Goal: Task Accomplishment & Management: Complete application form

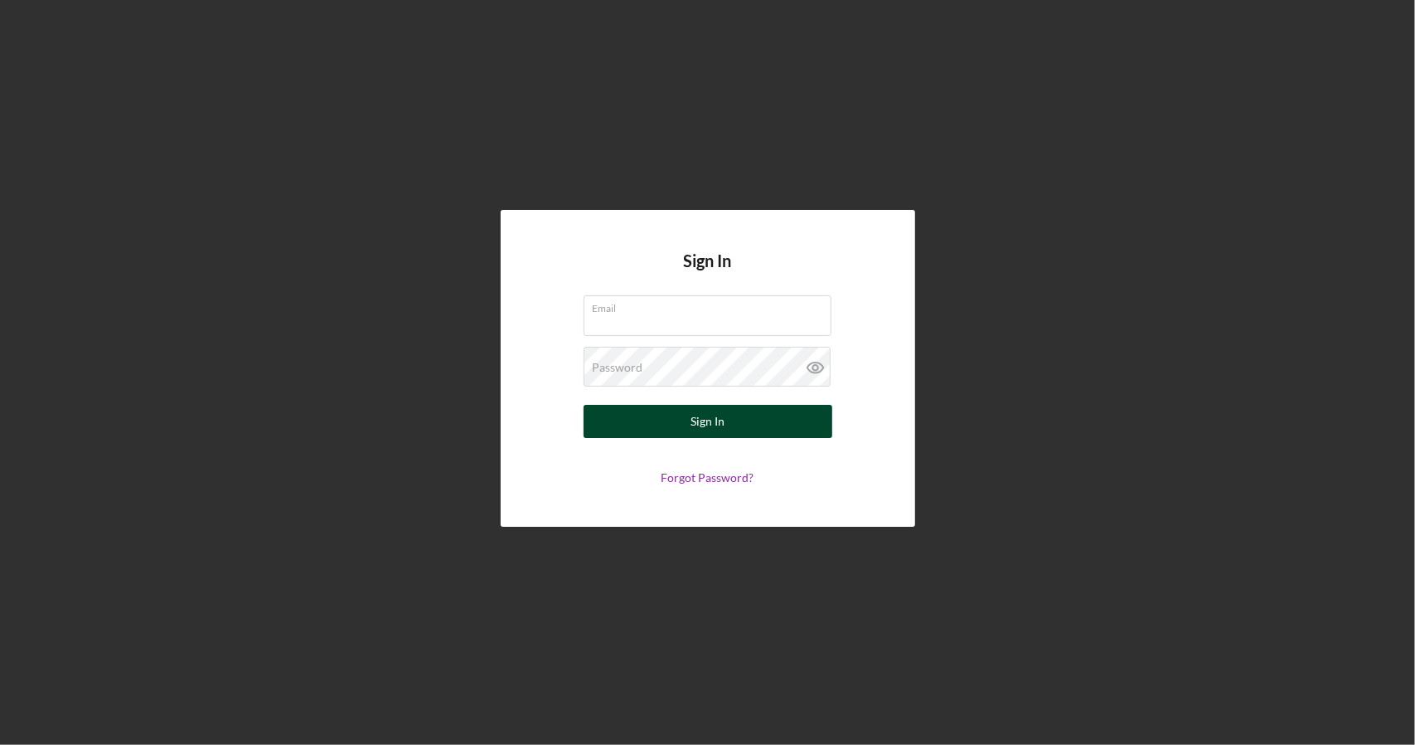
type input "[PERSON_NAME][EMAIL_ADDRESS][DOMAIN_NAME]"
click at [733, 416] on button "Sign In" at bounding box center [708, 421] width 249 height 33
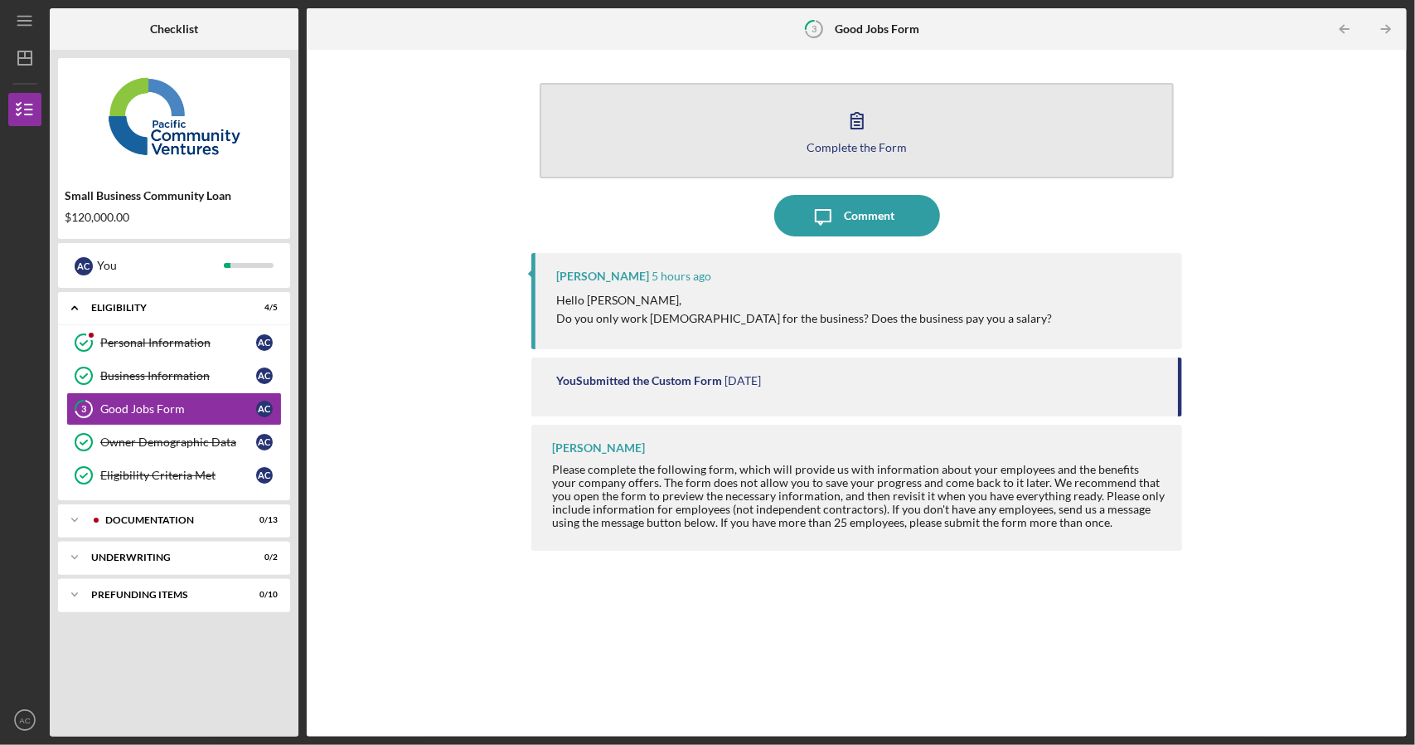
click at [866, 133] on icon "button" at bounding box center [857, 119] width 41 height 41
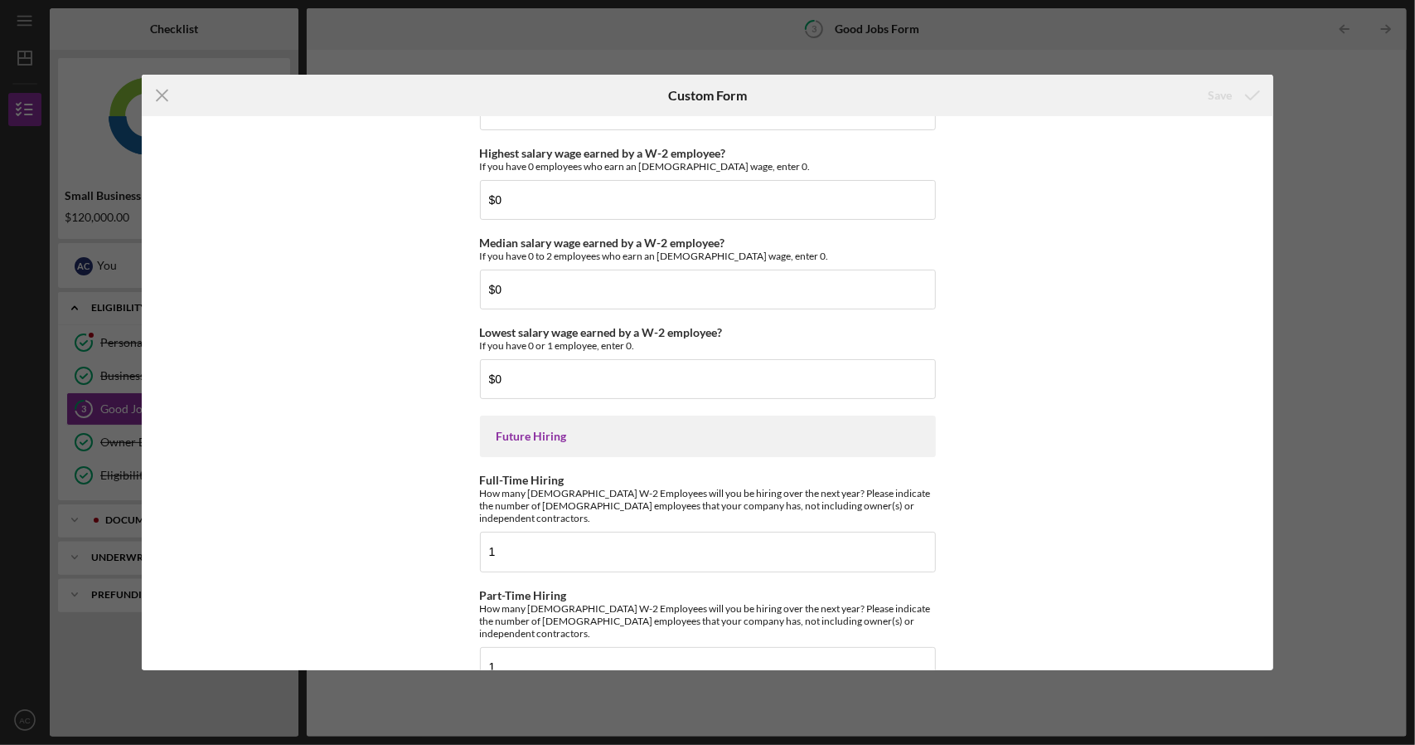
scroll to position [3613, 0]
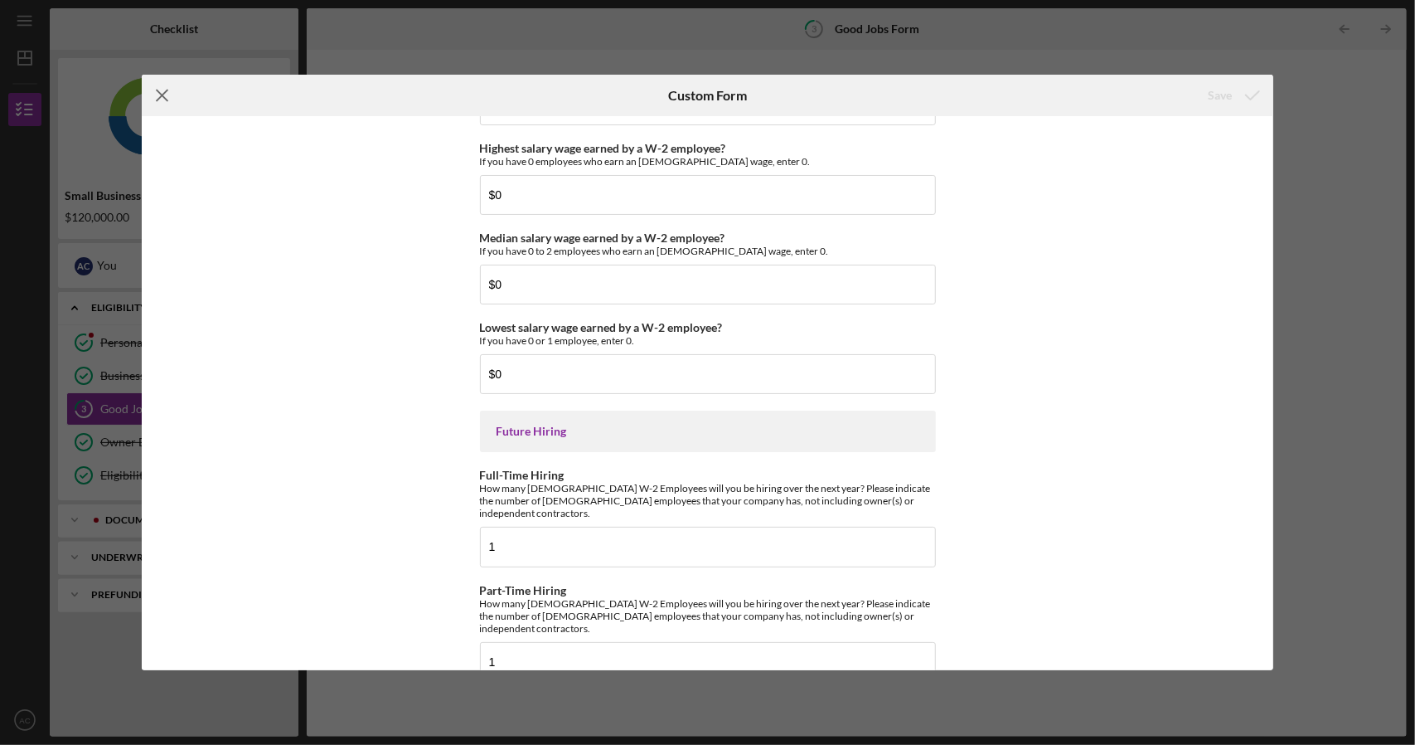
click at [165, 100] on icon "Icon/Menu Close" at bounding box center [162, 95] width 41 height 41
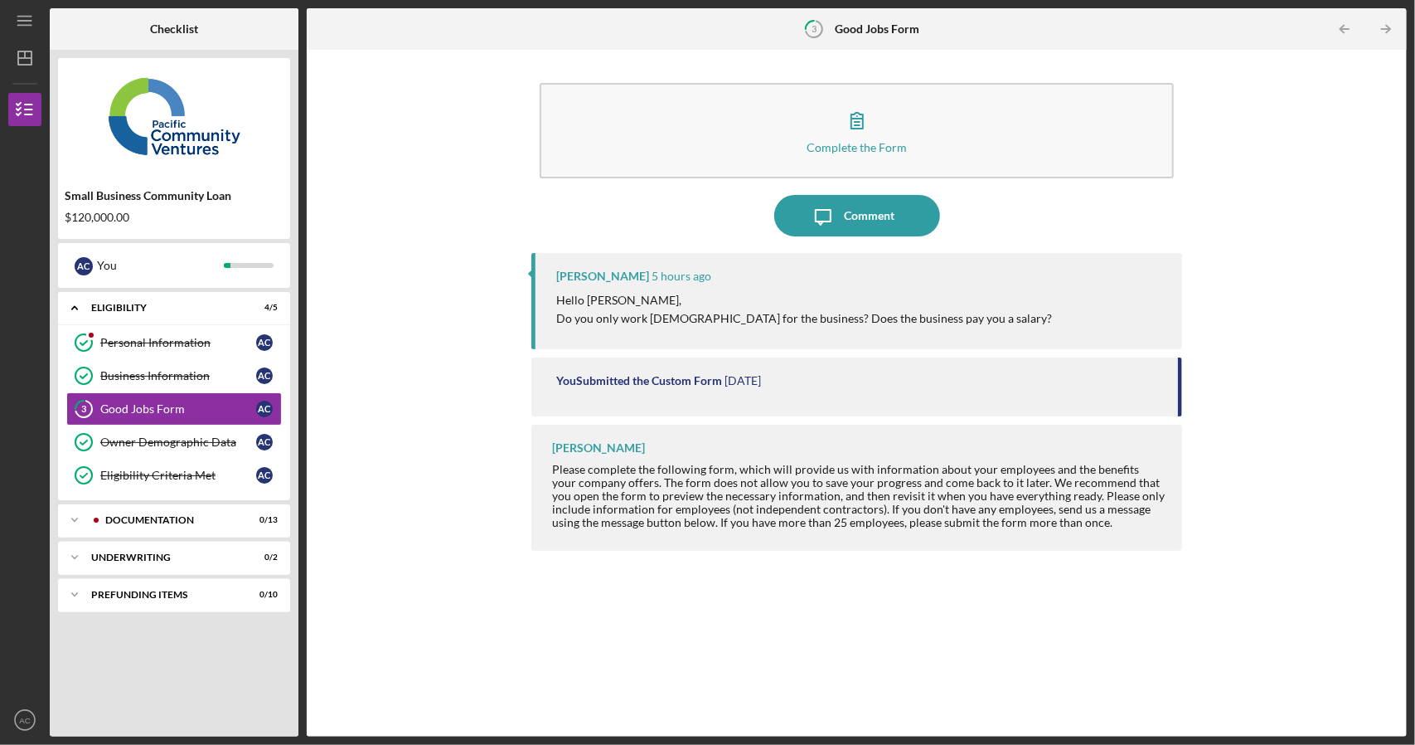
click at [996, 323] on div "Hello [PERSON_NAME], Do you only work [DEMOGRAPHIC_DATA] for the business? Does…" at bounding box center [860, 309] width 609 height 37
click at [867, 219] on div "Comment" at bounding box center [869, 215] width 51 height 41
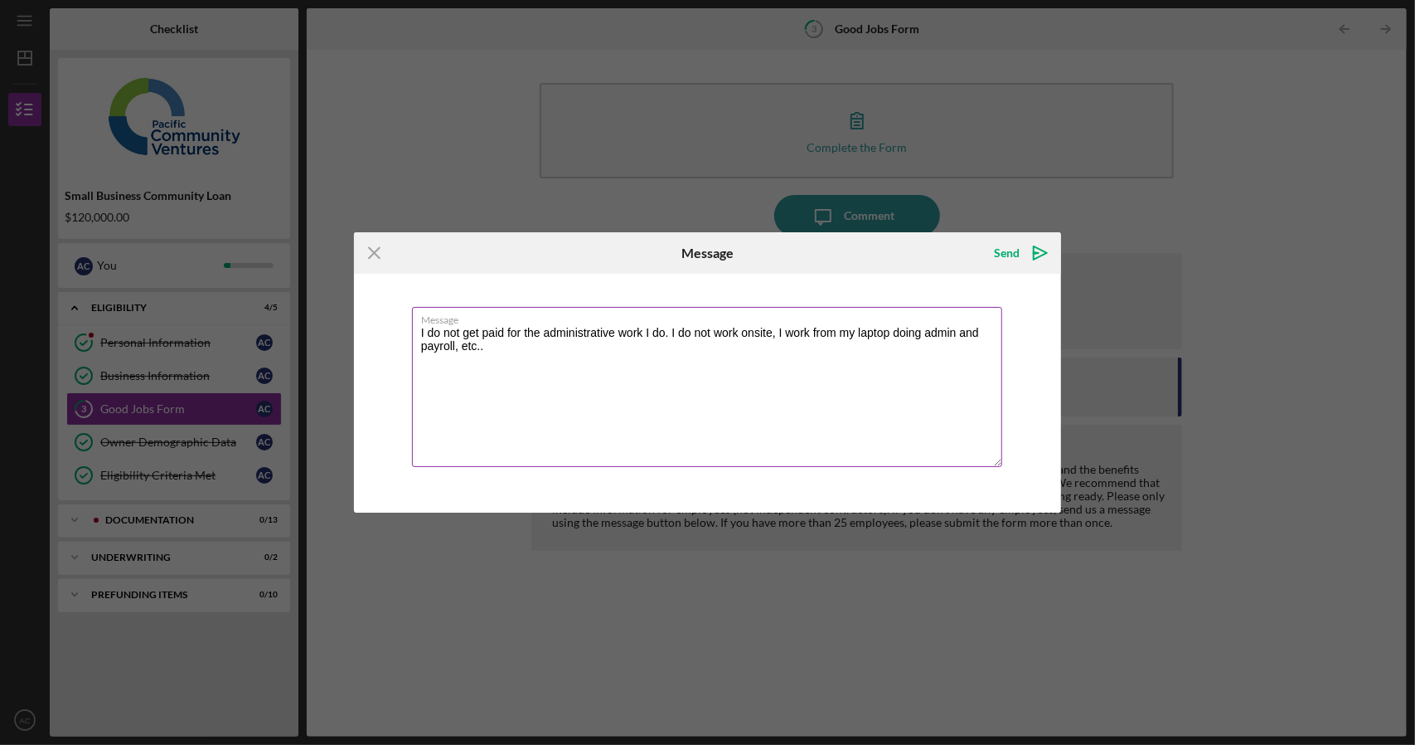
drag, startPoint x: 503, startPoint y: 332, endPoint x: 428, endPoint y: 334, distance: 75.5
click at [428, 334] on textarea "I do not get paid for the administrative work I do. I do not work onsite, I wor…" at bounding box center [707, 387] width 591 height 160
drag, startPoint x: 713, startPoint y: 331, endPoint x: 877, endPoint y: 429, distance: 191.1
click at [877, 429] on textarea "I have not yet been paid for the administrative work I do. I do not work onsite…" at bounding box center [707, 387] width 591 height 160
type textarea "I have not yet been paid for the administrative work I do."
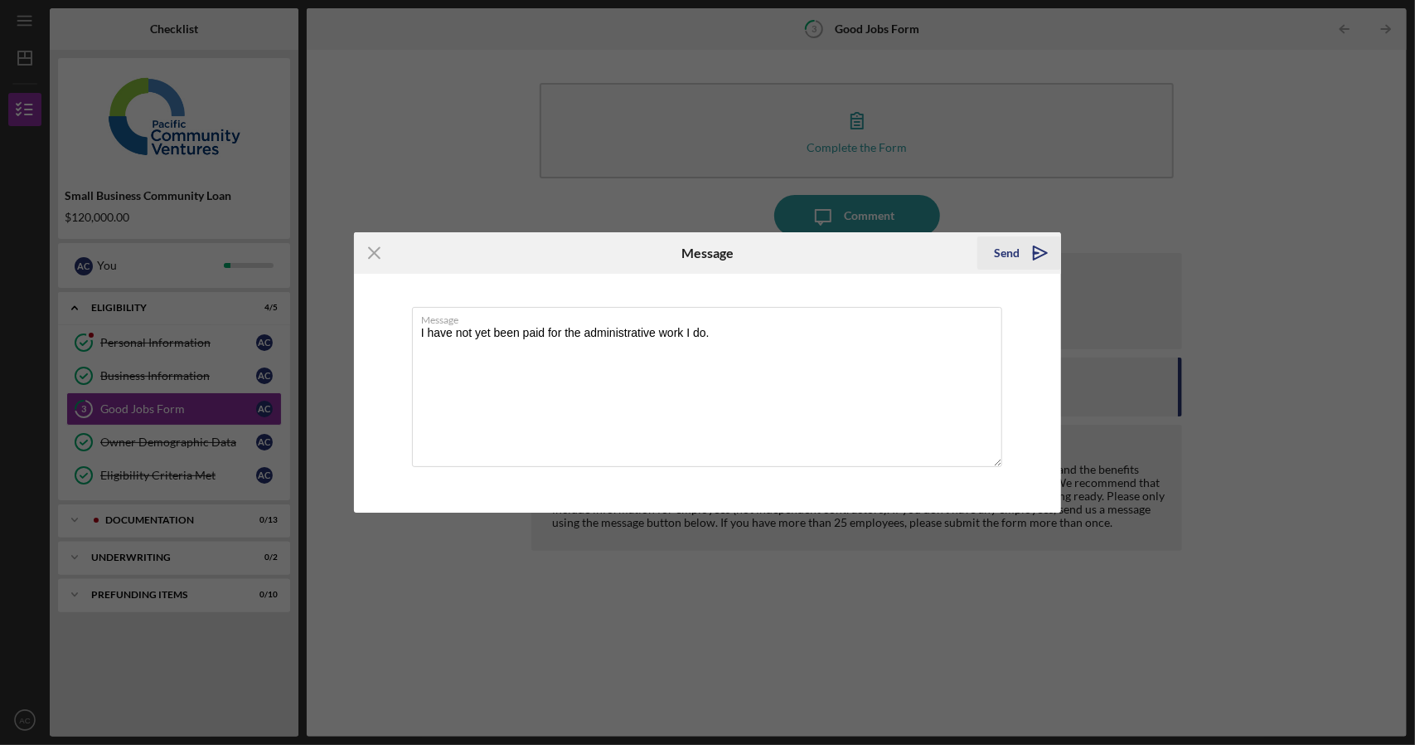
click at [1014, 260] on div "Send" at bounding box center [1007, 252] width 26 height 33
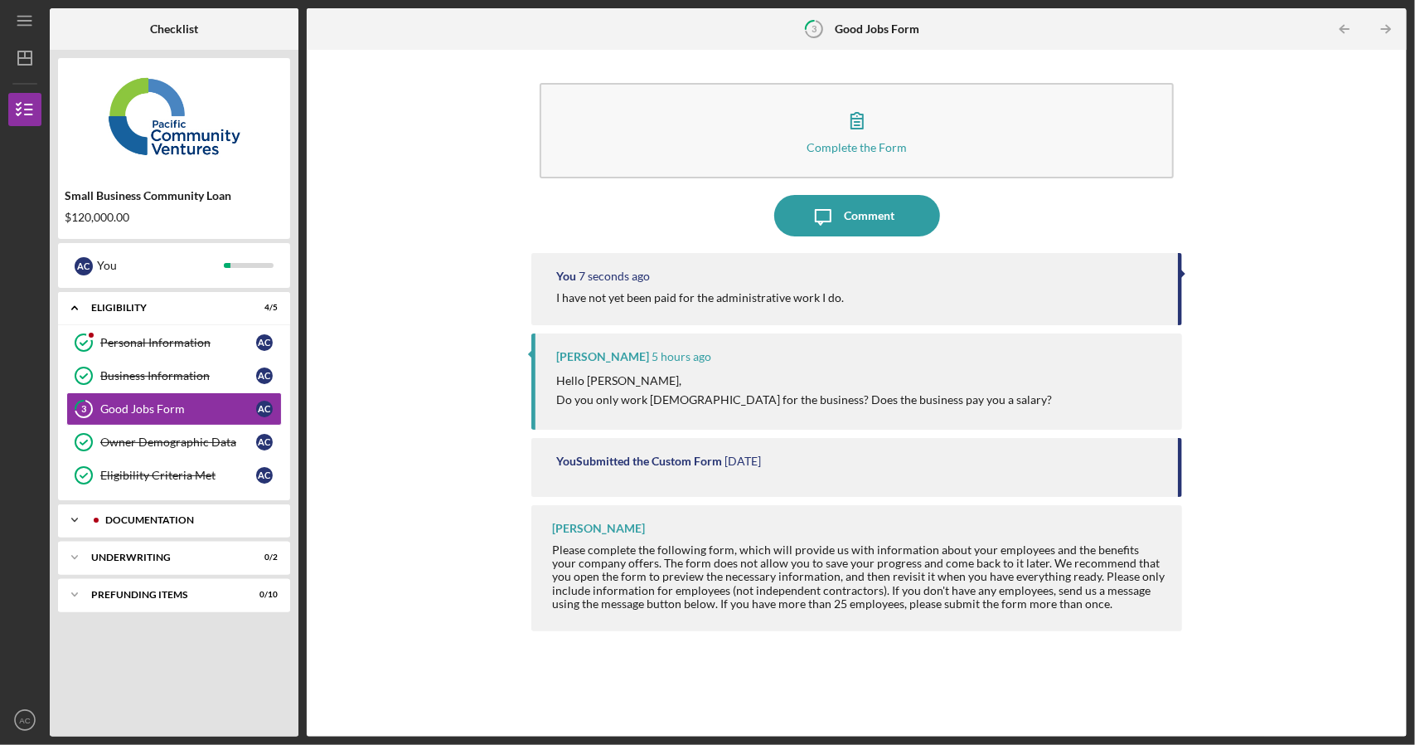
click at [150, 515] on div "Documentation" at bounding box center [187, 520] width 164 height 10
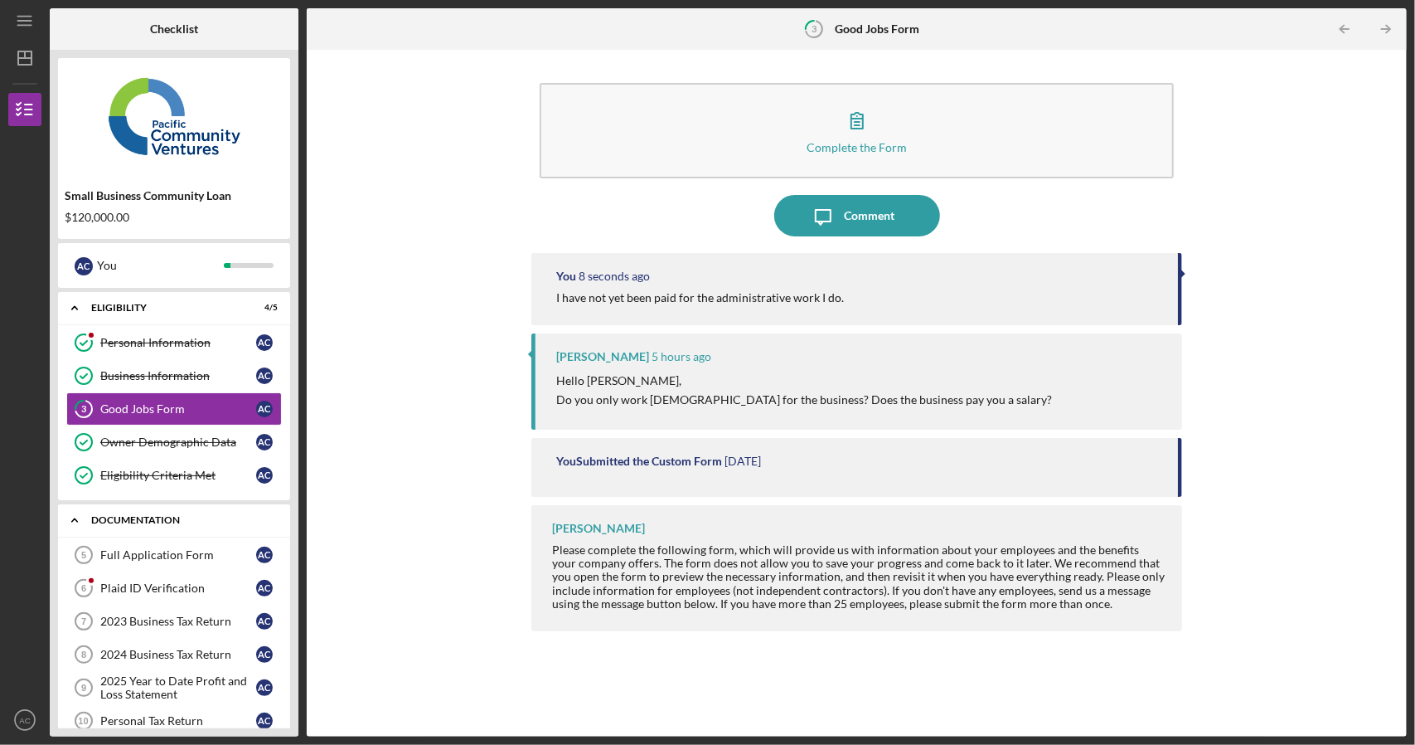
scroll to position [166, 0]
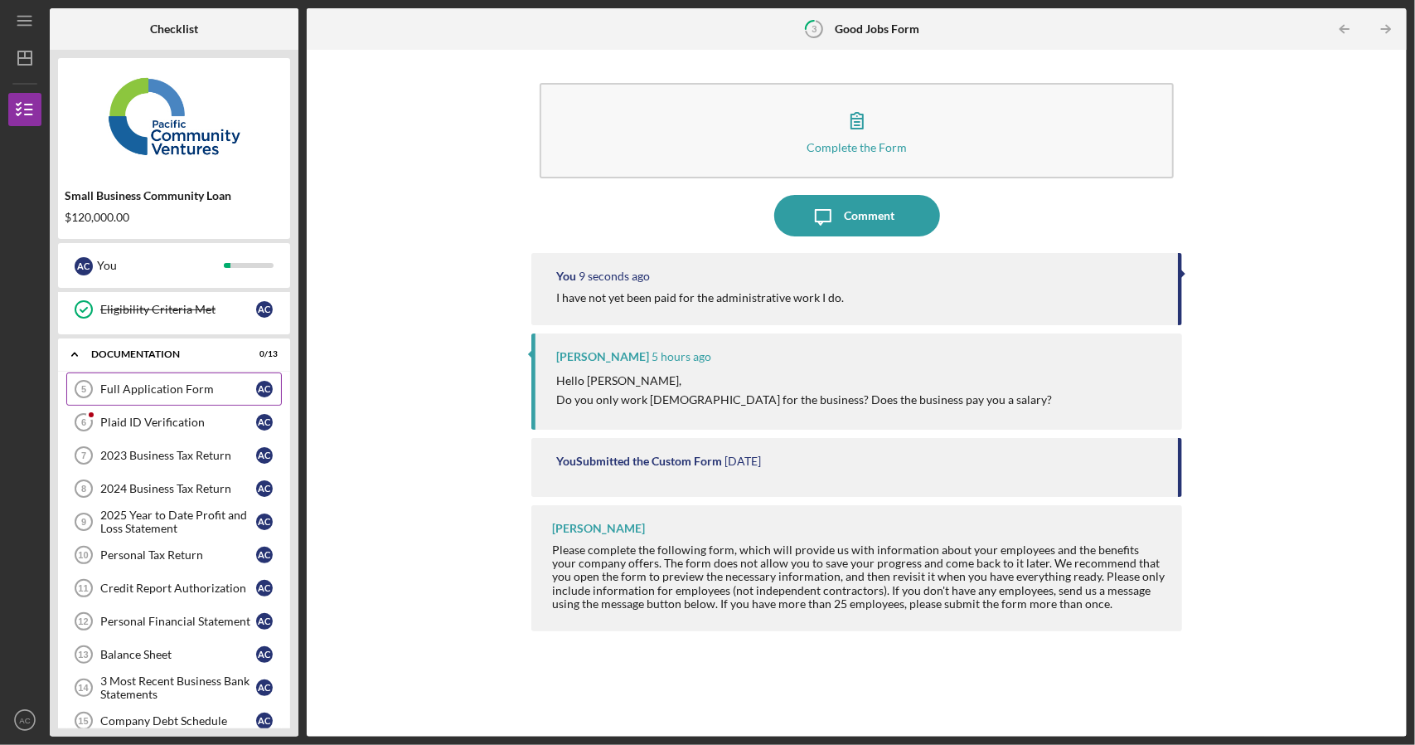
click at [208, 389] on div "Full Application Form" at bounding box center [178, 388] width 156 height 13
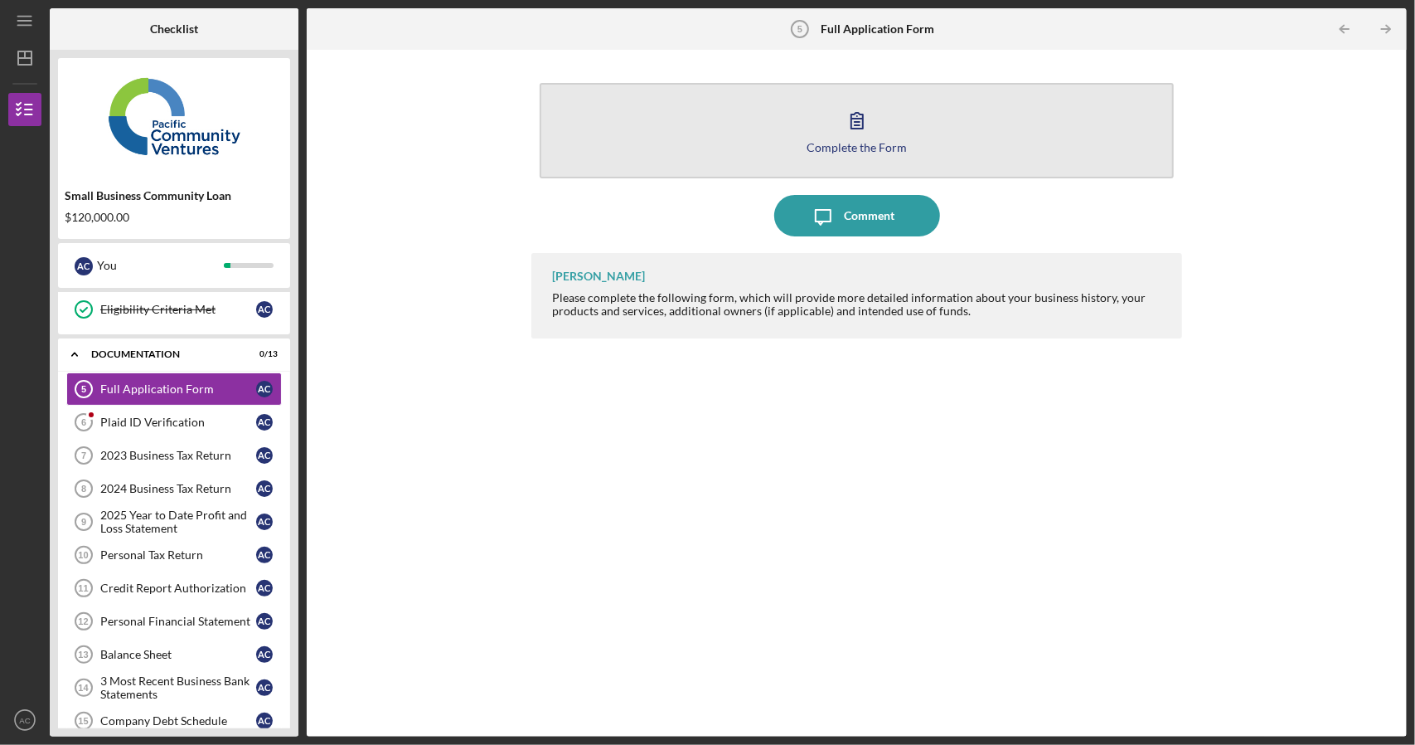
click at [882, 135] on button "Complete the Form Form" at bounding box center [856, 130] width 633 height 95
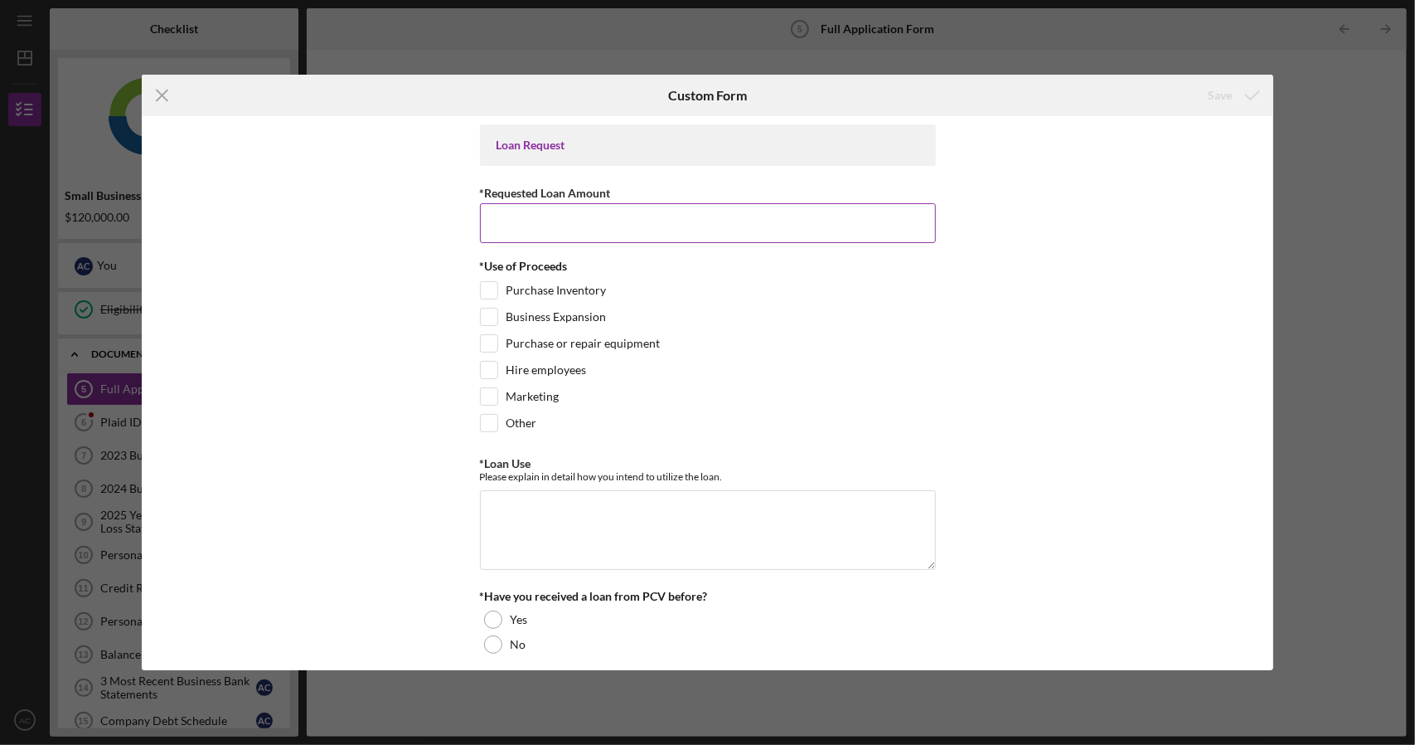
click at [609, 221] on input "*Requested Loan Amount" at bounding box center [708, 223] width 456 height 40
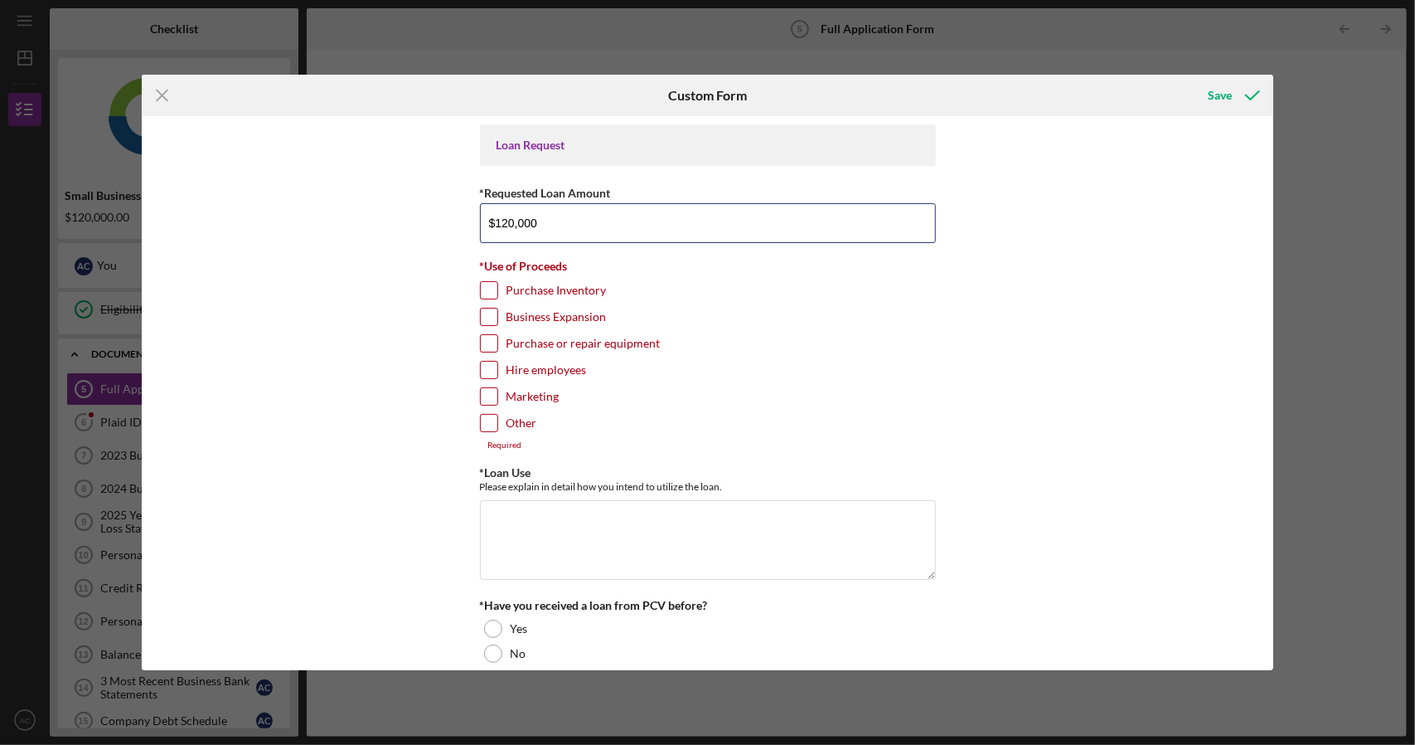
type input "$120,000"
click at [488, 369] on input "Hire employees" at bounding box center [489, 369] width 17 height 17
checkbox input "true"
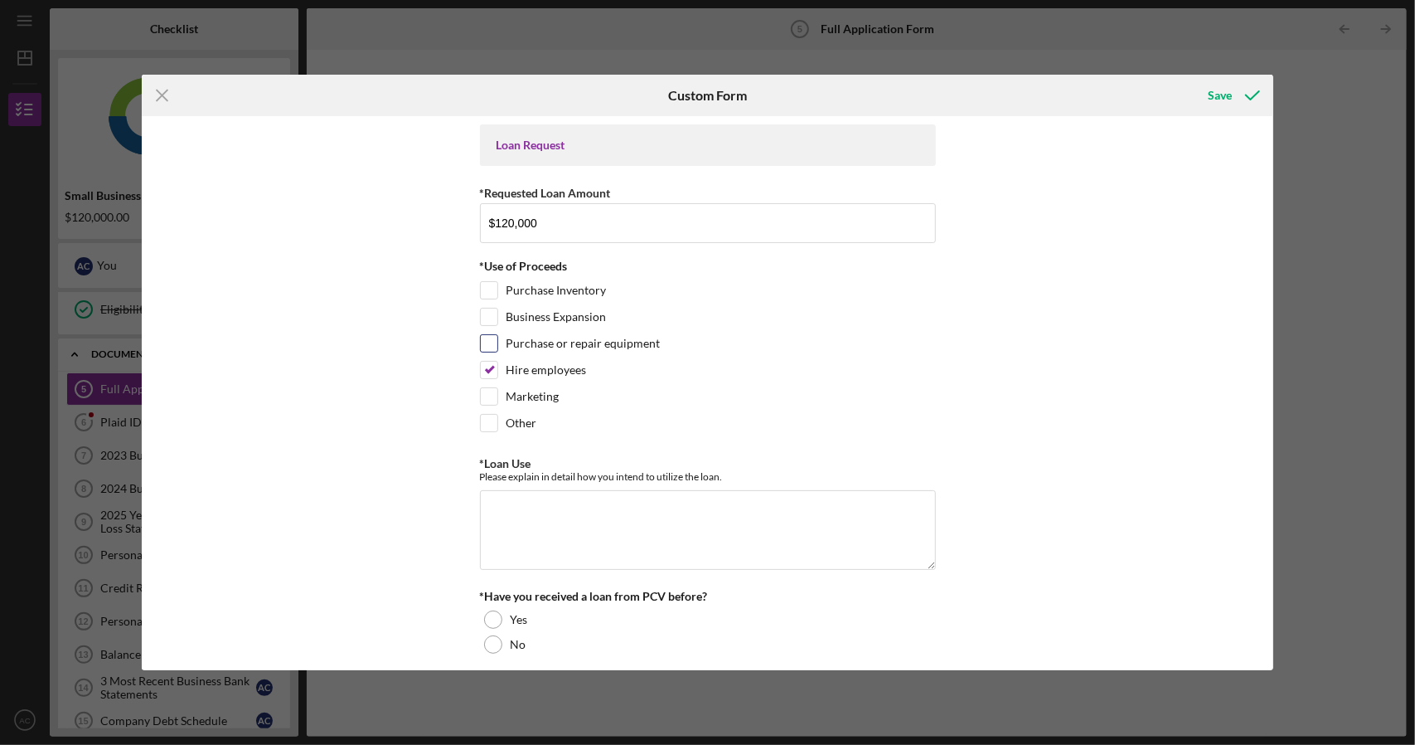
click at [483, 342] on input "Purchase or repair equipment" at bounding box center [489, 343] width 17 height 17
checkbox input "true"
click at [502, 501] on textarea "*Loan Use" at bounding box center [708, 530] width 456 height 80
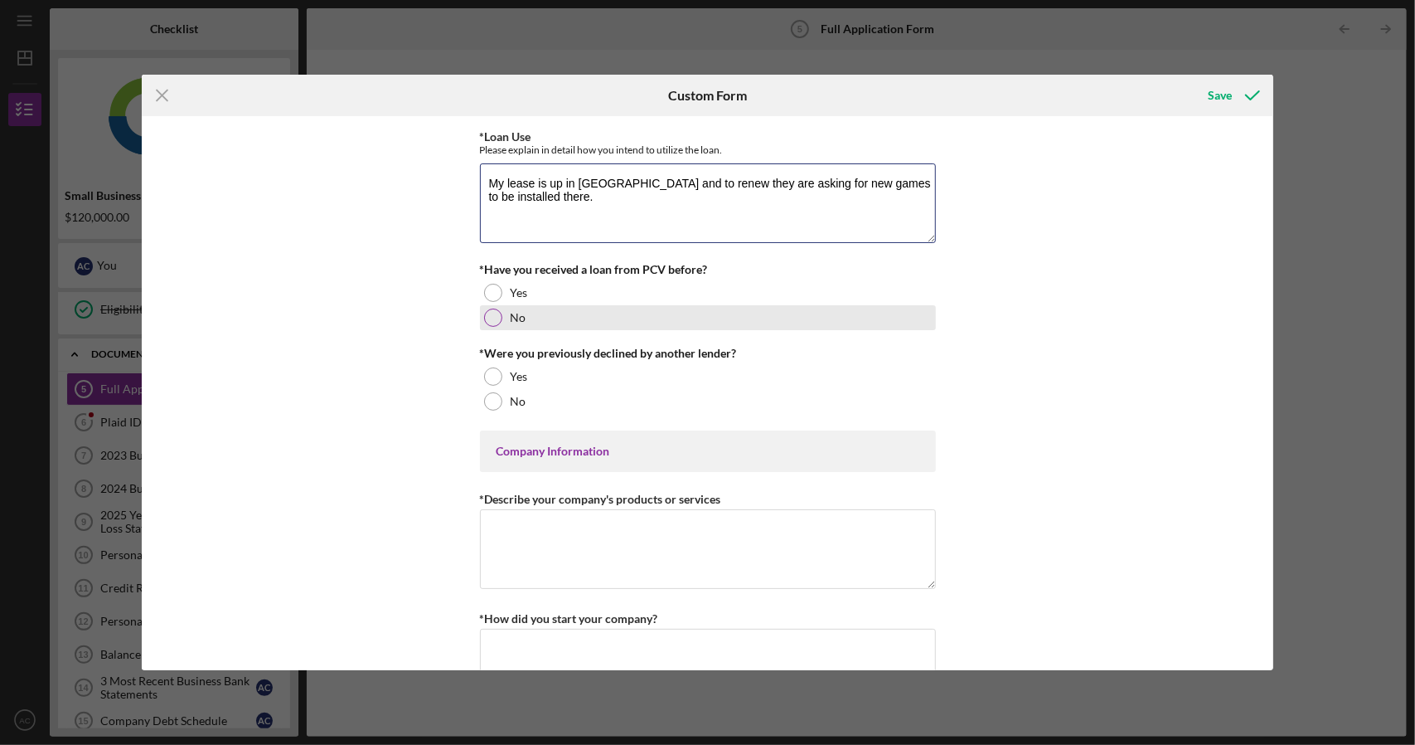
scroll to position [332, 0]
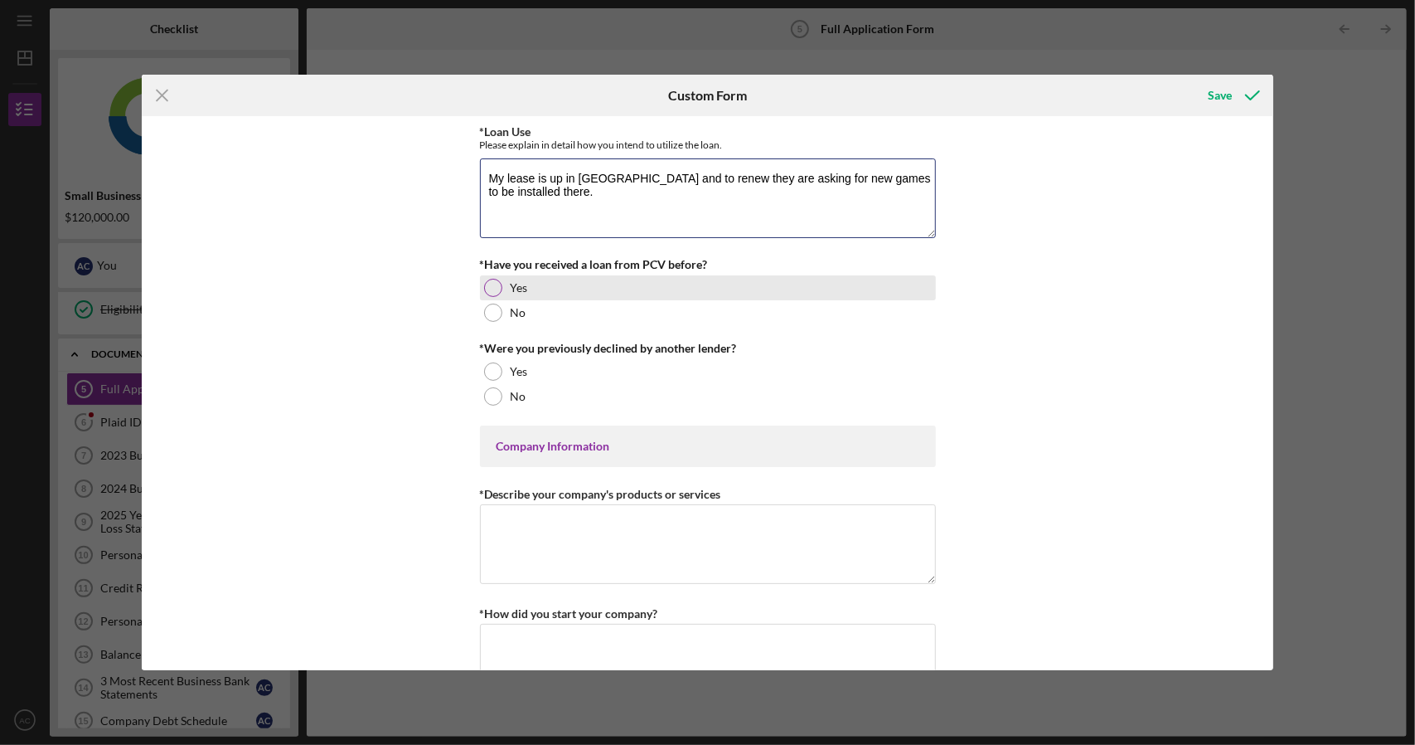
type textarea "My lease is up in [GEOGRAPHIC_DATA] and to renew they are asking for new games …"
click at [492, 279] on div at bounding box center [493, 288] width 18 height 18
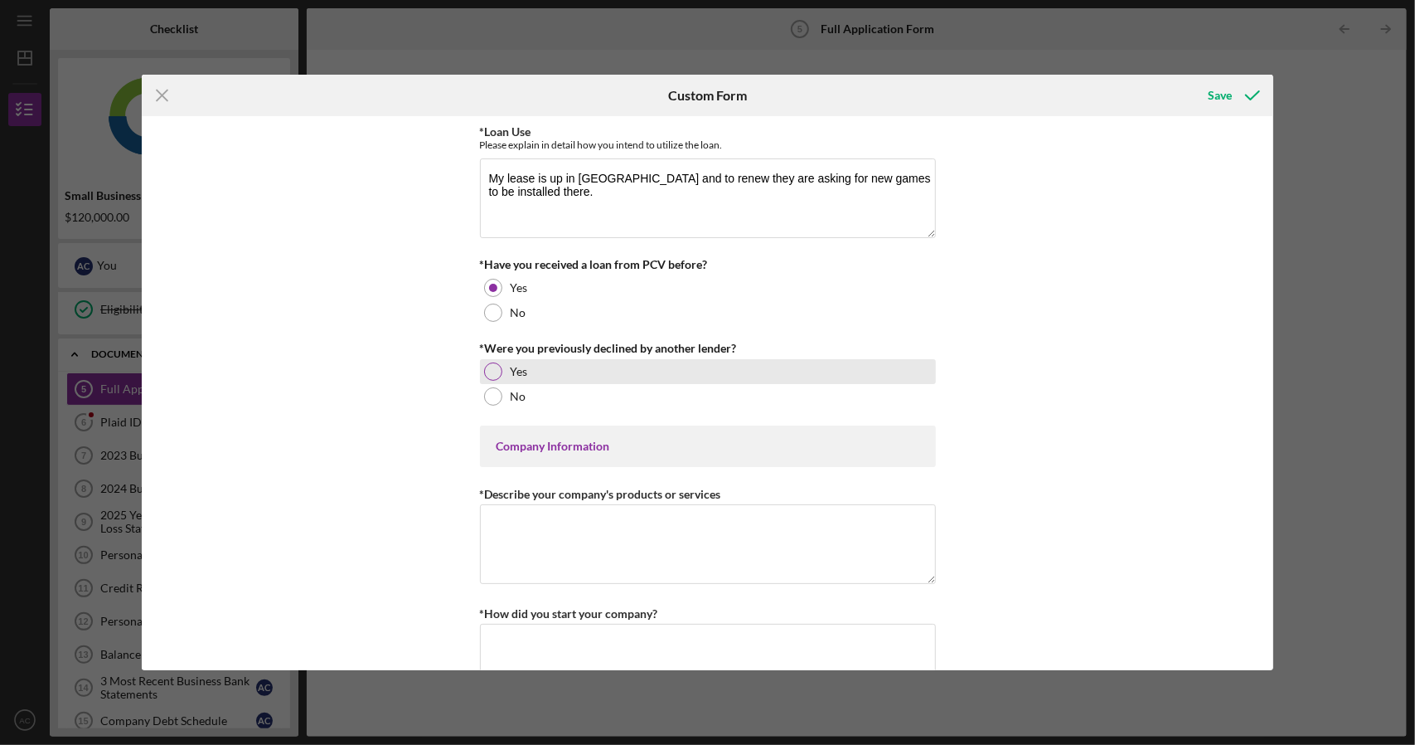
click at [492, 368] on div at bounding box center [493, 371] width 18 height 18
click at [542, 520] on textarea "*Describe your company's products or services" at bounding box center [708, 544] width 456 height 80
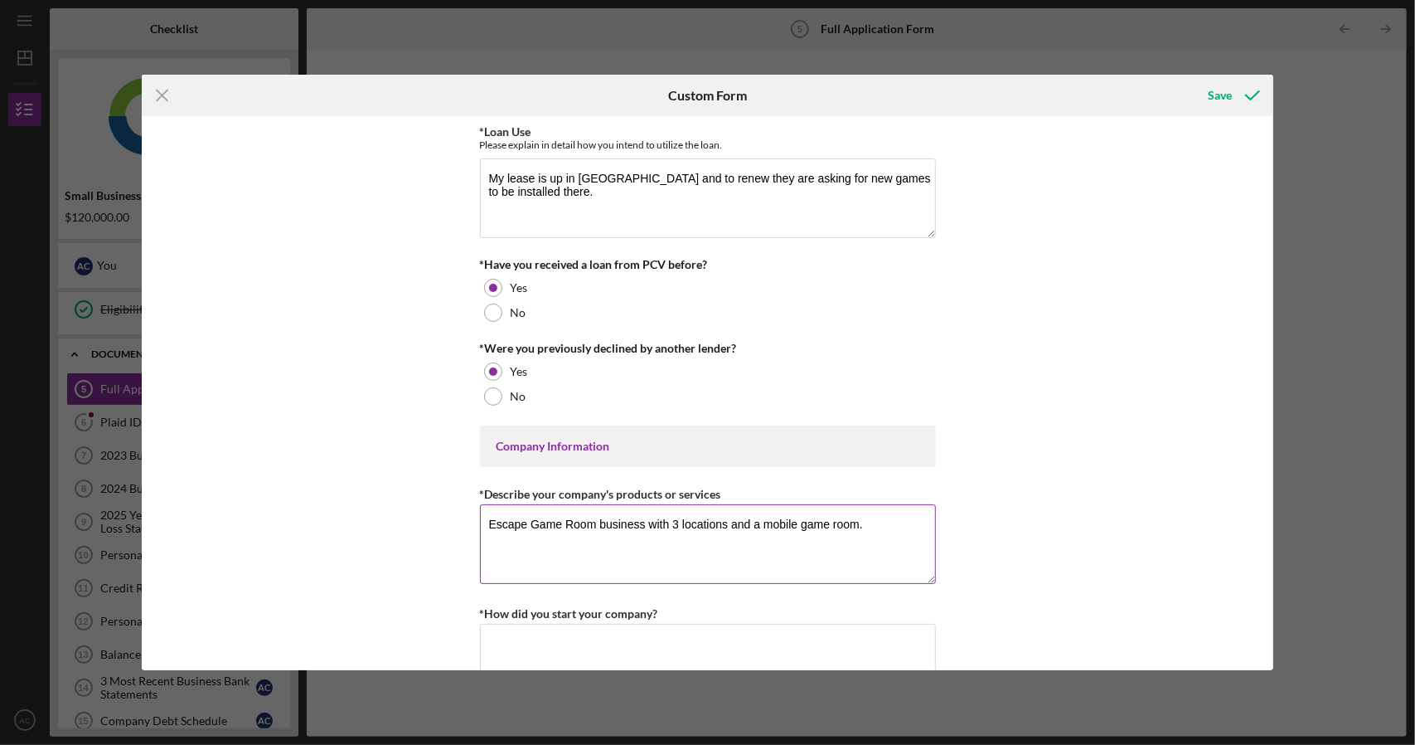
click at [730, 519] on textarea "Escape Game Room business with 3 locations and a mobile game room." at bounding box center [708, 544] width 456 height 80
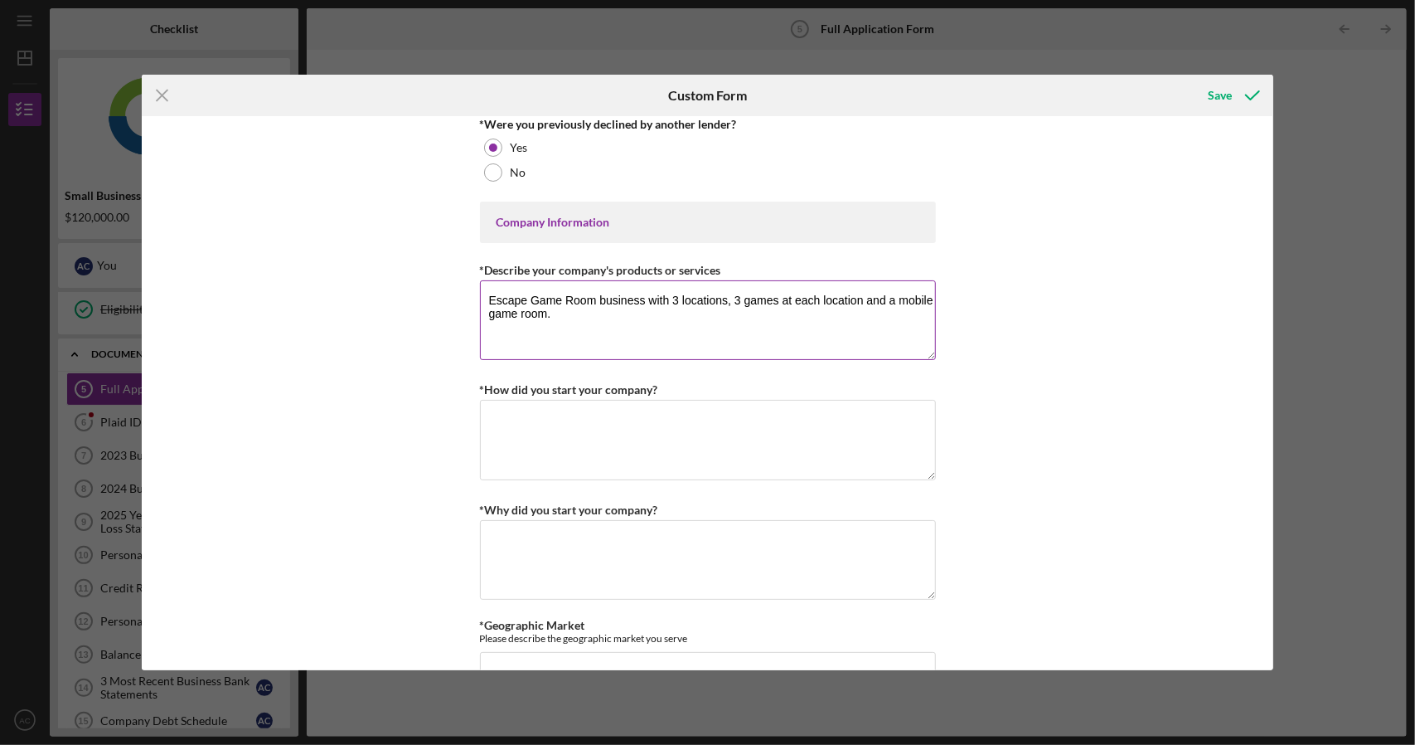
scroll to position [580, 0]
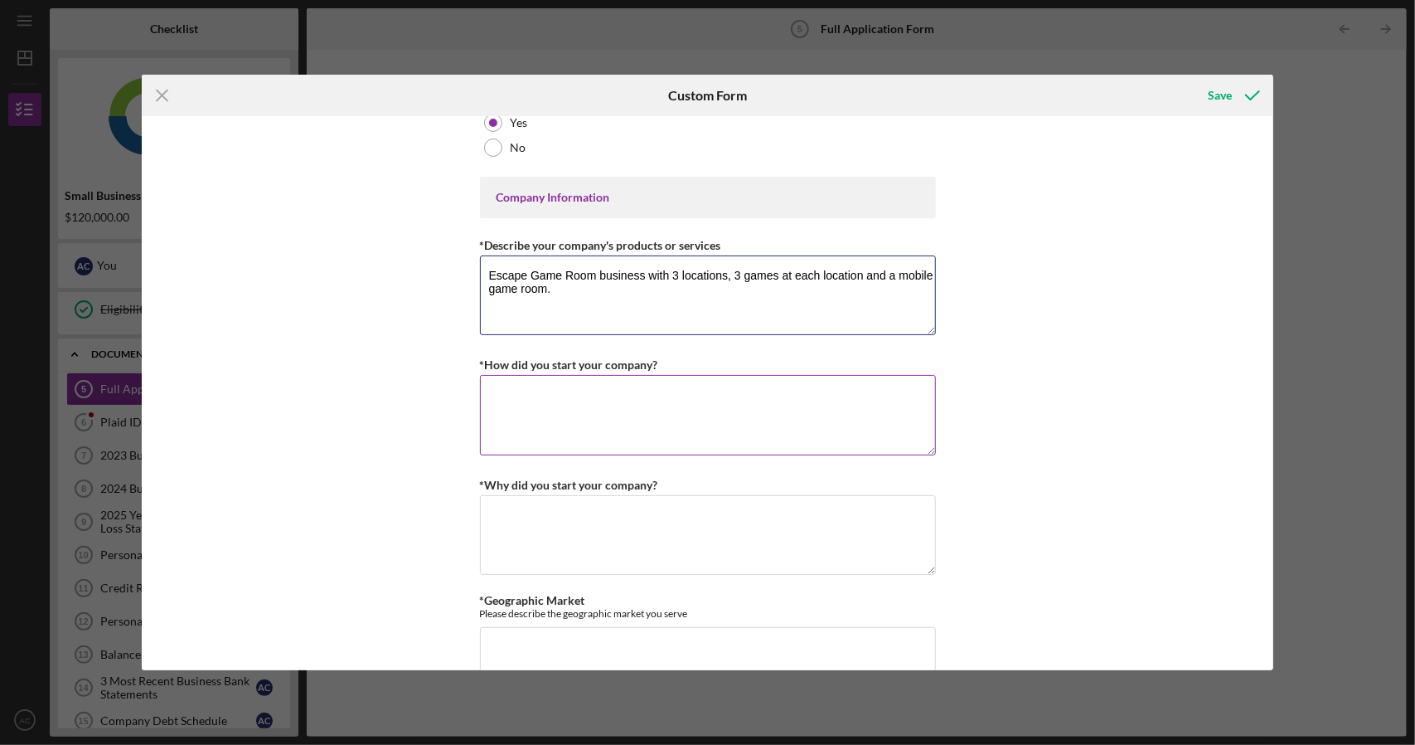
type textarea "Escape Game Room business with 3 locations, 3 games at each location and a mobi…"
click at [567, 394] on textarea "*How did you start your company?" at bounding box center [708, 415] width 456 height 80
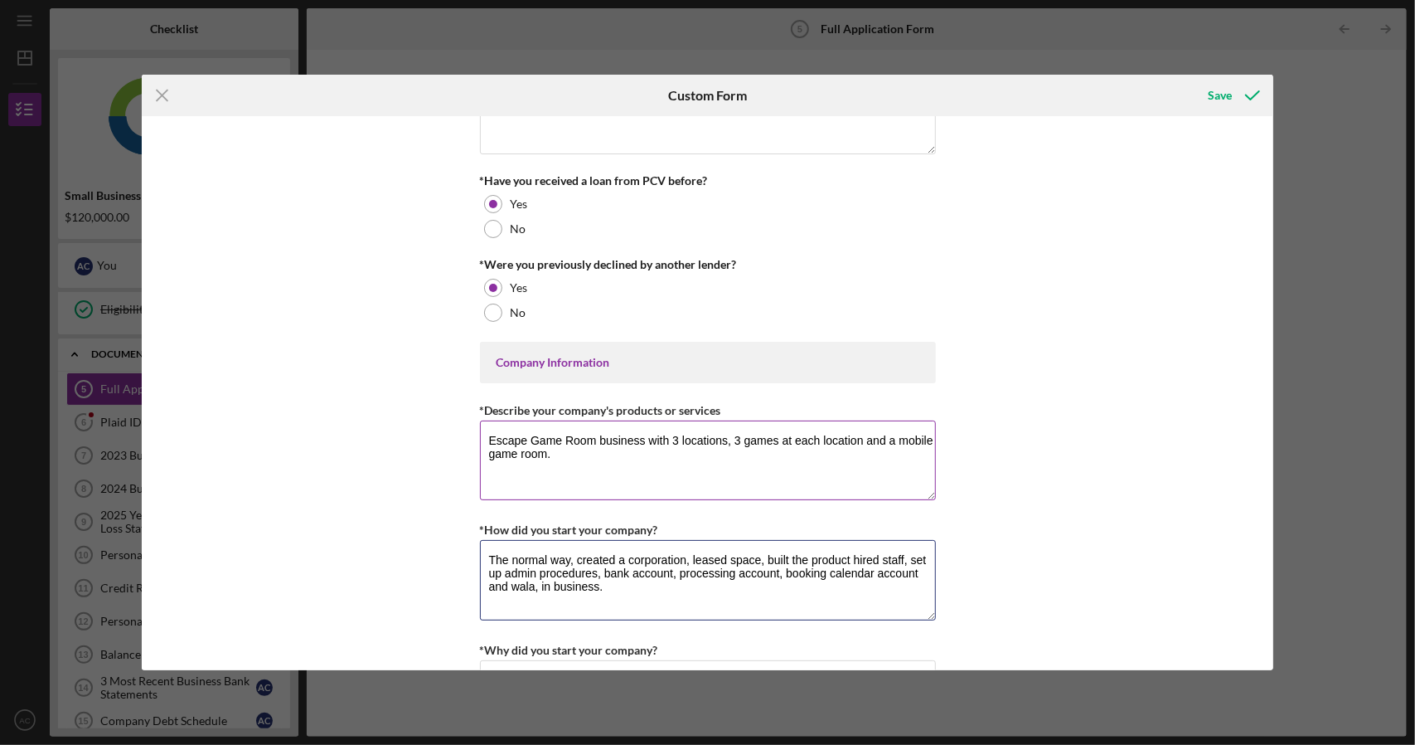
scroll to position [415, 0]
click at [575, 555] on textarea "The normal way, created a corporation, leased space, built the product hired st…" at bounding box center [708, 581] width 456 height 80
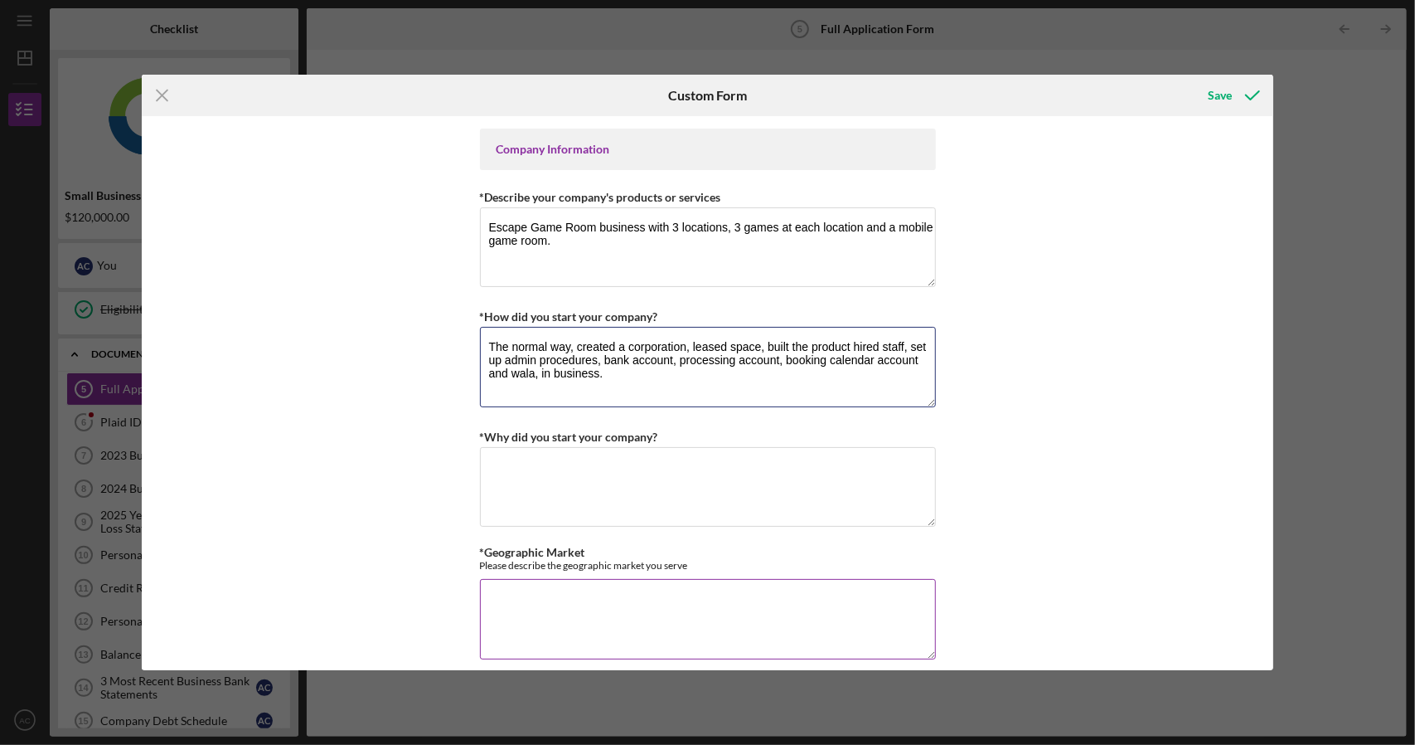
scroll to position [663, 0]
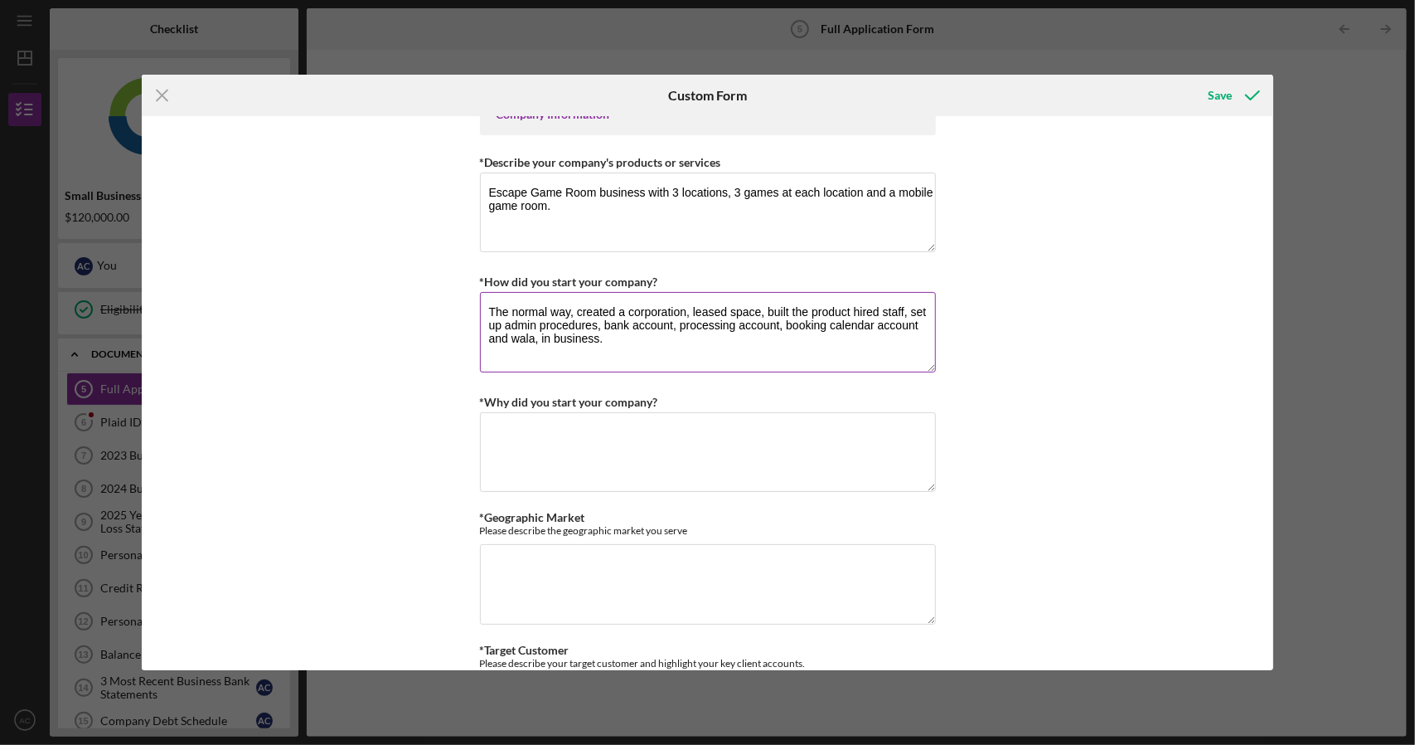
click at [849, 308] on textarea "The normal way, created a corporation, leased space, built the product hired st…" at bounding box center [708, 332] width 456 height 80
type textarea "The normal way, created a corporation, leased space, built the product, hired s…"
click at [625, 434] on textarea "*Why did you start your company?" at bounding box center [708, 452] width 456 height 80
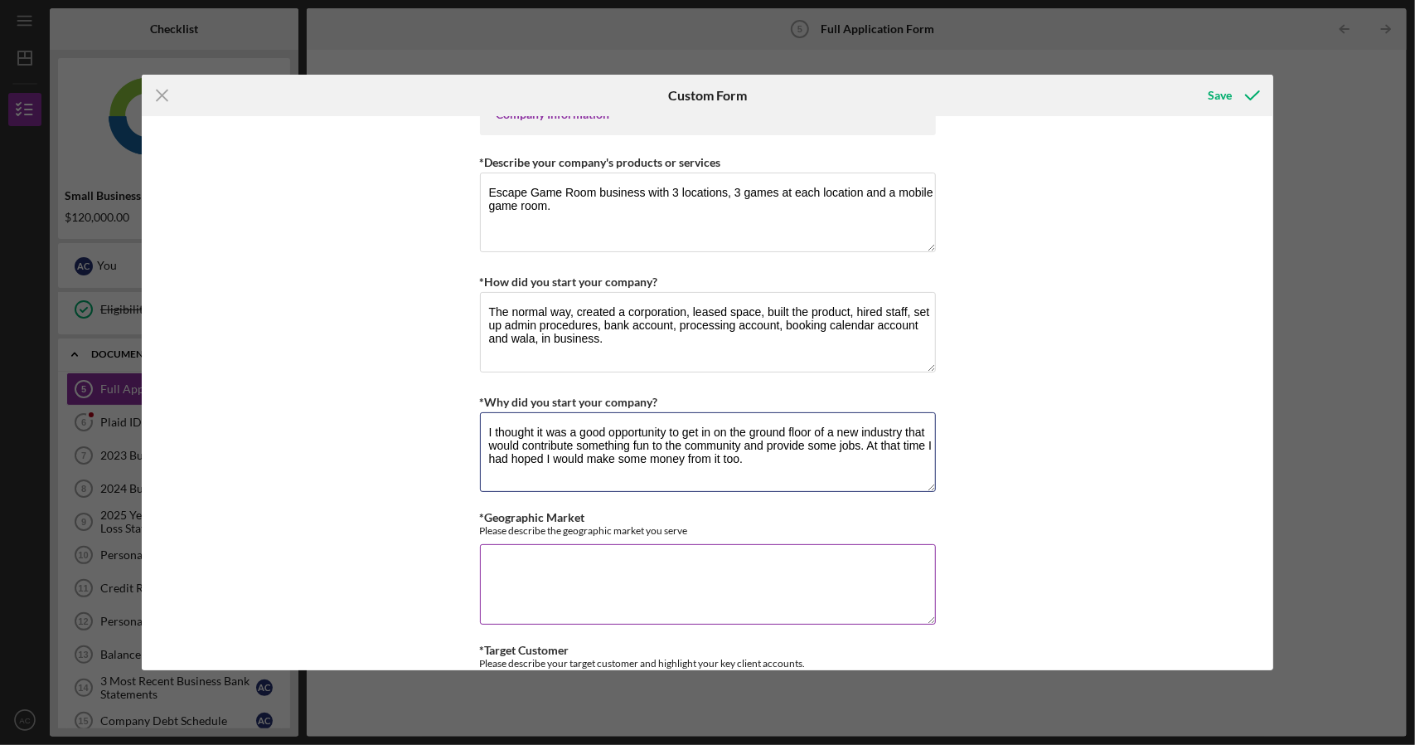
type textarea "I thought it was a good opportunity to get in on the ground floor of a new indu…"
click at [560, 546] on textarea "*Geographic Market" at bounding box center [708, 584] width 456 height 80
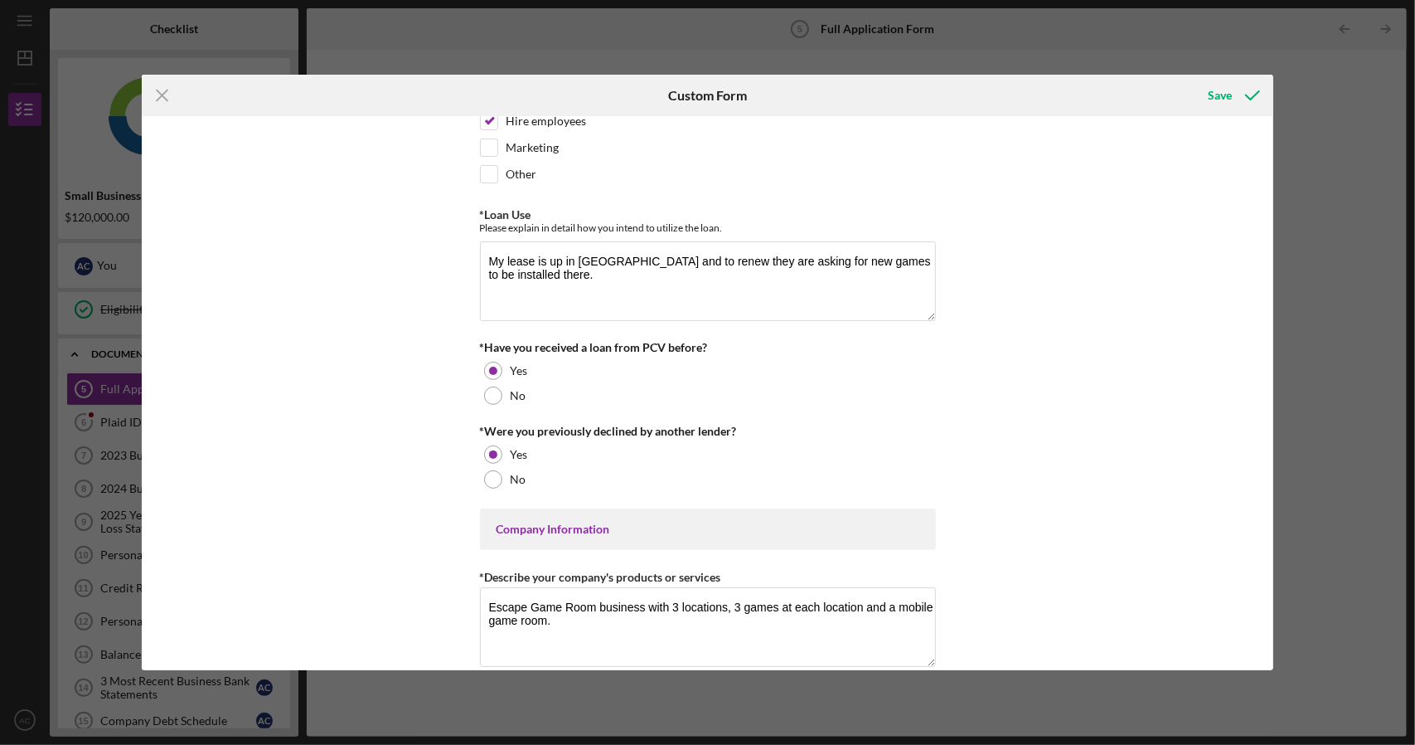
scroll to position [332, 0]
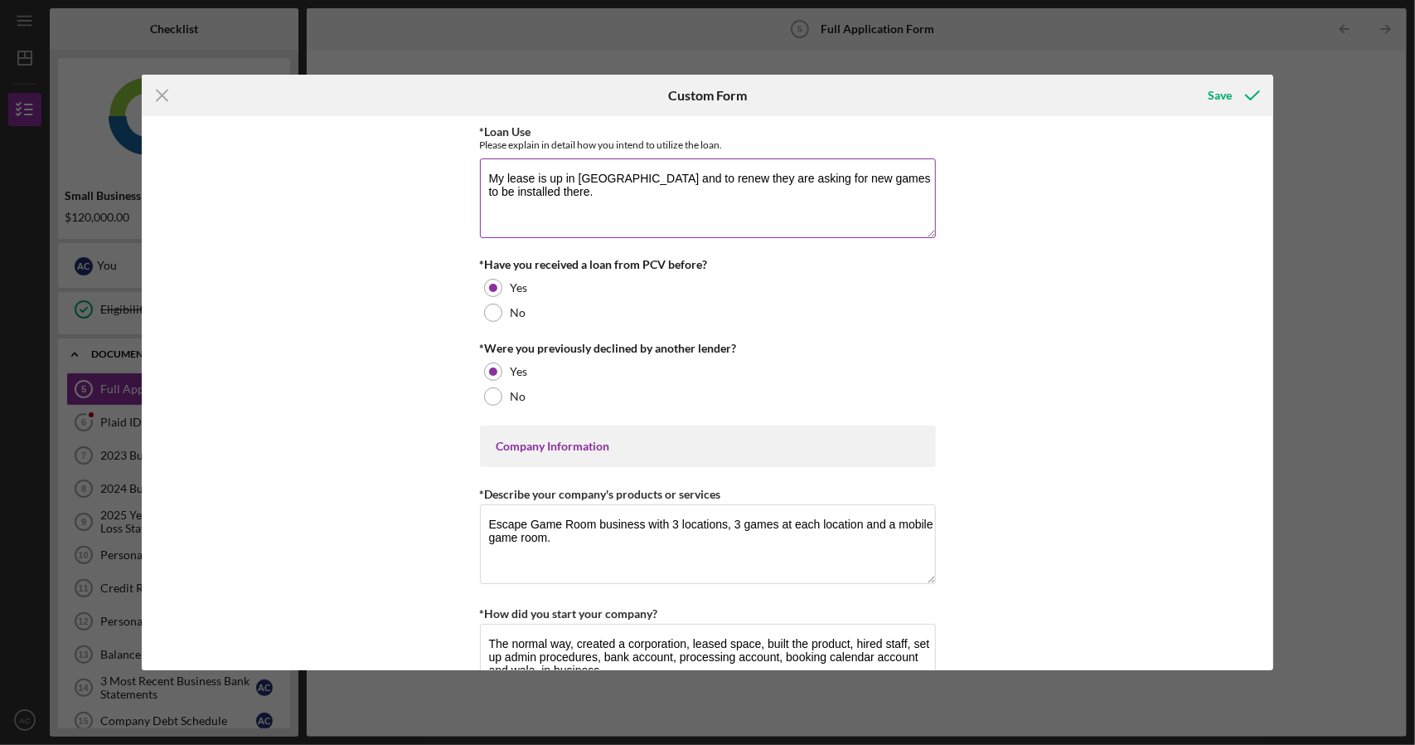
click at [875, 176] on textarea "My lease is up in [GEOGRAPHIC_DATA] and to renew they are asking for new games …" at bounding box center [708, 198] width 456 height 80
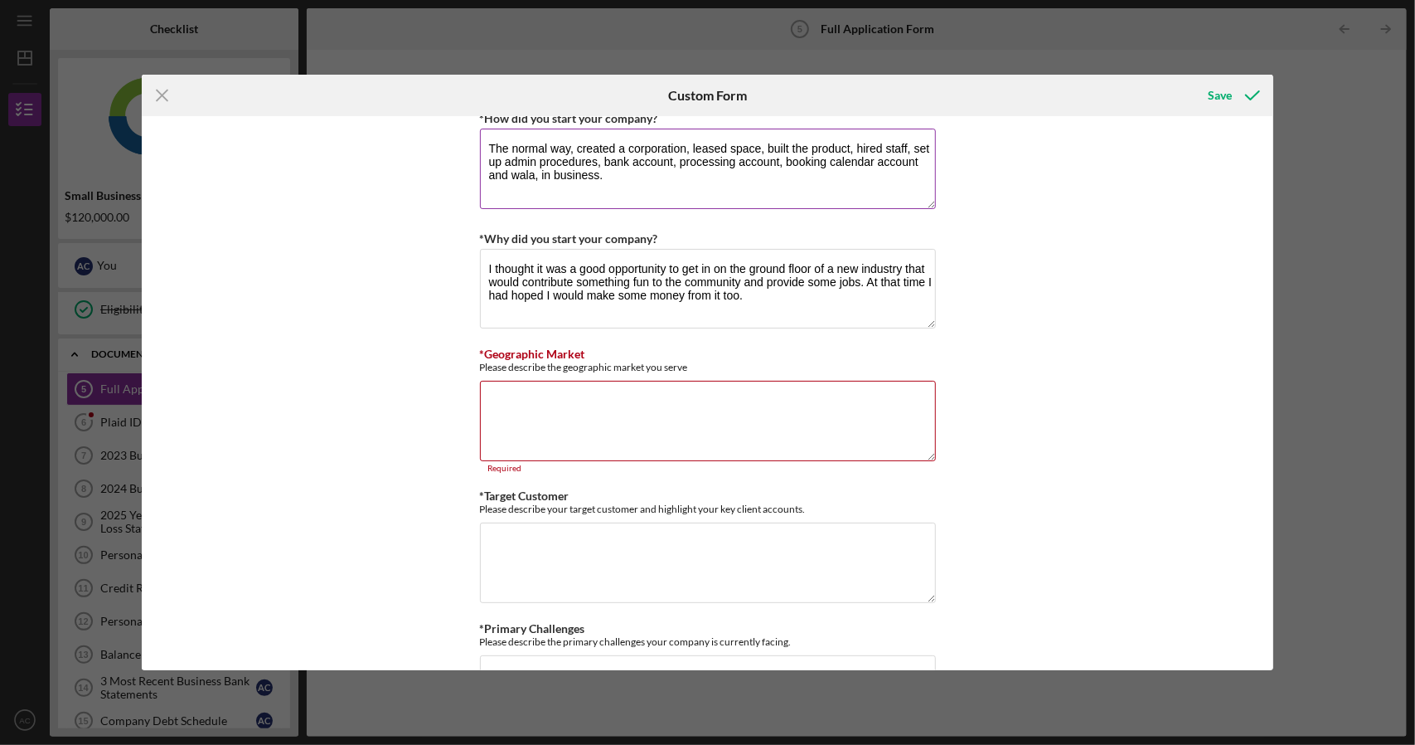
scroll to position [829, 0]
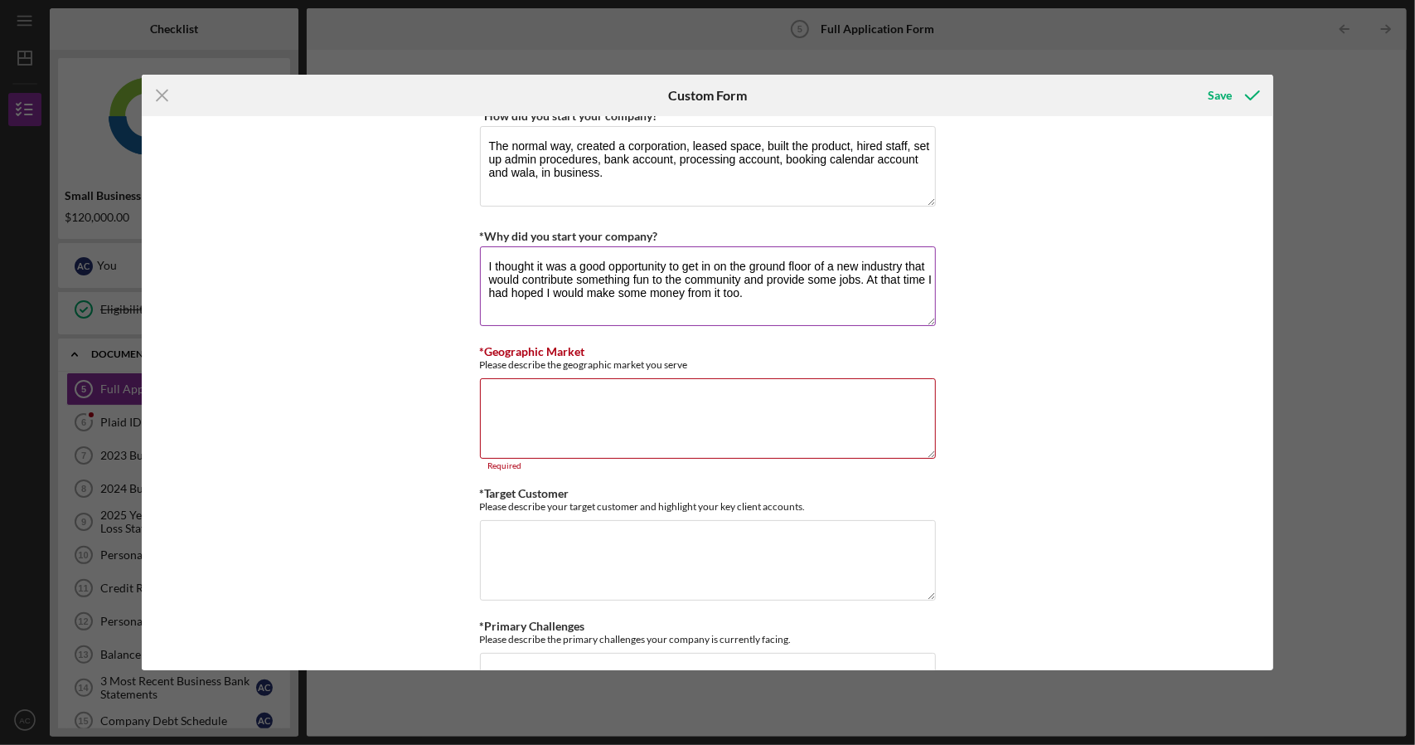
type textarea "My lease is up in [GEOGRAPHIC_DATA] and to renew they are asking for new games …"
click at [485, 257] on textarea "I thought it was a good opportunity to get in on the ground floor of a new indu…" at bounding box center [708, 286] width 456 height 80
type textarea "In [DATE], I thought it was a good opportunity to get in on the ground floor of…"
click at [572, 386] on textarea "*Geographic Market" at bounding box center [708, 418] width 456 height 80
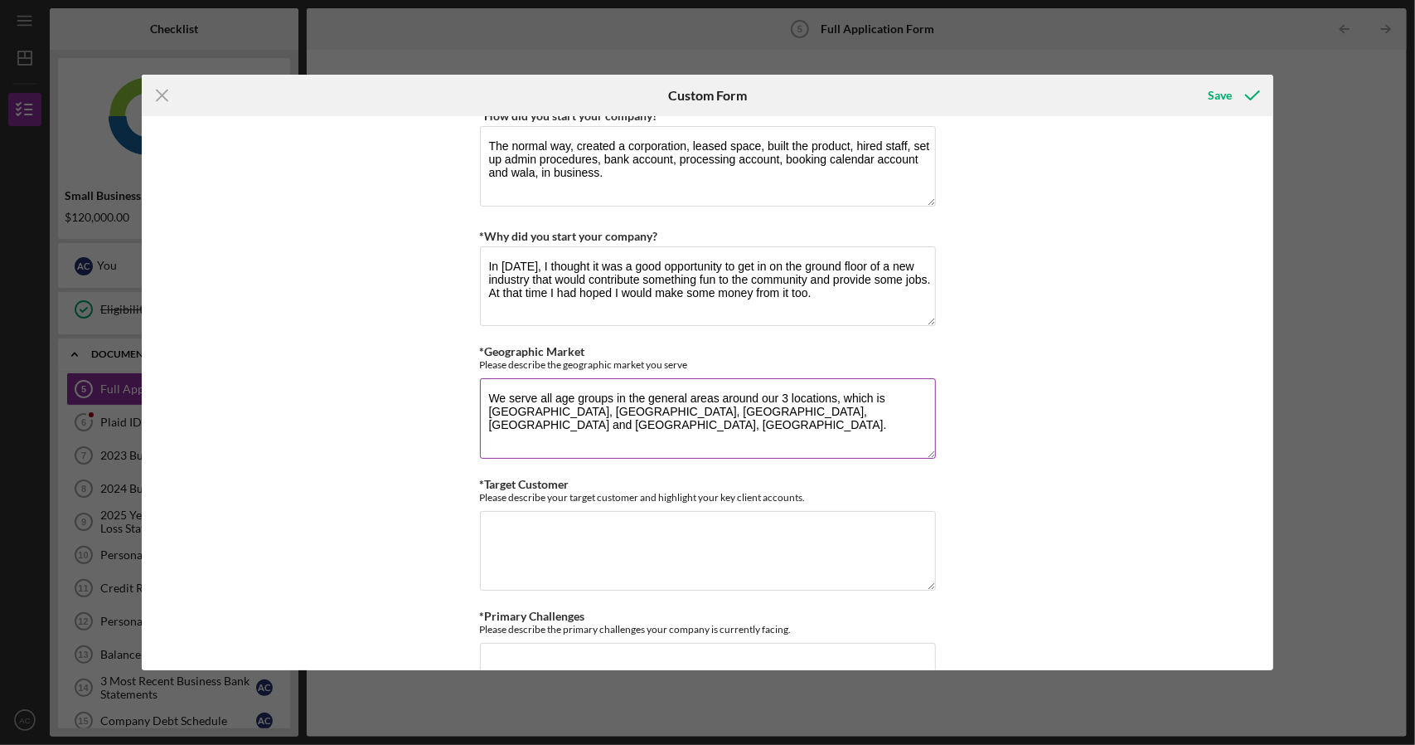
click at [499, 401] on textarea "We serve all age groups in the general areas around our 3 locations, which is […" at bounding box center [708, 418] width 456 height 80
click at [726, 404] on textarea "We serve all age groups in the general areas around our 3 locations, which is […" at bounding box center [708, 418] width 456 height 80
click at [536, 391] on textarea "We serve all age groups in the general areas around our 3 locations, which is […" at bounding box center [708, 418] width 456 height 80
click at [723, 392] on textarea "We serve players of all age groups in the general areas around our 3 locations,…" at bounding box center [708, 418] width 456 height 80
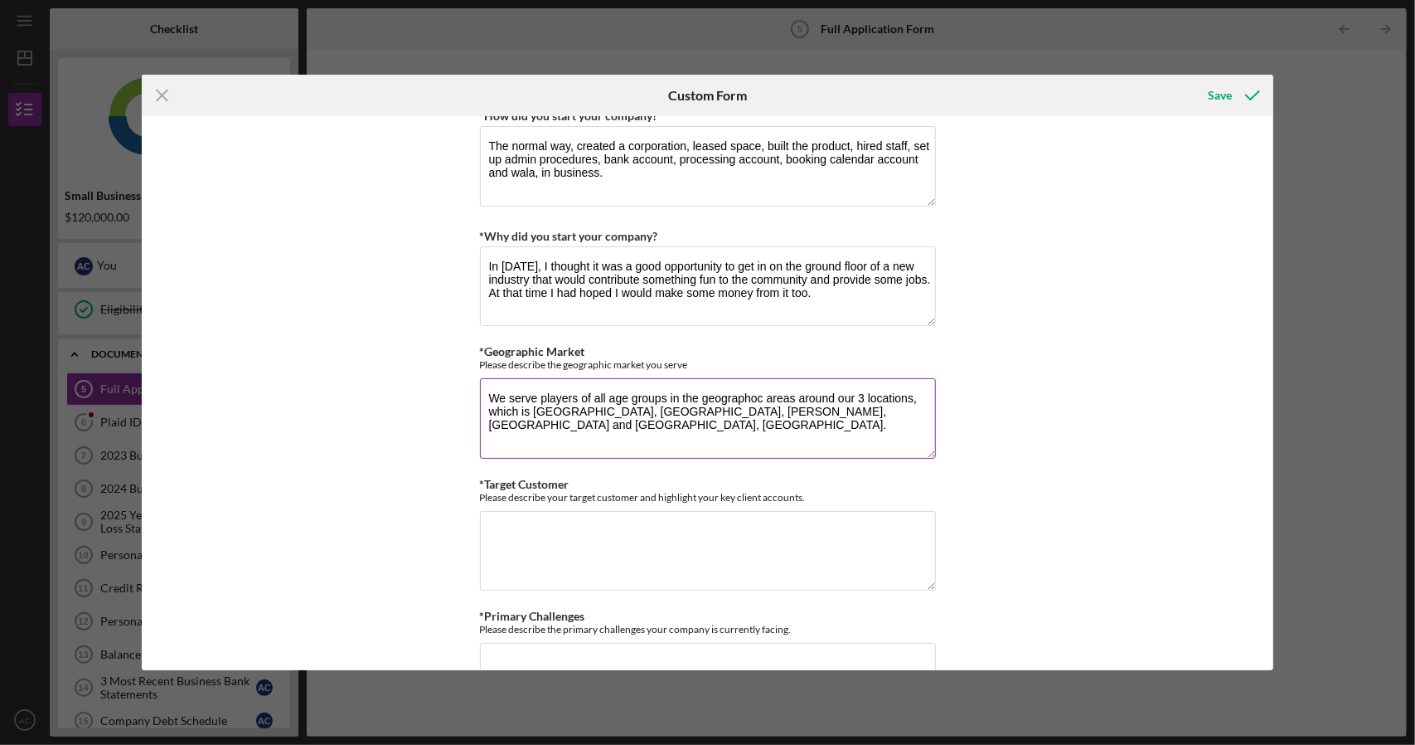
click at [718, 391] on textarea "We serve players of all age groups in the geographoc areas around our 3 locatio…" at bounding box center [708, 418] width 456 height 80
type textarea "We serve players of all age groups in the geographic areas around our 3 locatio…"
click at [533, 524] on textarea "*Target Customer" at bounding box center [708, 551] width 456 height 80
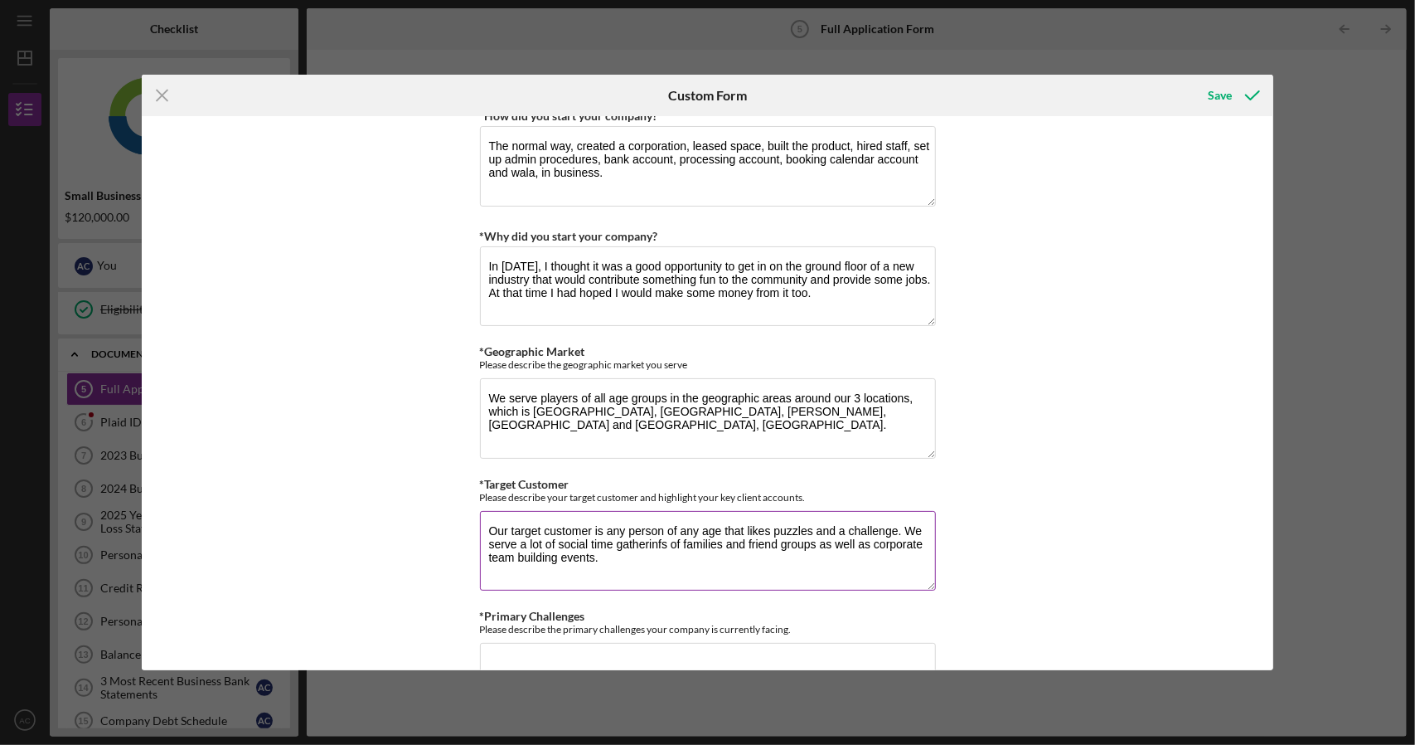
click at [605, 536] on textarea "Our target customer is any person of any age that likes puzzles and a challenge…" at bounding box center [708, 551] width 456 height 80
click at [609, 537] on textarea "Our target customer is any person of any age that likes puzzles and a challenge…" at bounding box center [708, 551] width 456 height 80
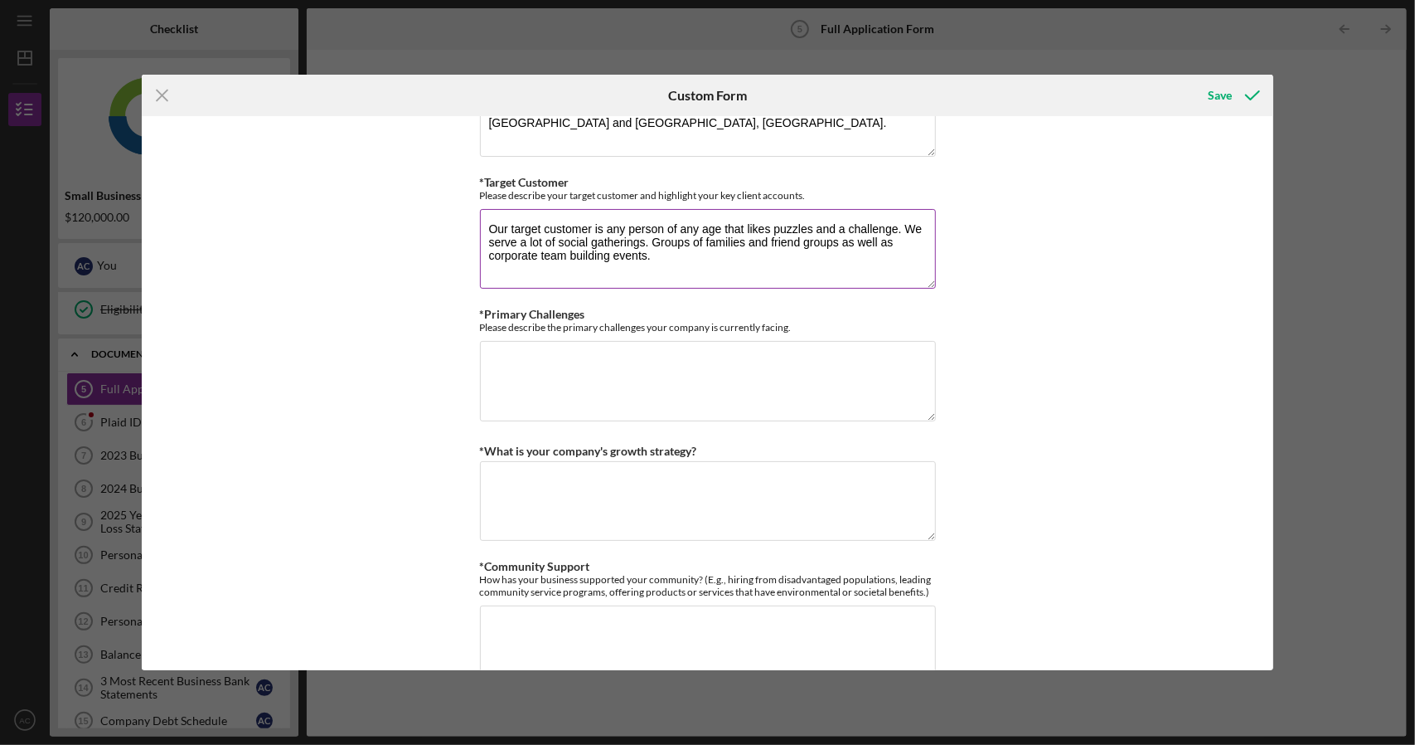
scroll to position [1161, 0]
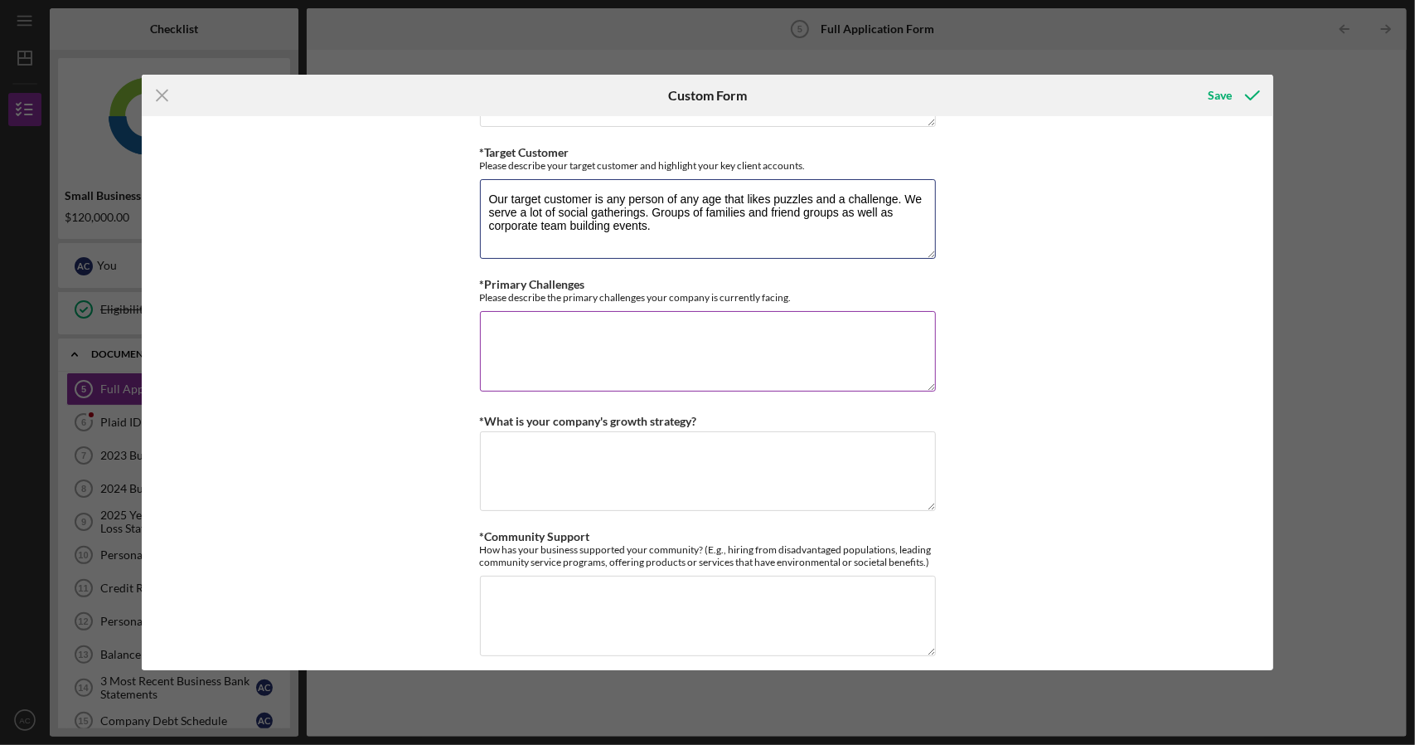
type textarea "Our target customer is any person of any age that likes puzzles and a challenge…"
click at [605, 323] on textarea "*Primary Challenges" at bounding box center [708, 351] width 456 height 80
click at [780, 357] on textarea "*Primary Challenges" at bounding box center [708, 351] width 456 height 80
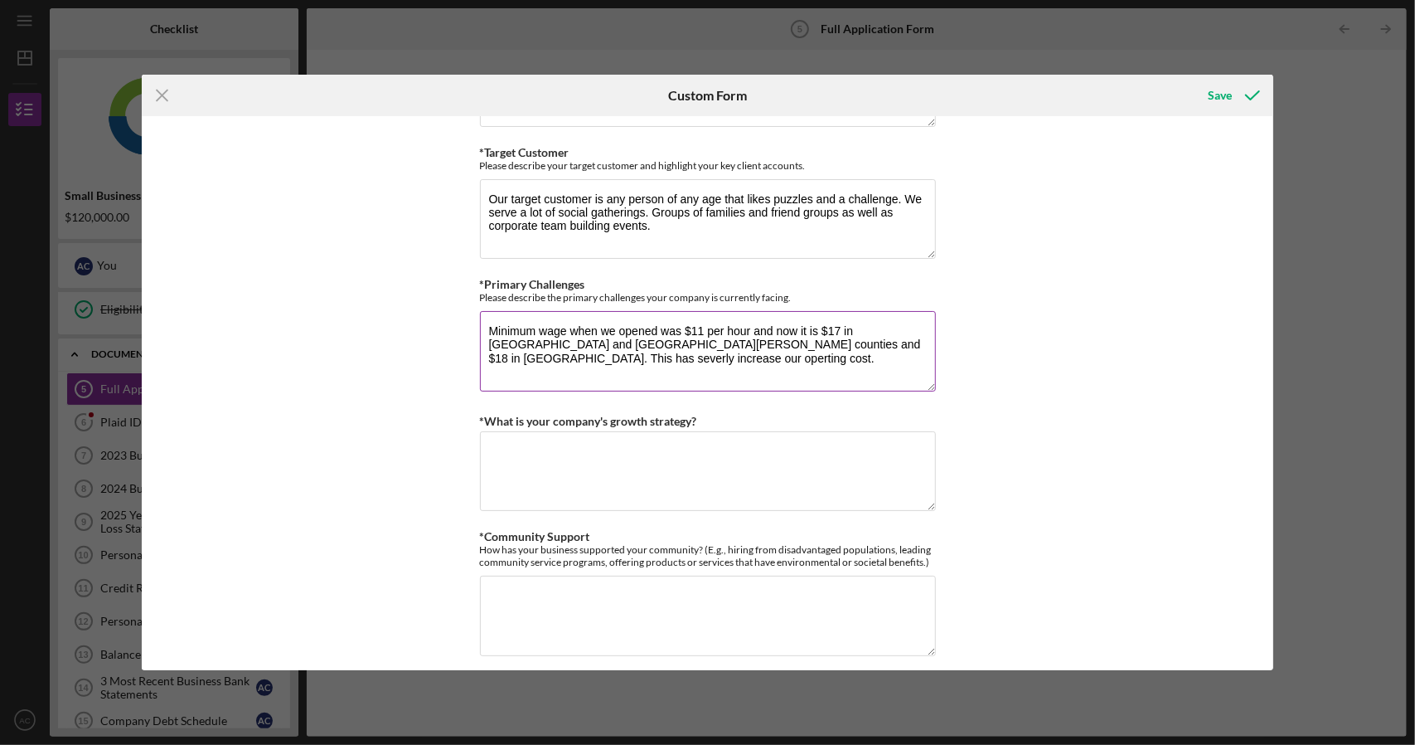
click at [841, 345] on textarea "Minimum wage when we opened was $11 per hour and now it is $17 in [GEOGRAPHIC_D…" at bounding box center [708, 351] width 456 height 80
click at [856, 340] on textarea "Minimum wage when we opened was $11 per hour and now it is $17 in [GEOGRAPHIC_D…" at bounding box center [708, 351] width 456 height 80
click at [866, 337] on textarea "Minimum wage when we opened was $11 per hour and now it is $17 in [GEOGRAPHIC_D…" at bounding box center [708, 351] width 456 height 80
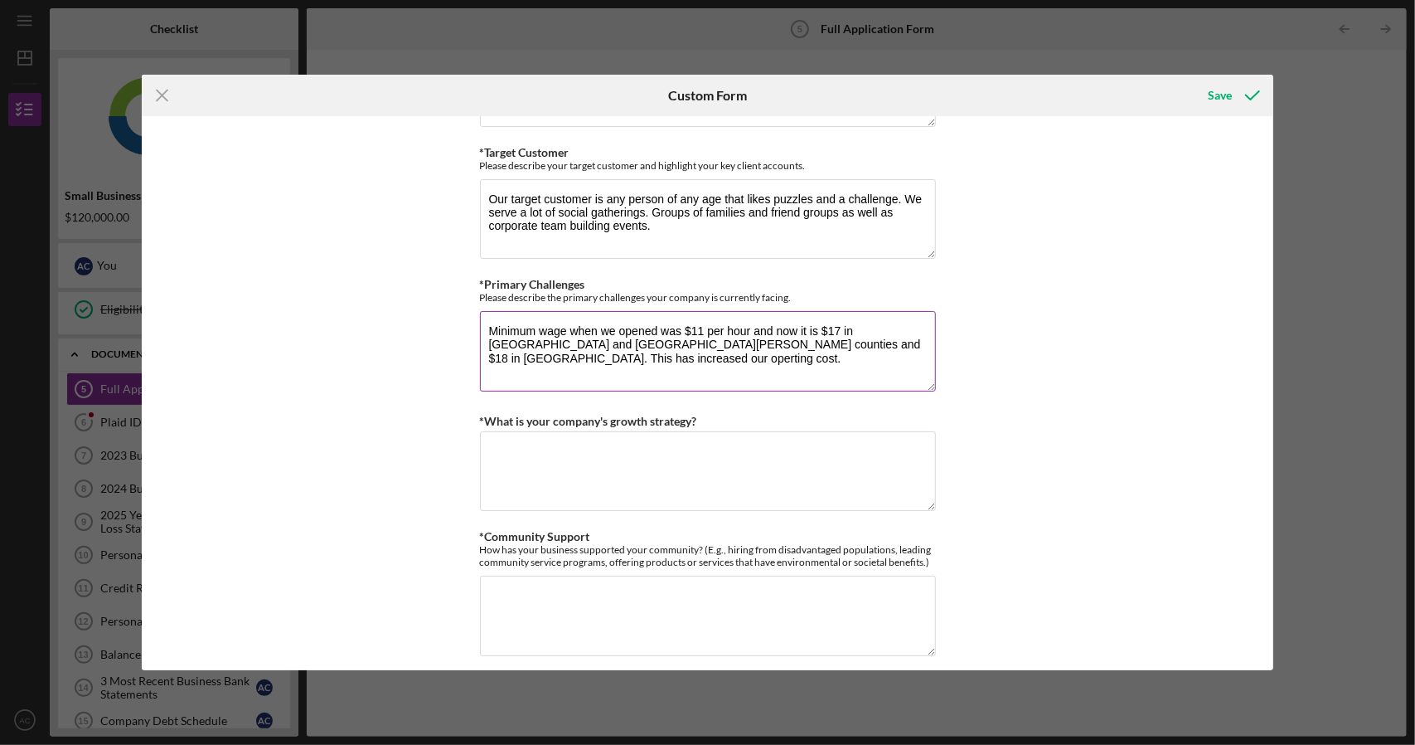
click at [497, 349] on textarea "Minimum wage when we opened was $11 per hour and now it is $17 in [GEOGRAPHIC_D…" at bounding box center [708, 351] width 456 height 80
click at [575, 352] on textarea "Minimum wage when we opened was $11 per hour and now it is $17 in [GEOGRAPHIC_D…" at bounding box center [708, 351] width 456 height 80
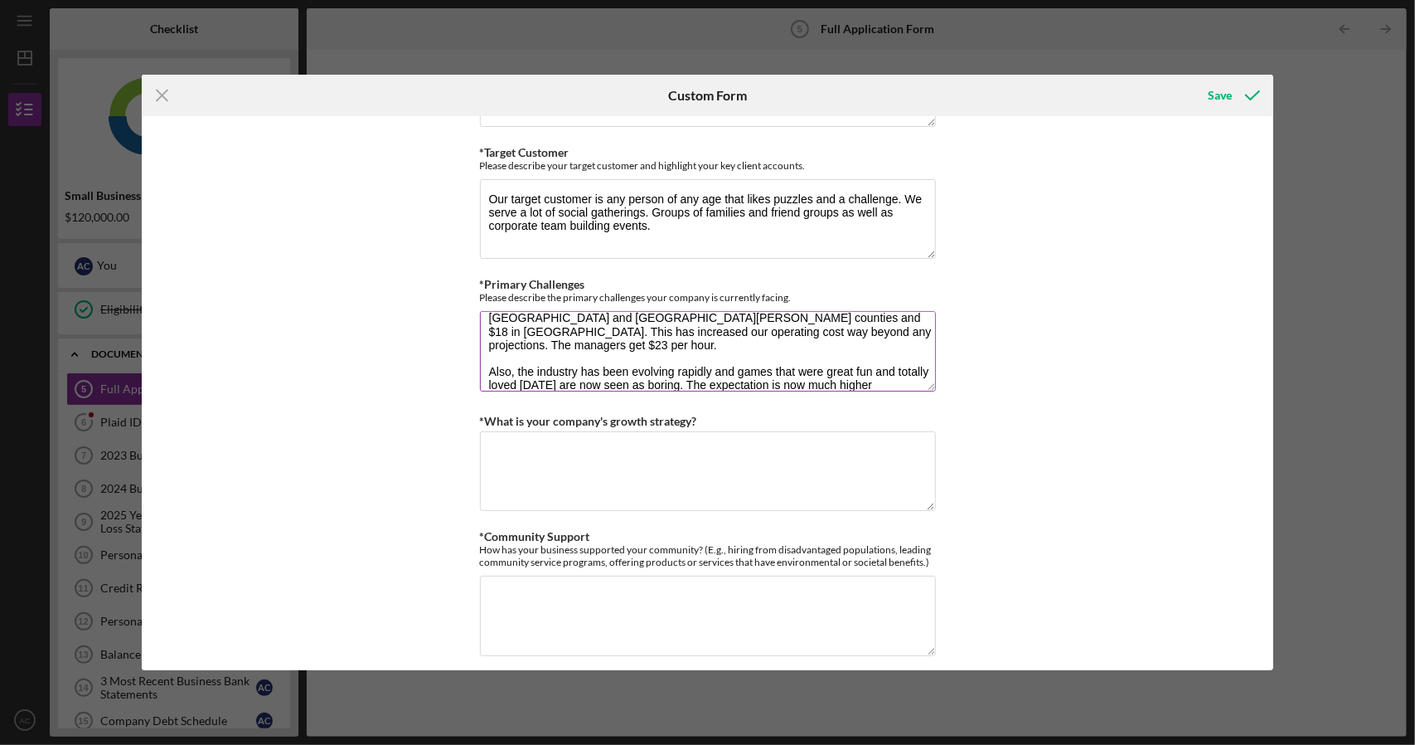
scroll to position [1078, 0]
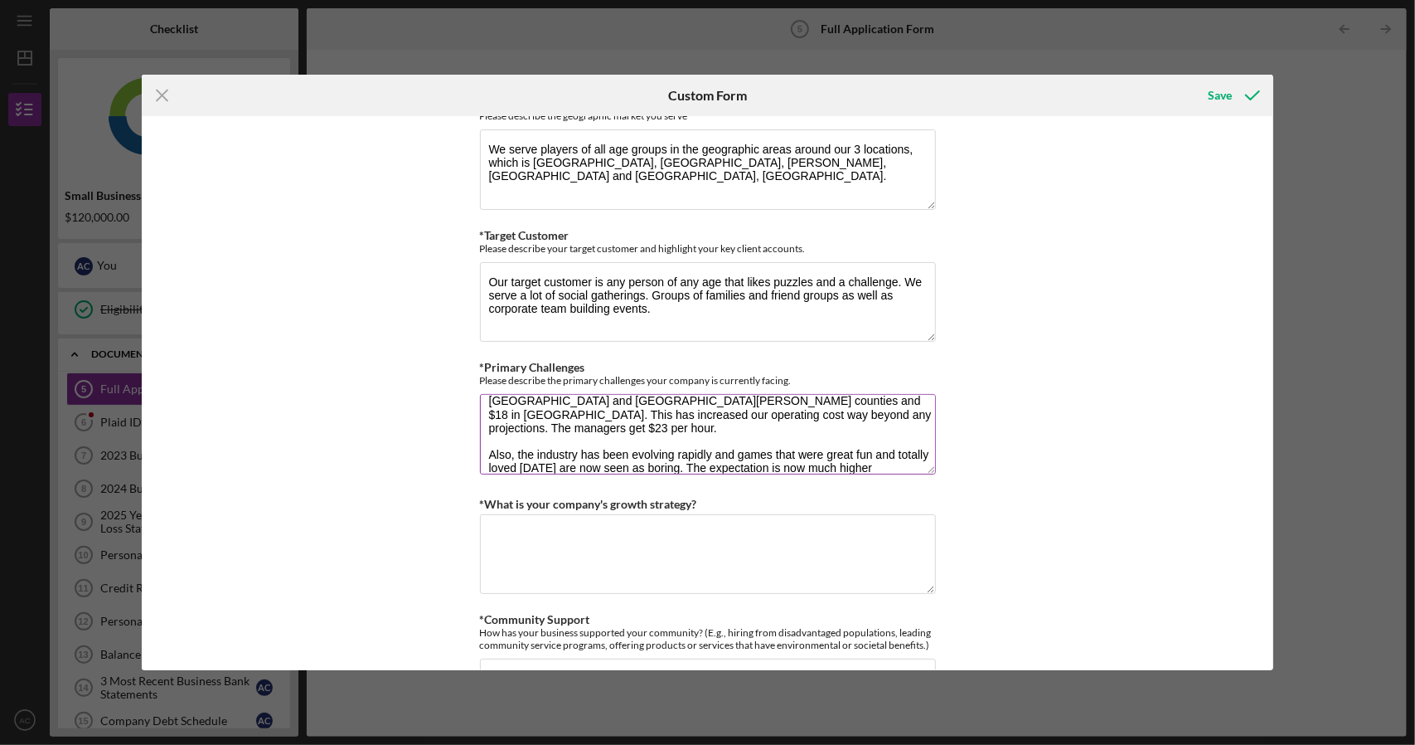
click at [827, 442] on textarea "Minimum wage when we opened was $11 per hour and now it is $17 in [GEOGRAPHIC_D…" at bounding box center [708, 434] width 456 height 80
click at [831, 439] on textarea "Minimum wage when we opened was $11 per hour and now it is $17 in [GEOGRAPHIC_D…" at bounding box center [708, 434] width 456 height 80
click at [794, 458] on textarea "Minimum wage when we opened was $11 per hour and now it is $17 in [GEOGRAPHIC_D…" at bounding box center [708, 434] width 456 height 80
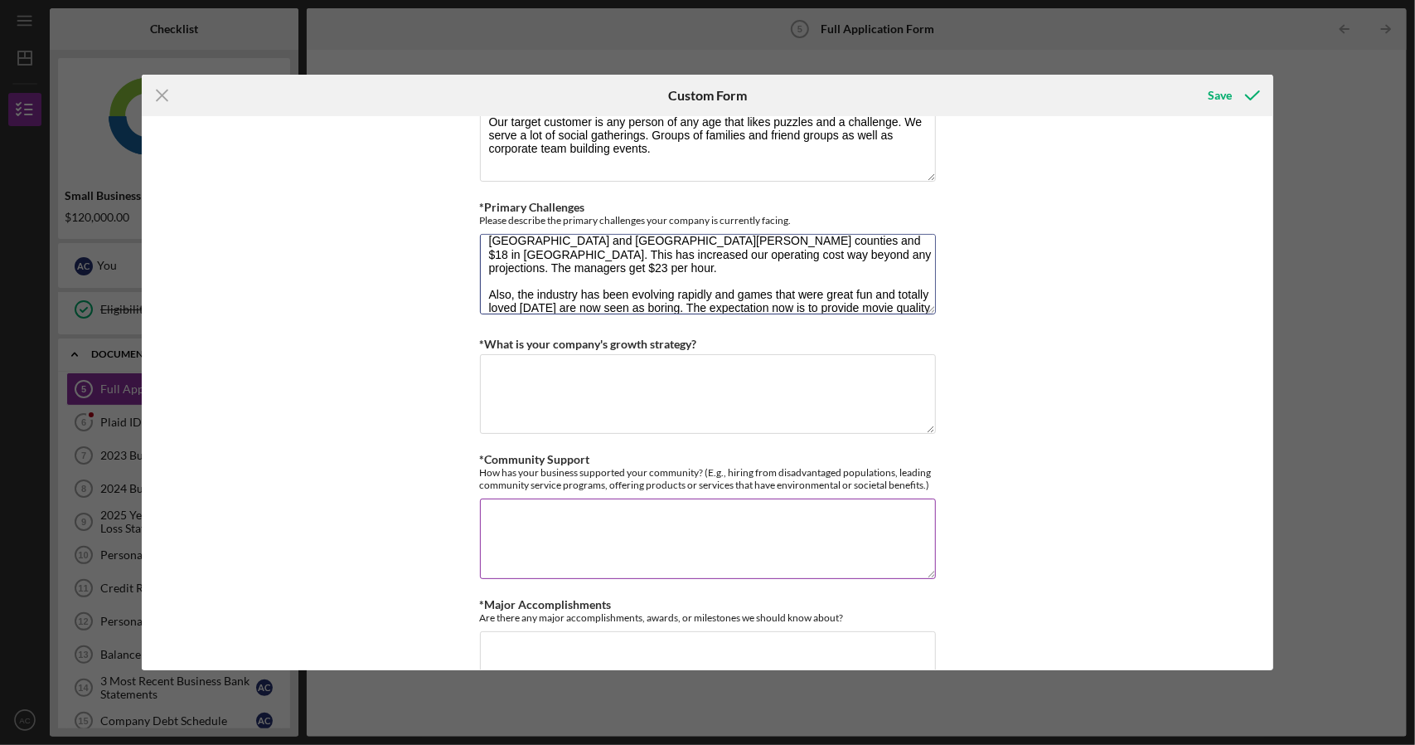
scroll to position [1244, 0]
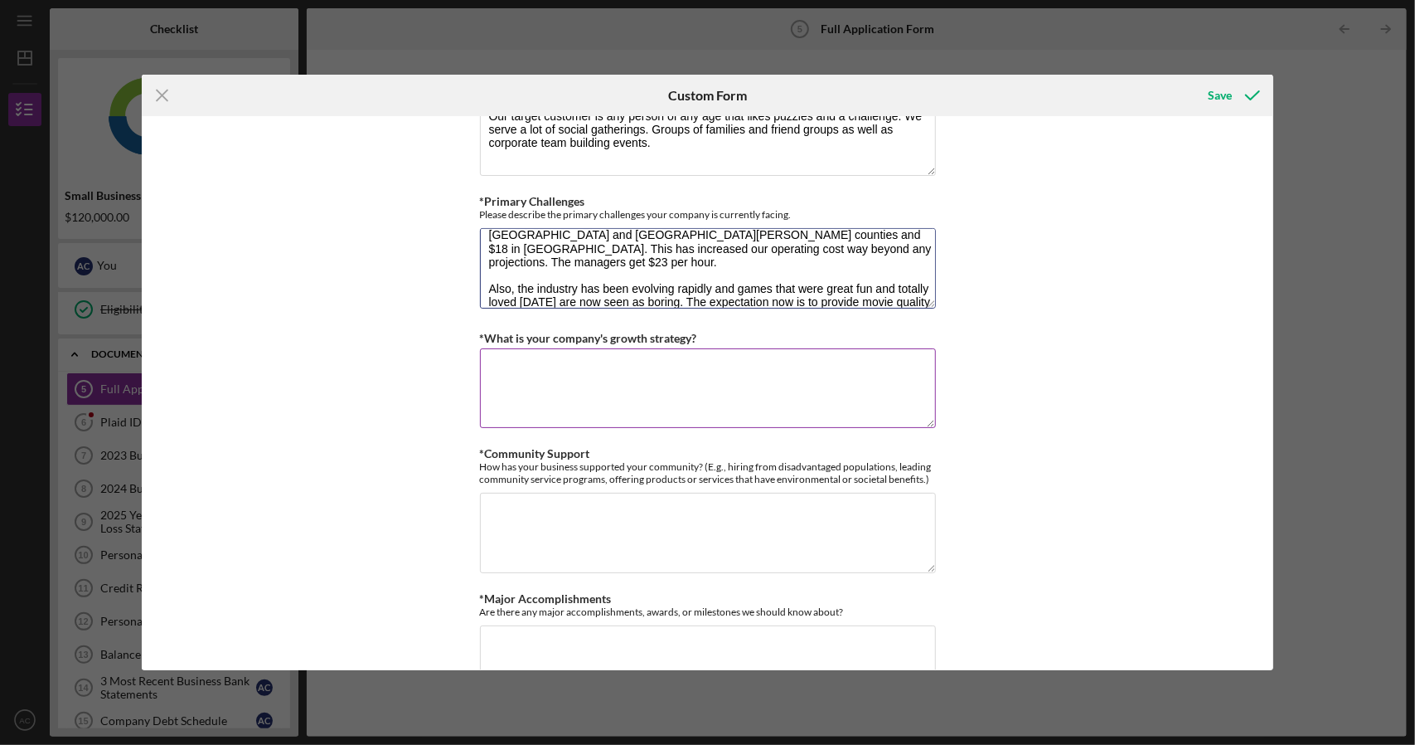
type textarea "Minimum wage when we opened was $11 per hour and now it is $17 in [GEOGRAPHIC_D…"
click at [598, 348] on textarea "*What is your company's growth strategy?" at bounding box center [708, 388] width 456 height 80
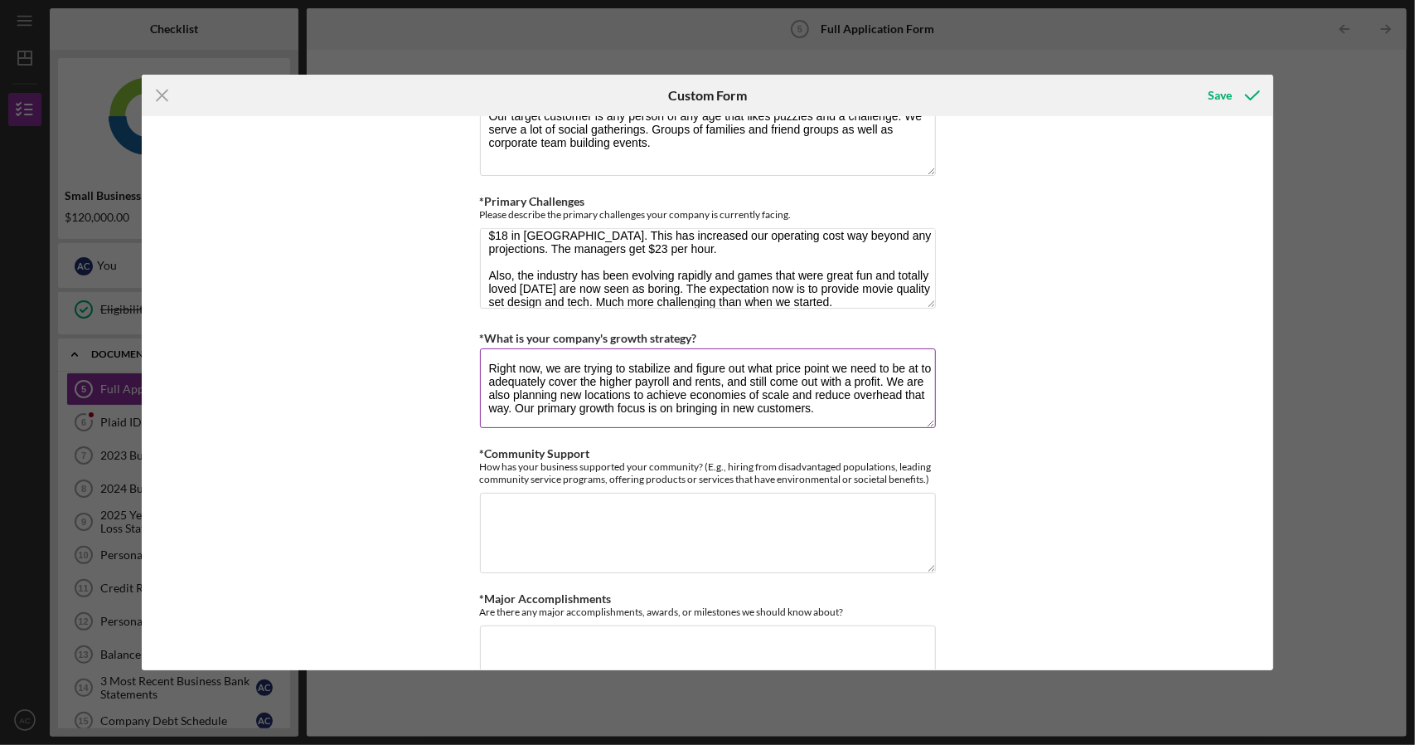
click at [623, 398] on textarea "Right now, we are trying to stabilize and figure out what price point we need t…" at bounding box center [708, 388] width 456 height 80
click at [575, 397] on textarea "Right now, we are trying to stabilize and figure out what price point we need t…" at bounding box center [708, 388] width 456 height 80
type textarea "Right now, we are trying to stabilize and figure out what price point we need t…"
click at [566, 512] on textarea "*Community Support" at bounding box center [708, 532] width 456 height 80
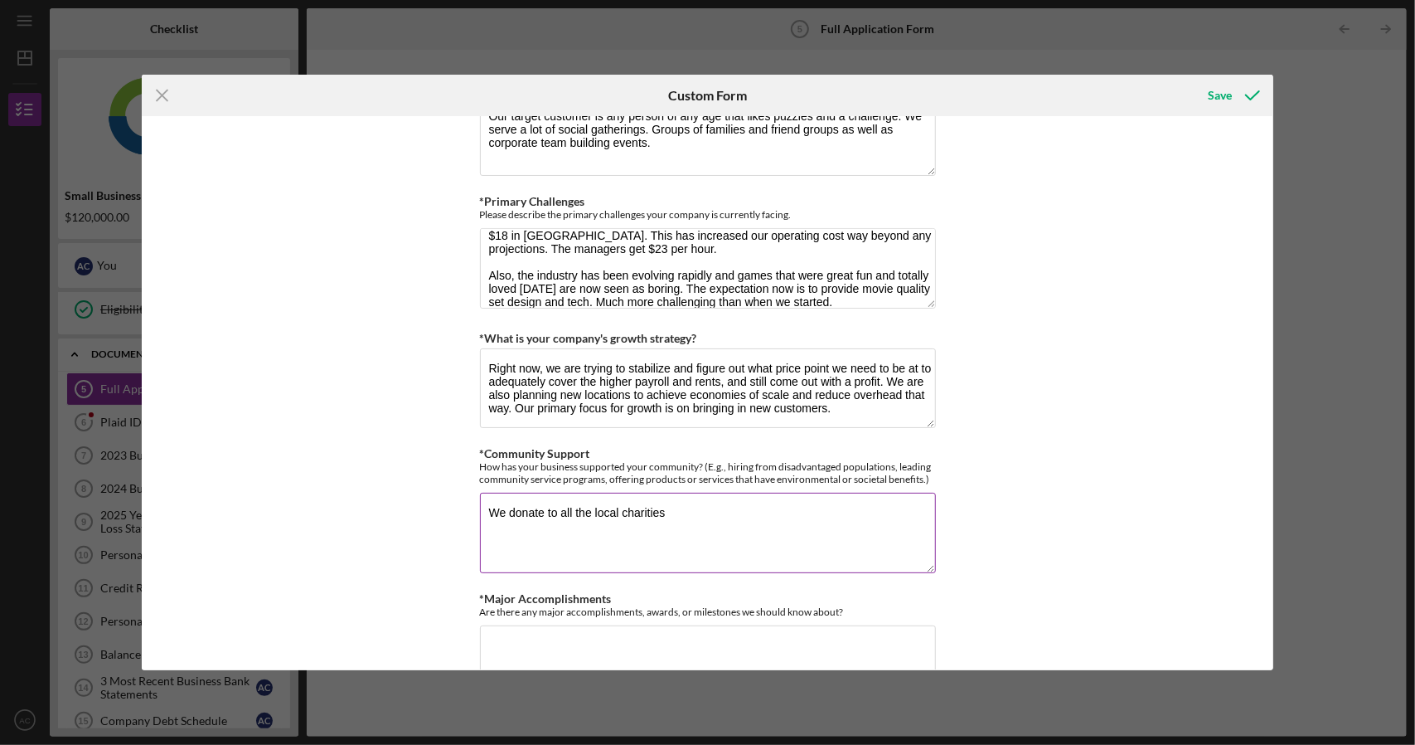
click at [541, 503] on textarea "We donate to all the local charities" at bounding box center [708, 532] width 456 height 80
click at [730, 499] on textarea "We donate vouchers to all the local charities" at bounding box center [708, 532] width 456 height 80
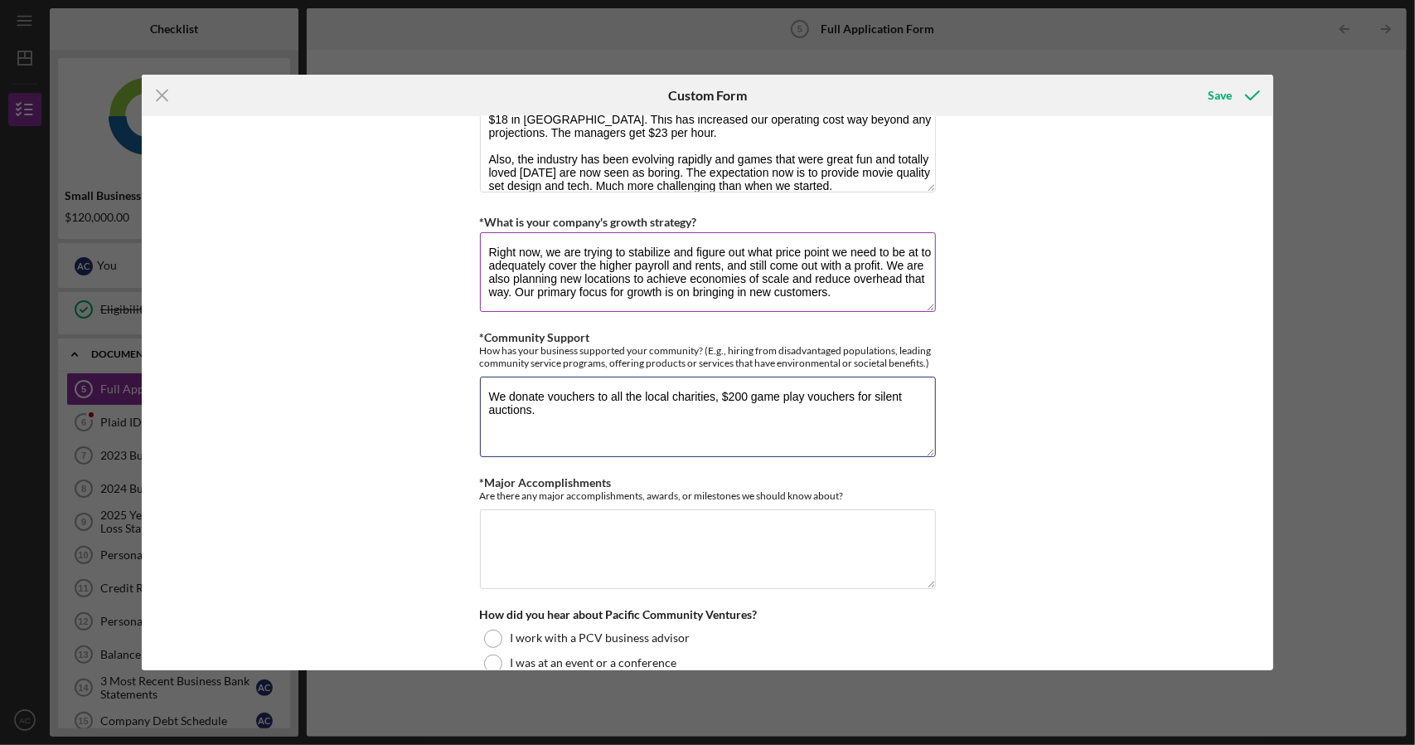
scroll to position [1409, 0]
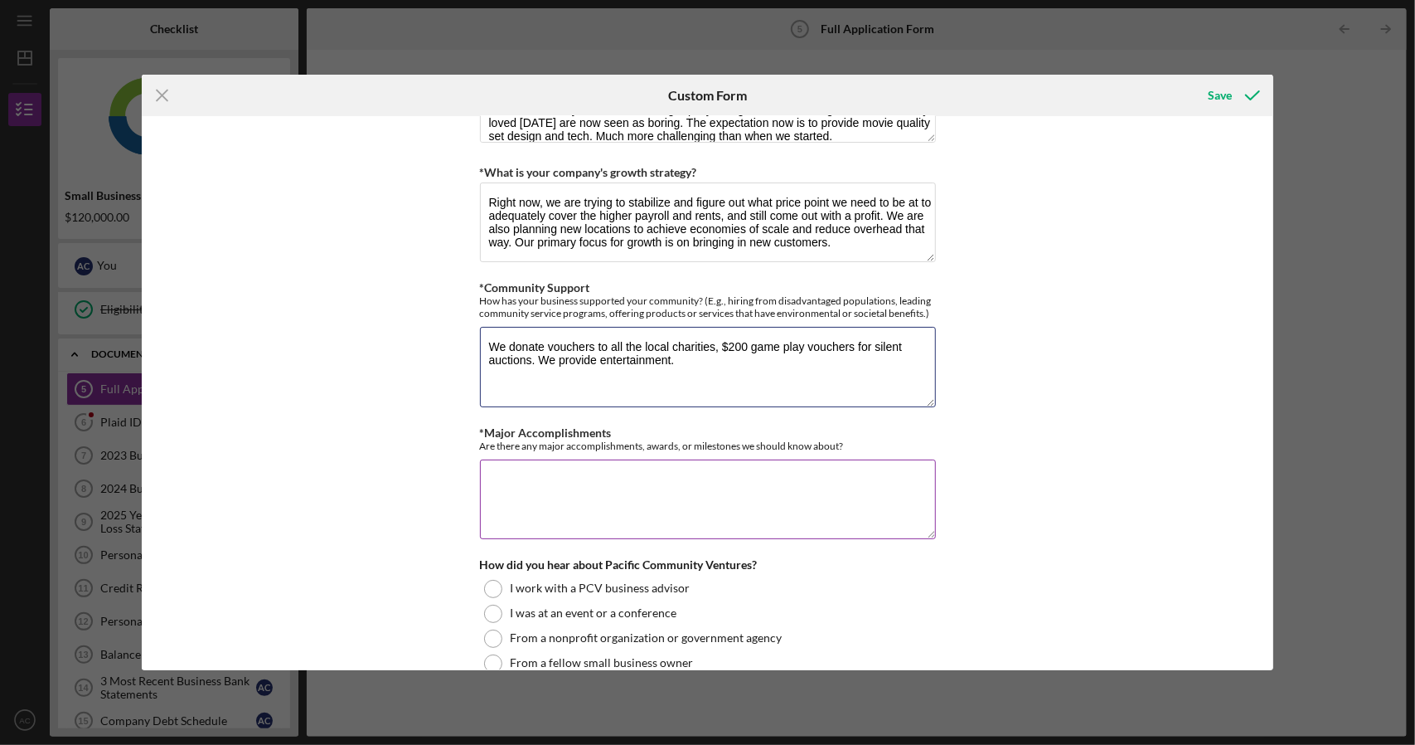
type textarea "We donate vouchers to all the local charities, $200 game play vouchers for sile…"
click at [602, 465] on textarea "*Major Accomplishments" at bounding box center [708, 499] width 456 height 80
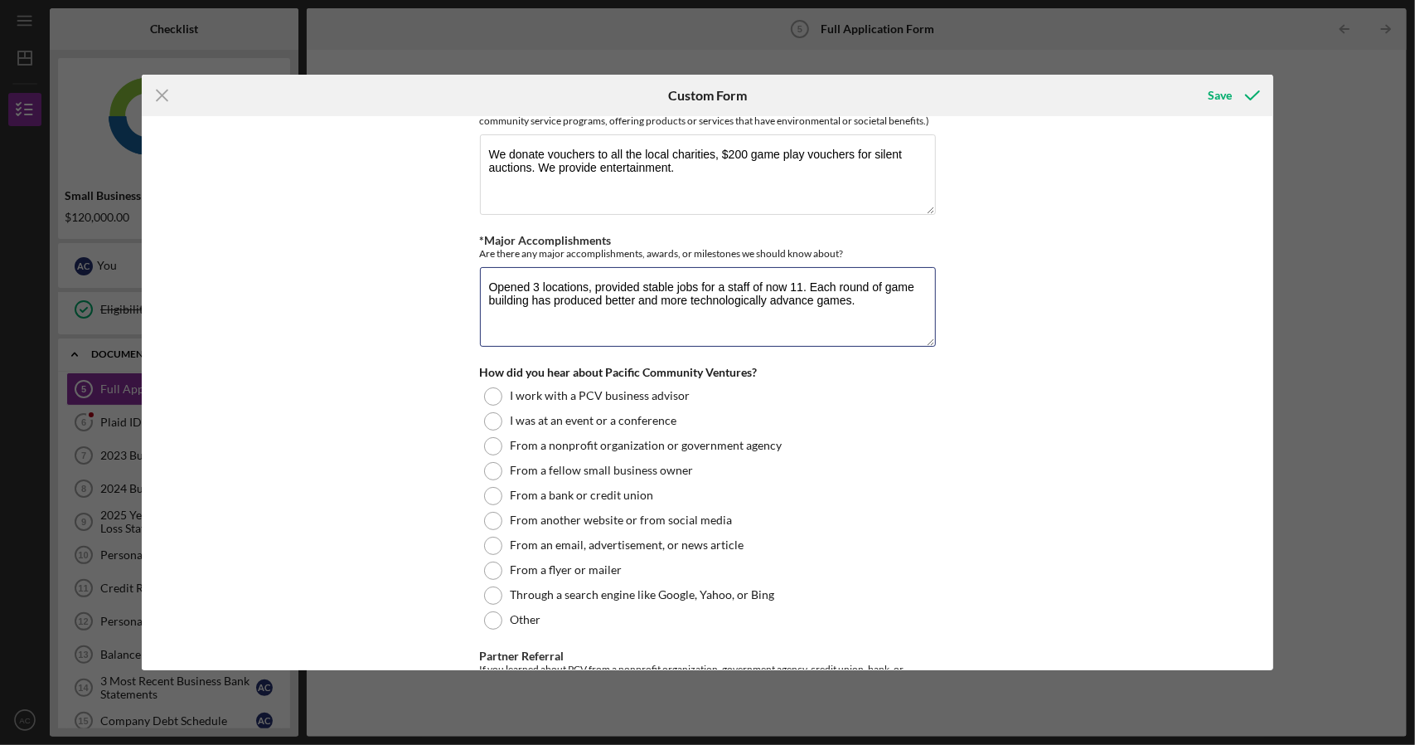
scroll to position [1658, 0]
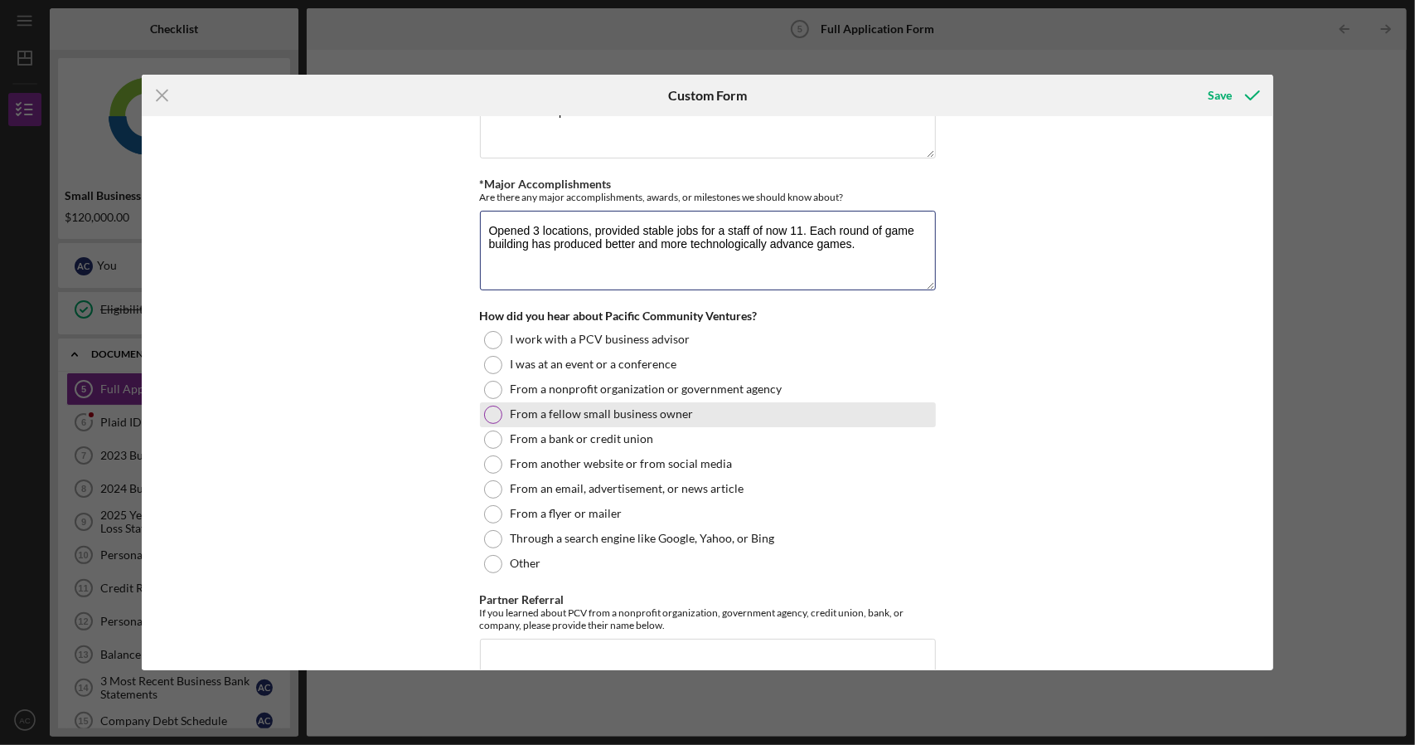
type textarea "Opened 3 locations, provided stable jobs for a staff of now 11. Each round of g…"
click at [574, 407] on label "From a fellow small business owner" at bounding box center [602, 413] width 183 height 13
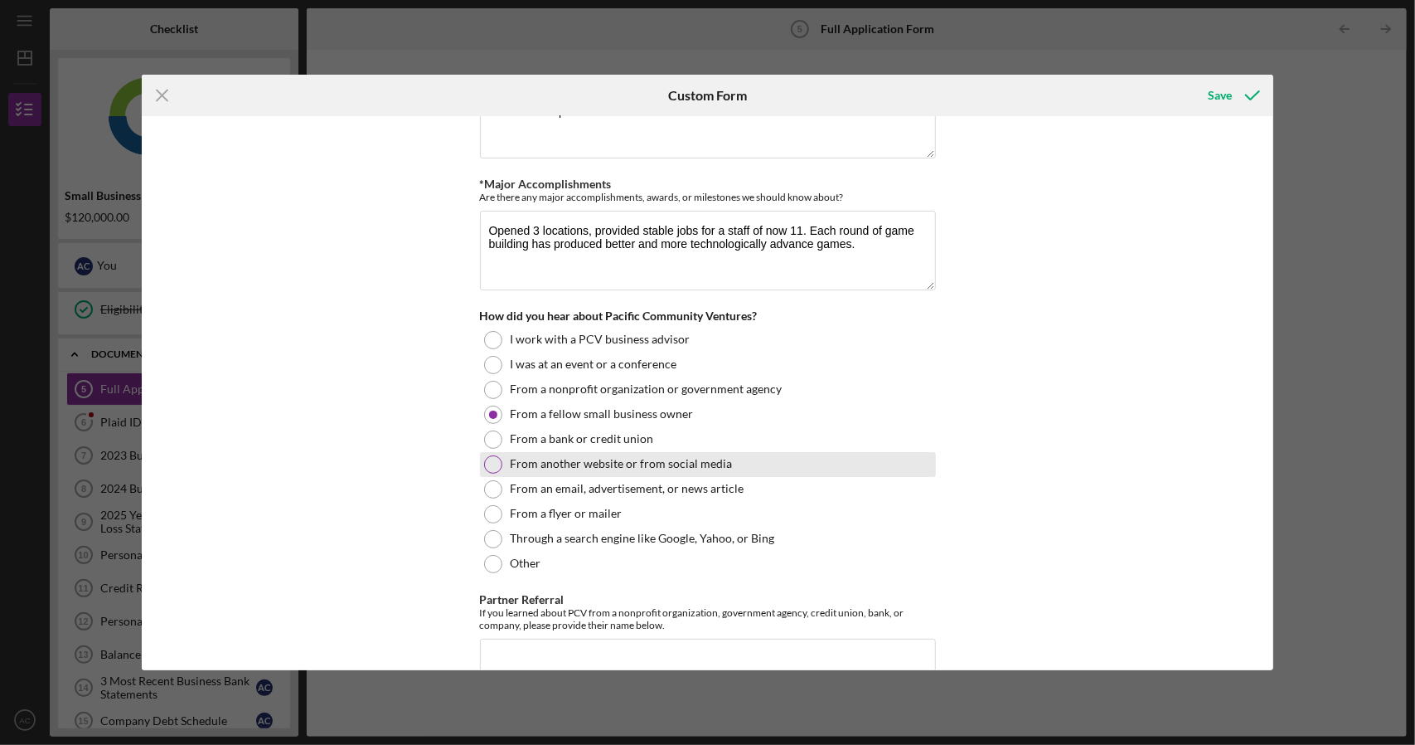
click at [589, 457] on label "From another website or from social media" at bounding box center [622, 463] width 222 height 13
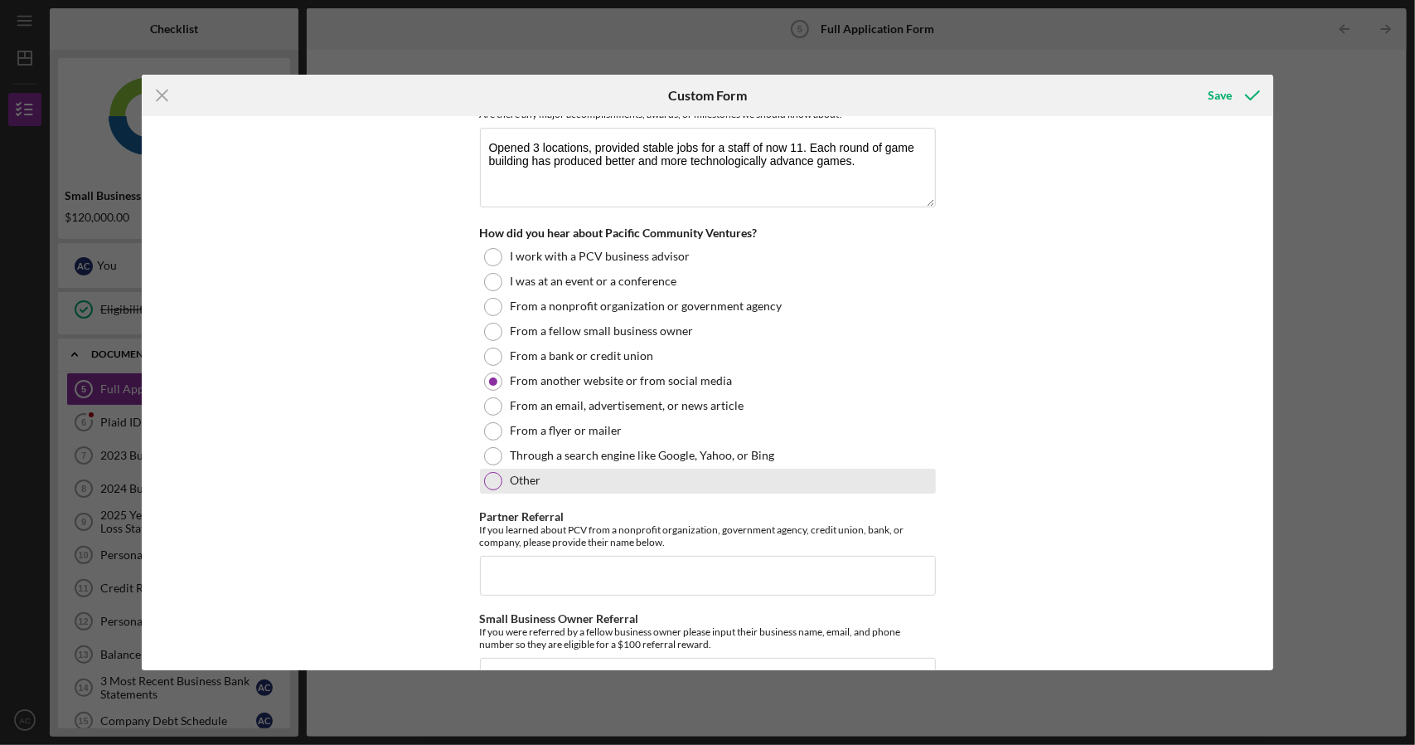
scroll to position [1824, 0]
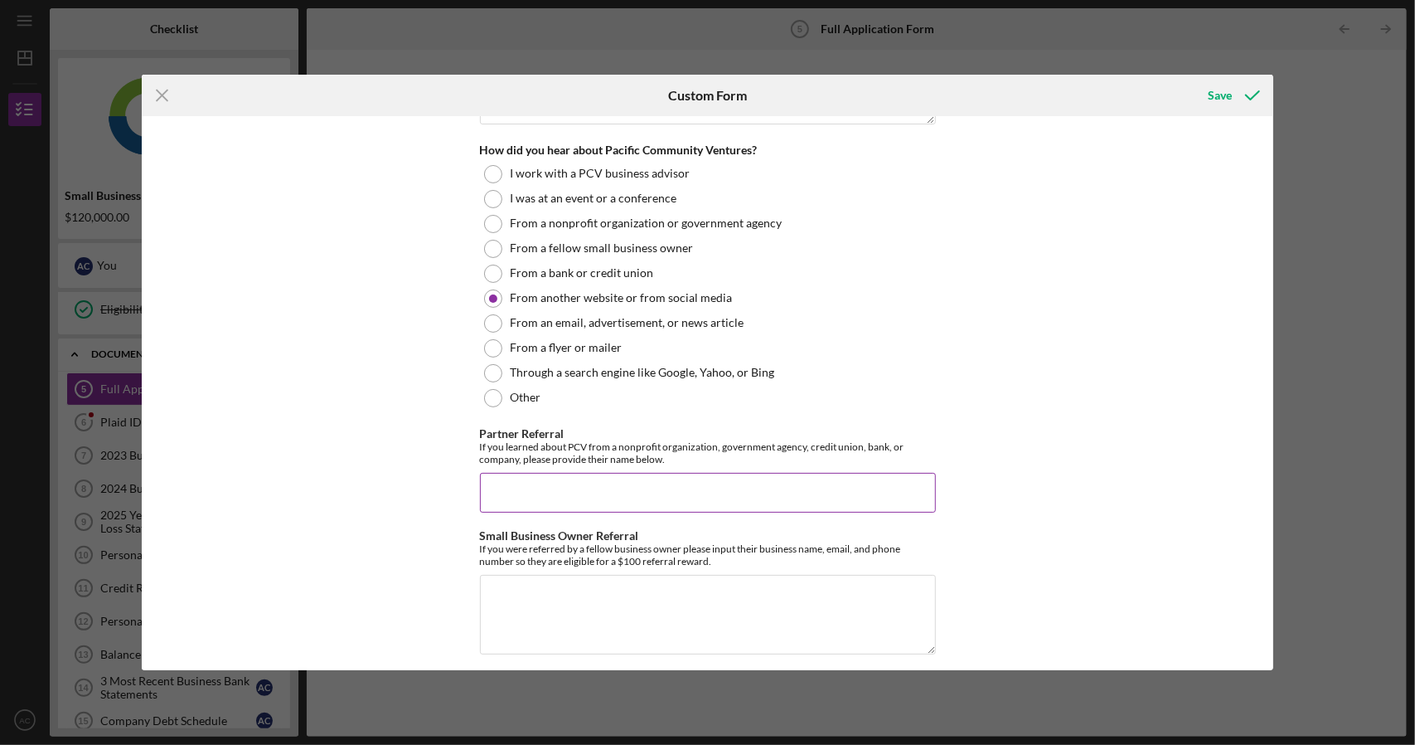
click at [626, 478] on input "Partner Referral" at bounding box center [708, 493] width 456 height 40
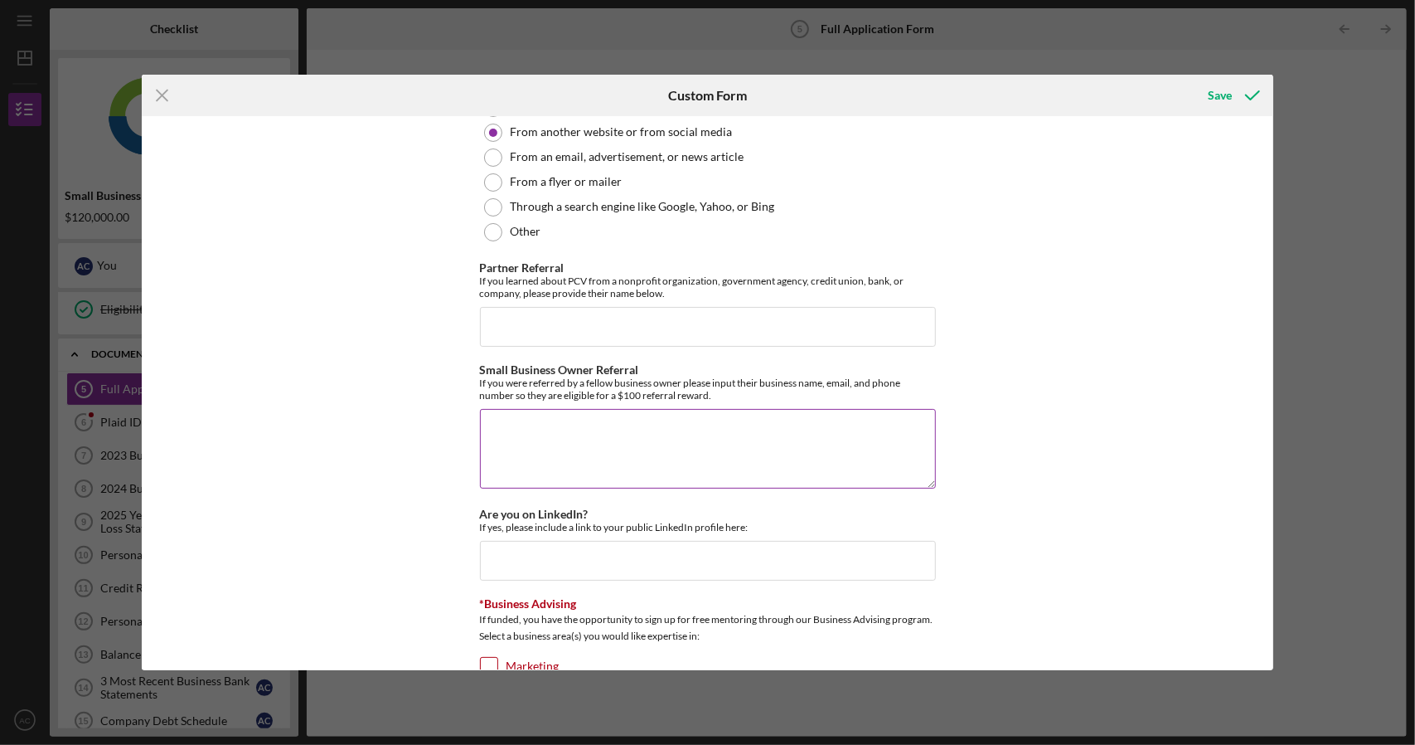
click at [585, 417] on textarea "Small Business Owner Referral" at bounding box center [708, 449] width 456 height 80
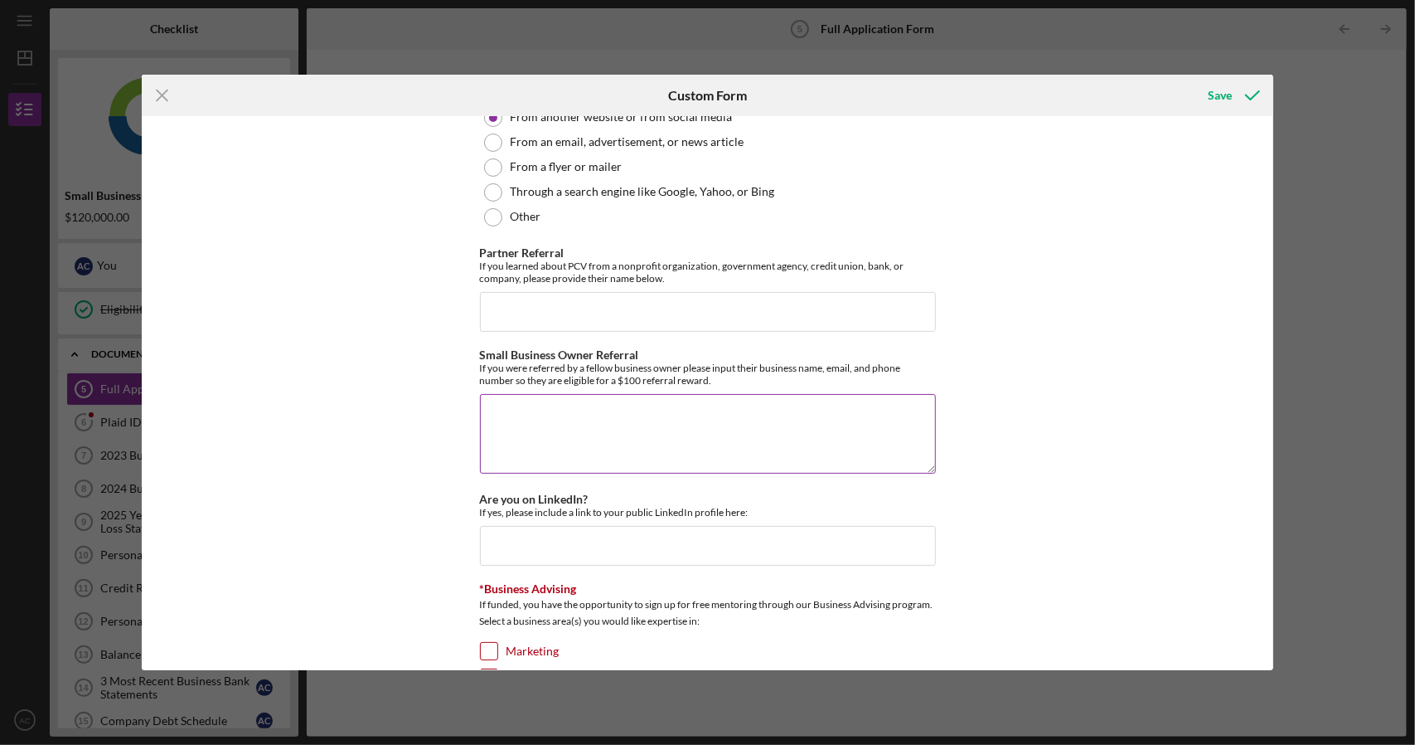
scroll to position [2073, 0]
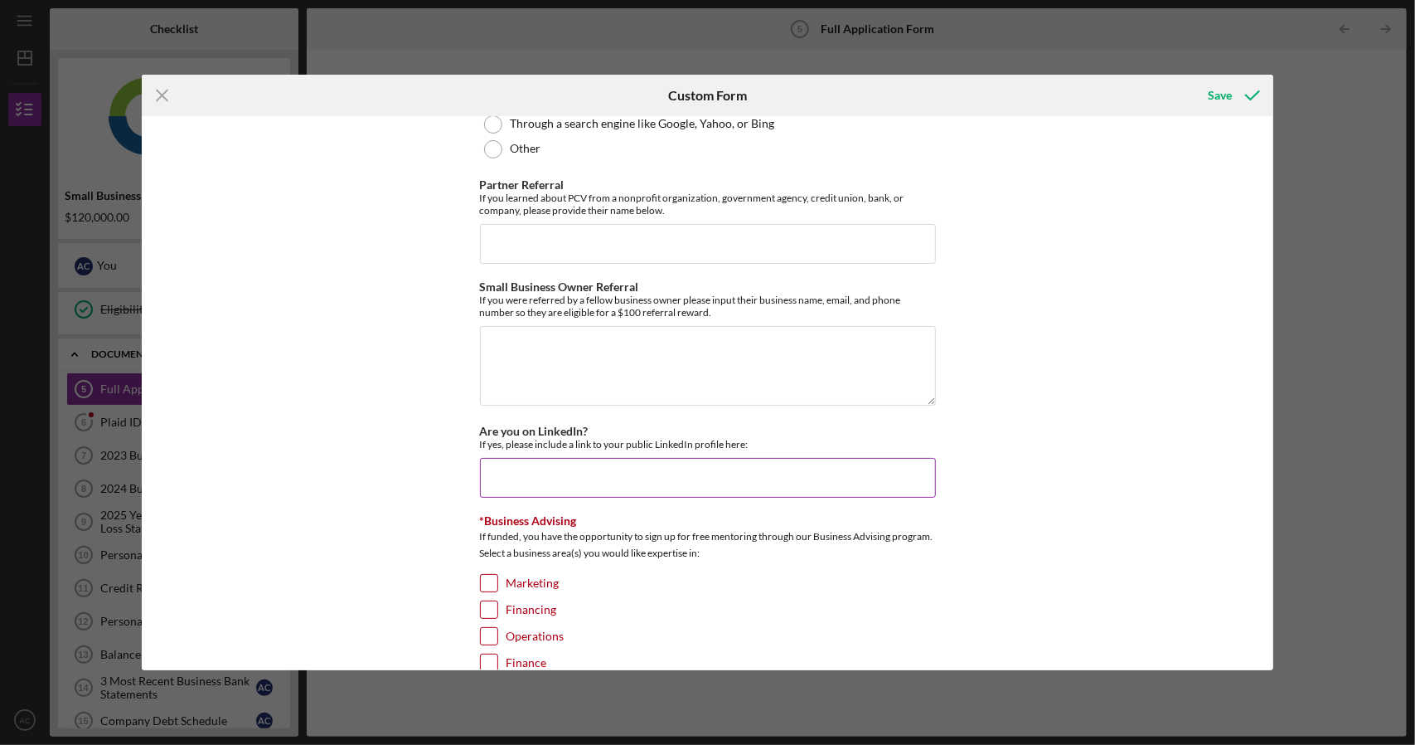
click at [660, 458] on input "Are you on LinkedIn?" at bounding box center [708, 478] width 456 height 40
paste input "[URL][DOMAIN_NAME][PERSON_NAME]"
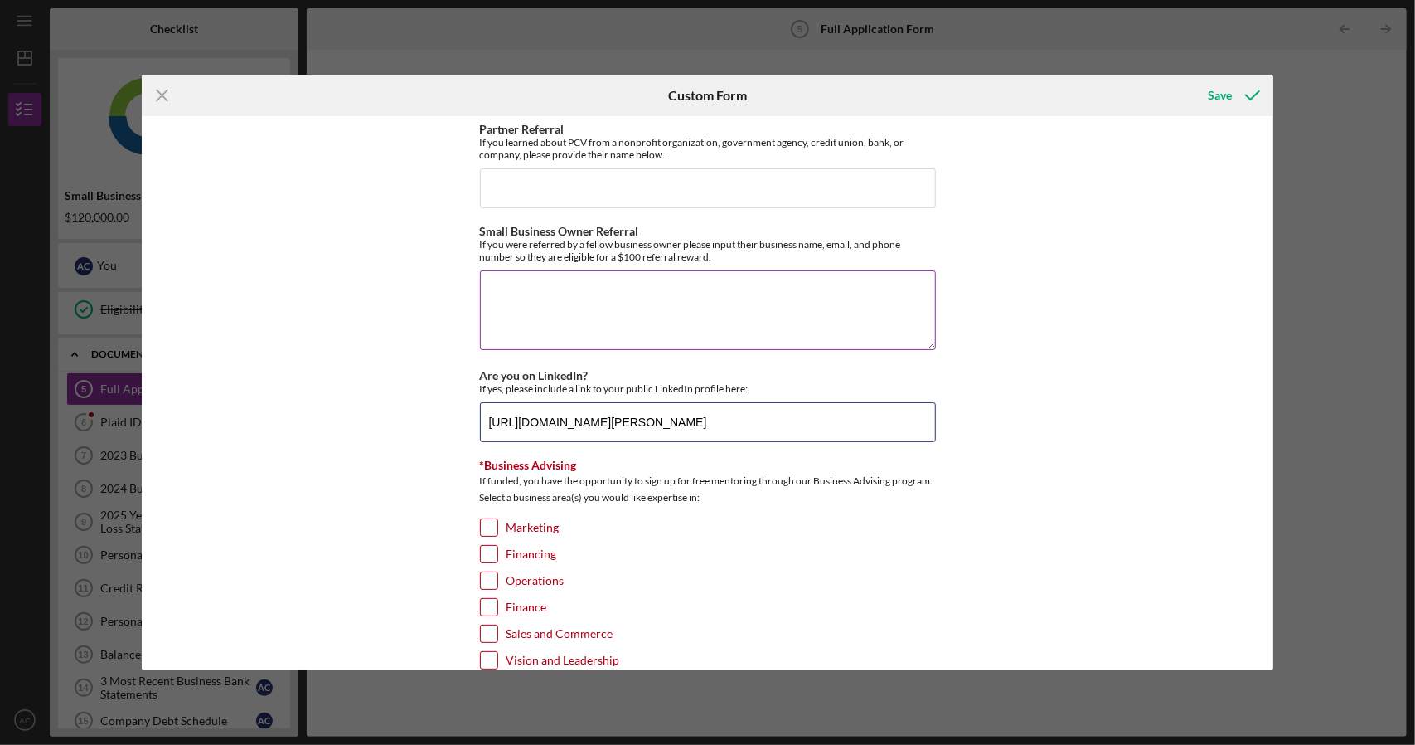
scroll to position [2177, 0]
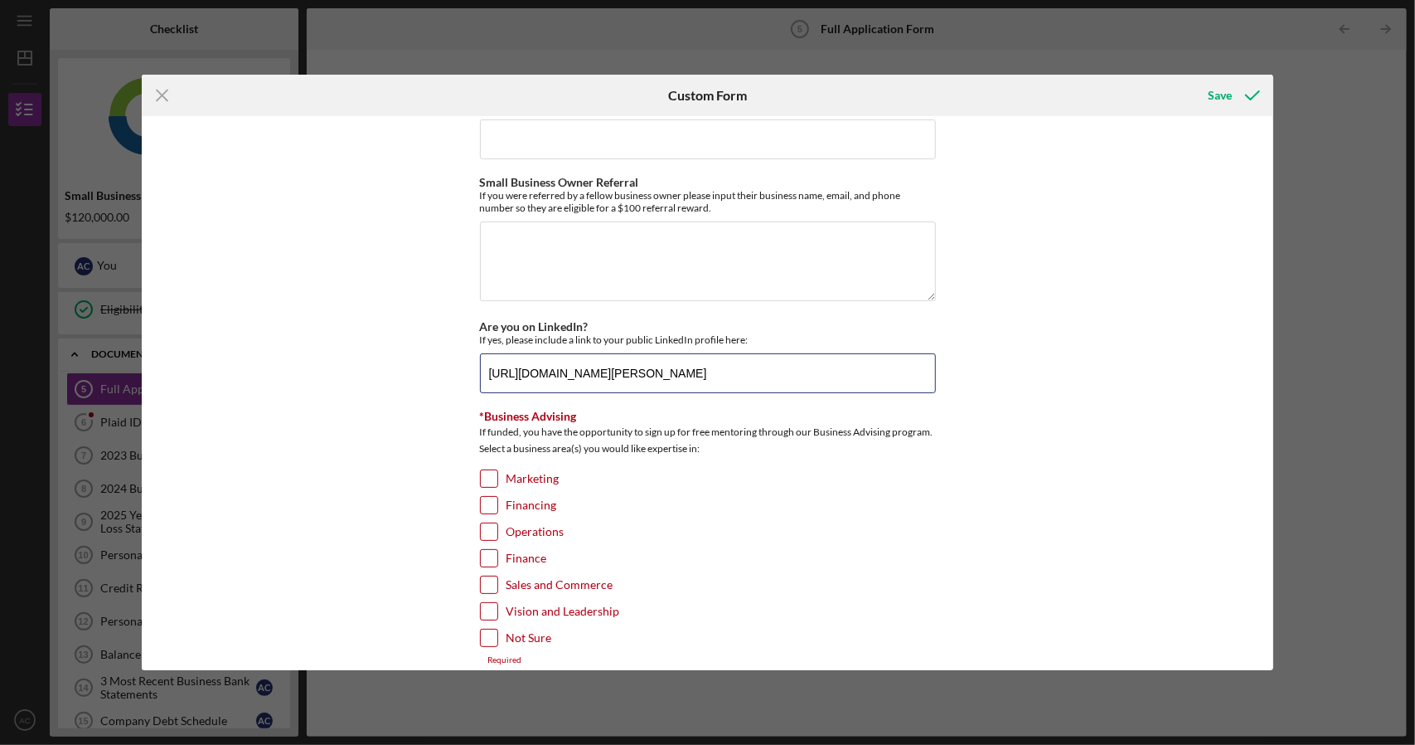
type input "[URL][DOMAIN_NAME][PERSON_NAME]"
click at [484, 470] on input "Marketing" at bounding box center [489, 478] width 17 height 17
checkbox input "true"
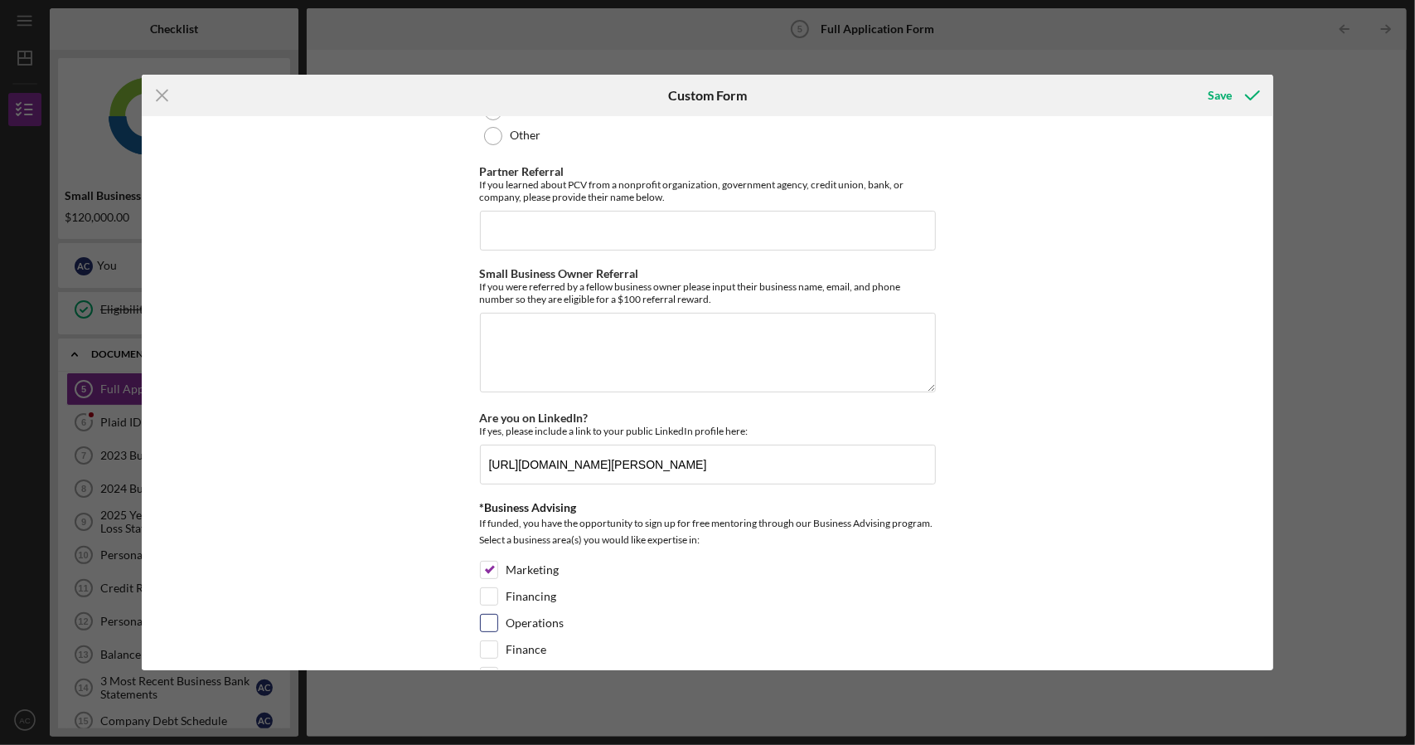
scroll to position [2168, 0]
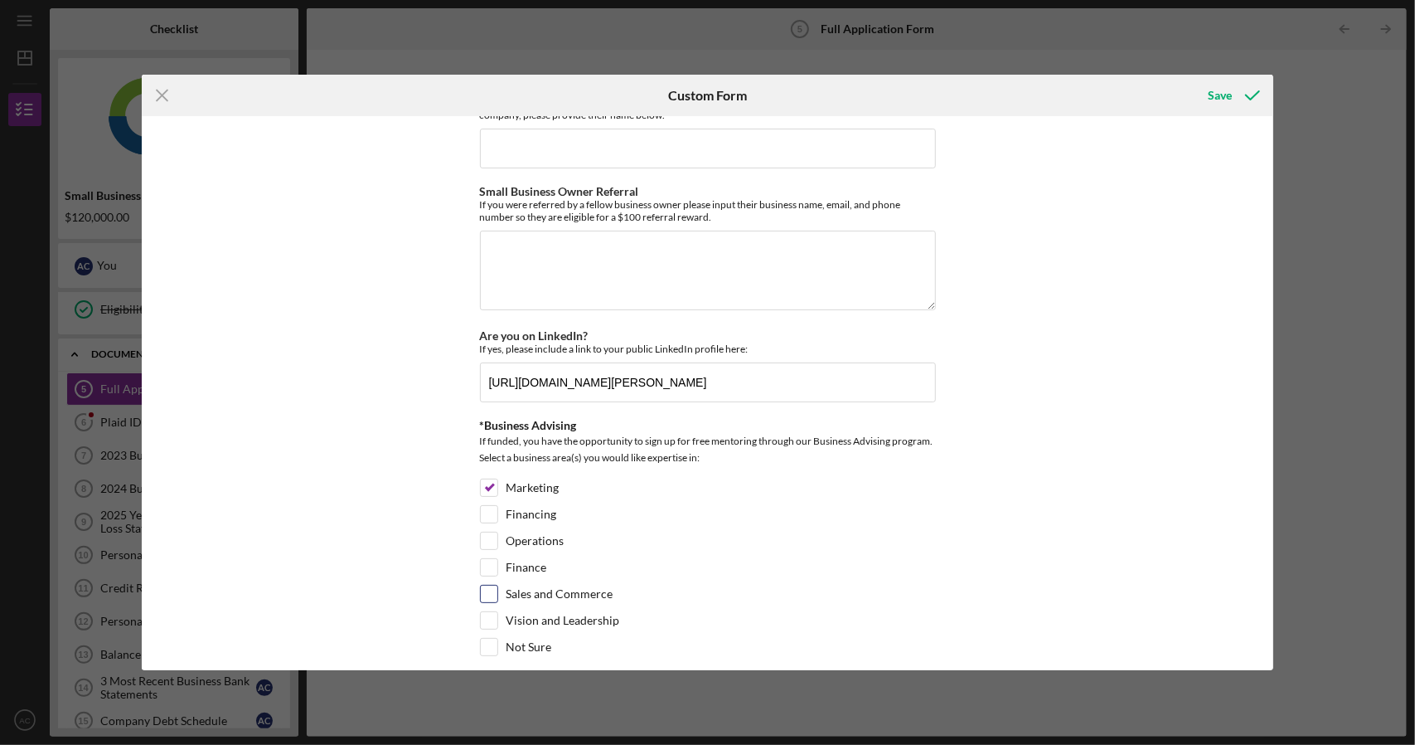
click at [491, 585] on input "Sales and Commerce" at bounding box center [489, 593] width 17 height 17
checkbox input "true"
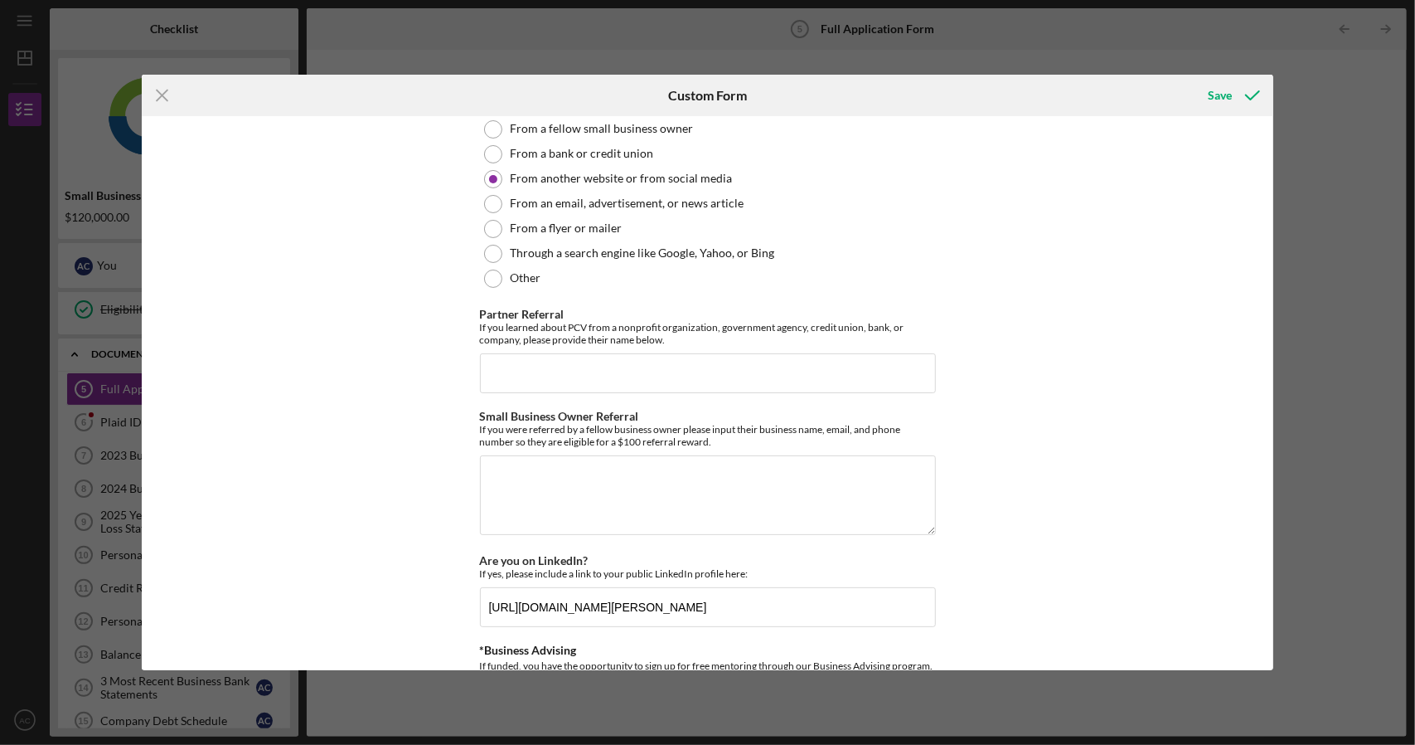
scroll to position [1920, 0]
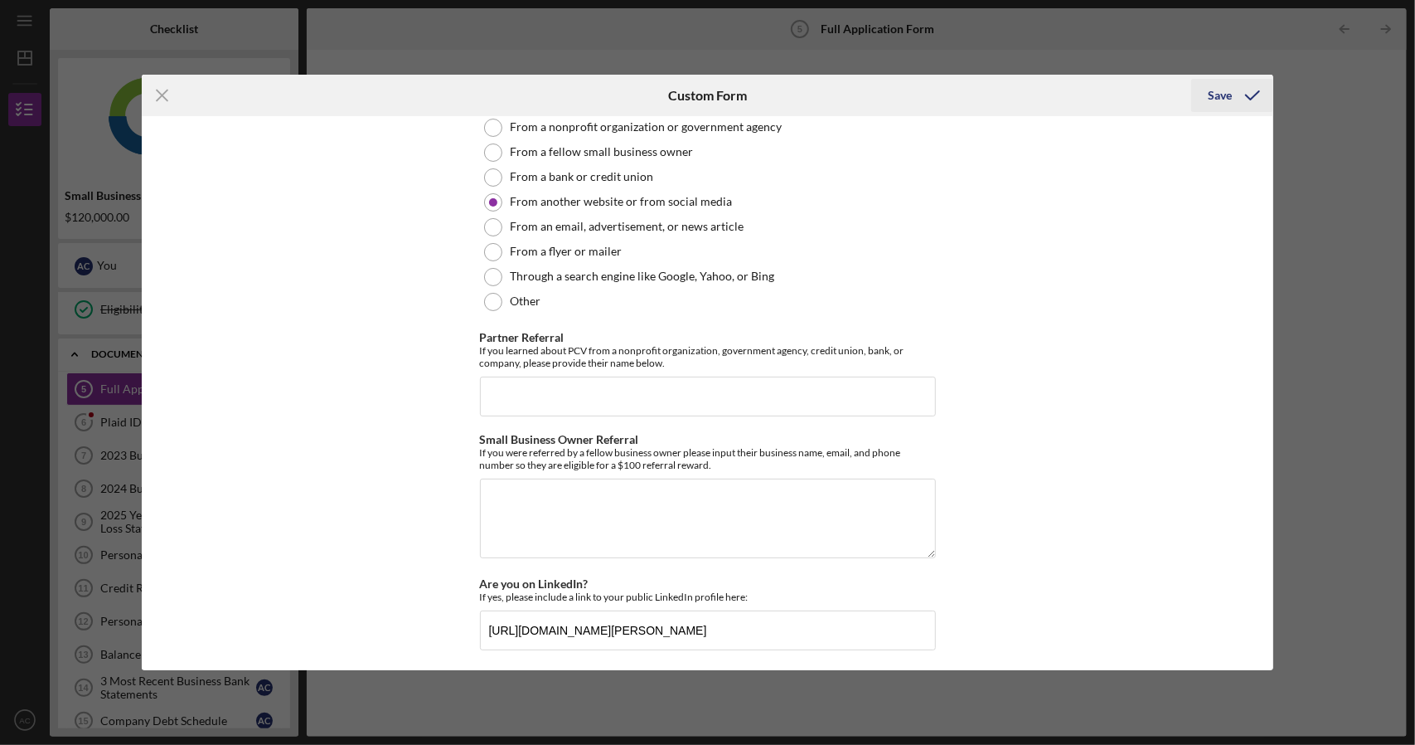
click at [1225, 87] on div "Save" at bounding box center [1220, 95] width 24 height 33
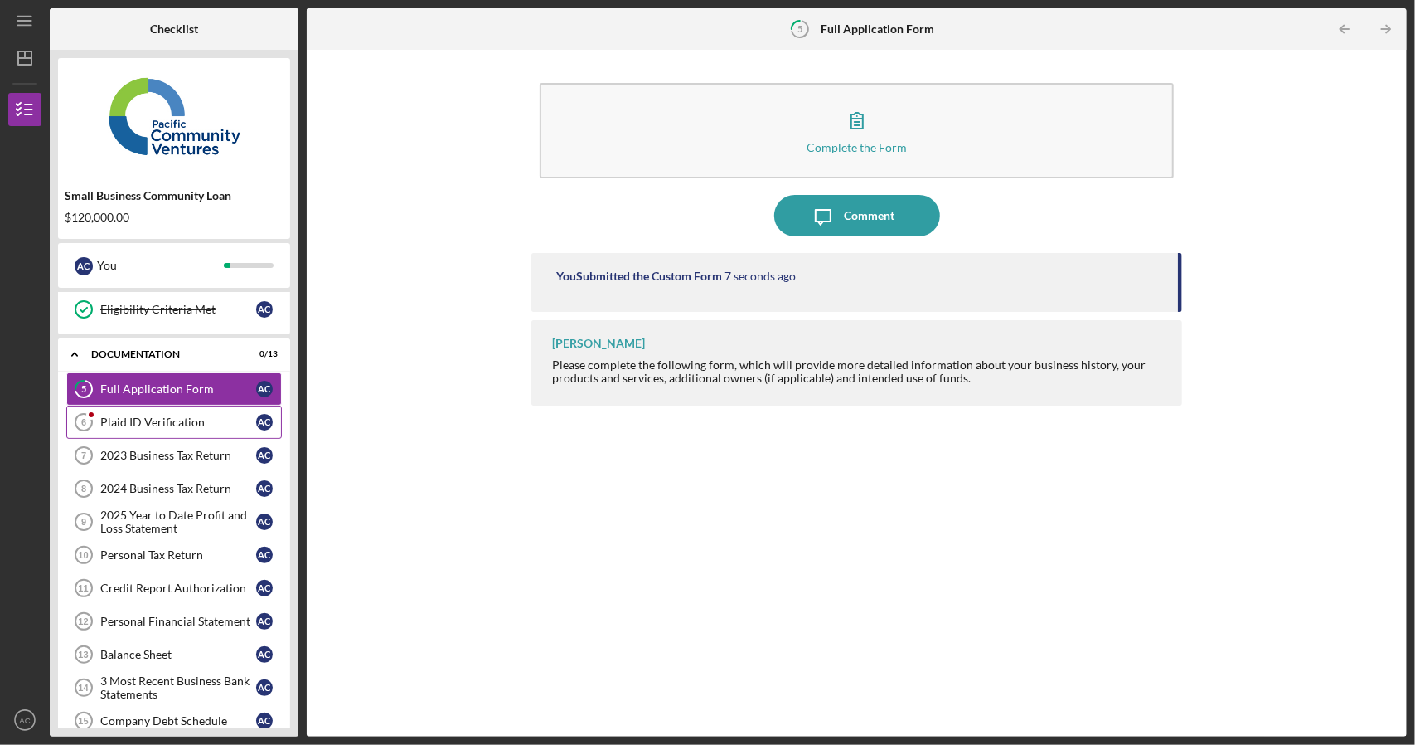
click at [147, 415] on div "Plaid ID Verification" at bounding box center [178, 421] width 156 height 13
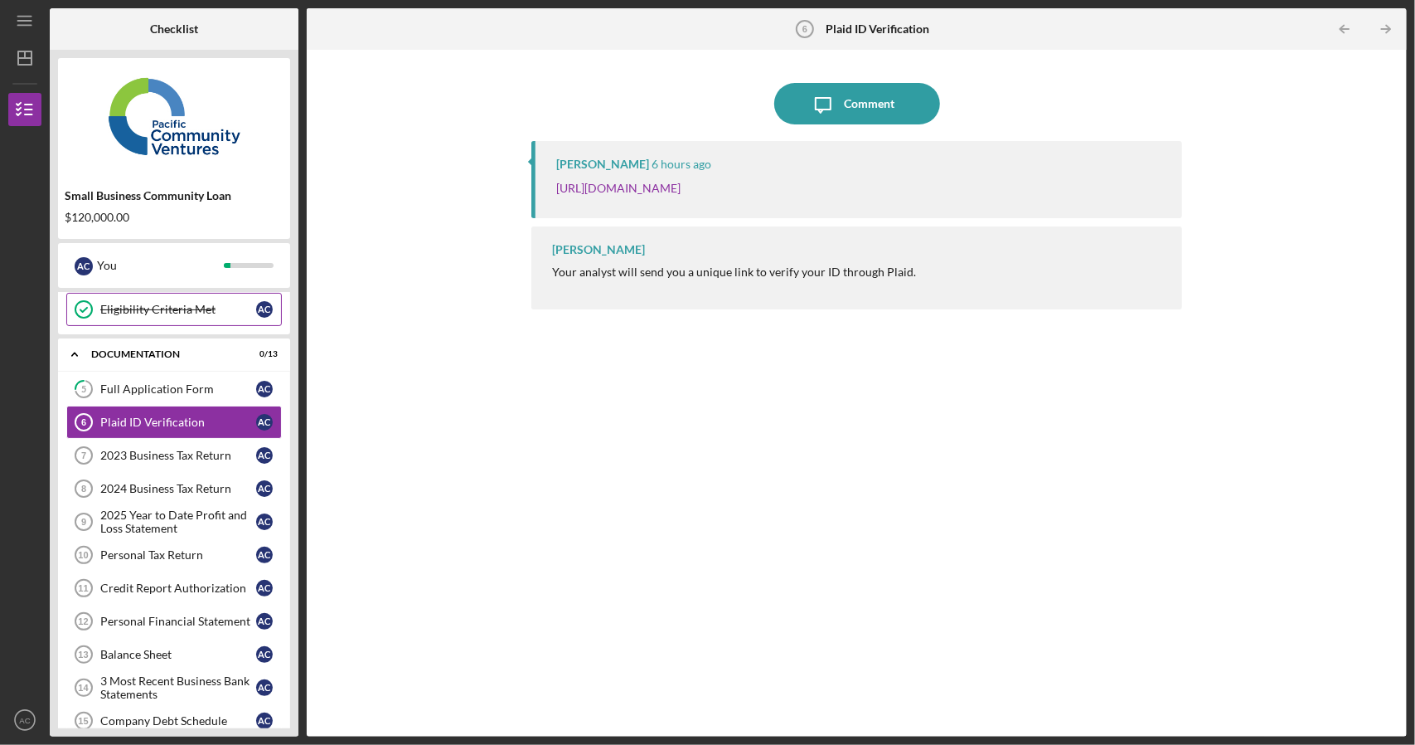
click at [202, 317] on link "Eligibility Criteria Met Eligibility Criteria Met A C" at bounding box center [174, 309] width 216 height 33
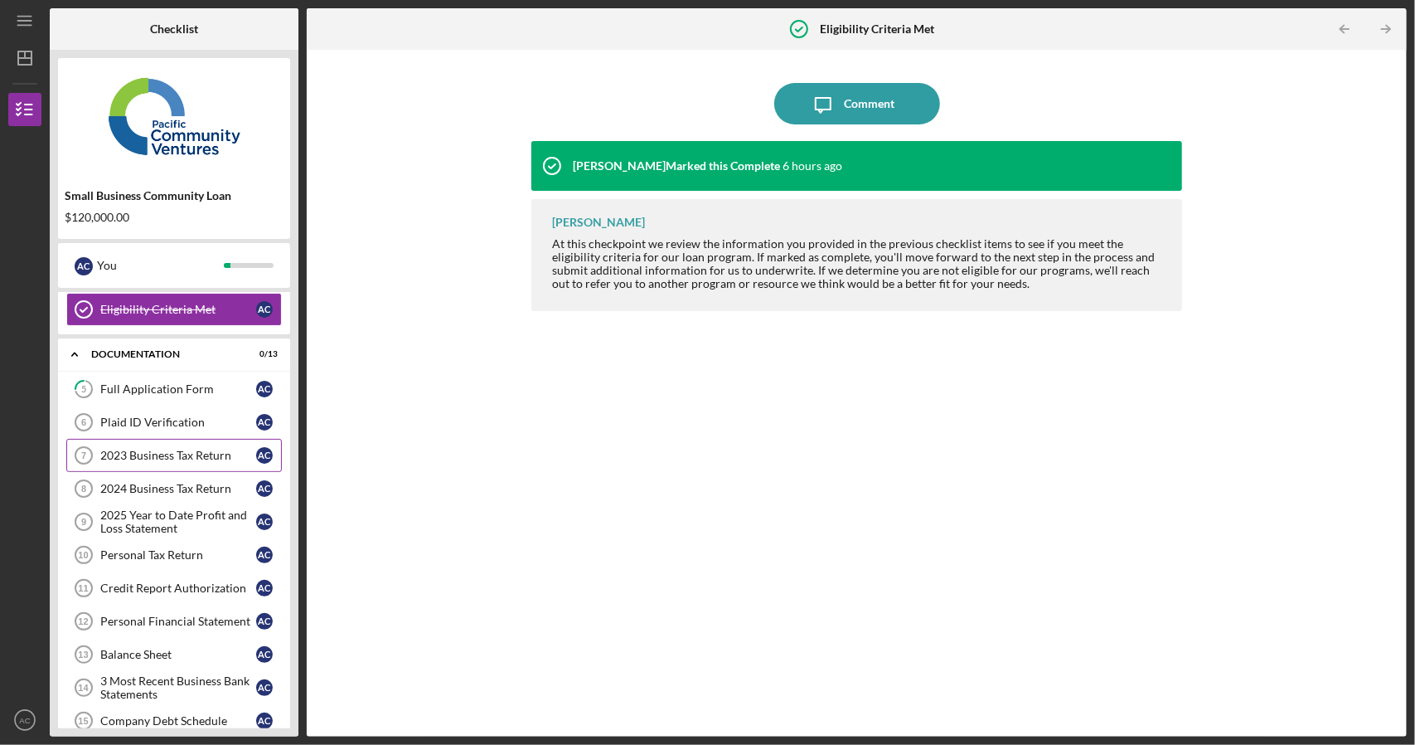
click at [170, 449] on div "2023 Business Tax Return" at bounding box center [178, 455] width 156 height 13
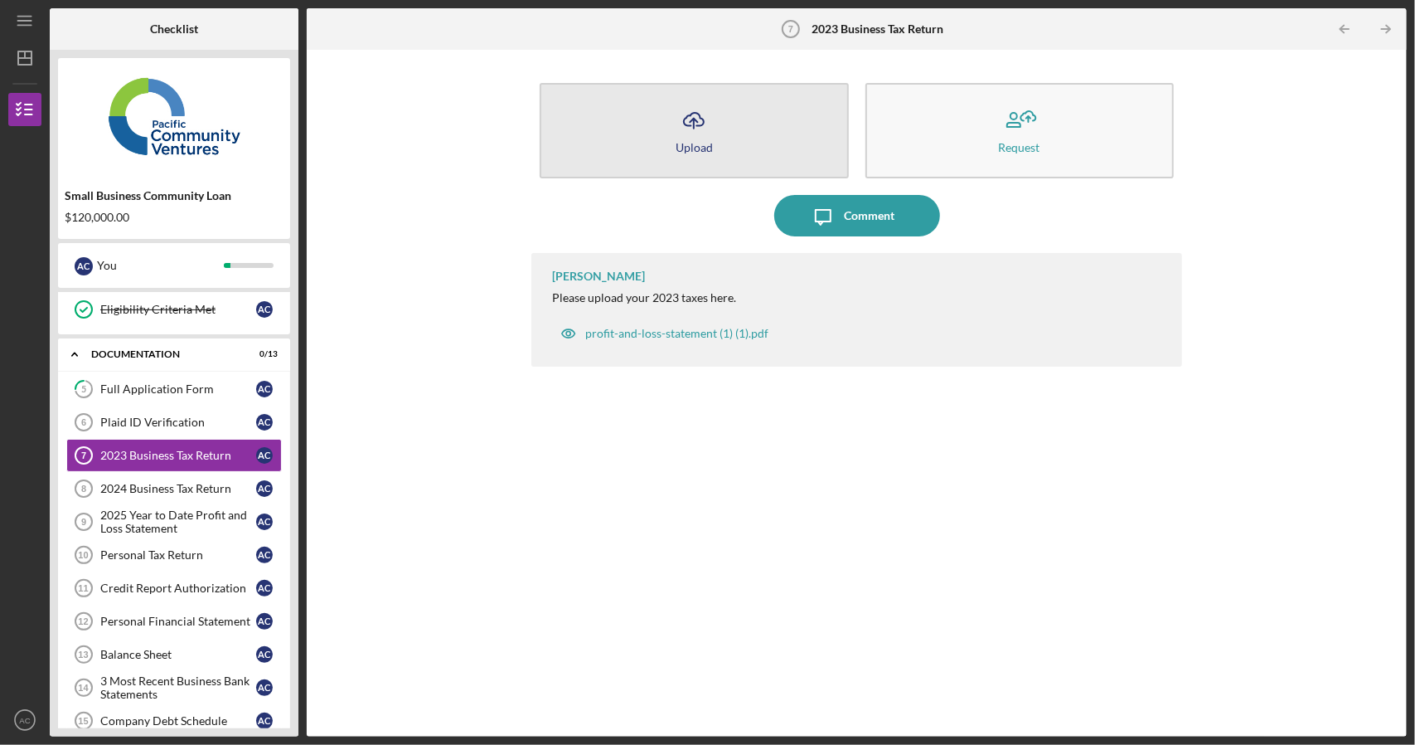
click at [733, 132] on button "Icon/Upload Upload" at bounding box center [694, 130] width 308 height 95
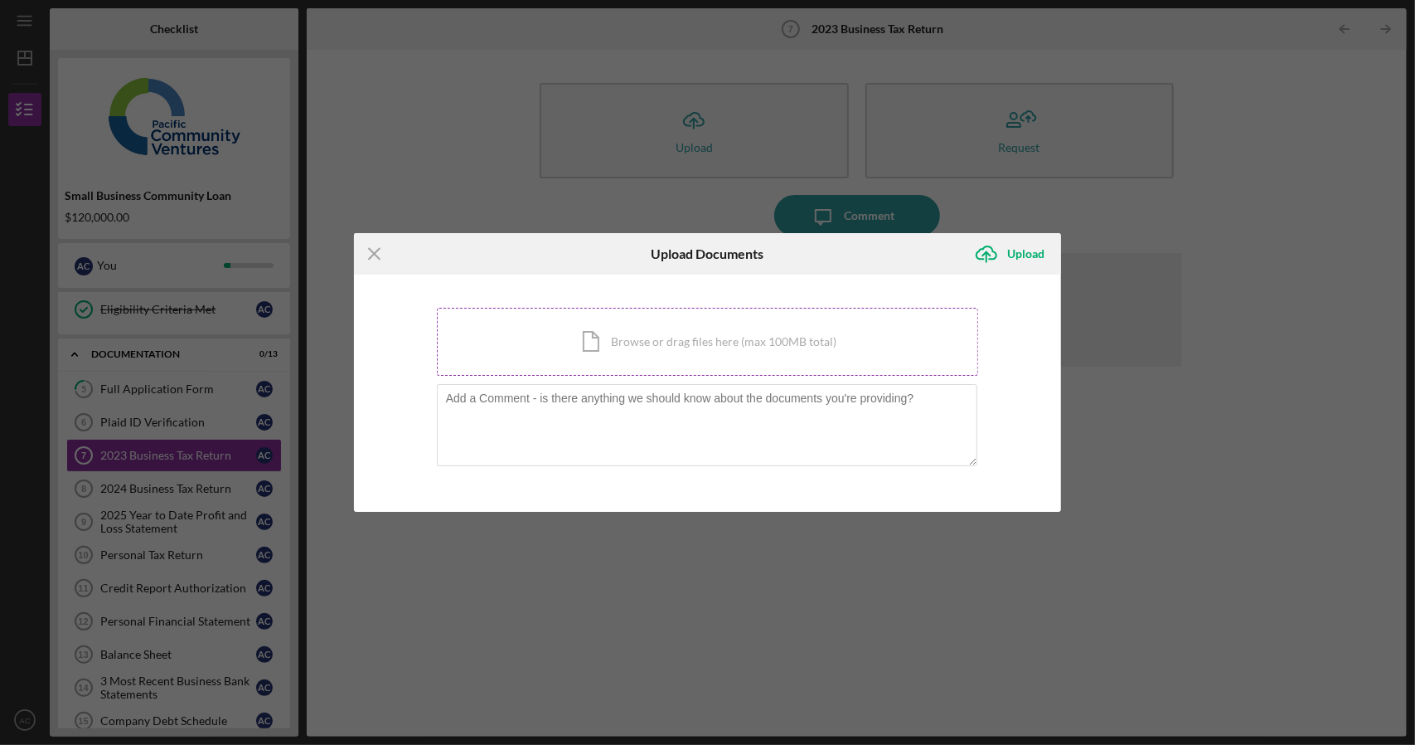
click at [699, 354] on div "Icon/Document Browse or drag files here (max 100MB total) Tap to choose files o…" at bounding box center [708, 342] width 542 height 68
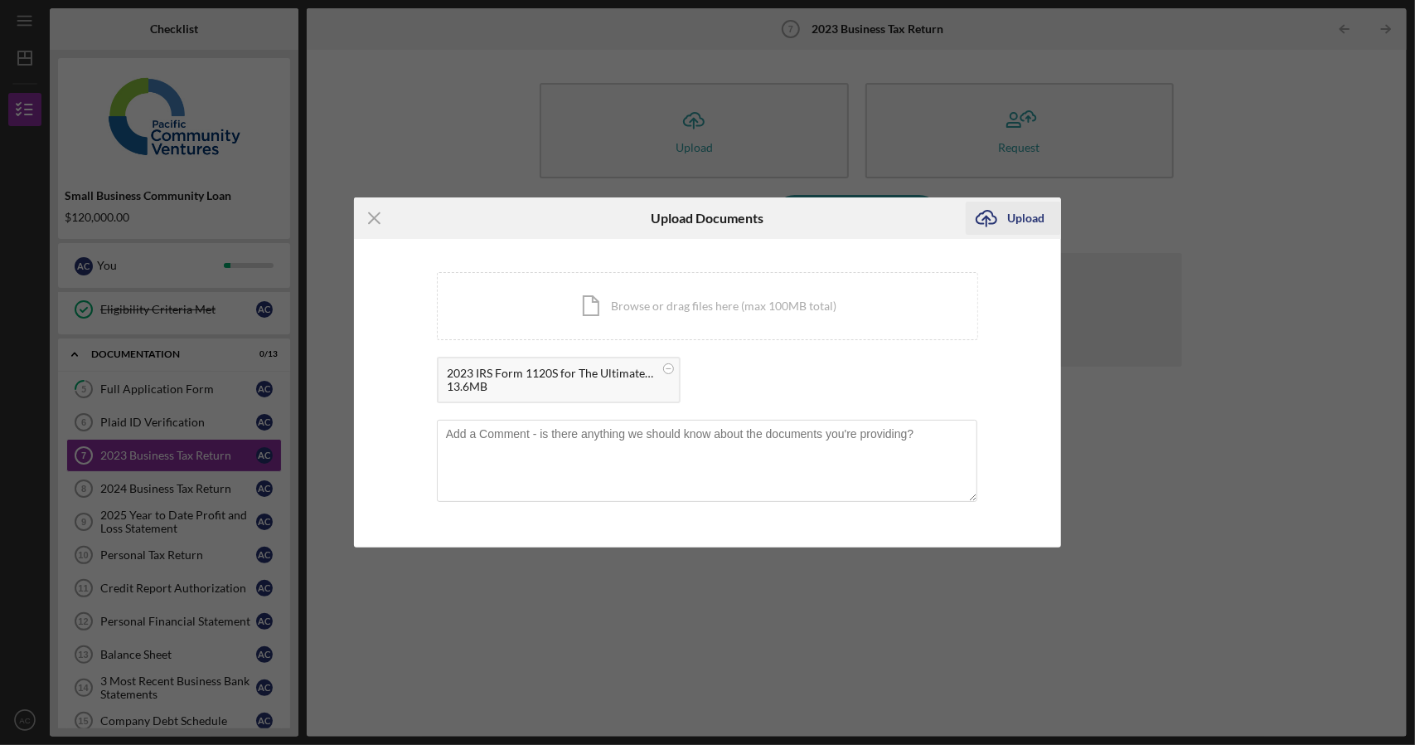
click at [1000, 212] on icon "Icon/Upload" at bounding box center [986, 217] width 41 height 41
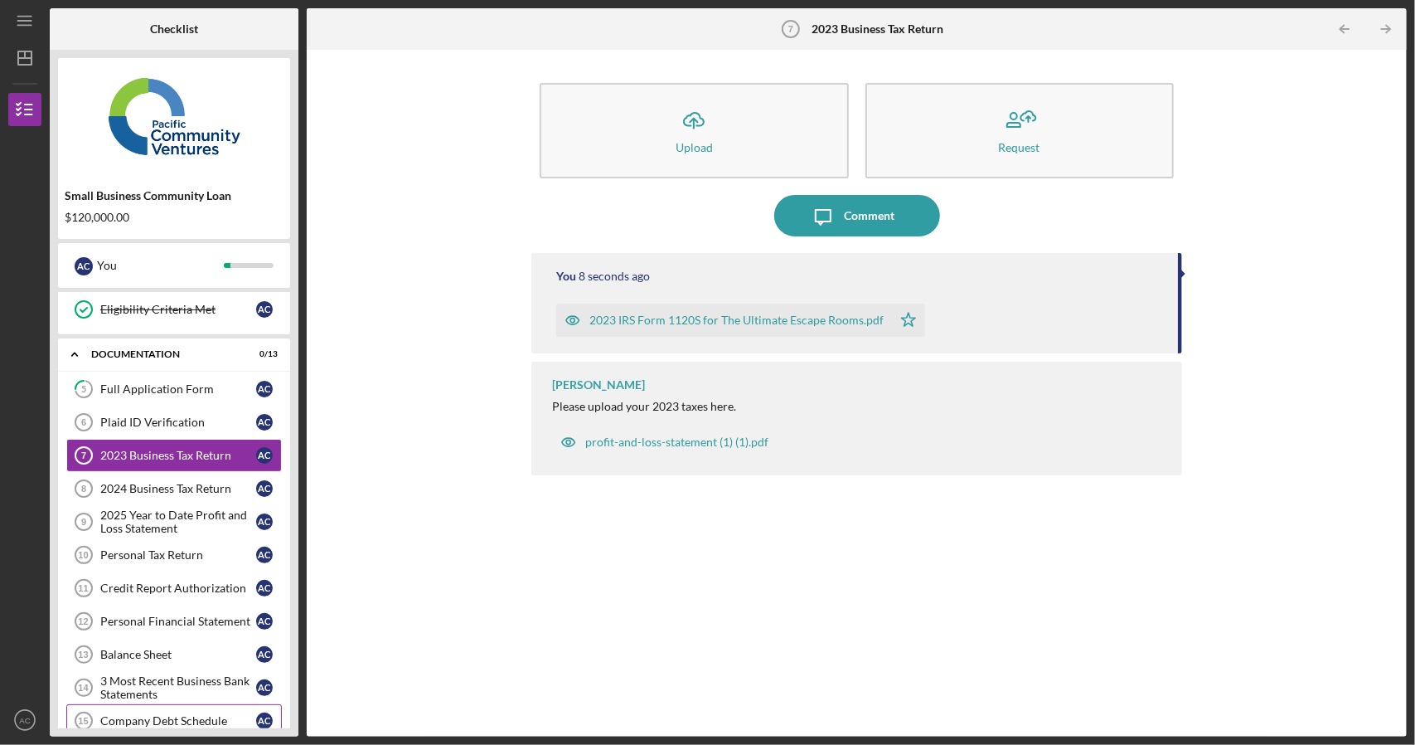
click at [176, 715] on div "Company Debt Schedule" at bounding box center [178, 720] width 156 height 13
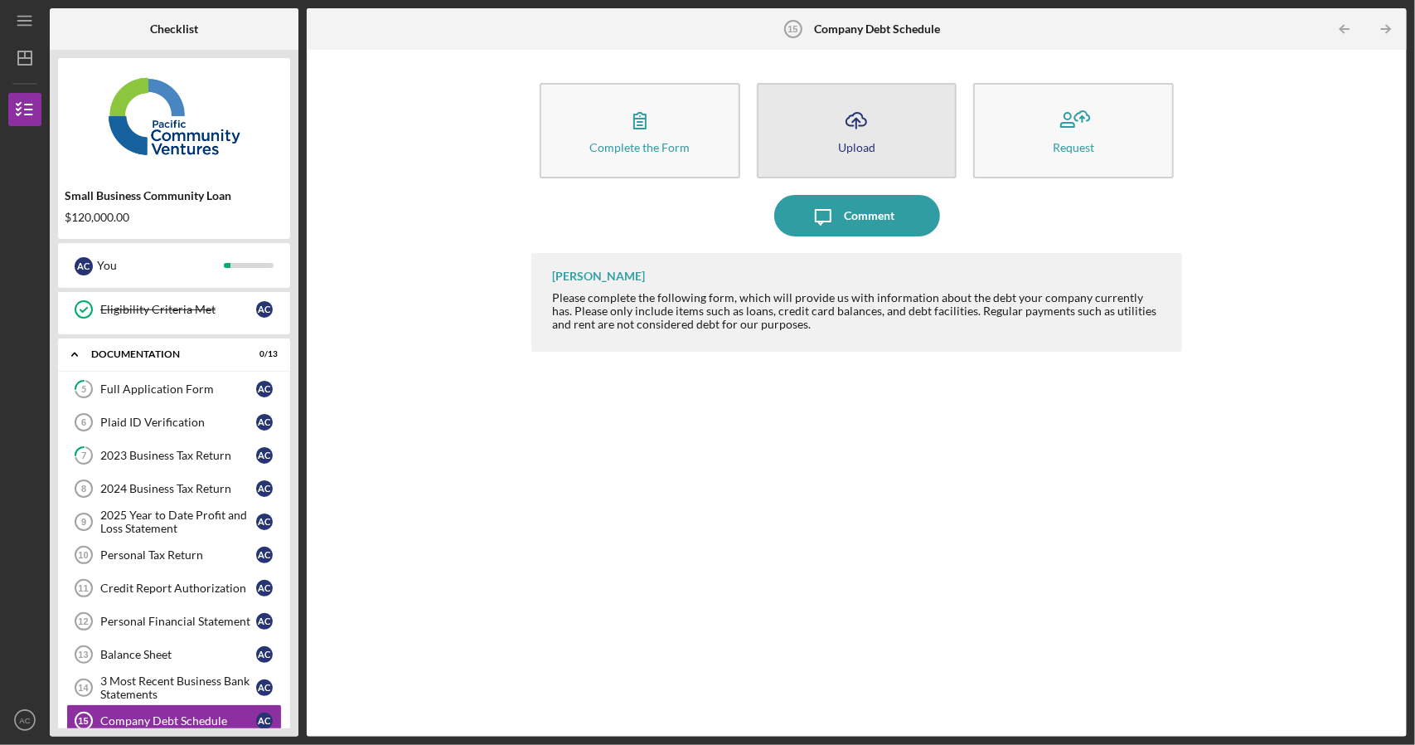
click at [875, 144] on button "Icon/Upload Upload" at bounding box center [857, 130] width 200 height 95
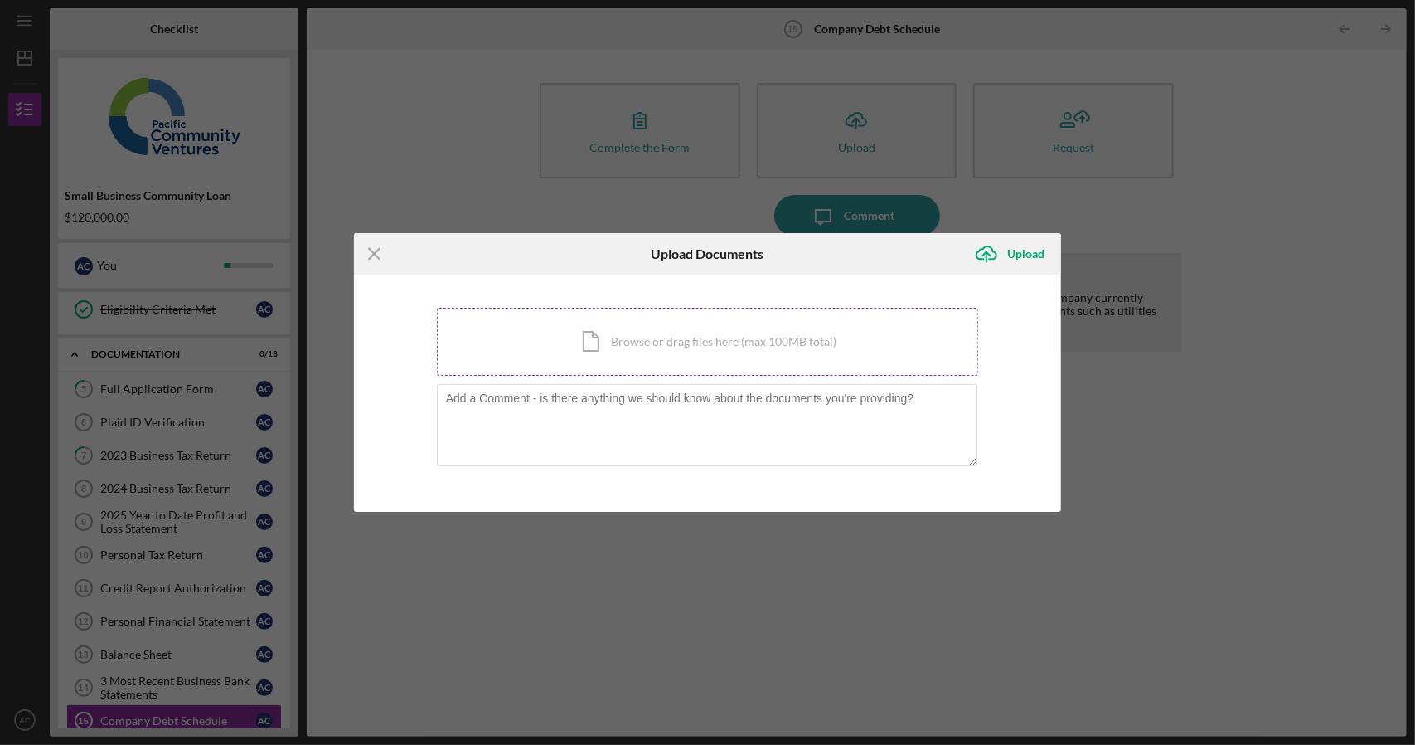
click at [624, 341] on div "Icon/Document Browse or drag files here (max 100MB total) Tap to choose files o…" at bounding box center [708, 342] width 542 height 68
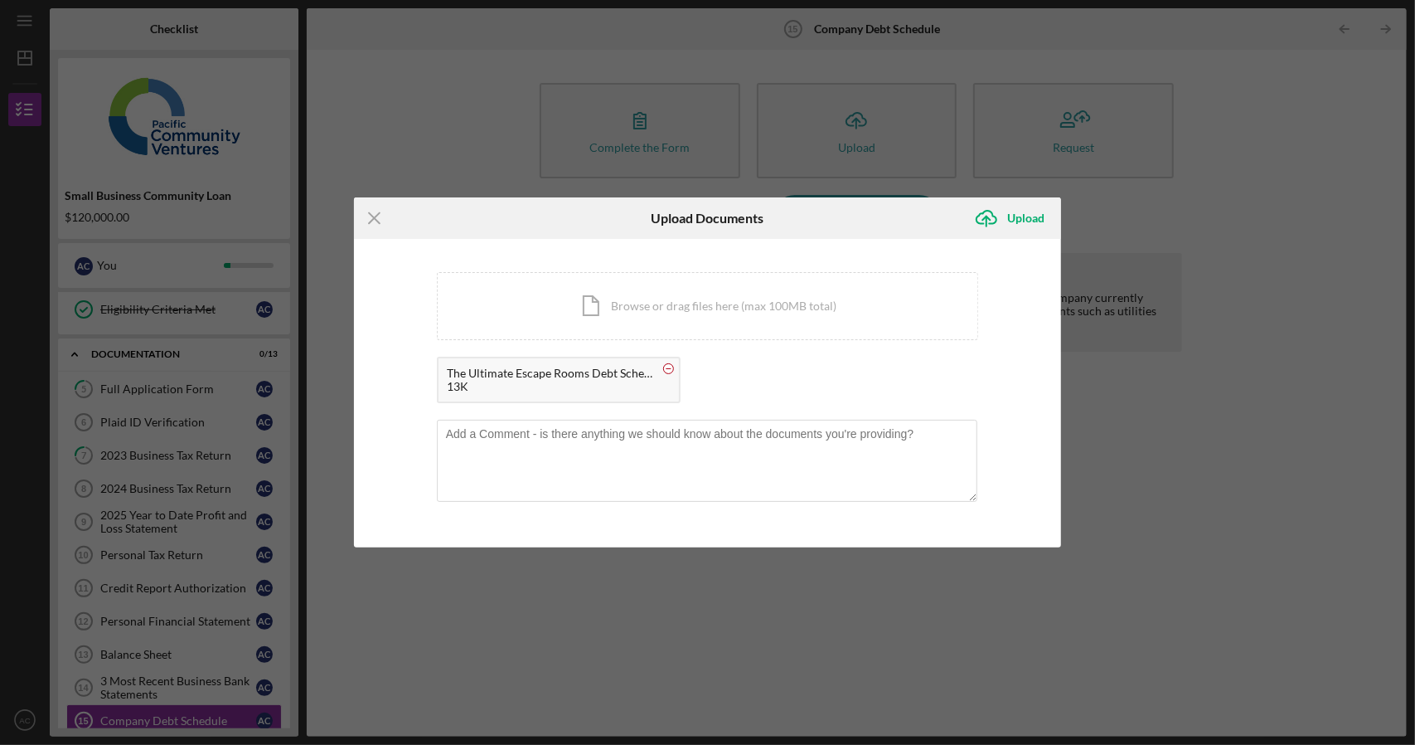
click at [667, 368] on rect at bounding box center [668, 368] width 5 height 1
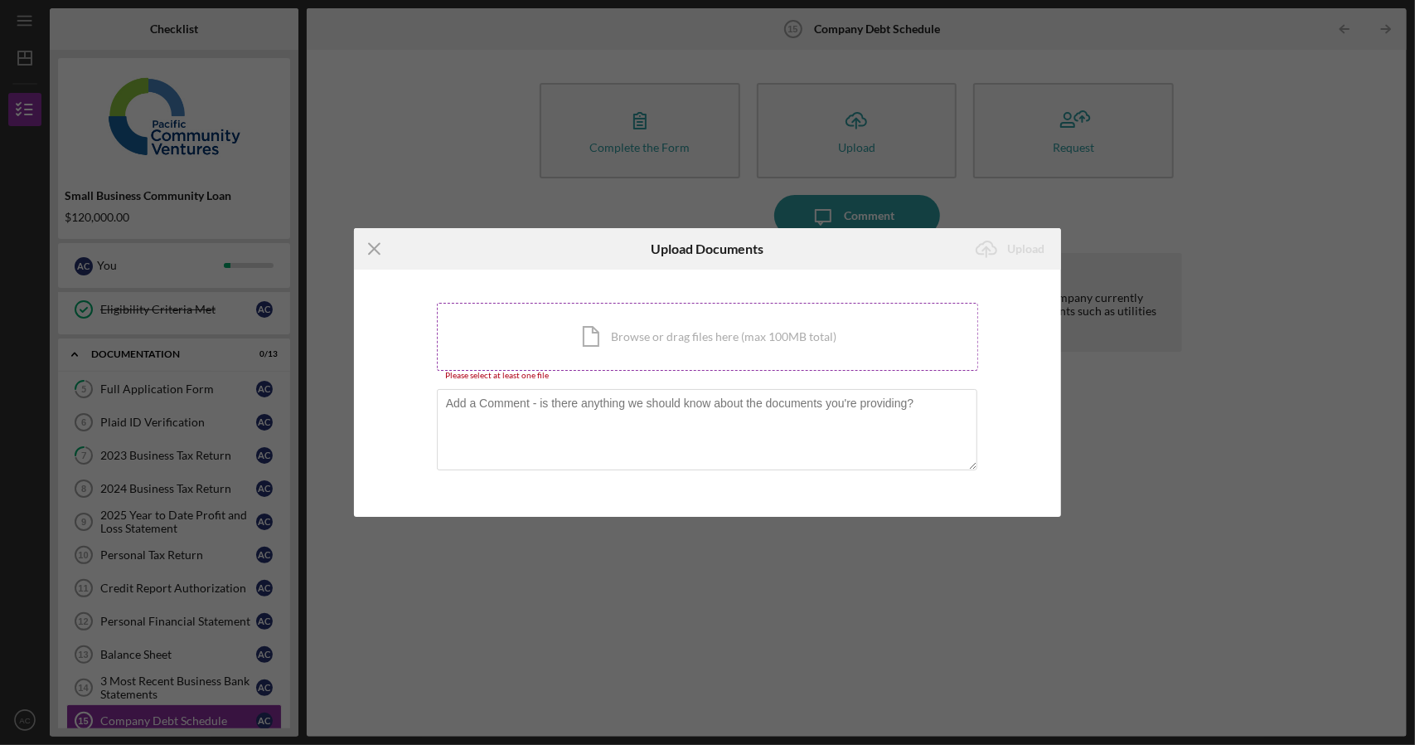
click at [667, 344] on div "Icon/Document Browse or drag files here (max 100MB total) Tap to choose files o…" at bounding box center [708, 337] width 542 height 68
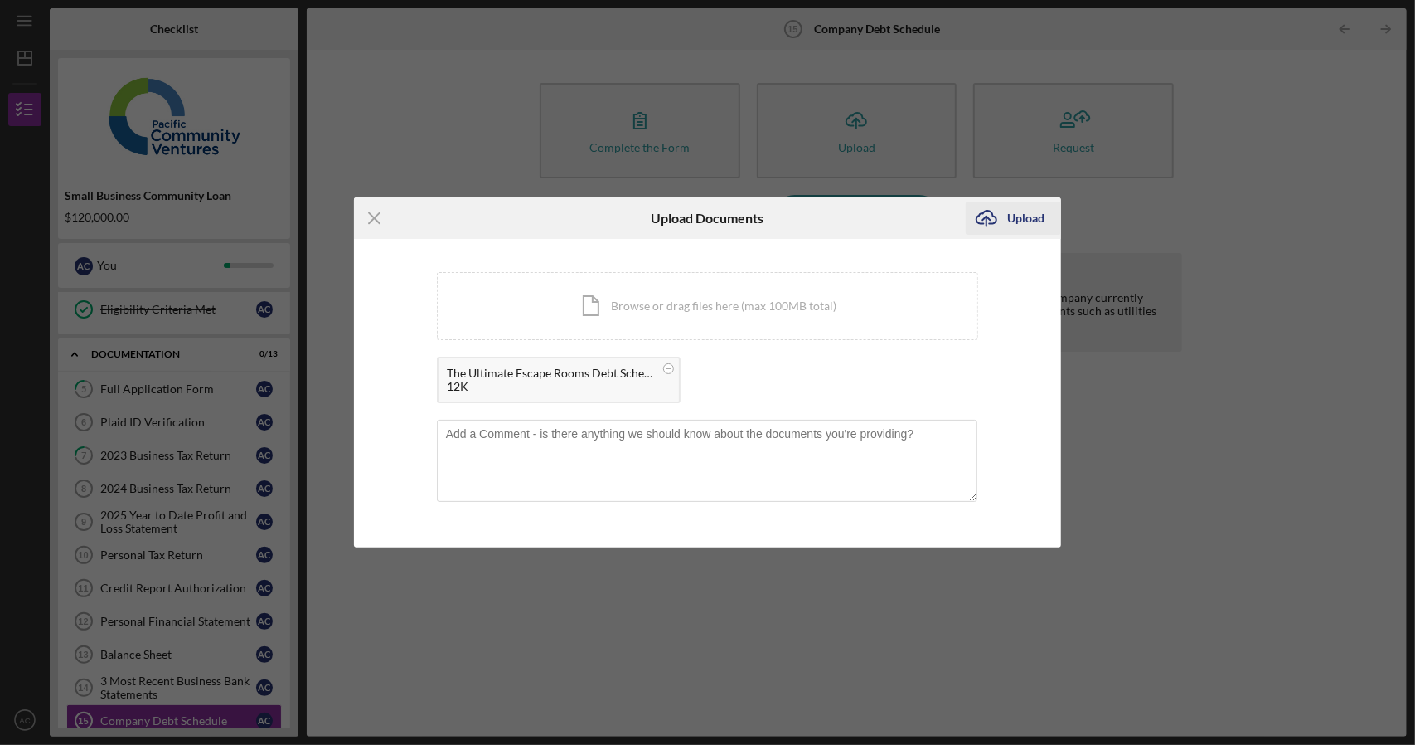
click at [1008, 218] on div "Upload" at bounding box center [1025, 217] width 37 height 33
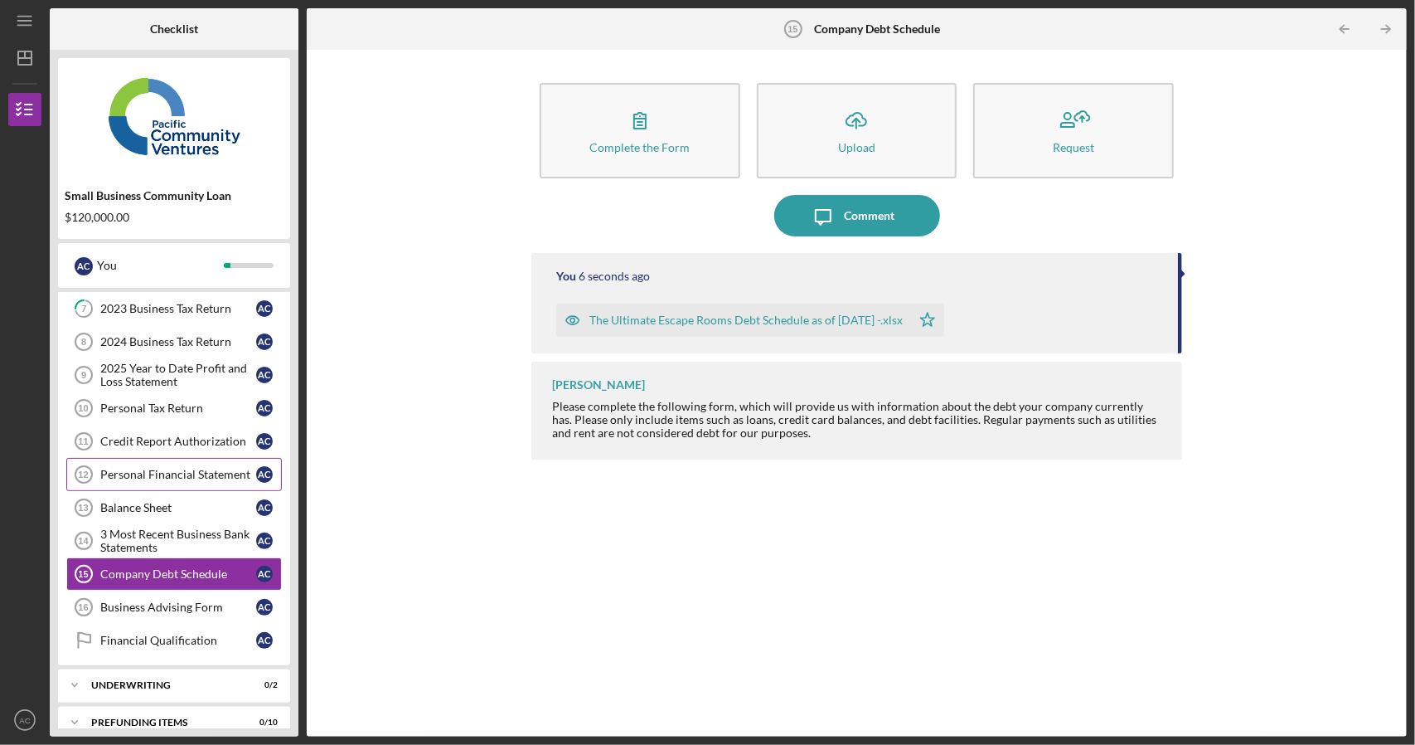
scroll to position [322, 0]
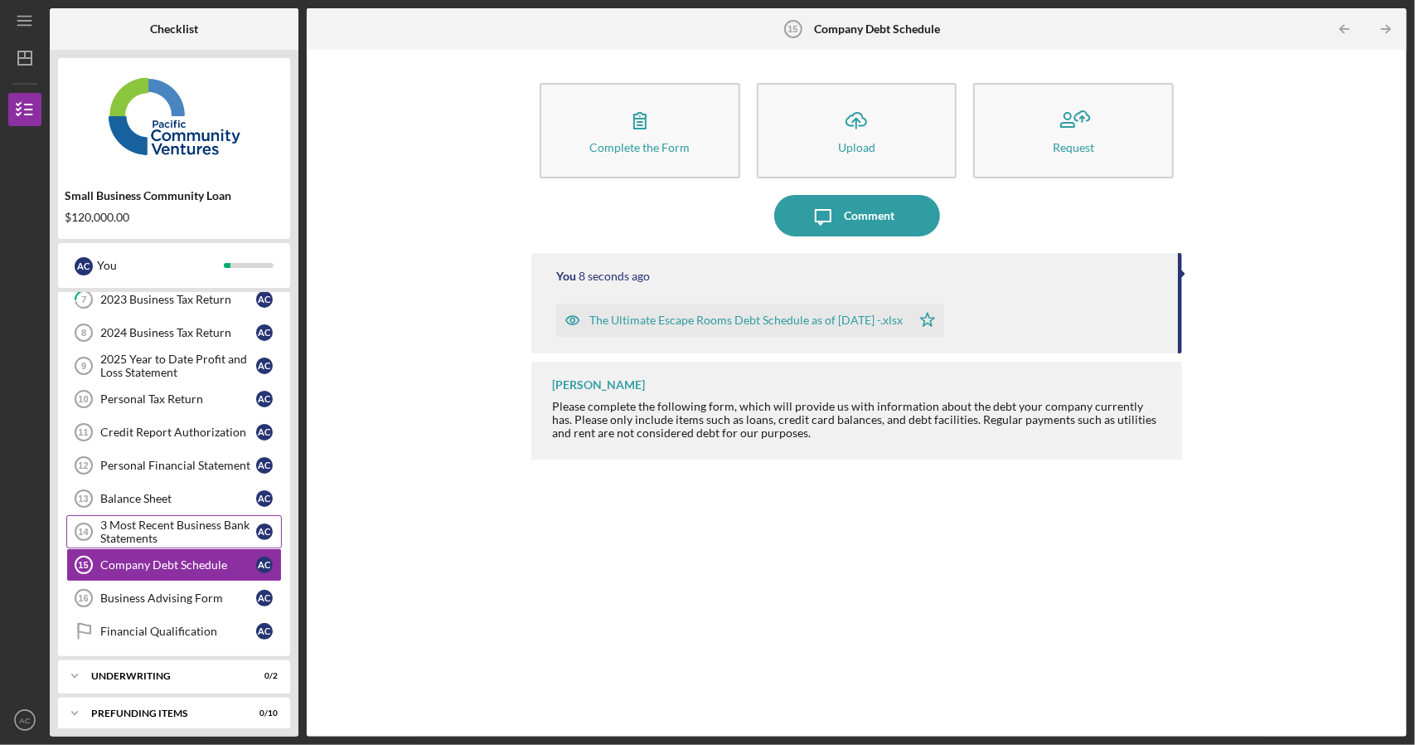
click at [138, 526] on div "3 Most Recent Business Bank Statements" at bounding box center [178, 531] width 156 height 27
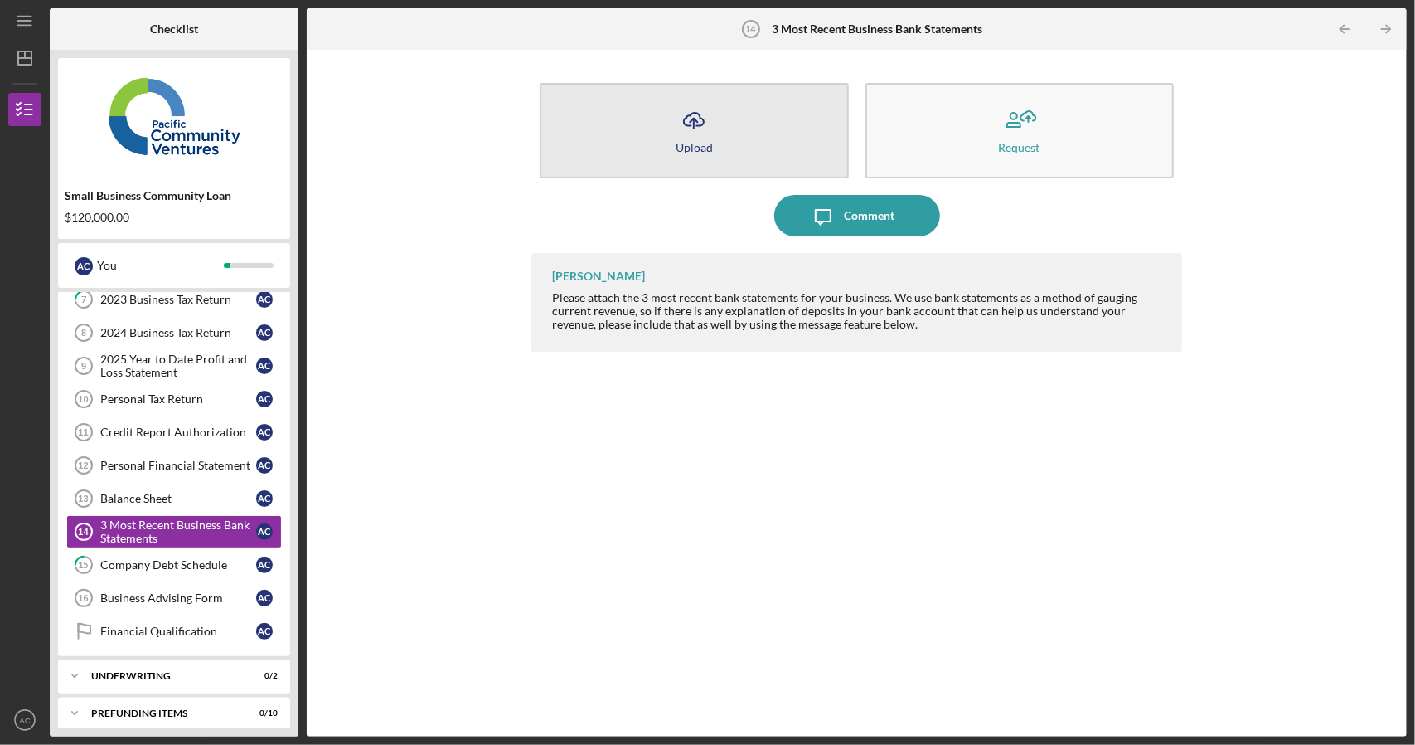
click at [790, 157] on button "Icon/Upload Upload" at bounding box center [694, 130] width 308 height 95
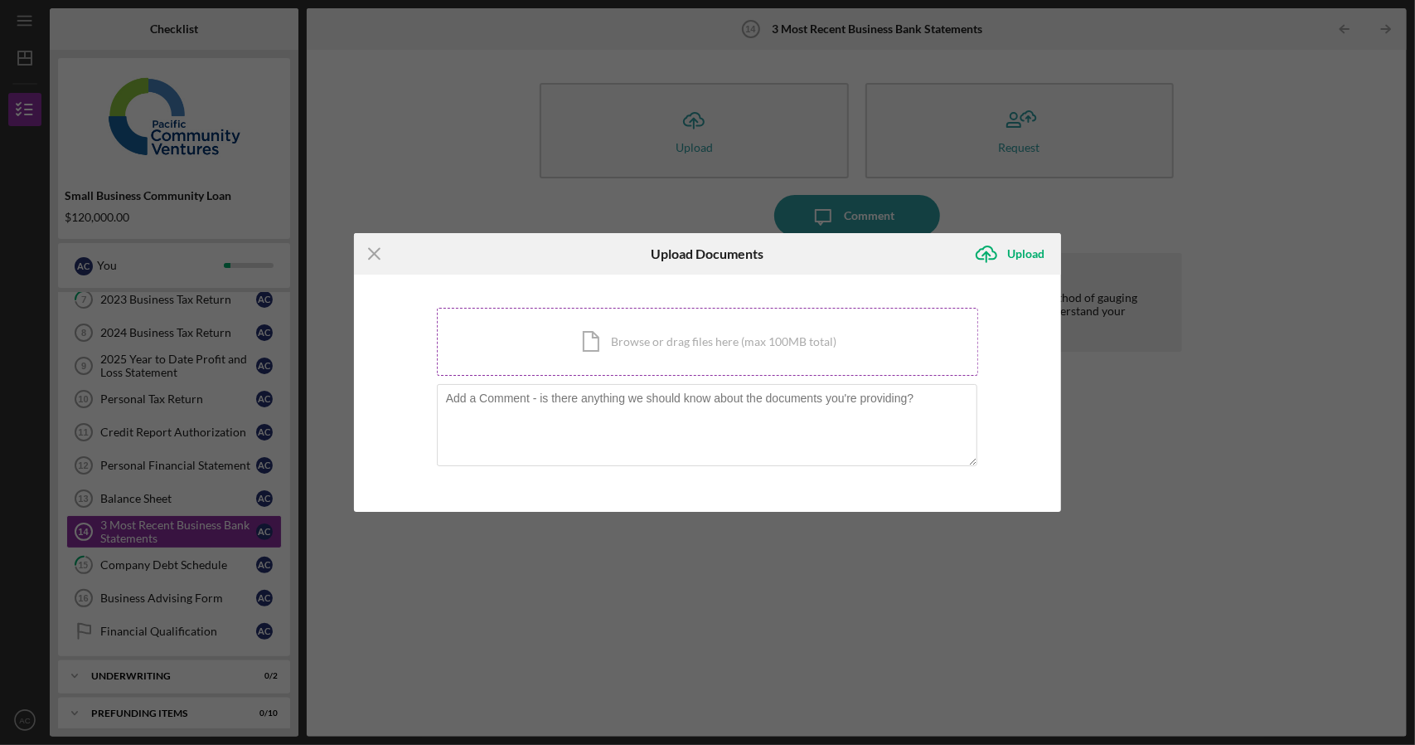
click at [765, 345] on div "Icon/Document Browse or drag files here (max 100MB total) Tap to choose files o…" at bounding box center [708, 342] width 542 height 68
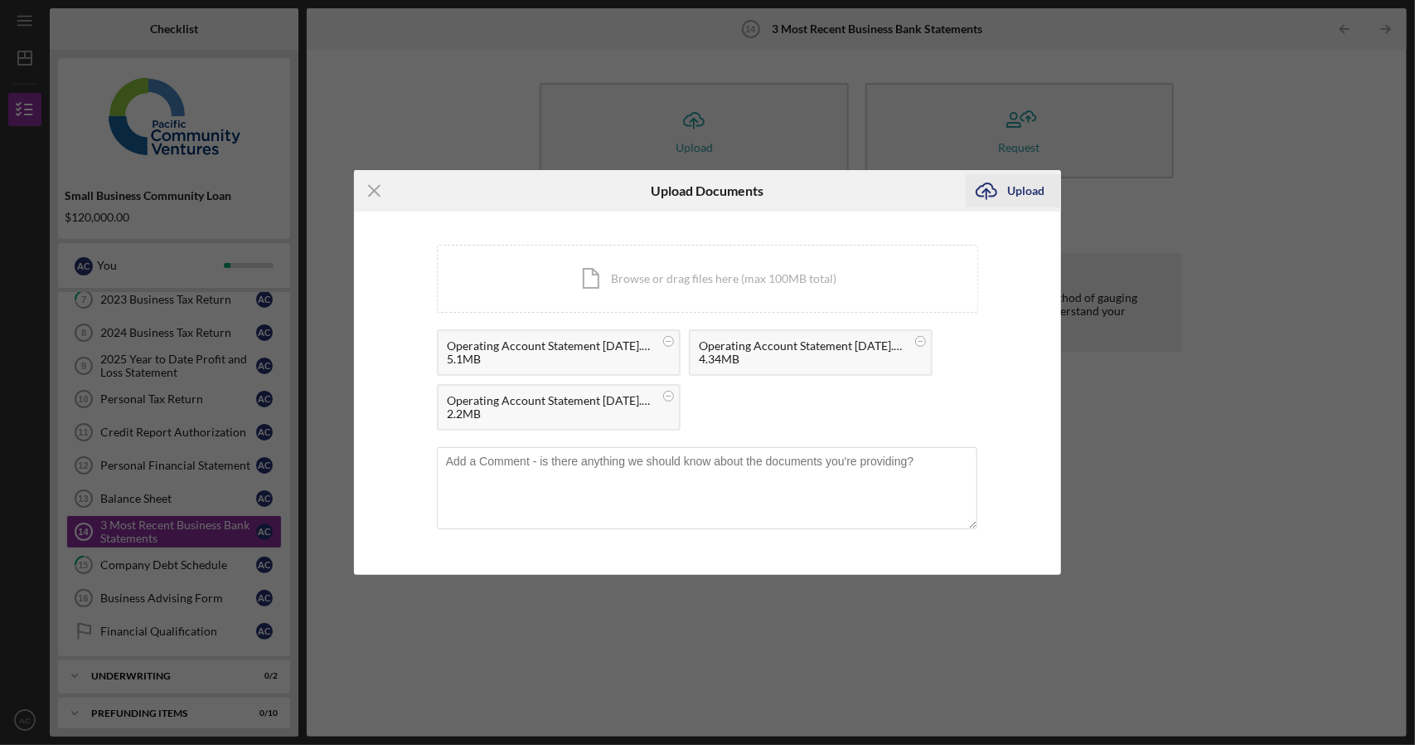
click at [1016, 193] on div "Upload" at bounding box center [1025, 190] width 37 height 33
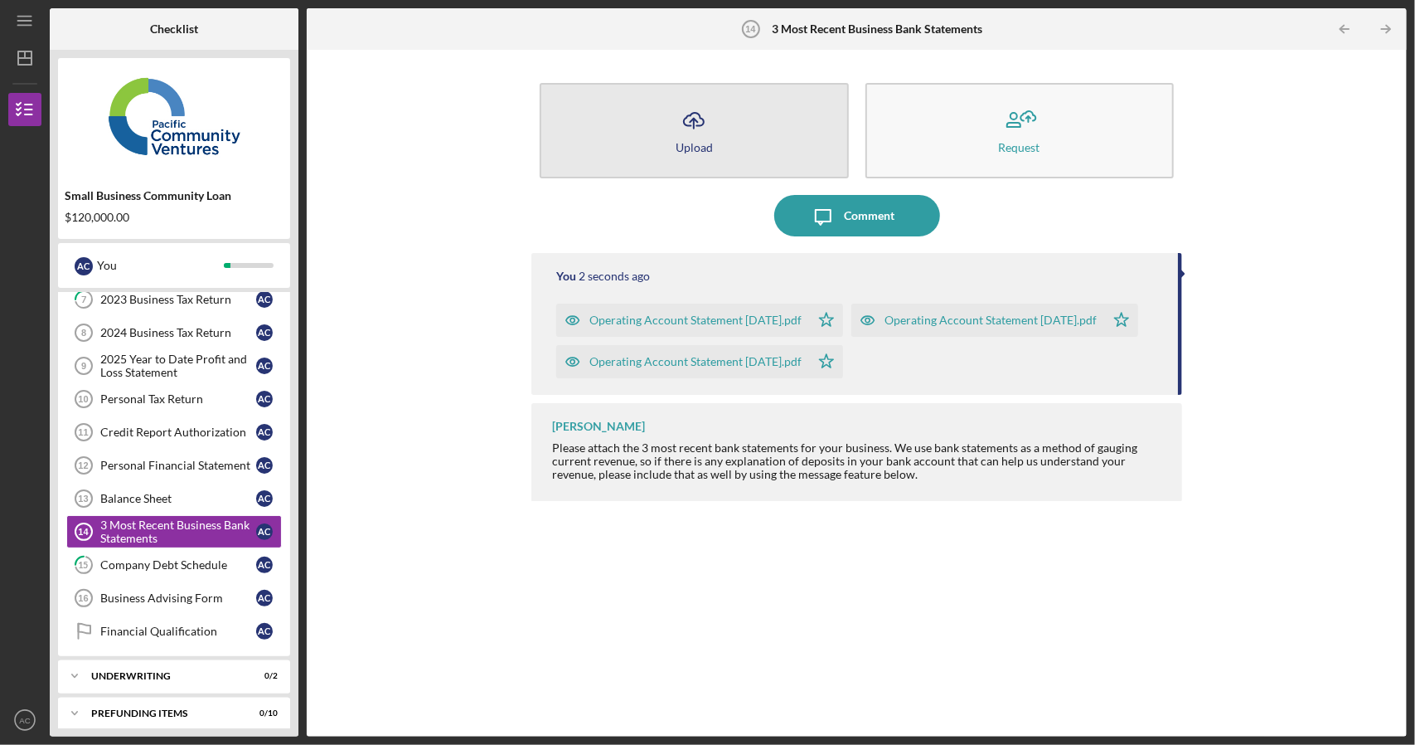
click at [695, 123] on icon "Icon/Upload" at bounding box center [693, 119] width 41 height 41
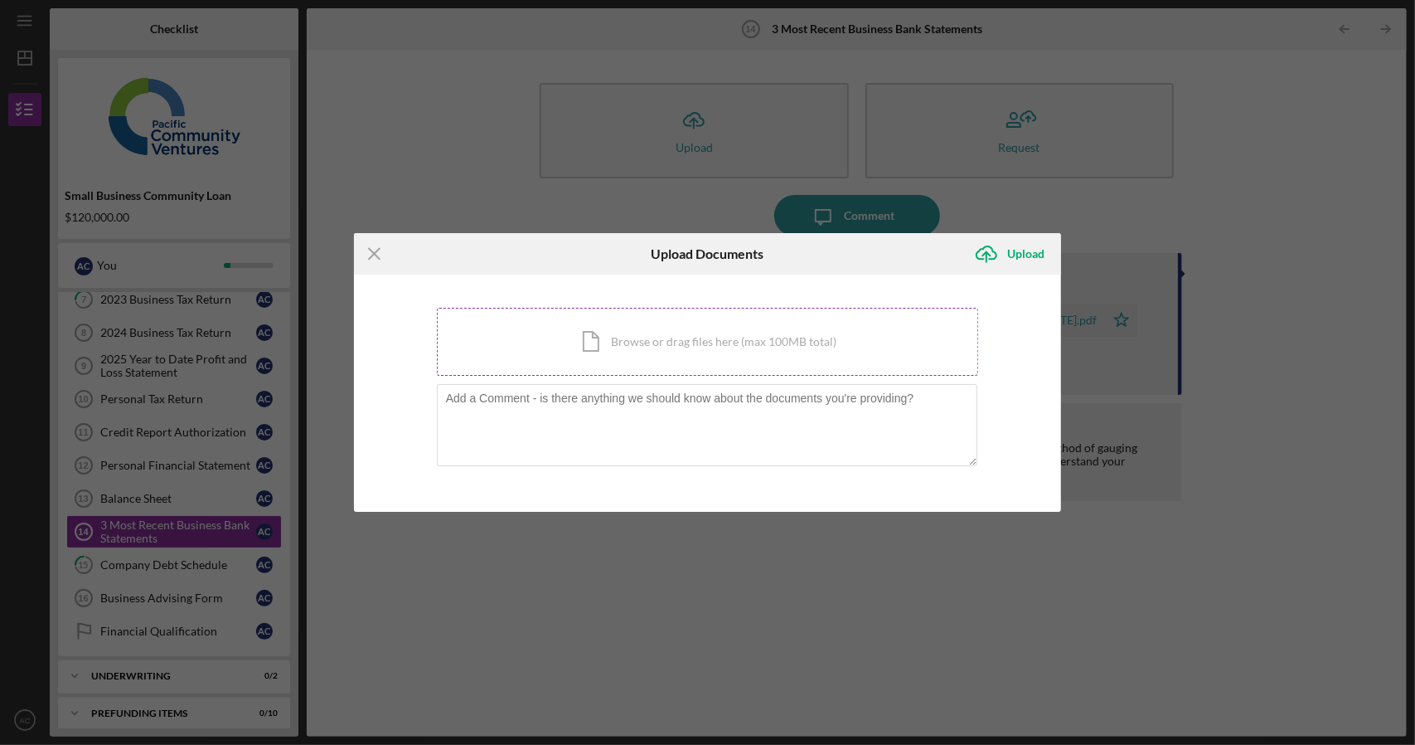
click at [720, 348] on div "Icon/Document Browse or drag files here (max 100MB total) Tap to choose files o…" at bounding box center [708, 342] width 542 height 68
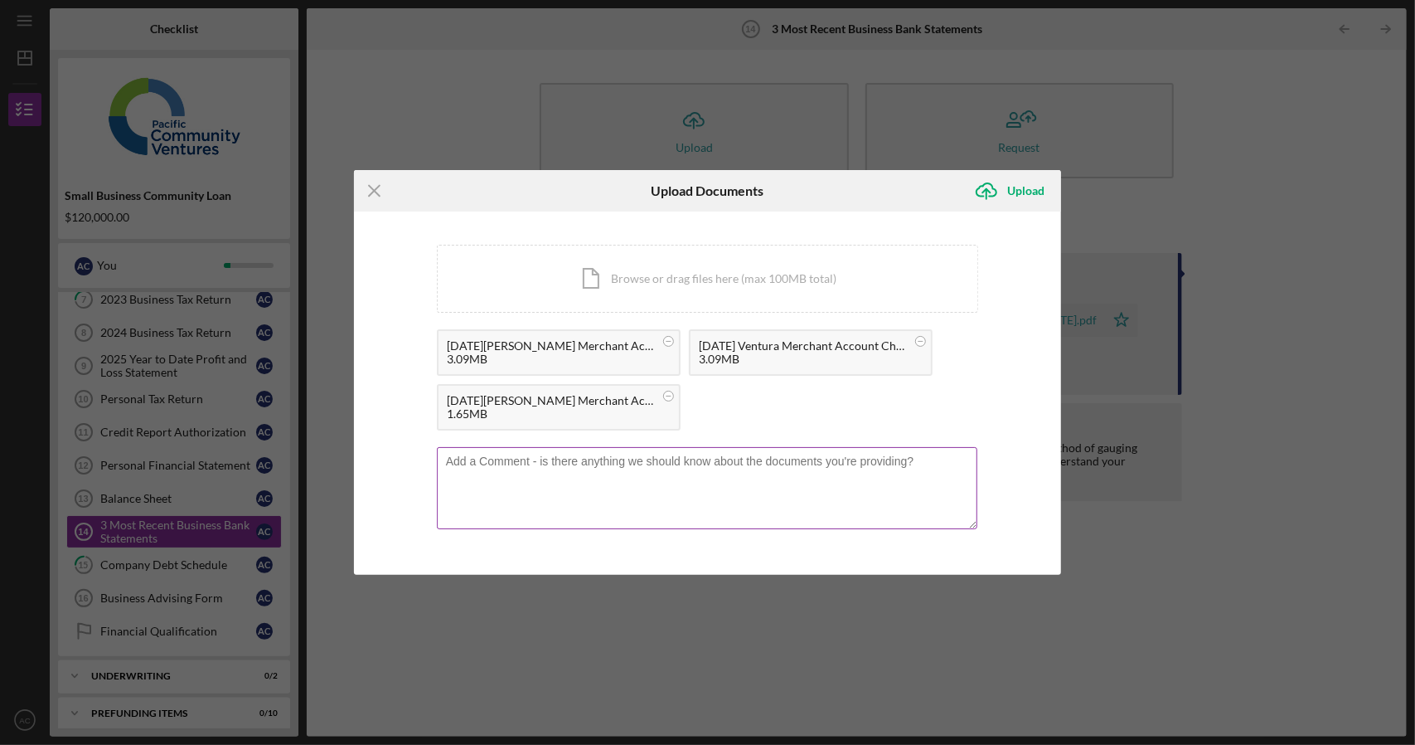
click at [733, 482] on textarea at bounding box center [707, 487] width 541 height 81
click at [689, 474] on textarea "The Merchant Accounts receive all merchant card settlements and make it easy to…" at bounding box center [707, 487] width 541 height 81
click at [948, 455] on textarea "The Merchant Accounts receive all merchant card settlements and make it easy to…" at bounding box center [707, 487] width 541 height 81
click at [951, 460] on textarea "The Merchant Accounts receive all merchant card settlements and make it easy to…" at bounding box center [707, 487] width 541 height 81
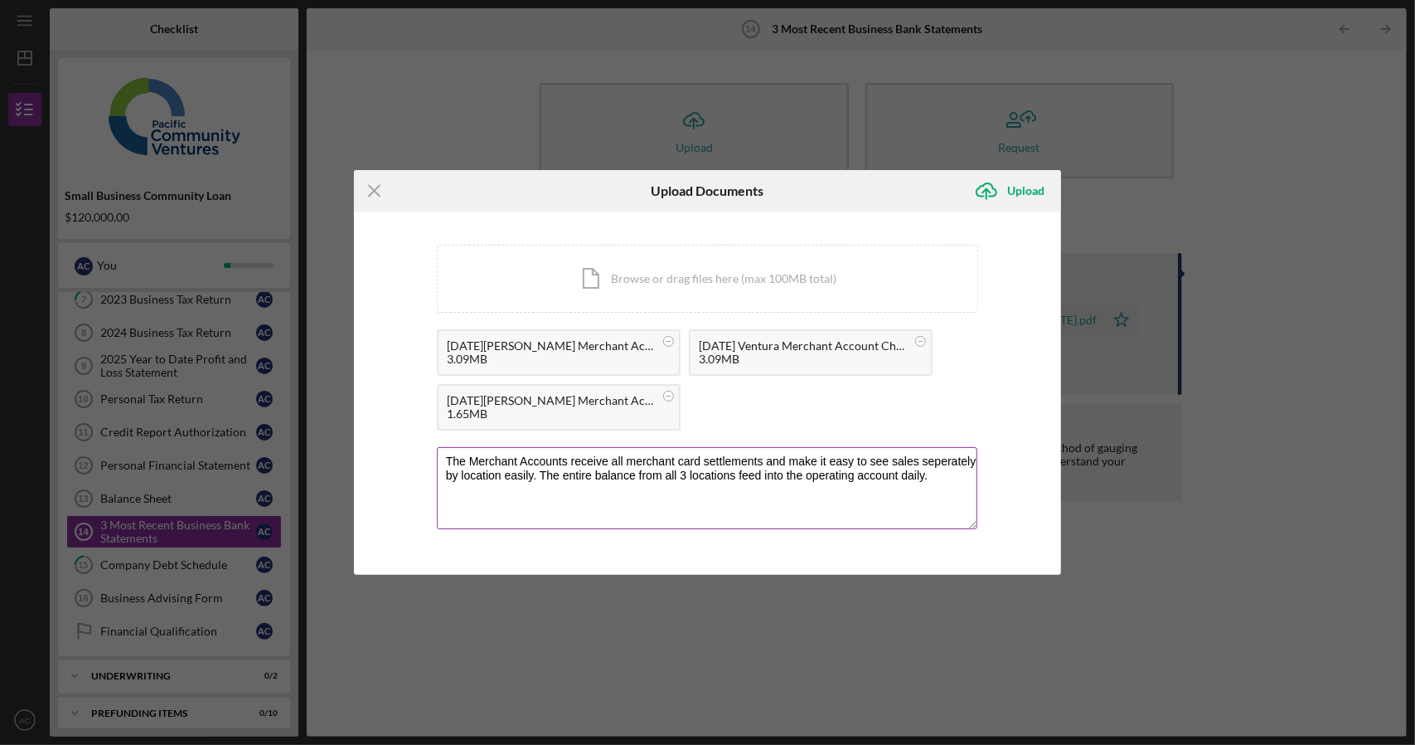
click at [951, 460] on textarea "The Merchant Accounts receive all merchant card settlements and make it easy to…" at bounding box center [707, 487] width 541 height 81
click at [525, 460] on textarea "The Merchant Accounts receive all merchant card settlements and make it easy to…" at bounding box center [707, 487] width 541 height 81
click at [477, 462] on textarea "The Merchant accounts receive all merchant card settlements and make it easy to…" at bounding box center [707, 487] width 541 height 81
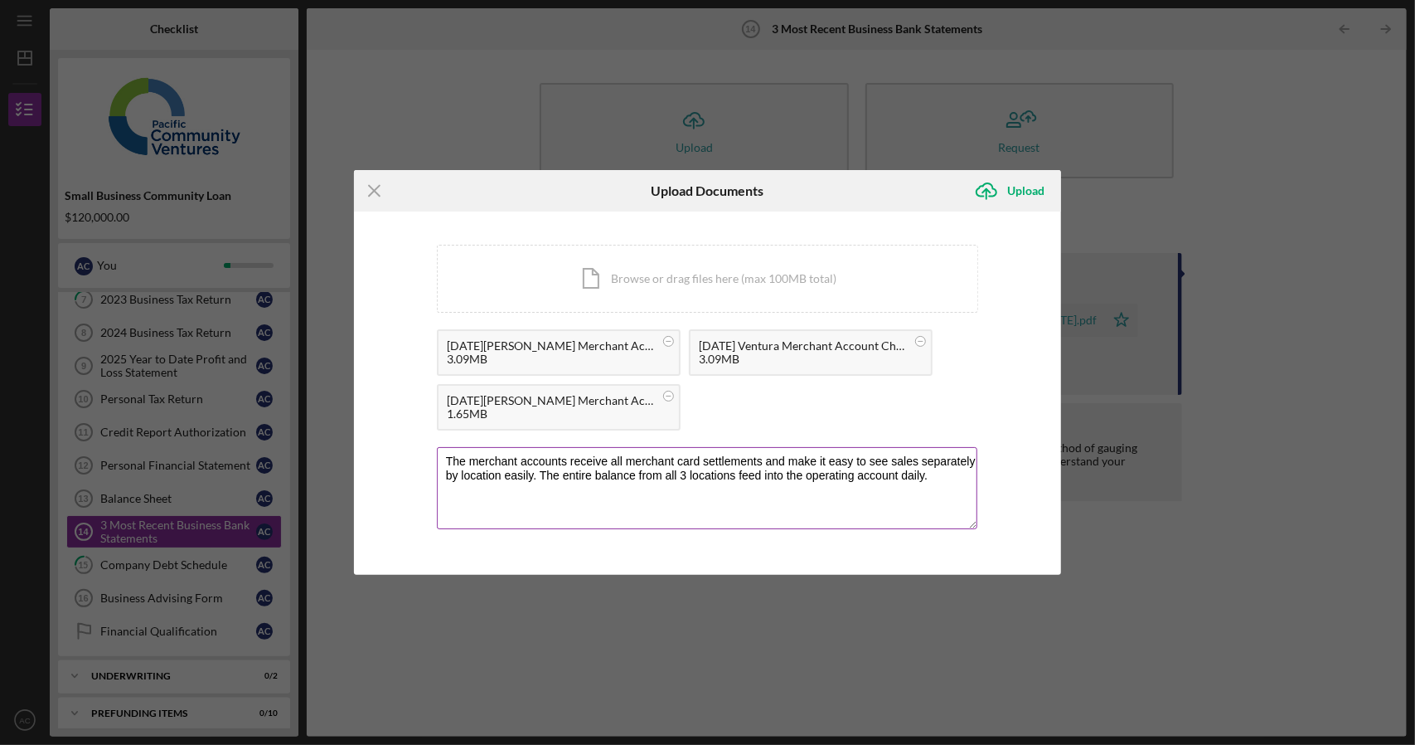
click at [521, 462] on textarea "The merchant accounts receive all merchant card settlements and make it easy to…" at bounding box center [707, 487] width 541 height 81
click at [791, 462] on textarea "The merchant bank accounts receive all merchant card settlements and make it ea…" at bounding box center [707, 487] width 541 height 81
click at [611, 473] on textarea "The merchant bank accounts receive all merchant card settlements into a differe…" at bounding box center [707, 487] width 541 height 81
drag, startPoint x: 703, startPoint y: 492, endPoint x: 405, endPoint y: 438, distance: 303.3
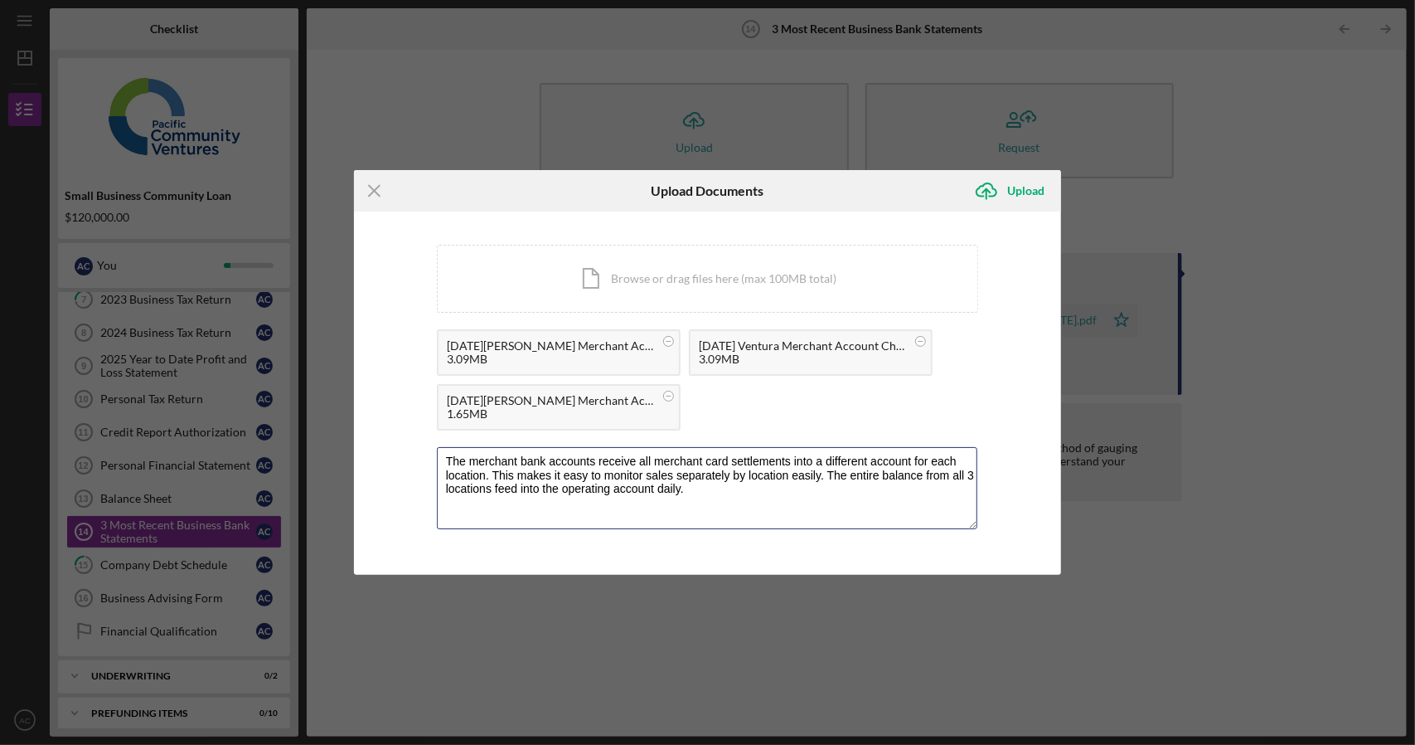
click at [405, 438] on div "You're uploading documents related to 3 Most Recent Business Bank Statements . …" at bounding box center [708, 392] width 708 height 363
type textarea "The merchant bank accounts receive all merchant card settlements into a differe…"
click at [1030, 188] on div "Upload" at bounding box center [1025, 190] width 37 height 33
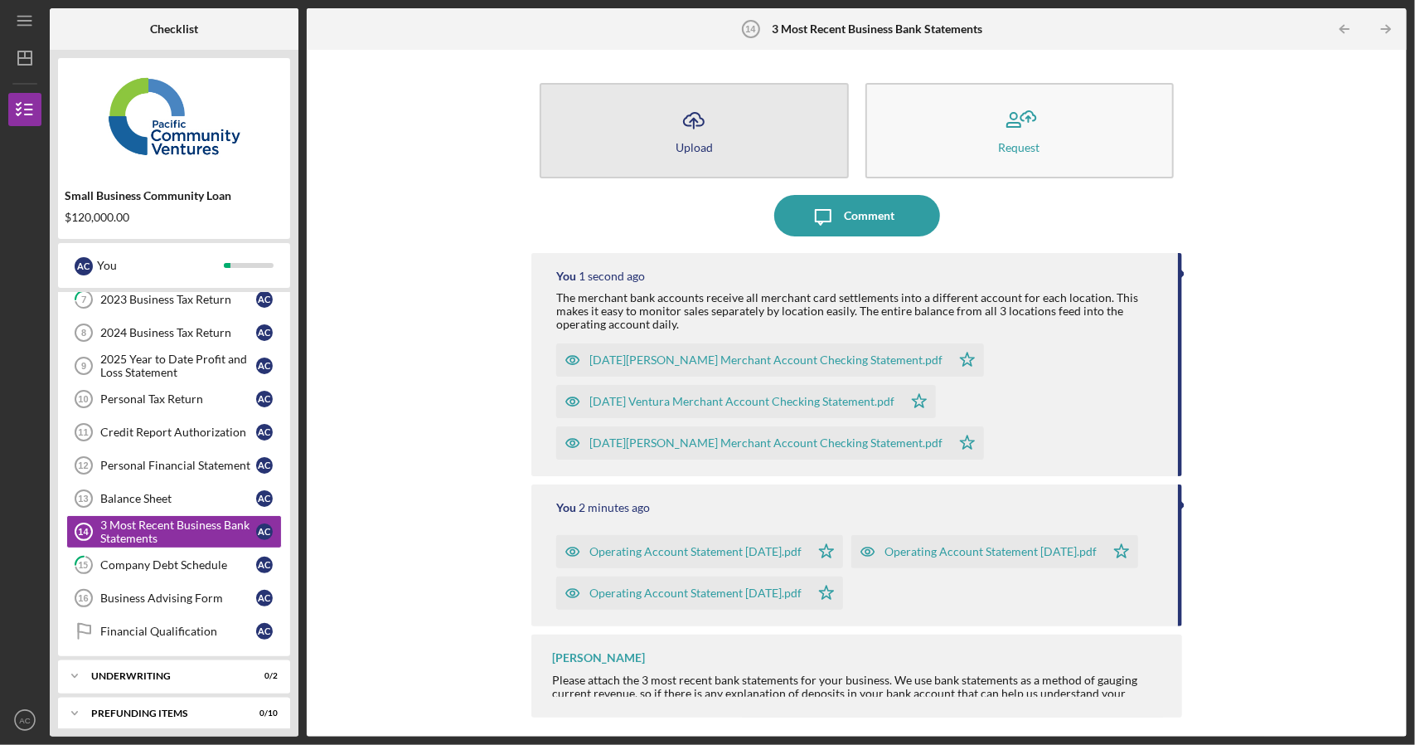
click at [745, 160] on button "Icon/Upload Upload" at bounding box center [694, 130] width 308 height 95
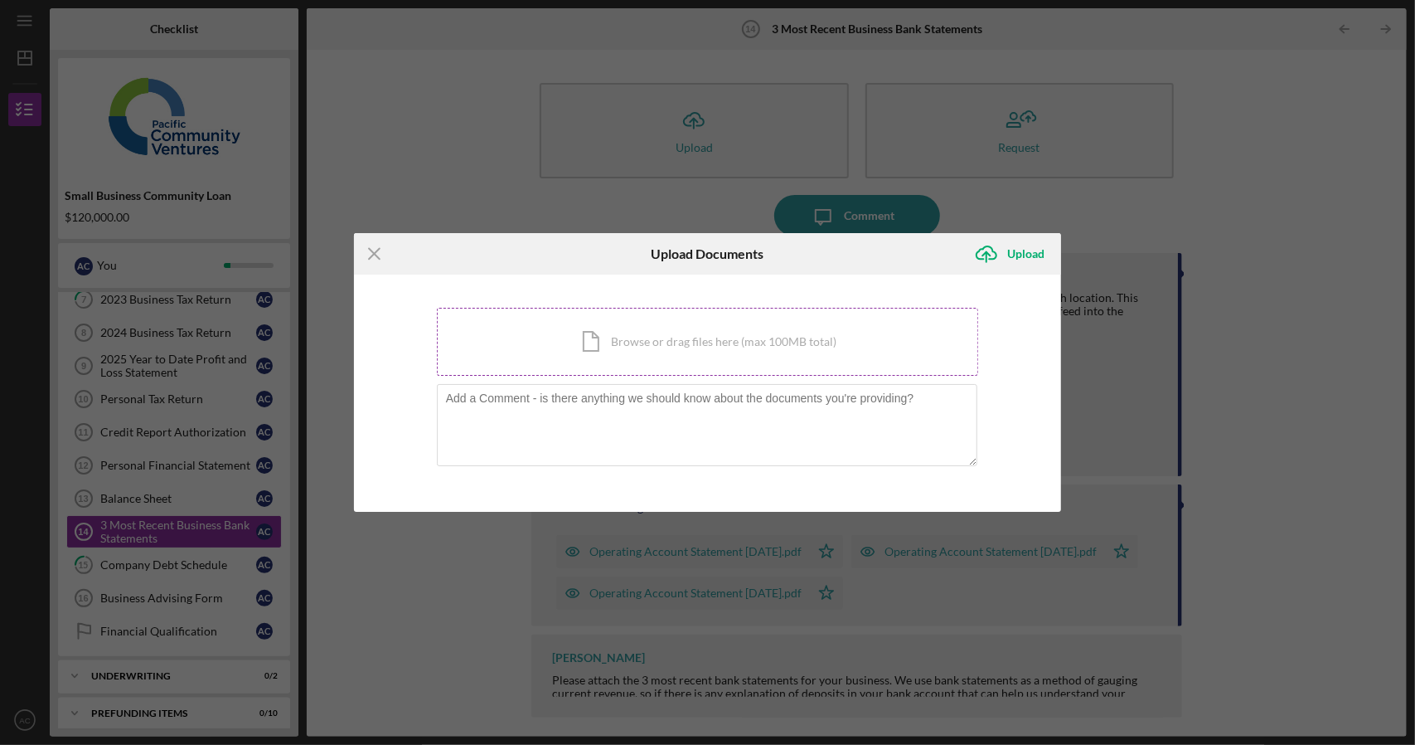
click at [684, 350] on div "Icon/Document Browse or drag files here (max 100MB total) Tap to choose files o…" at bounding box center [708, 342] width 542 height 68
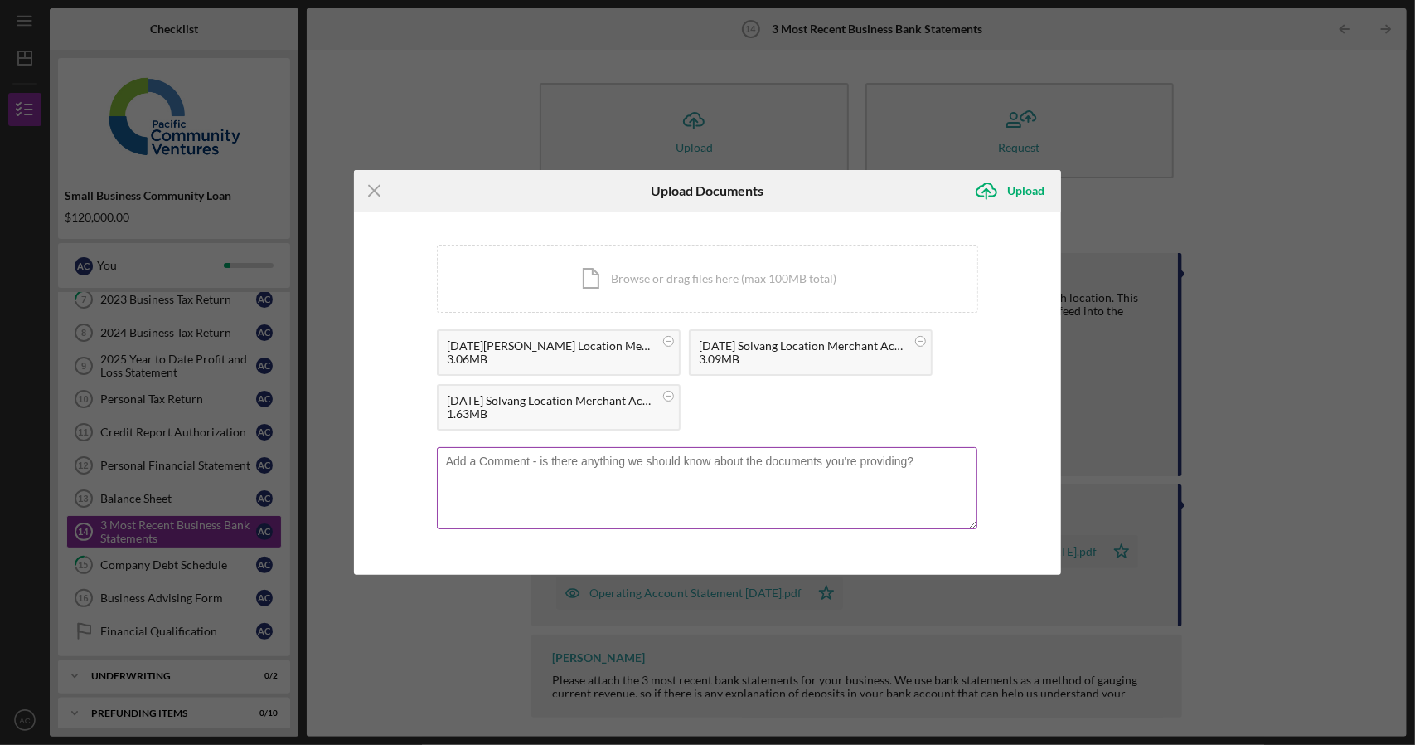
click at [706, 467] on textarea at bounding box center [707, 487] width 541 height 81
paste textarea "The merchant bank accounts receive all merchant card settlements into a differe…"
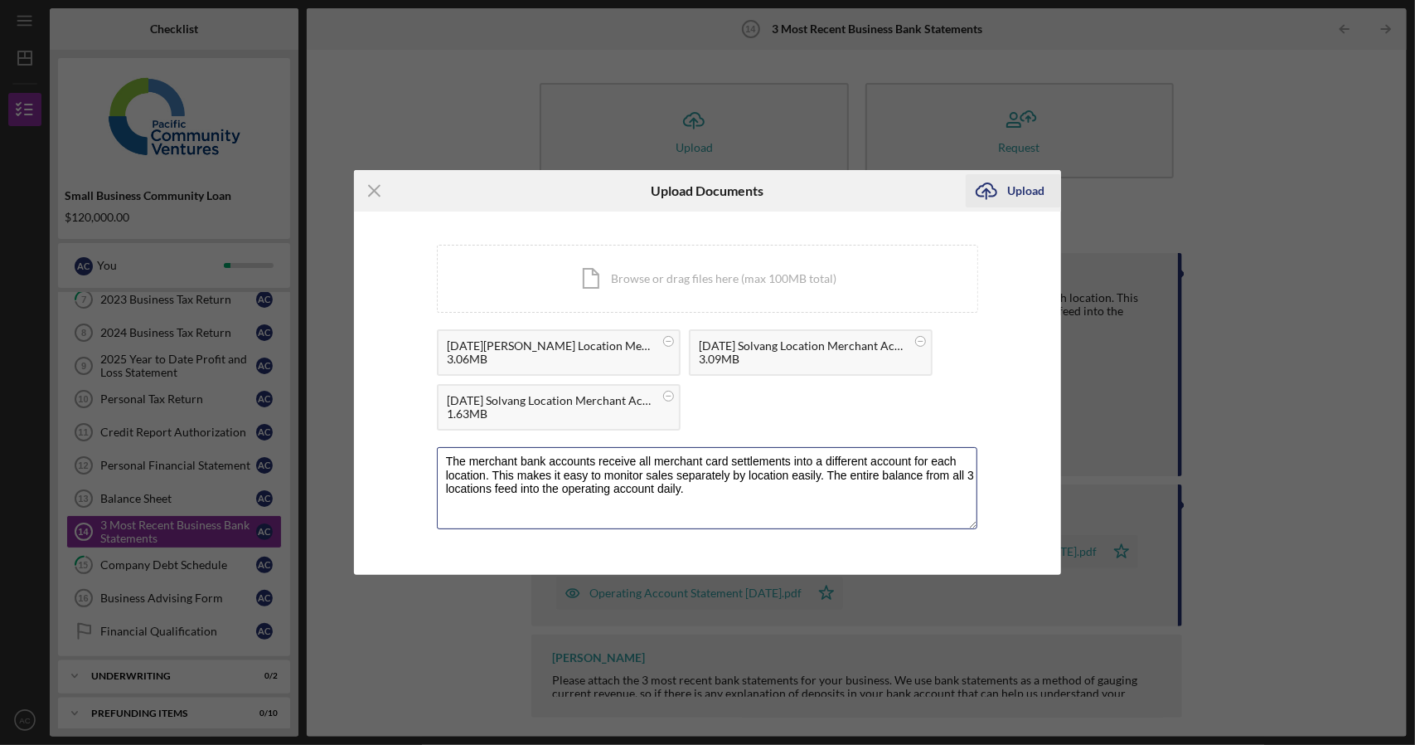
type textarea "The merchant bank accounts receive all merchant card settlements into a differe…"
click at [1036, 182] on div "Upload" at bounding box center [1025, 190] width 37 height 33
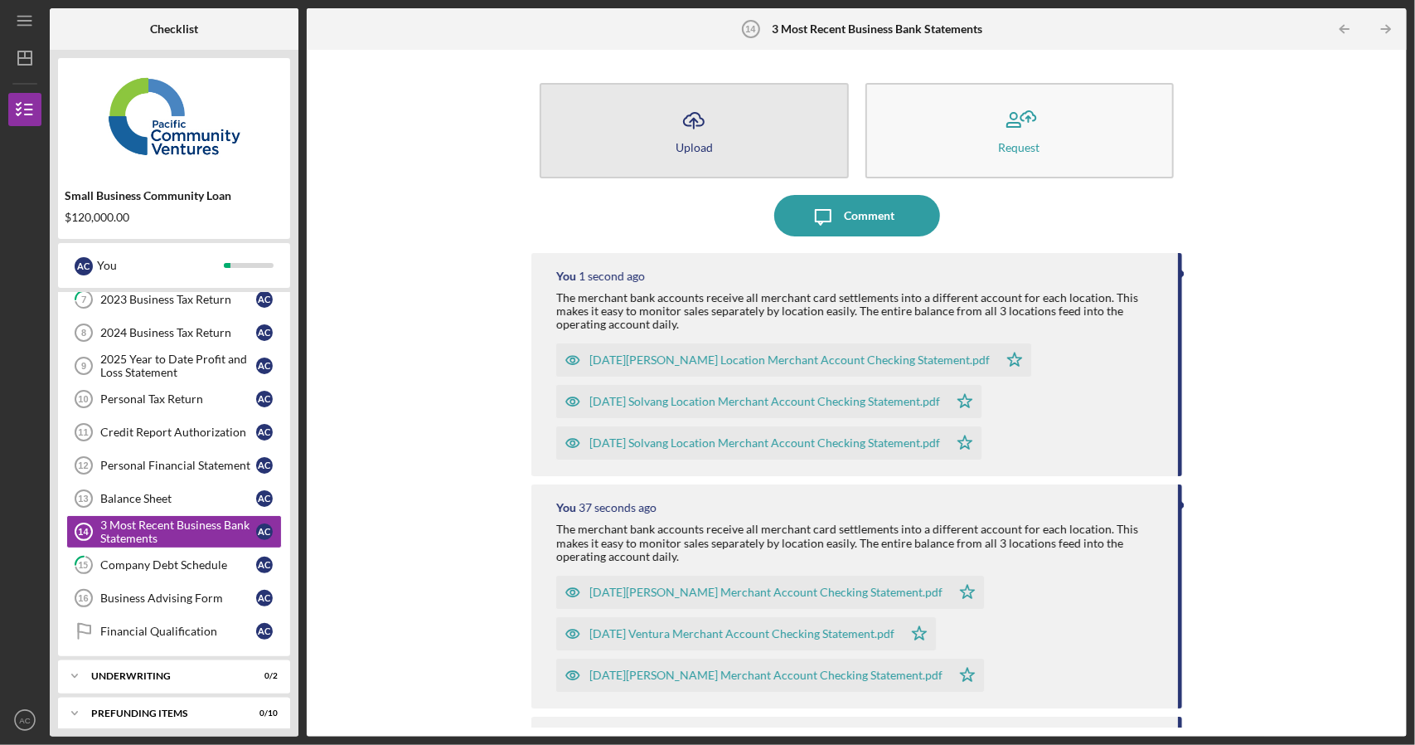
click at [734, 145] on button "Icon/Upload Upload" at bounding box center [694, 130] width 308 height 95
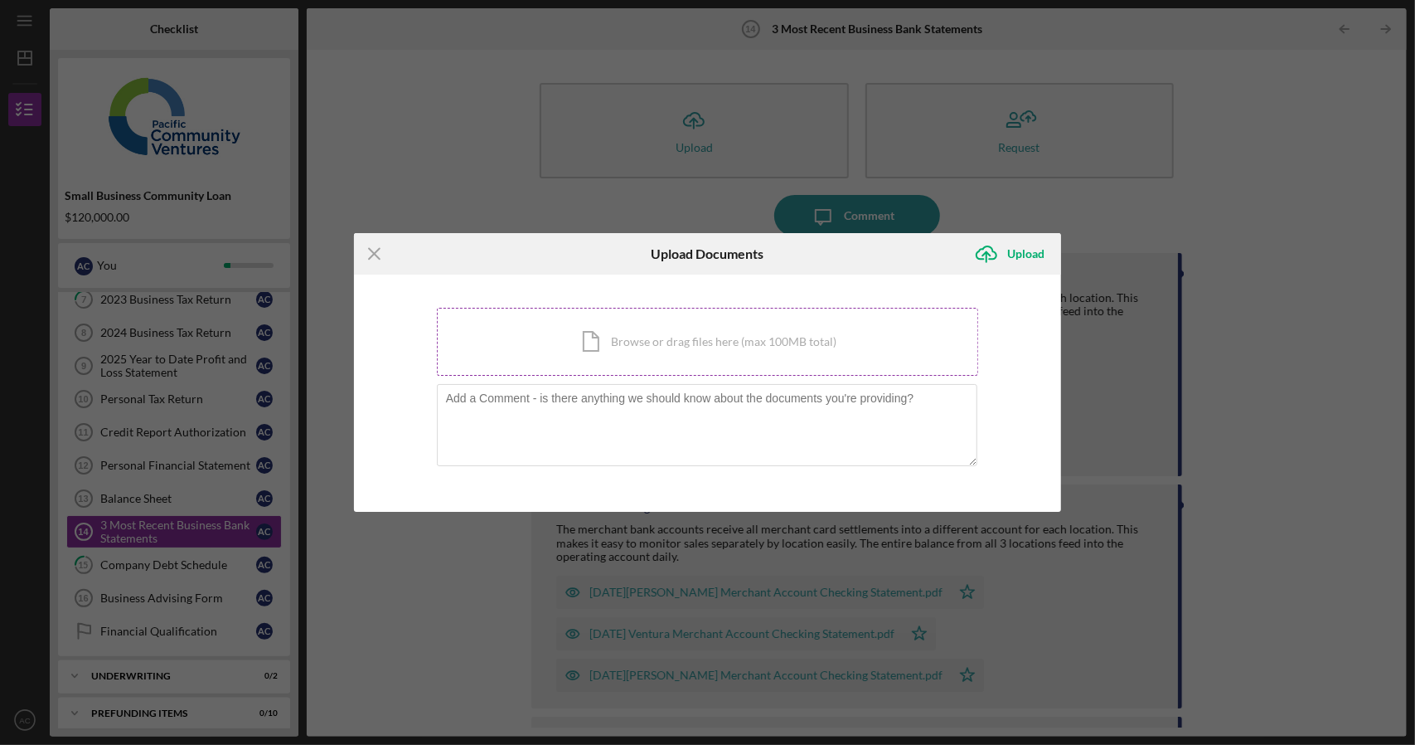
click at [687, 369] on div "Icon/Document Browse or drag files here (max 100MB total) Tap to choose files o…" at bounding box center [708, 342] width 542 height 68
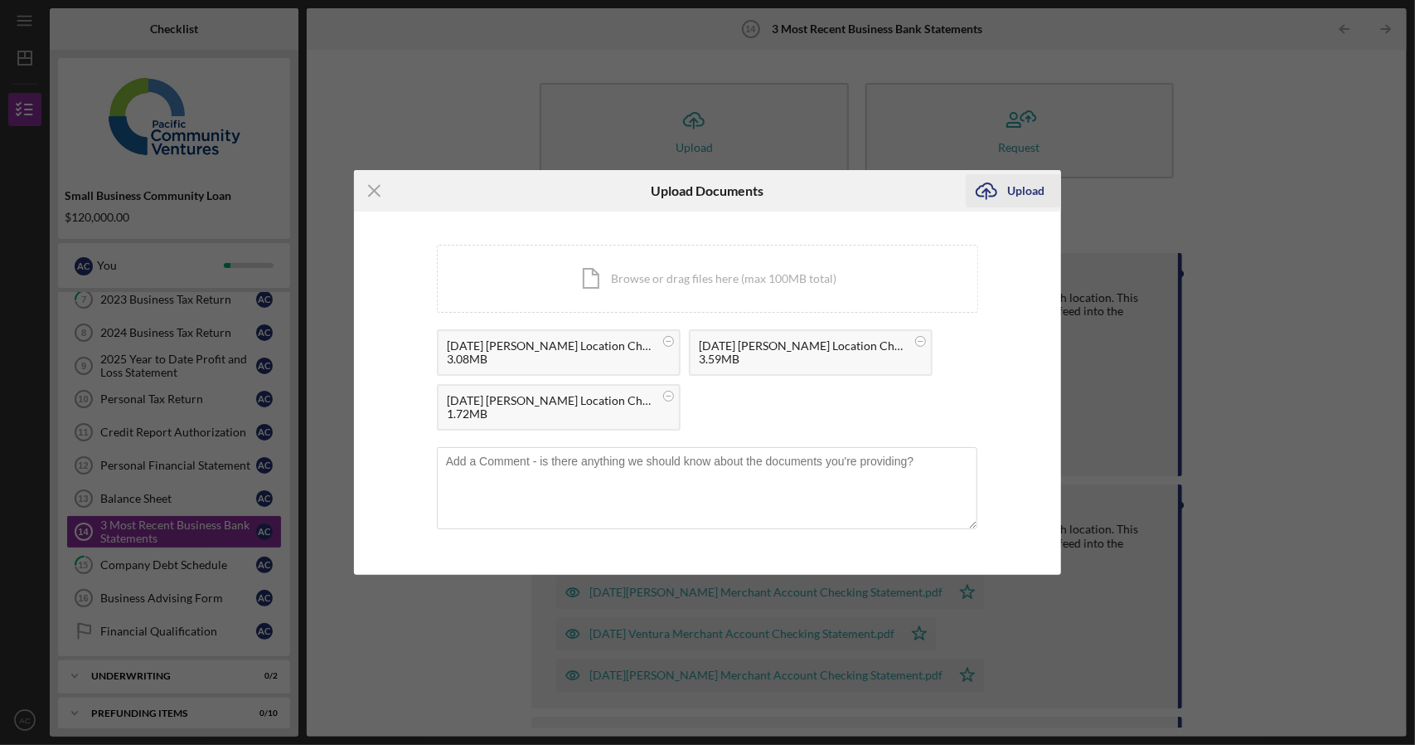
click at [1021, 187] on div "Upload" at bounding box center [1025, 190] width 37 height 33
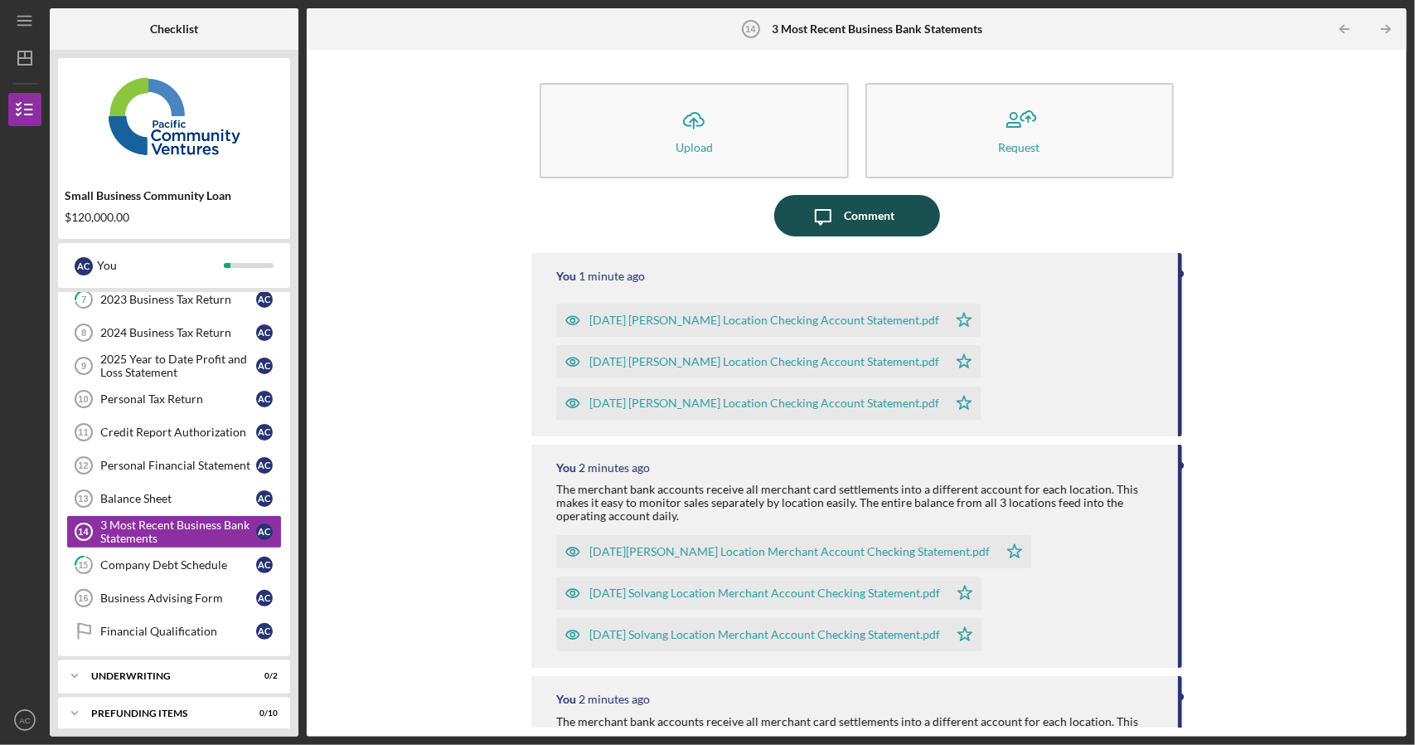
click at [846, 216] on div "Comment" at bounding box center [869, 215] width 51 height 41
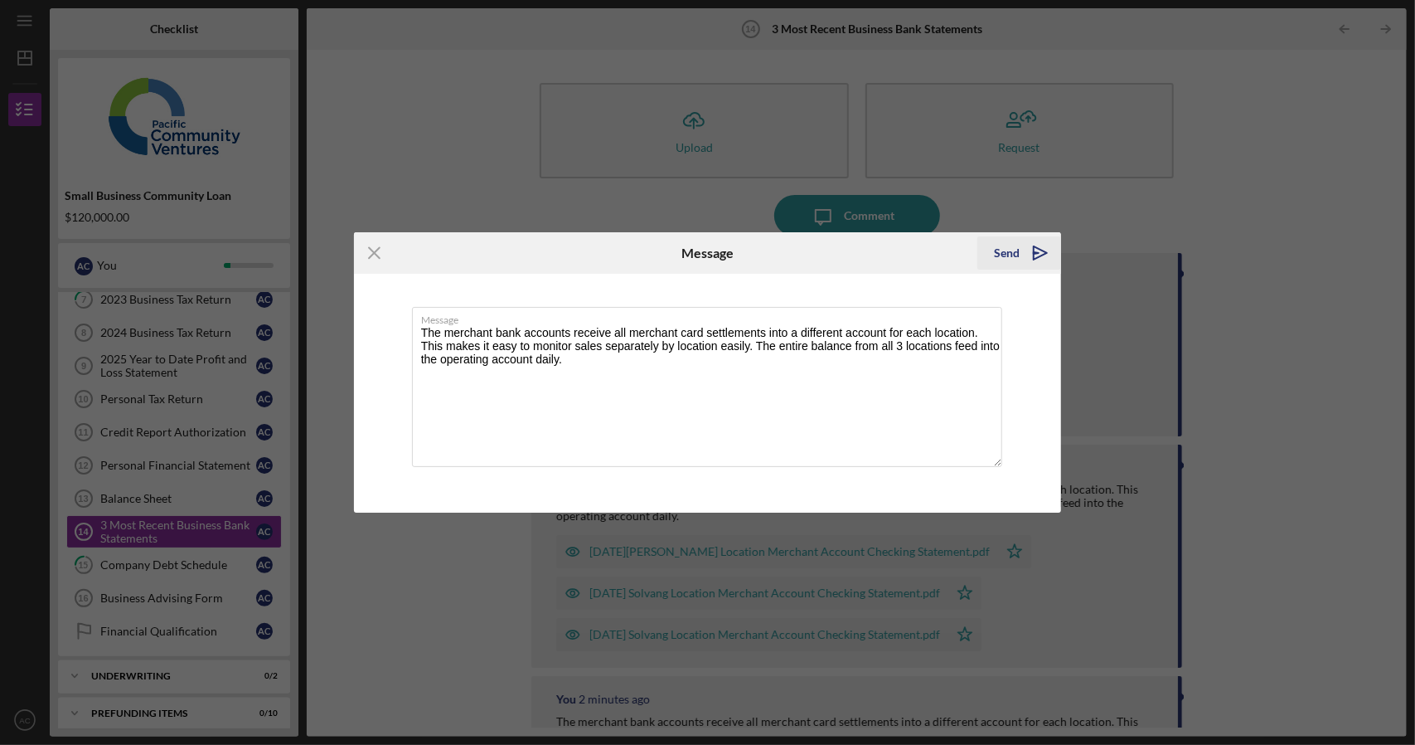
type textarea "The merchant bank accounts receive all merchant card settlements into a differe…"
click at [1020, 255] on icon "Icon/icon-invite-send" at bounding box center [1040, 252] width 41 height 41
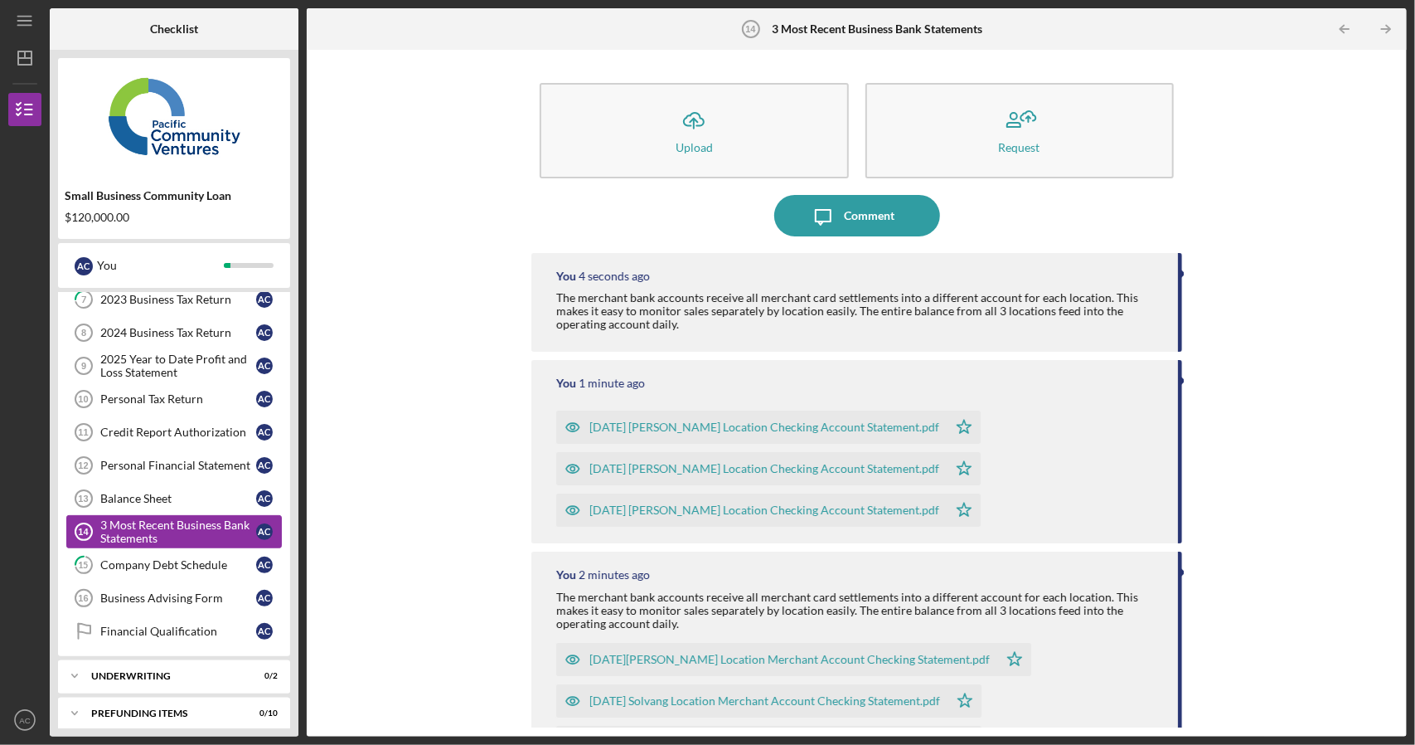
click at [240, 523] on div "3 Most Recent Business Bank Statements" at bounding box center [178, 531] width 156 height 27
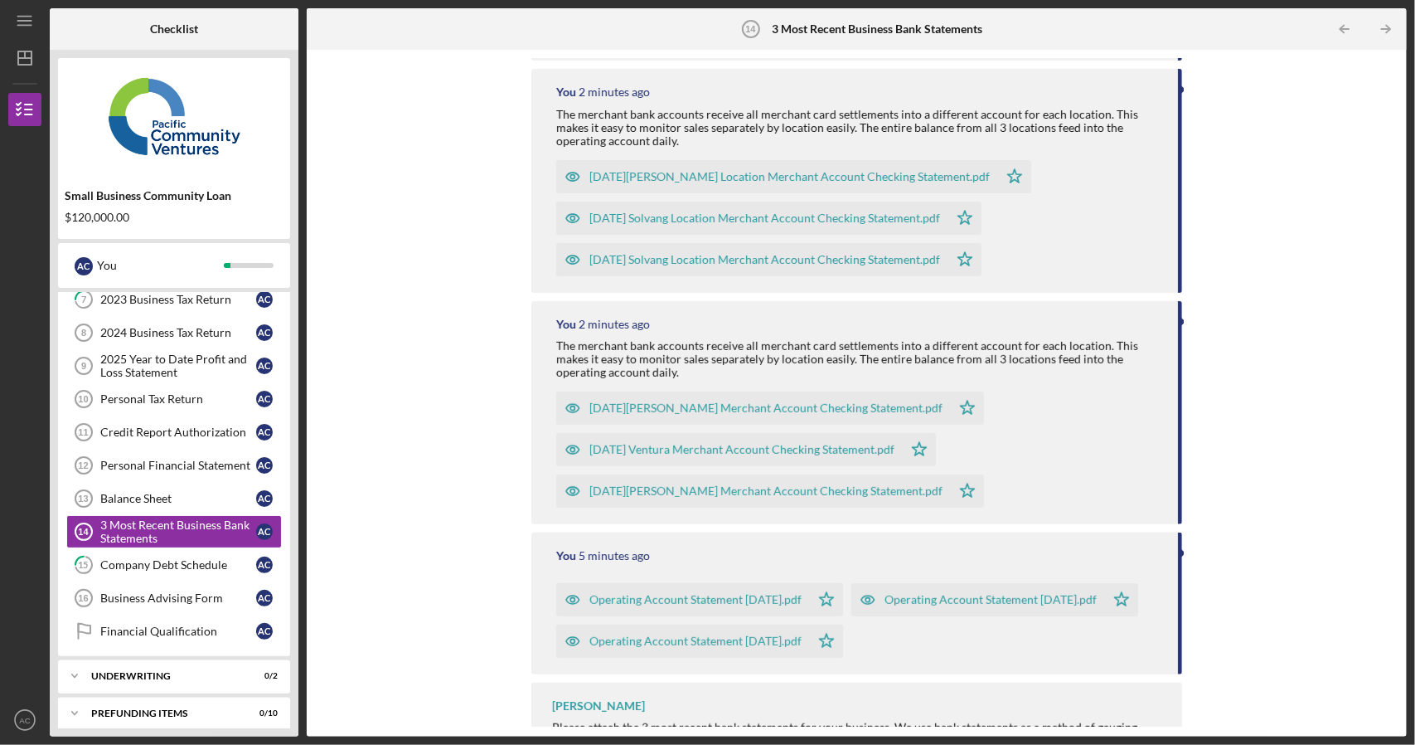
scroll to position [561, 0]
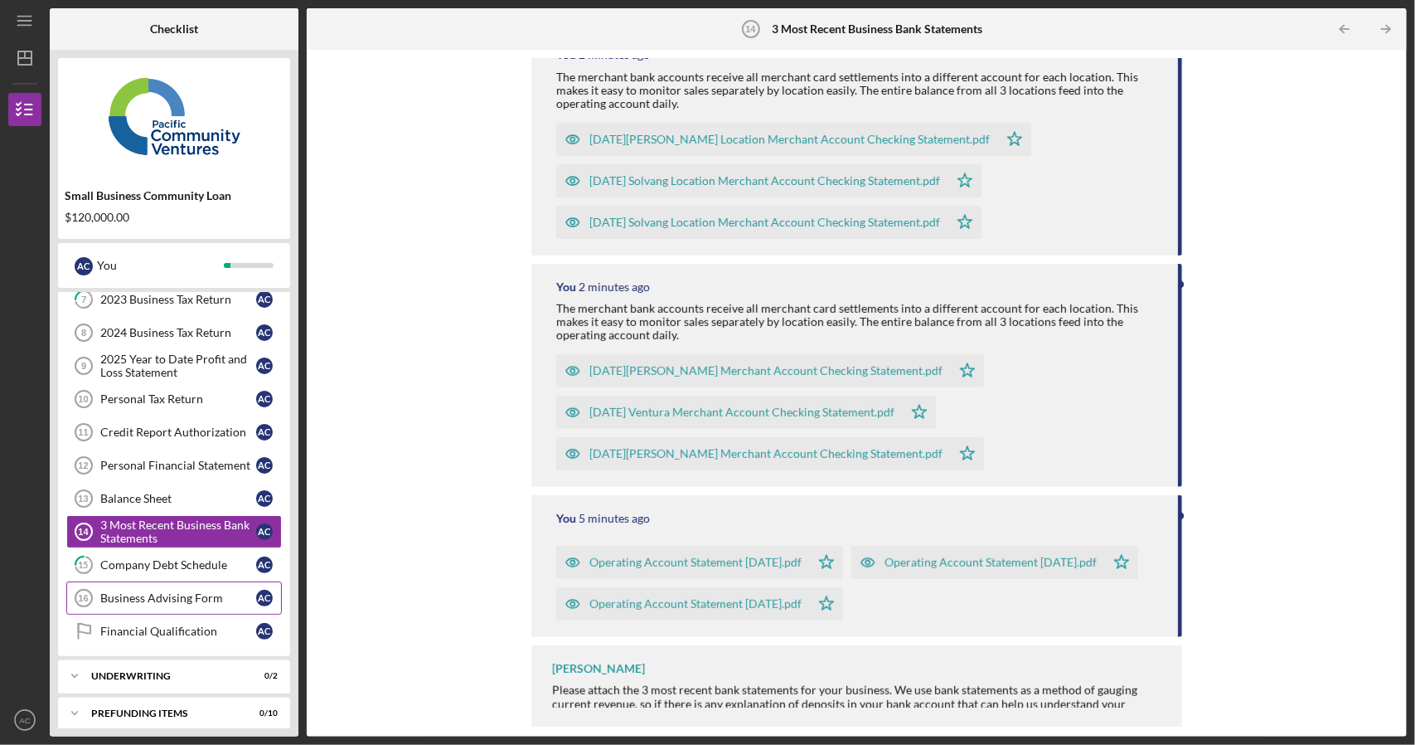
click at [152, 591] on div "Business Advising Form" at bounding box center [178, 597] width 156 height 13
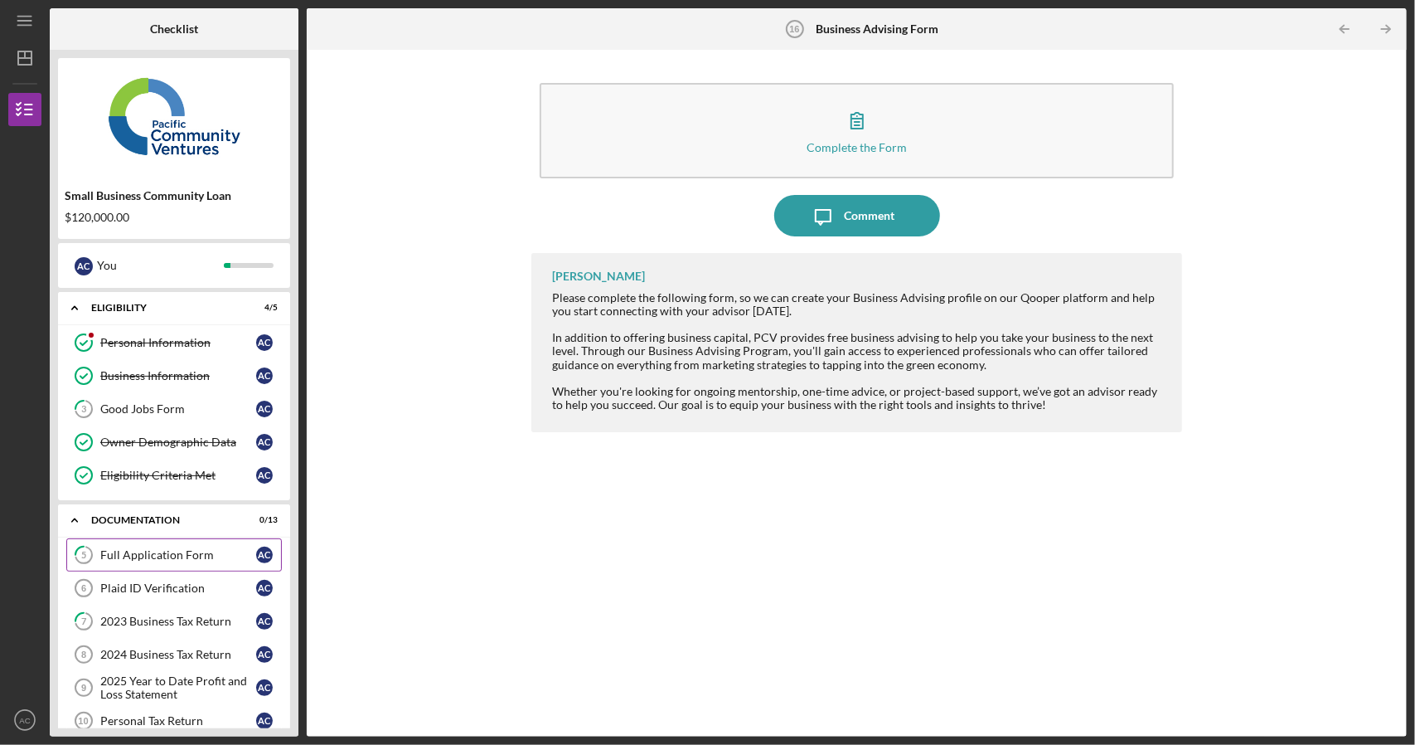
click at [159, 552] on div "Full Application Form" at bounding box center [178, 554] width 156 height 13
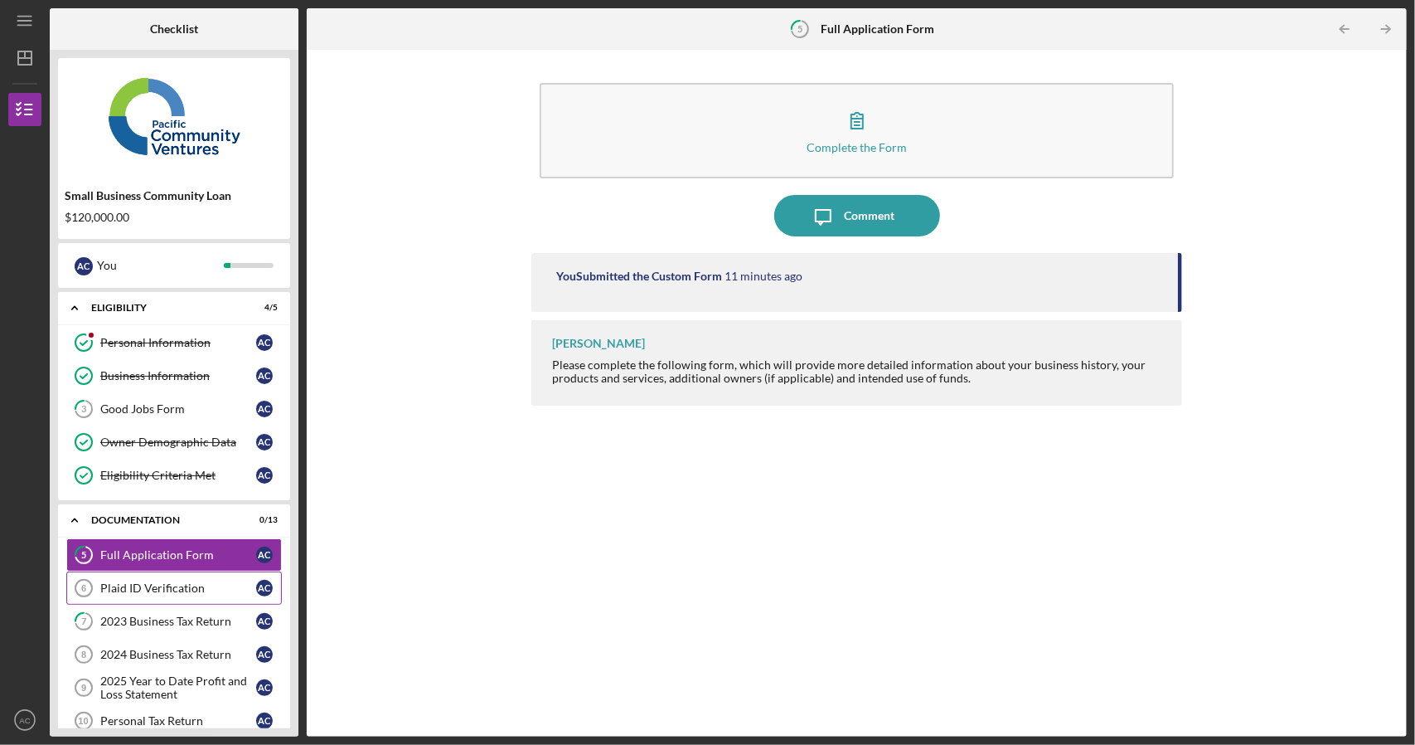
click at [157, 581] on div "Plaid ID Verification" at bounding box center [178, 587] width 156 height 13
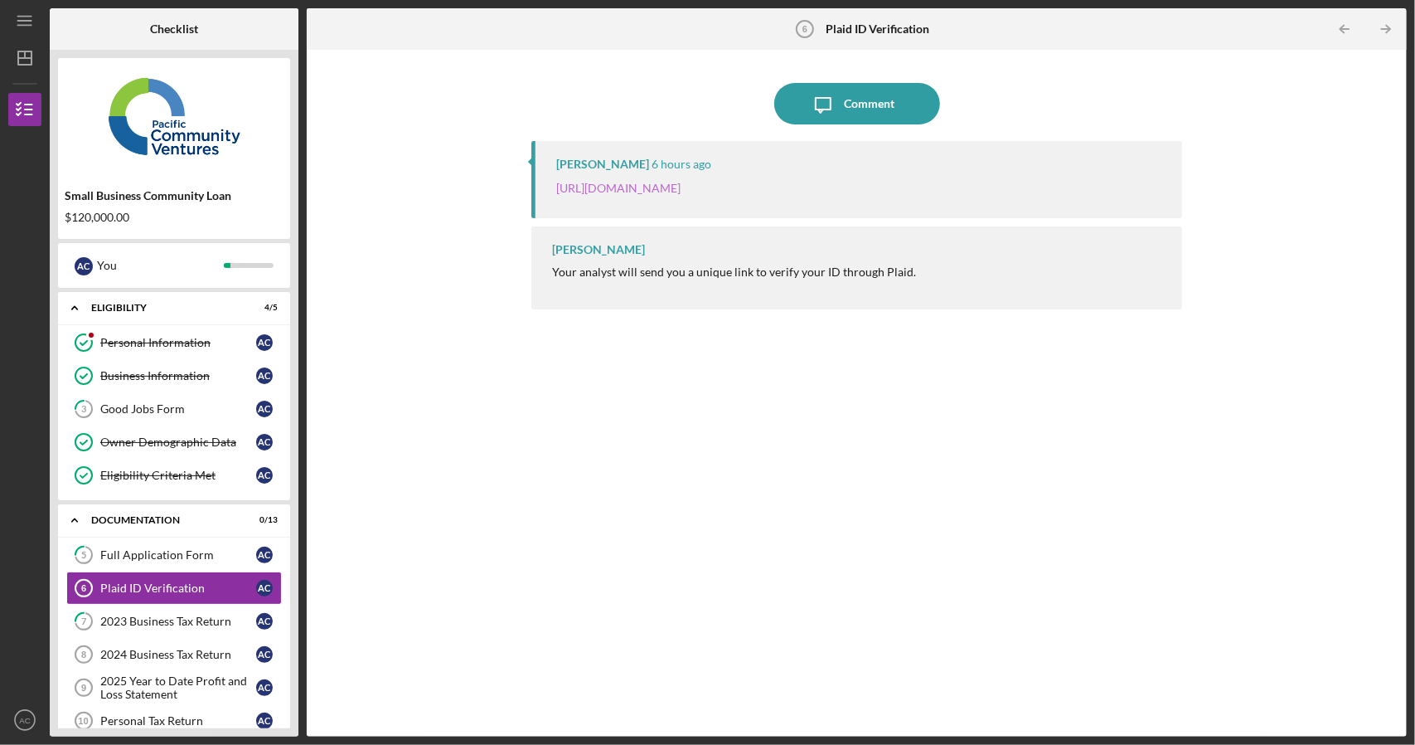
click at [681, 188] on link "[URL][DOMAIN_NAME]" at bounding box center [618, 188] width 124 height 14
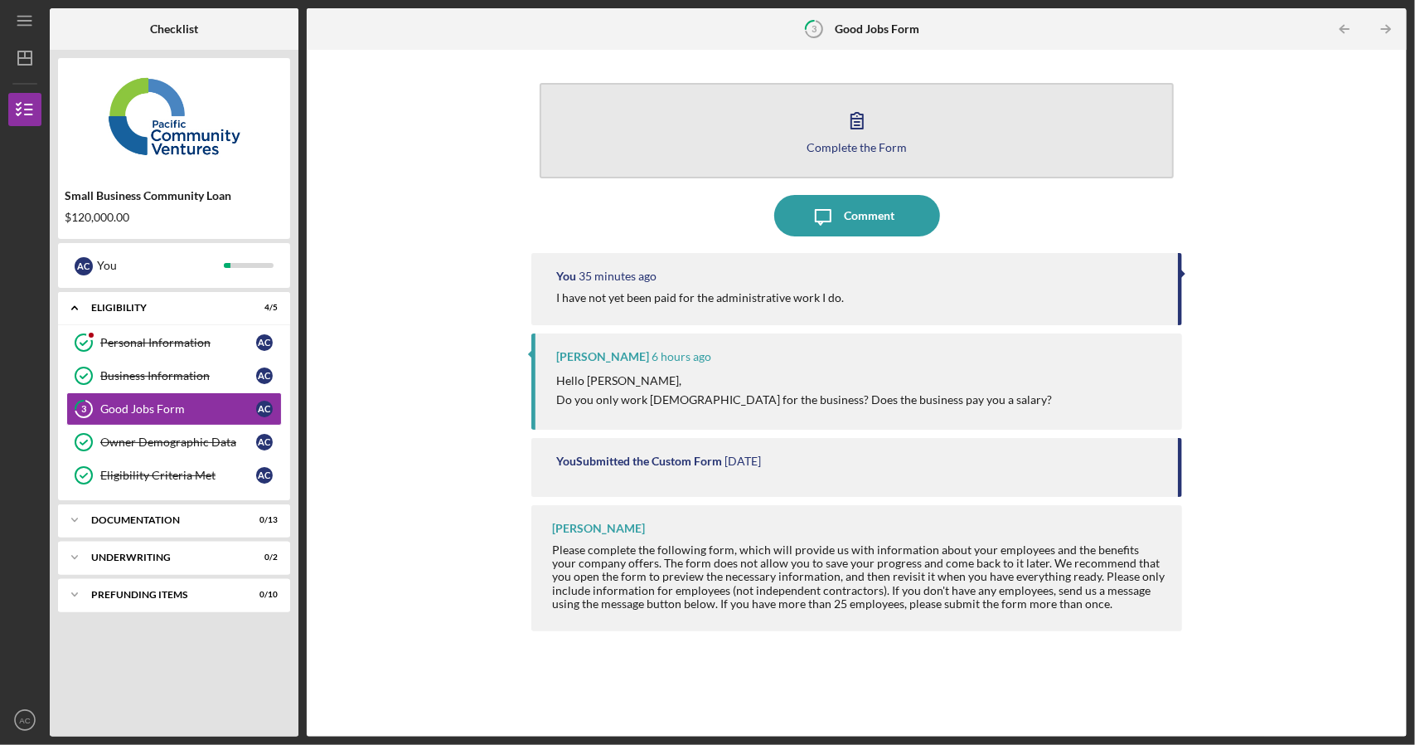
click at [860, 135] on icon "button" at bounding box center [857, 119] width 41 height 41
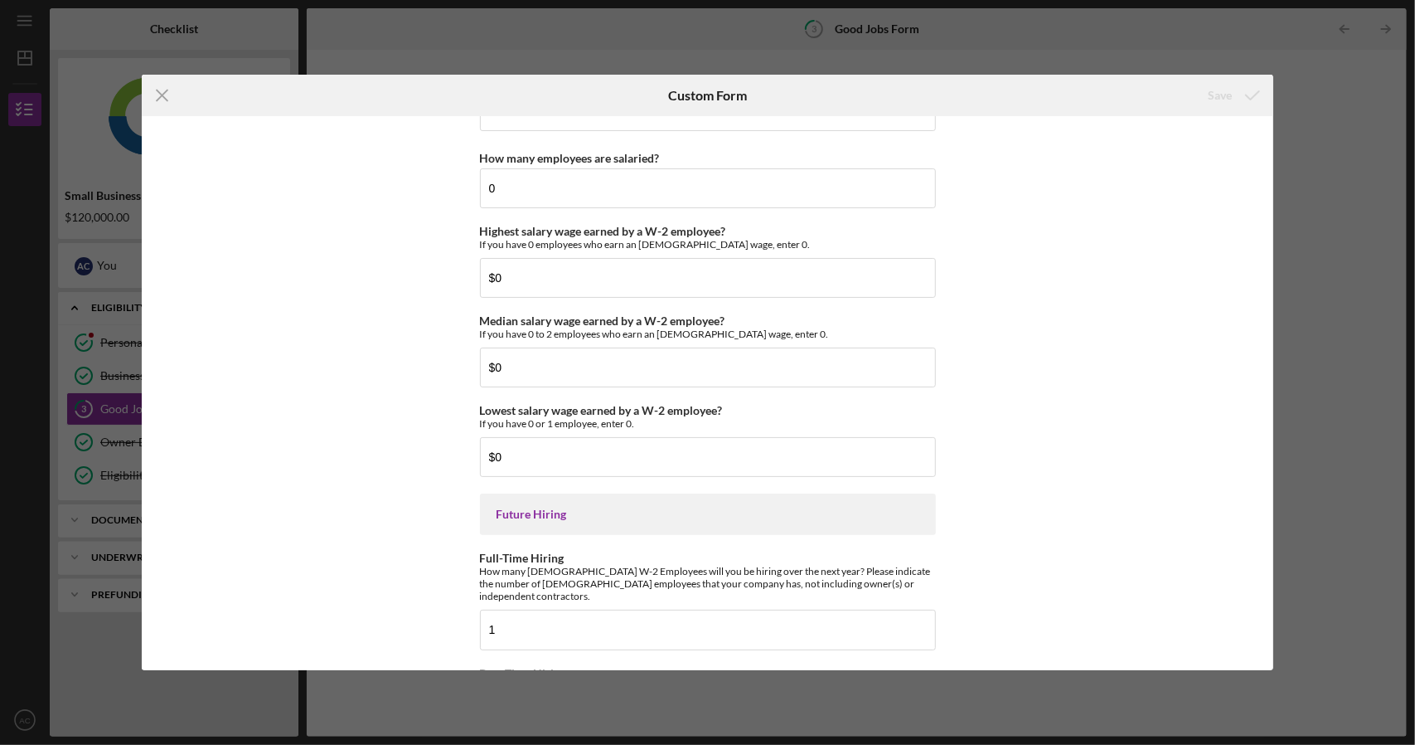
scroll to position [3613, 0]
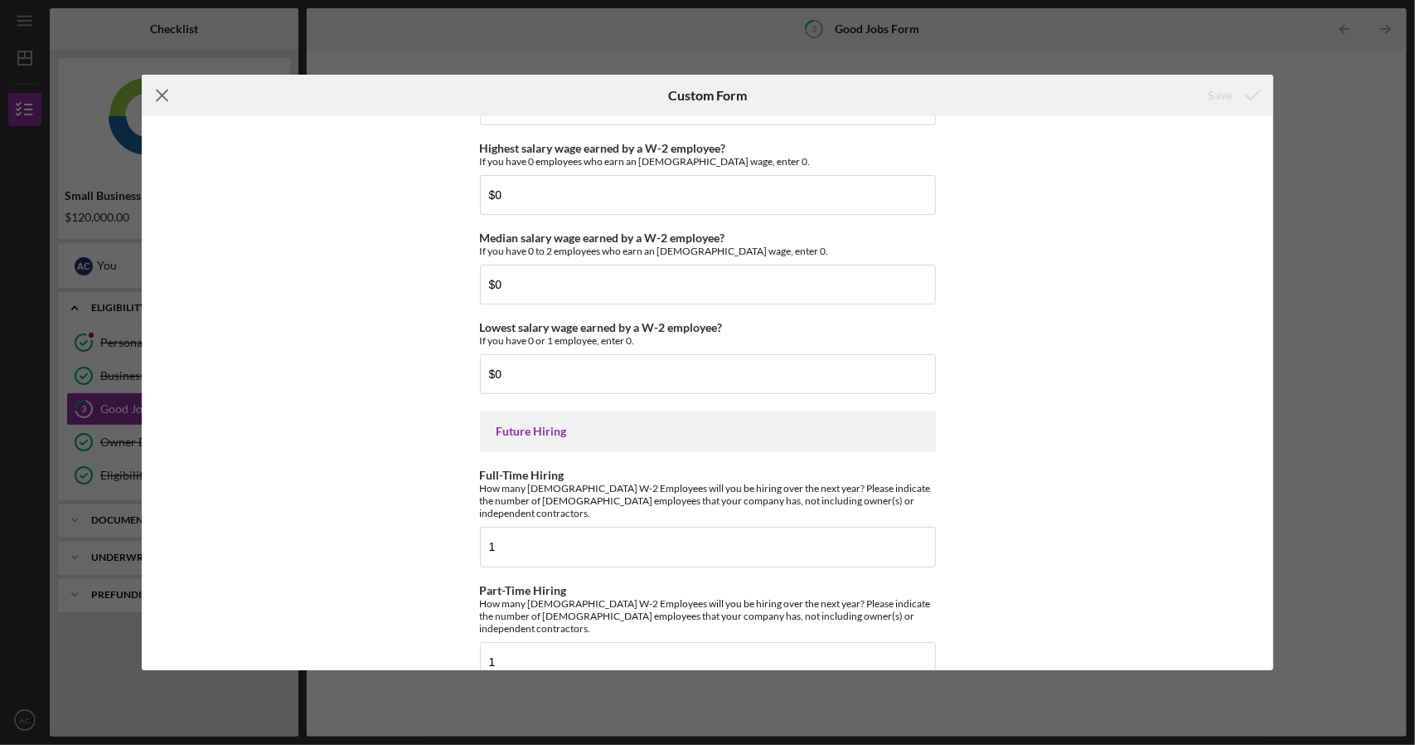
click at [167, 94] on icon "Icon/Menu Close" at bounding box center [162, 95] width 41 height 41
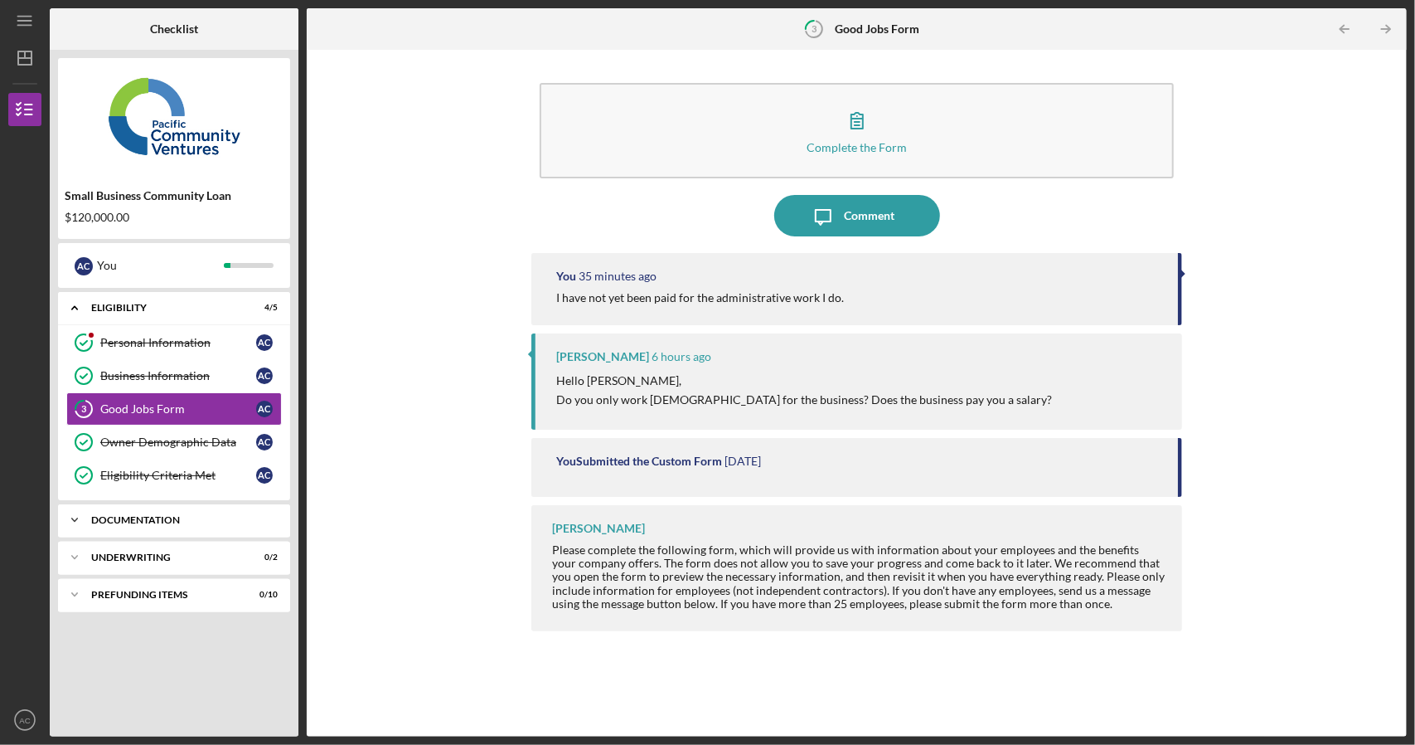
click at [169, 517] on div "Documentation" at bounding box center [180, 520] width 178 height 10
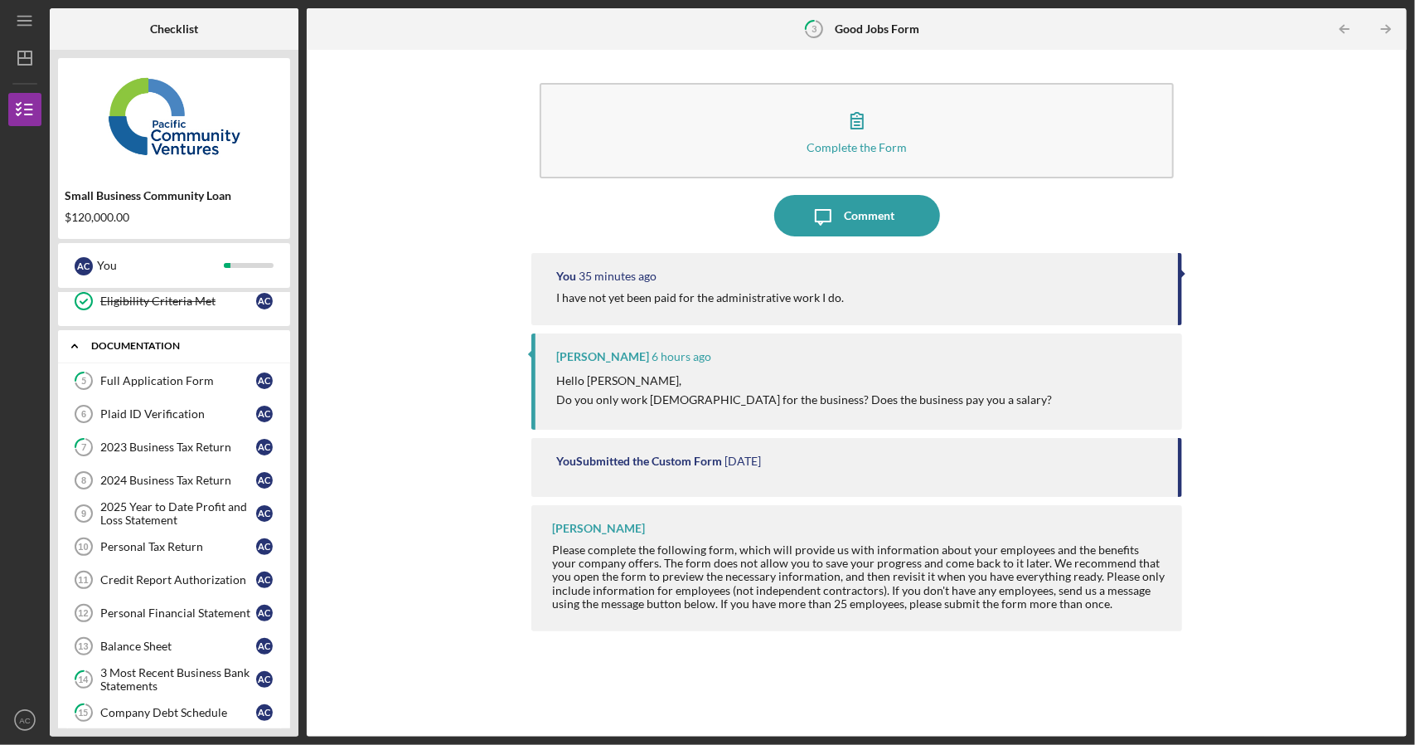
scroll to position [83, 0]
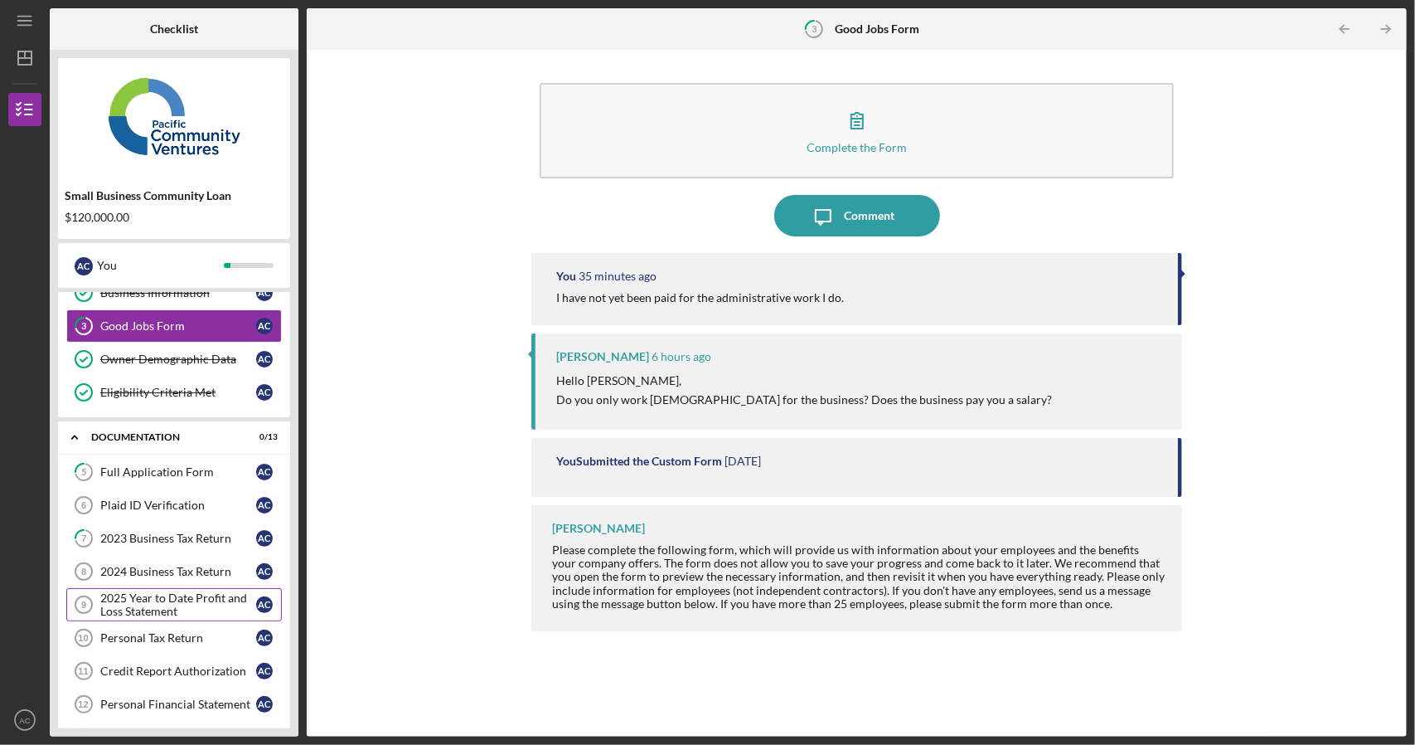
click at [192, 600] on div "2025 Year to Date Profit and Loss Statement" at bounding box center [178, 604] width 156 height 27
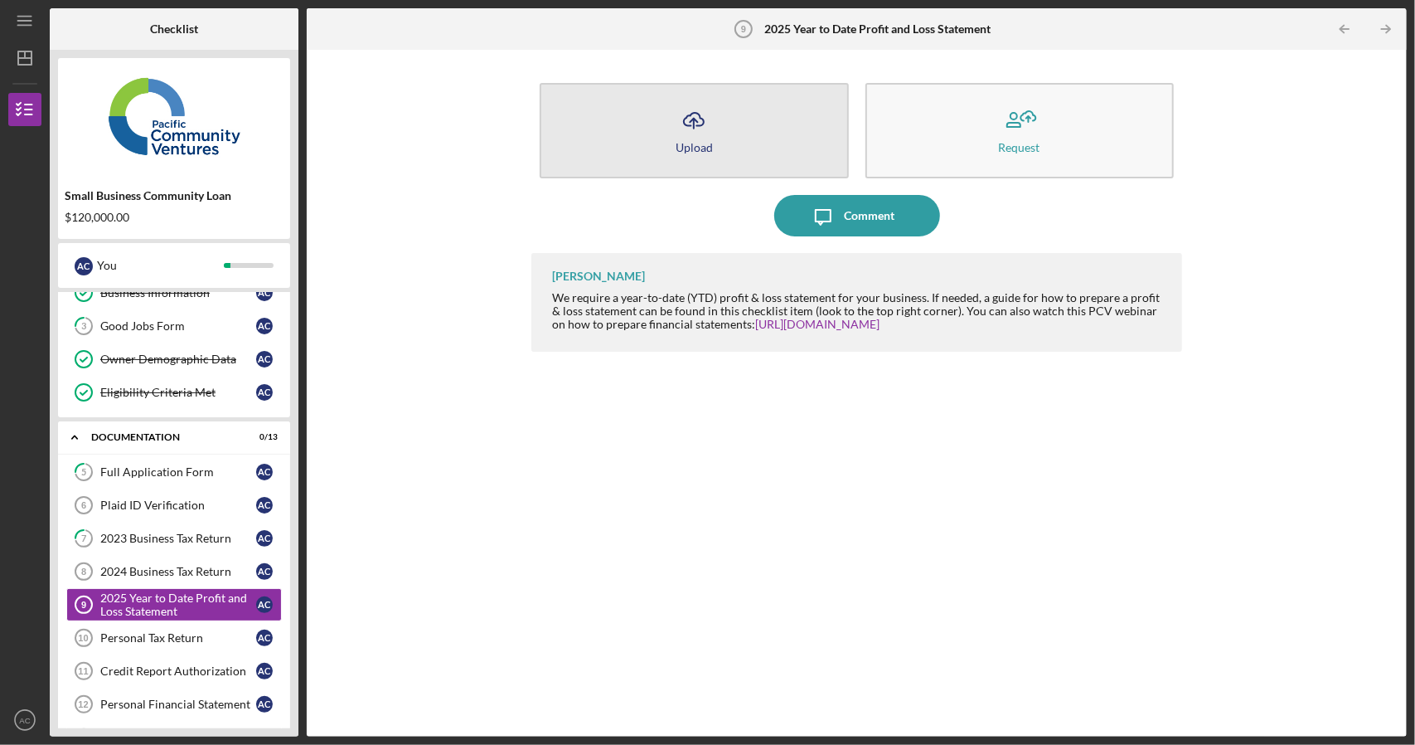
click at [712, 133] on icon "Icon/Upload" at bounding box center [693, 119] width 41 height 41
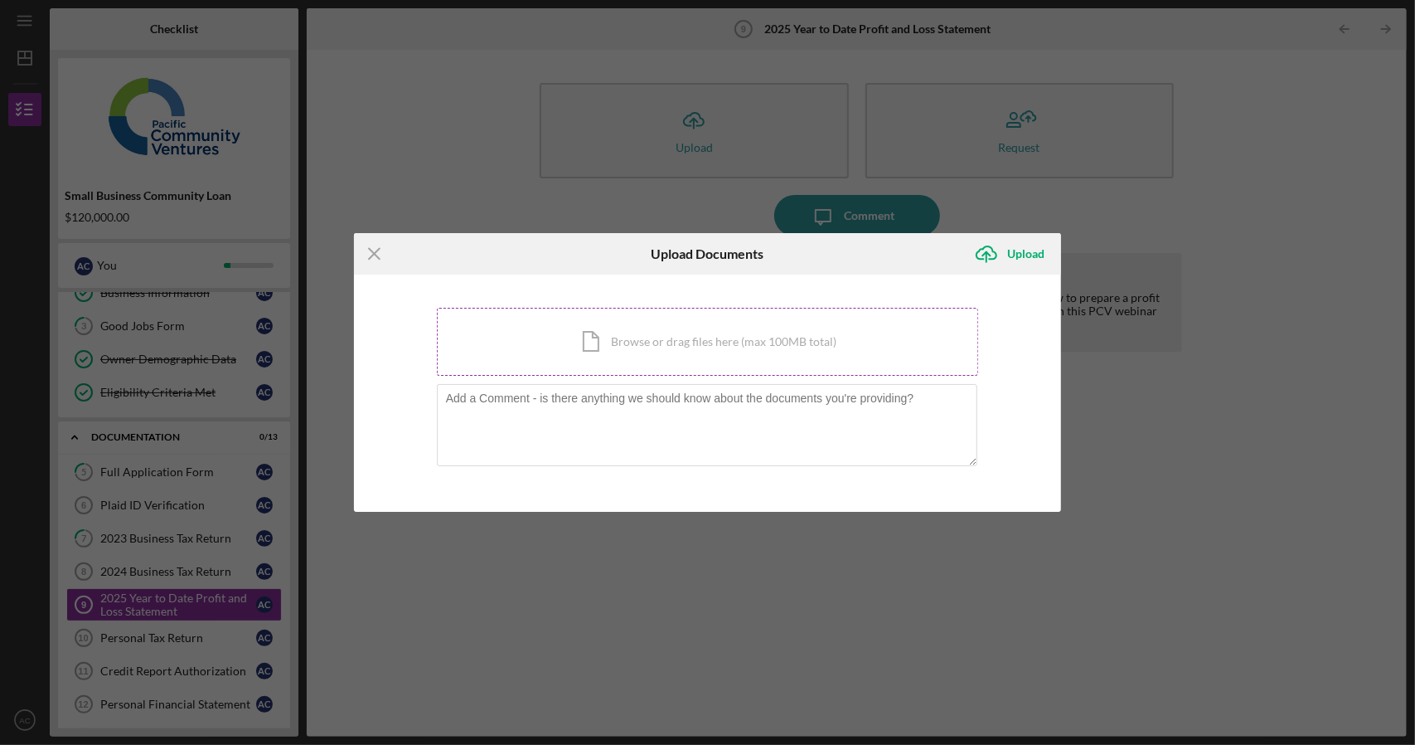
click at [683, 347] on div "Icon/Document Browse or drag files here (max 100MB total) Tap to choose files o…" at bounding box center [708, 342] width 542 height 68
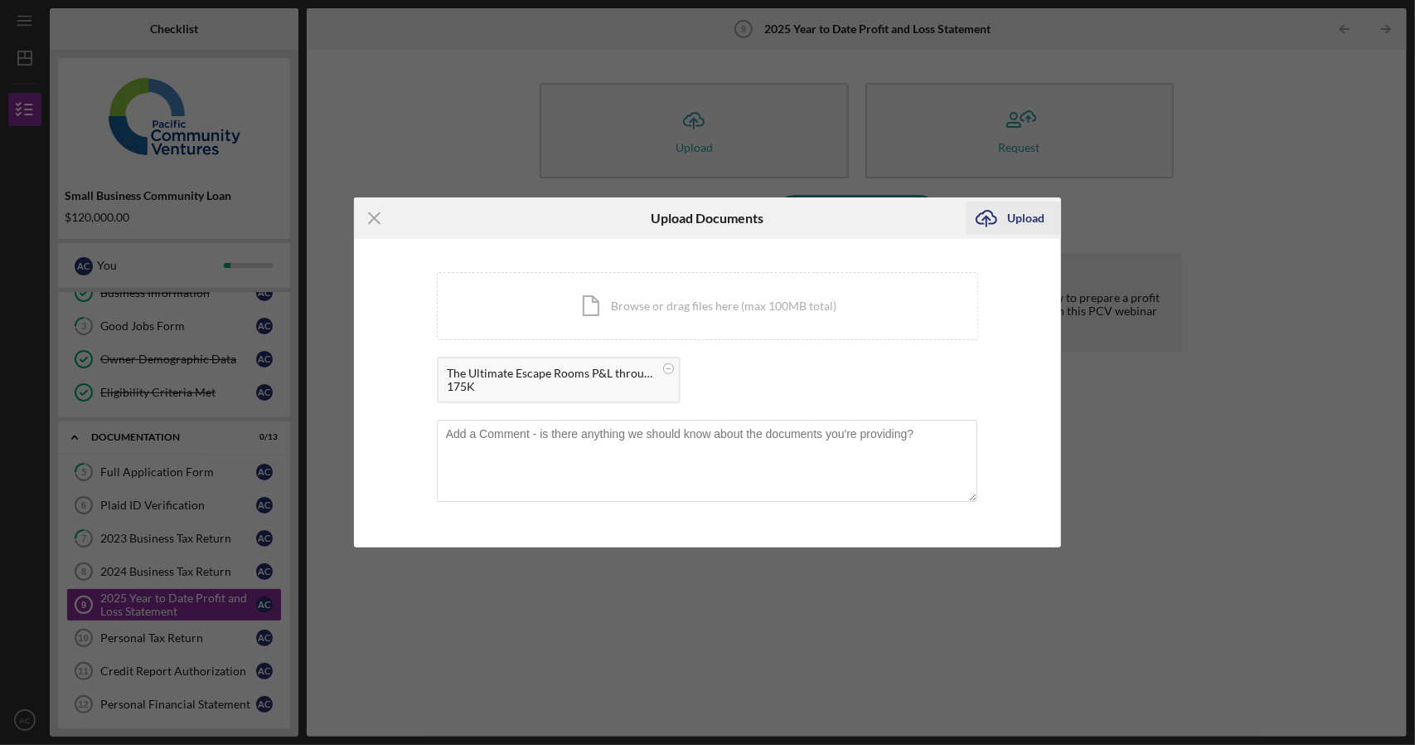
click at [1002, 226] on icon "Icon/Upload" at bounding box center [986, 217] width 41 height 41
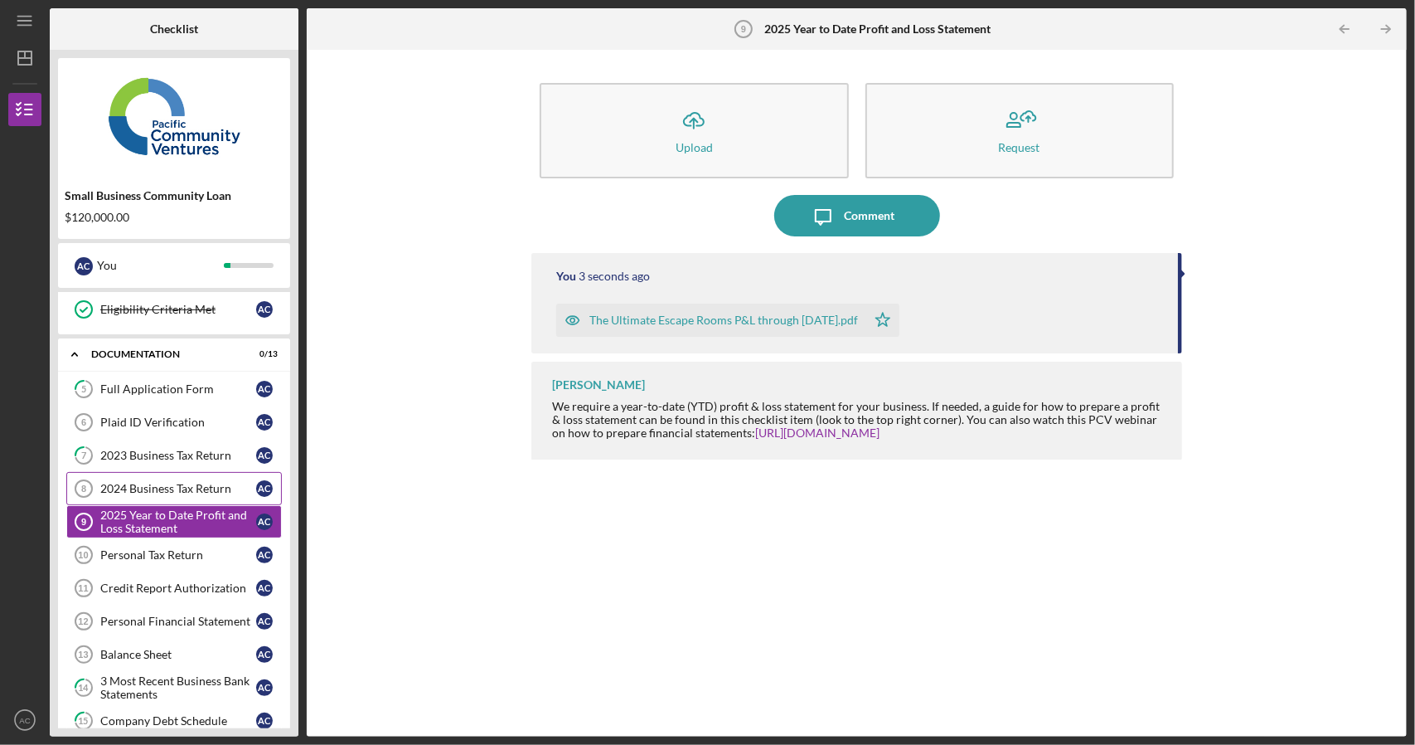
scroll to position [249, 0]
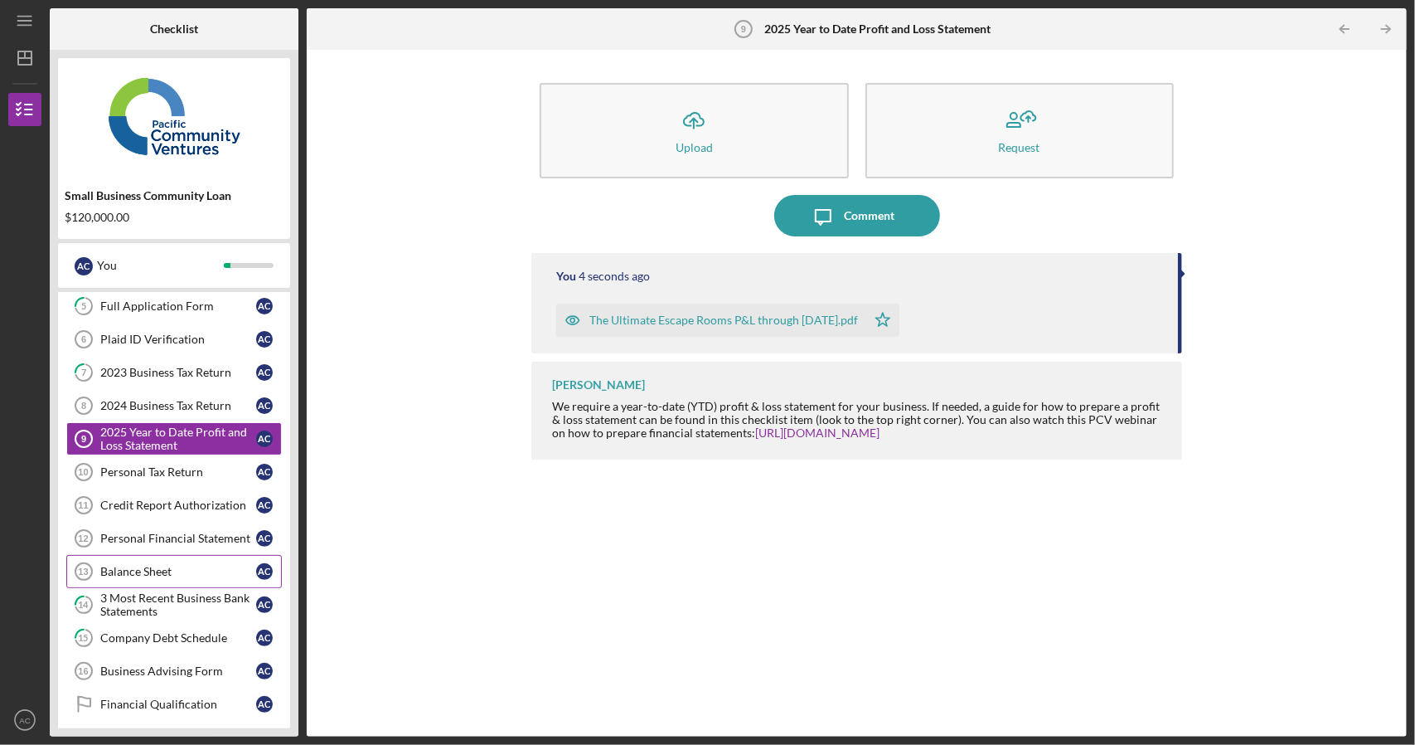
click at [165, 555] on link "Balance Sheet 13 Balance Sheet A C" at bounding box center [174, 571] width 216 height 33
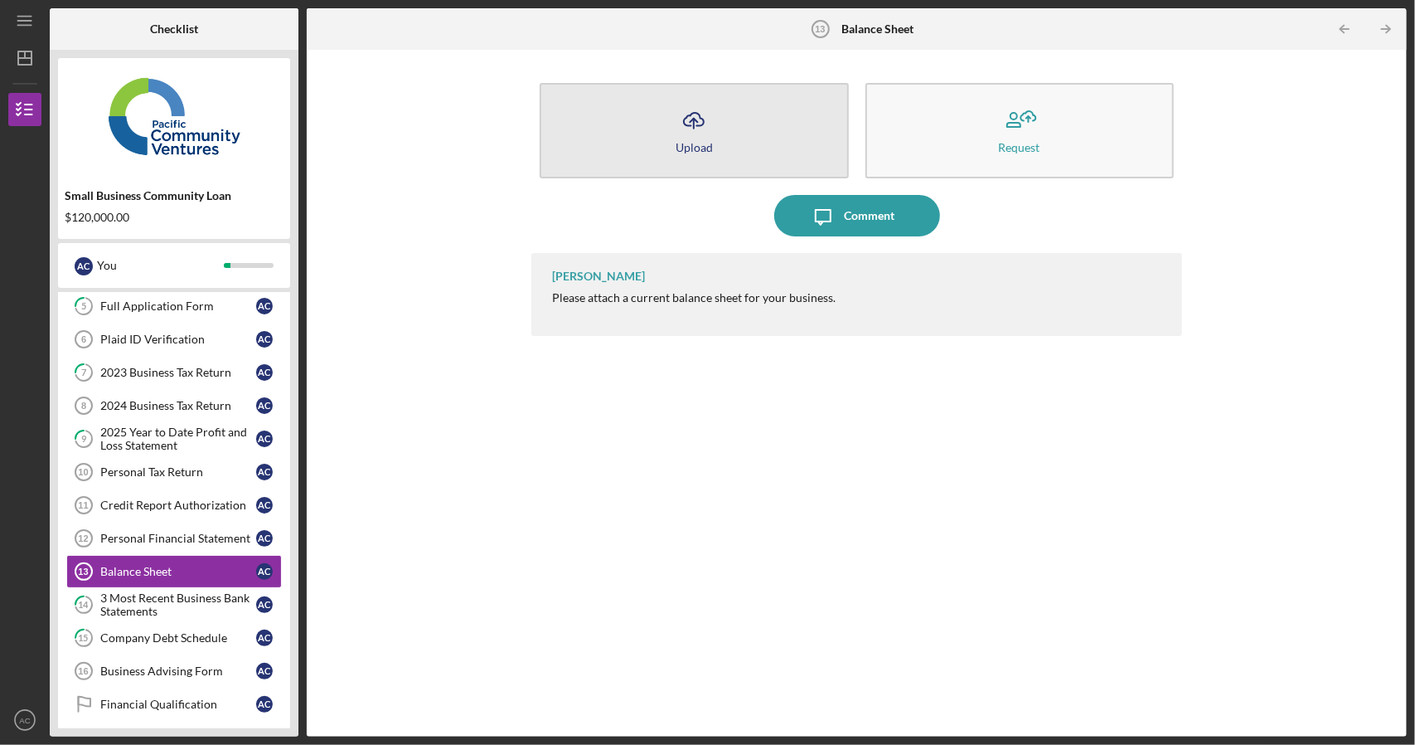
click at [775, 127] on button "Icon/Upload Upload" at bounding box center [694, 130] width 308 height 95
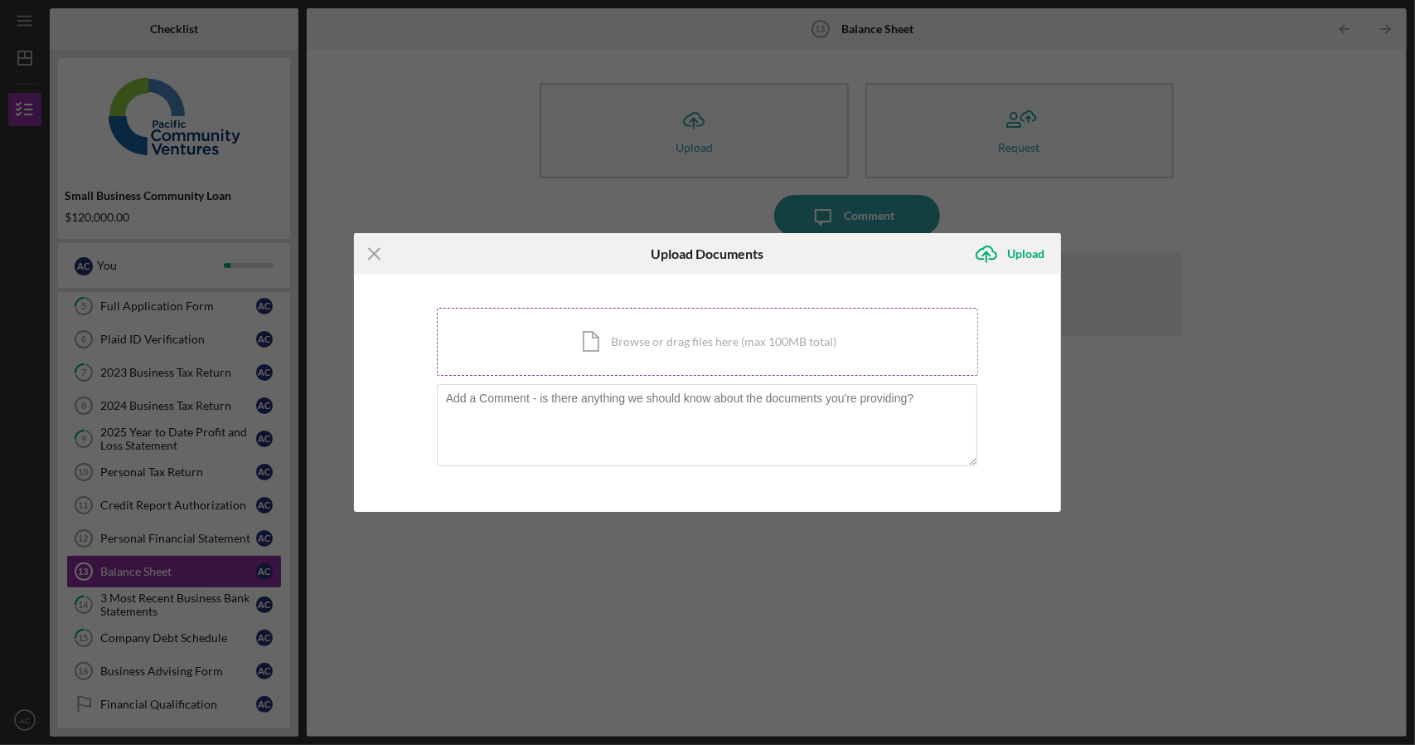
click at [746, 343] on div "Icon/Document Browse or drag files here (max 100MB total) Tap to choose files o…" at bounding box center [708, 342] width 542 height 68
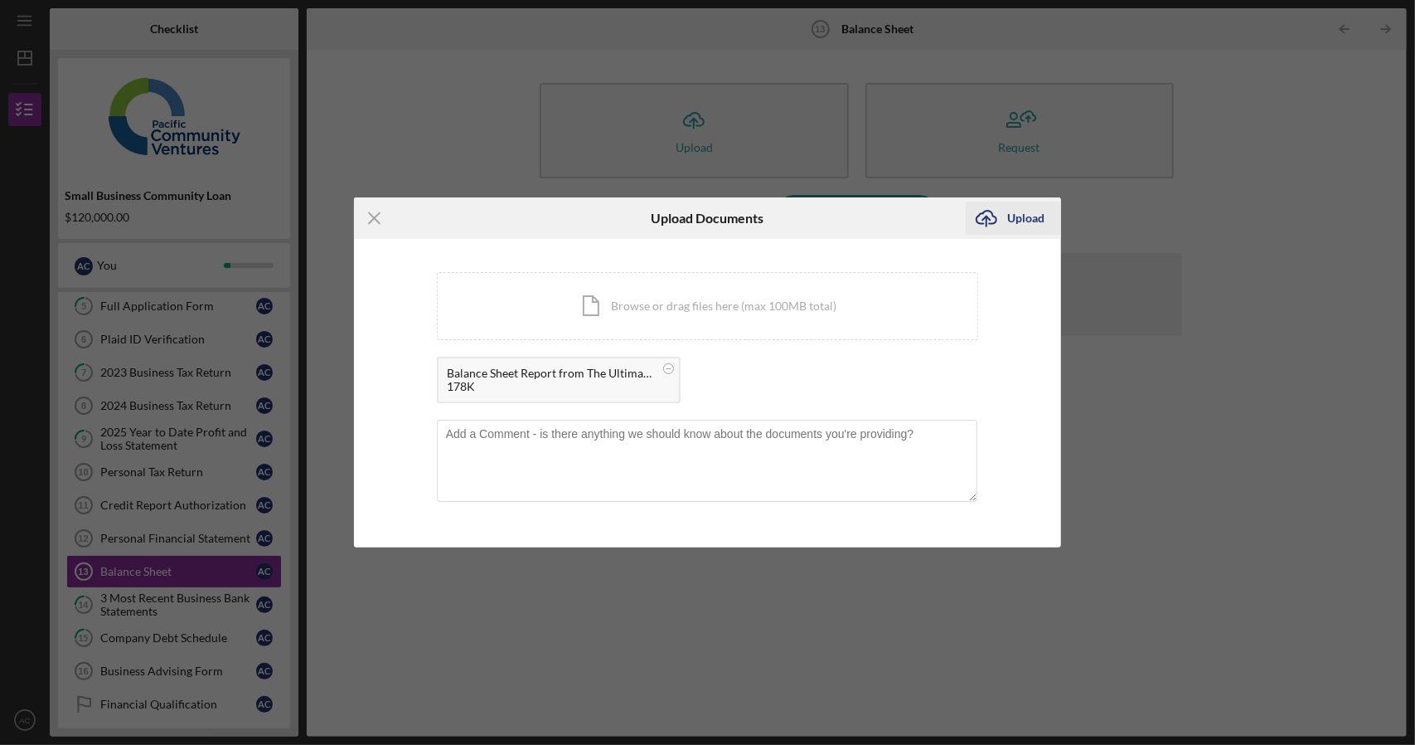
click at [1016, 223] on div "Upload" at bounding box center [1025, 217] width 37 height 33
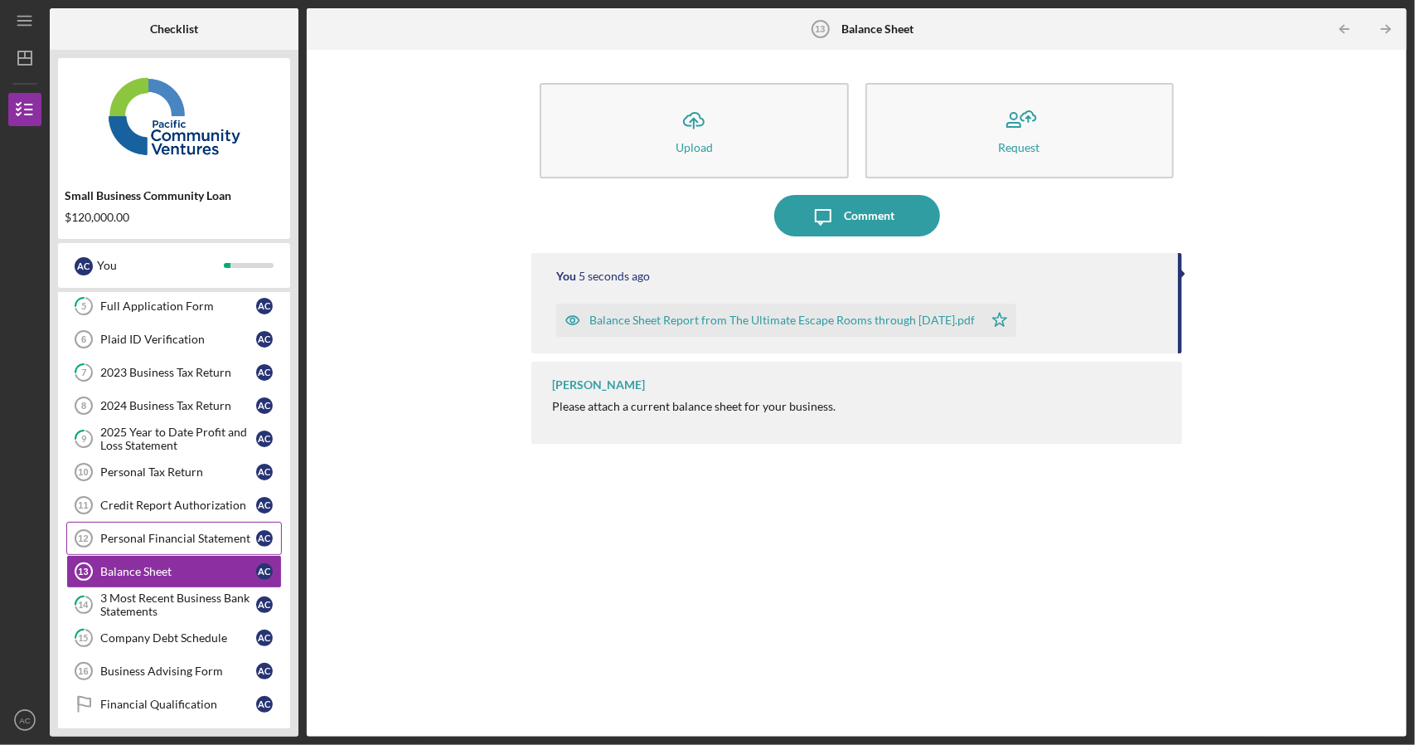
click at [191, 531] on div "Personal Financial Statement" at bounding box center [178, 537] width 156 height 13
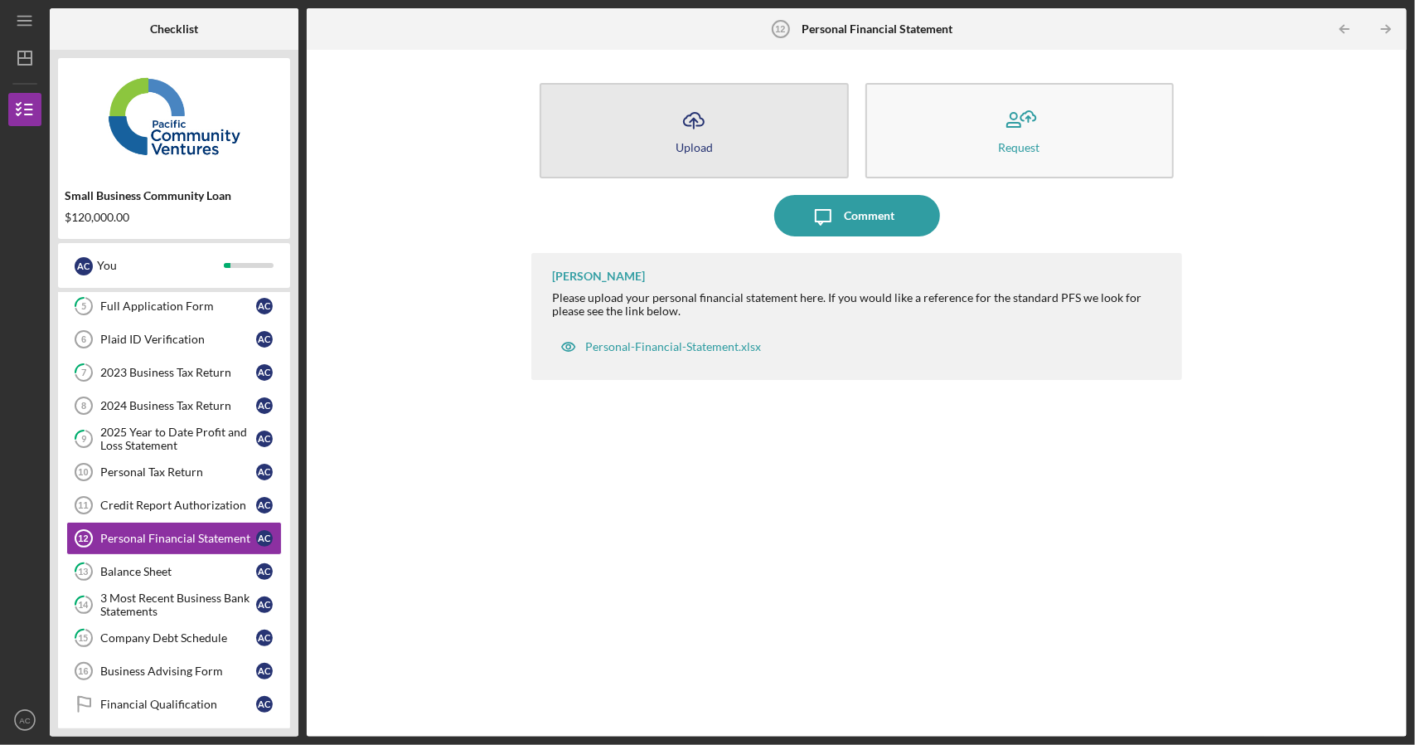
click at [790, 143] on button "Icon/Upload Upload" at bounding box center [694, 130] width 308 height 95
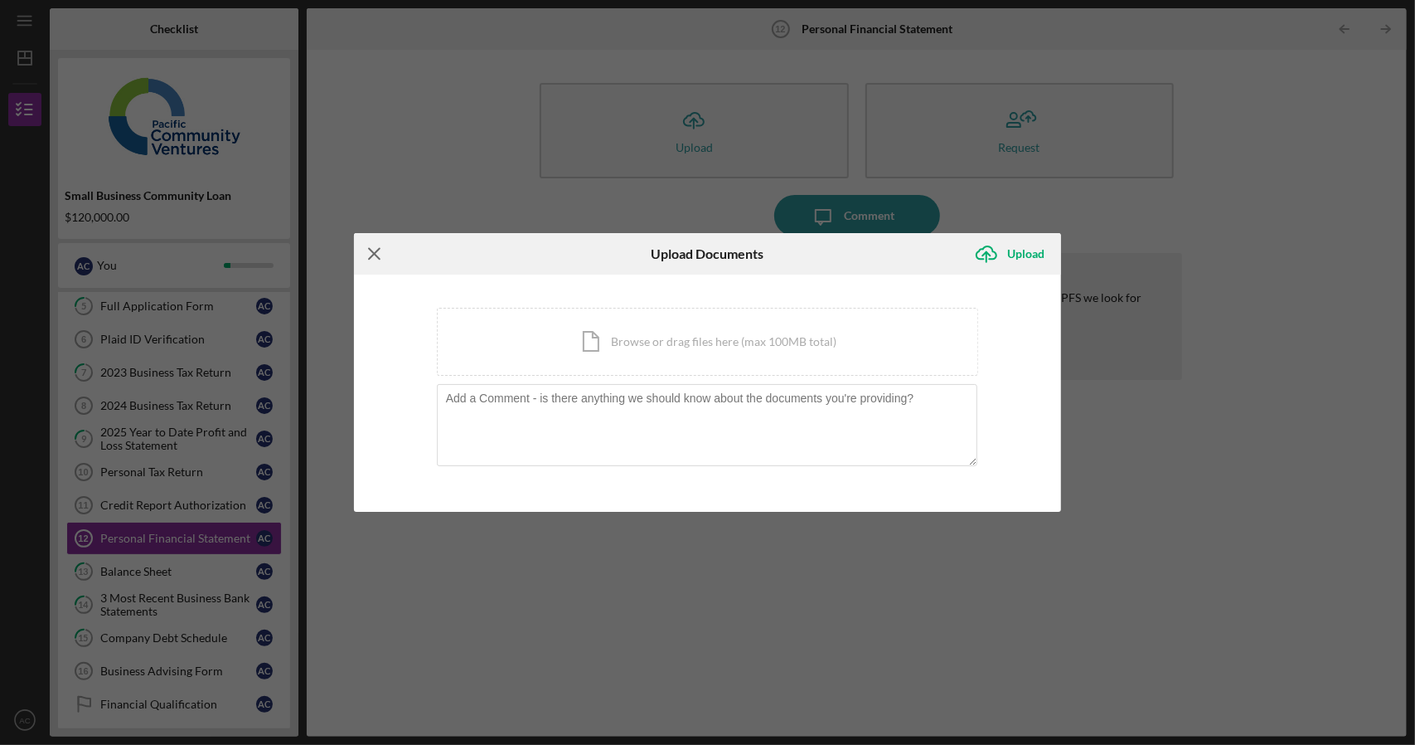
click at [370, 251] on line at bounding box center [374, 254] width 11 height 11
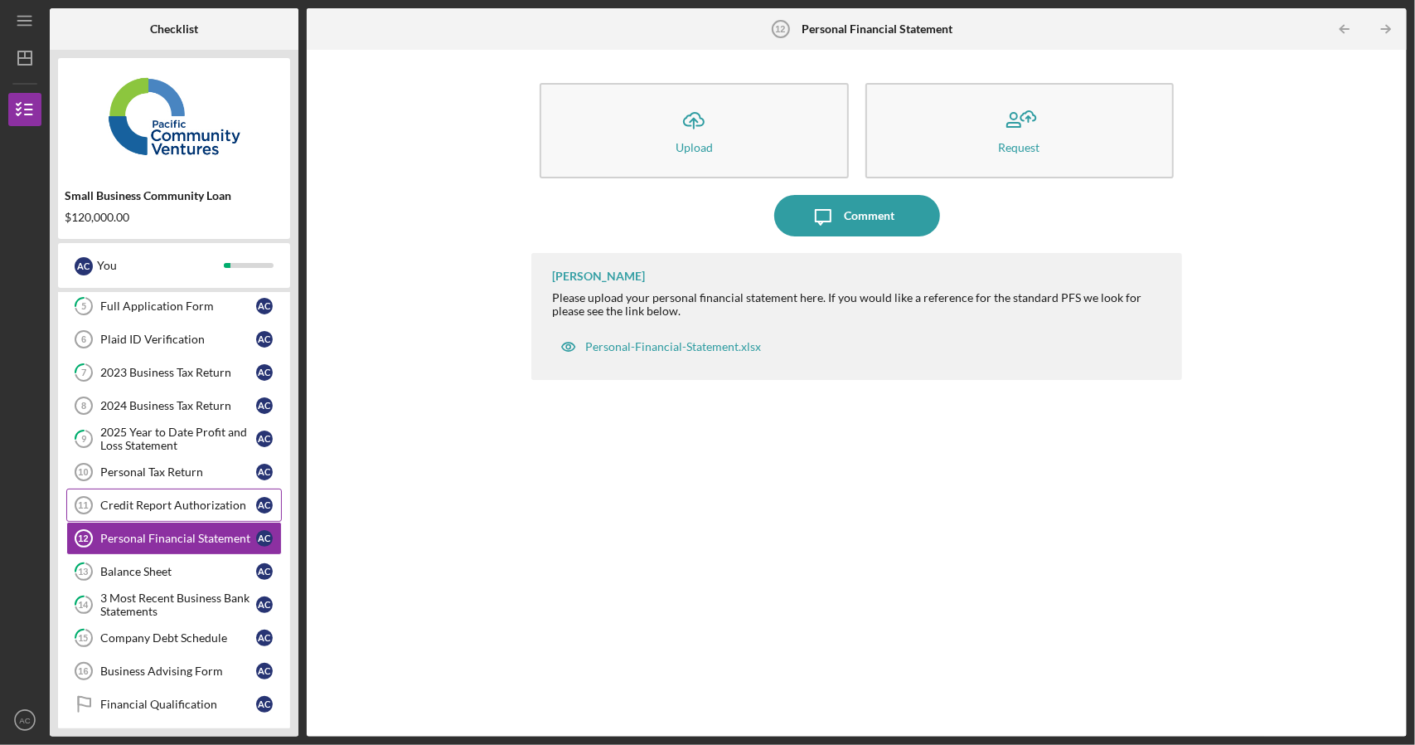
click at [151, 500] on div "Credit Report Authorization" at bounding box center [178, 504] width 156 height 13
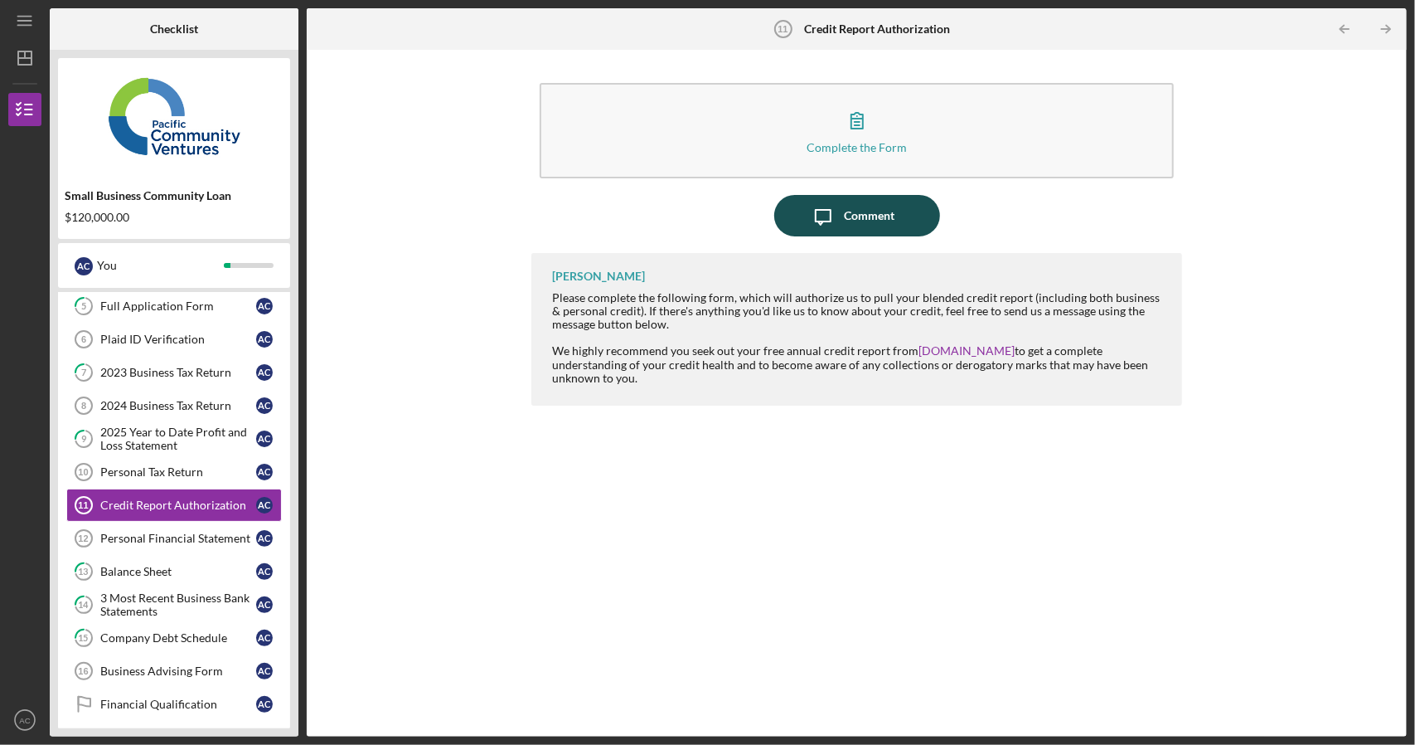
click at [907, 222] on button "Icon/Message Comment" at bounding box center [857, 215] width 166 height 41
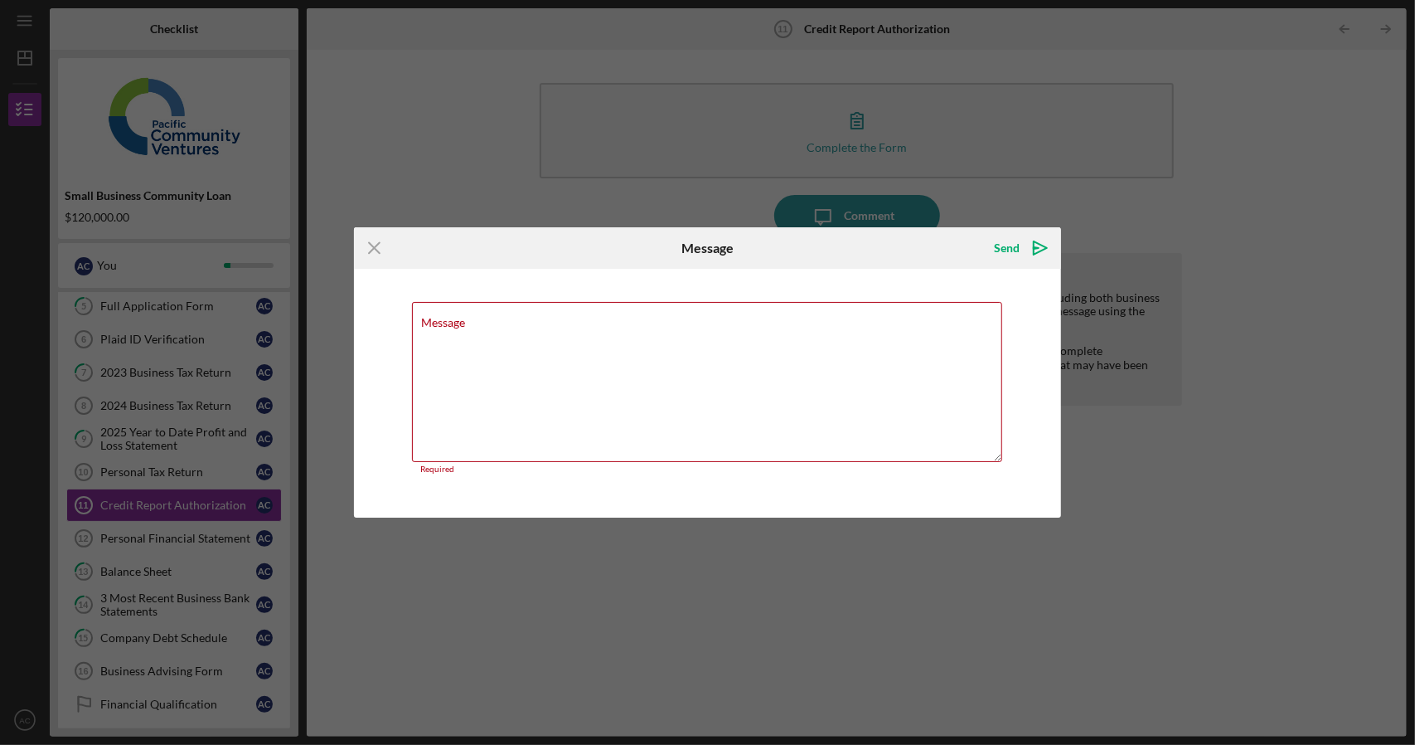
click at [1088, 201] on div "Icon/Menu Close Message Send Icon/icon-invite-send Message Required Cancel Send…" at bounding box center [707, 372] width 1415 height 745
click at [367, 250] on icon "Icon/Menu Close" at bounding box center [374, 247] width 41 height 41
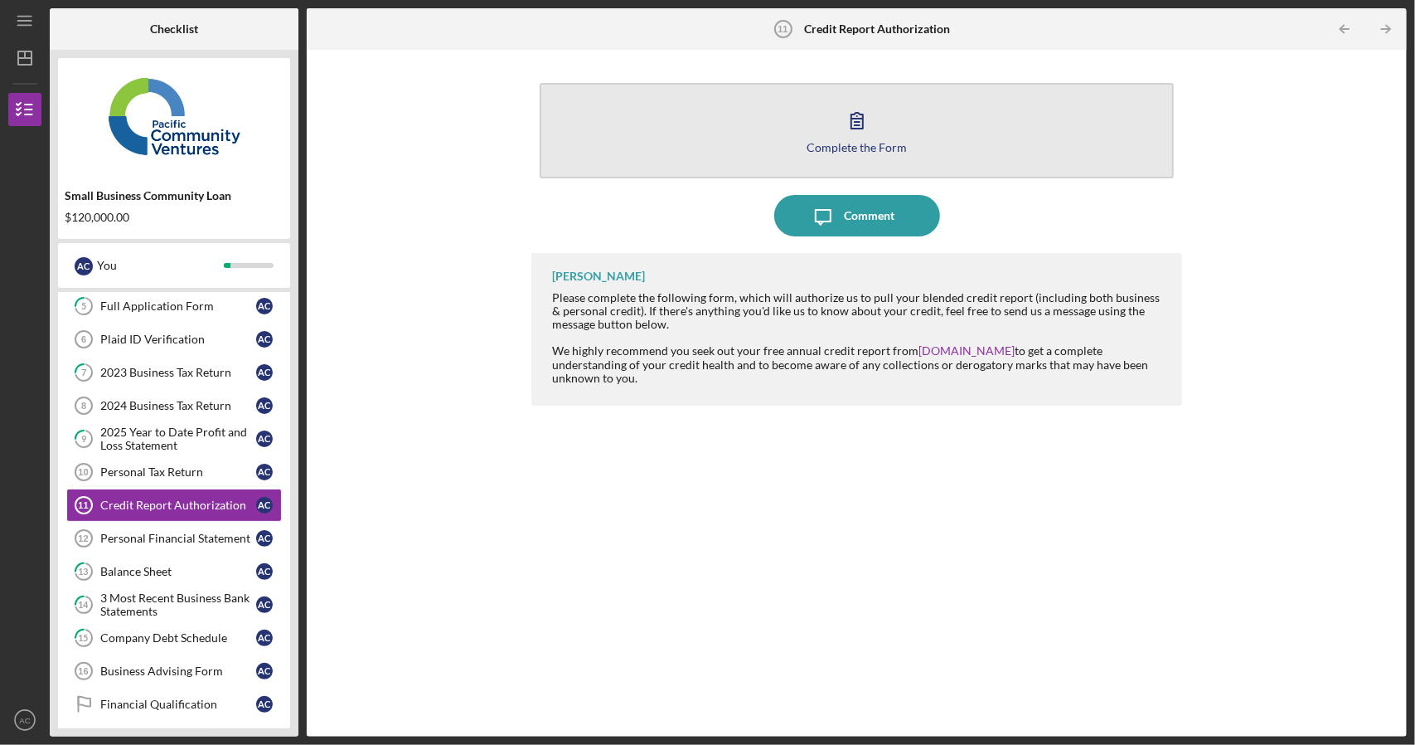
click at [839, 121] on icon "button" at bounding box center [857, 119] width 41 height 41
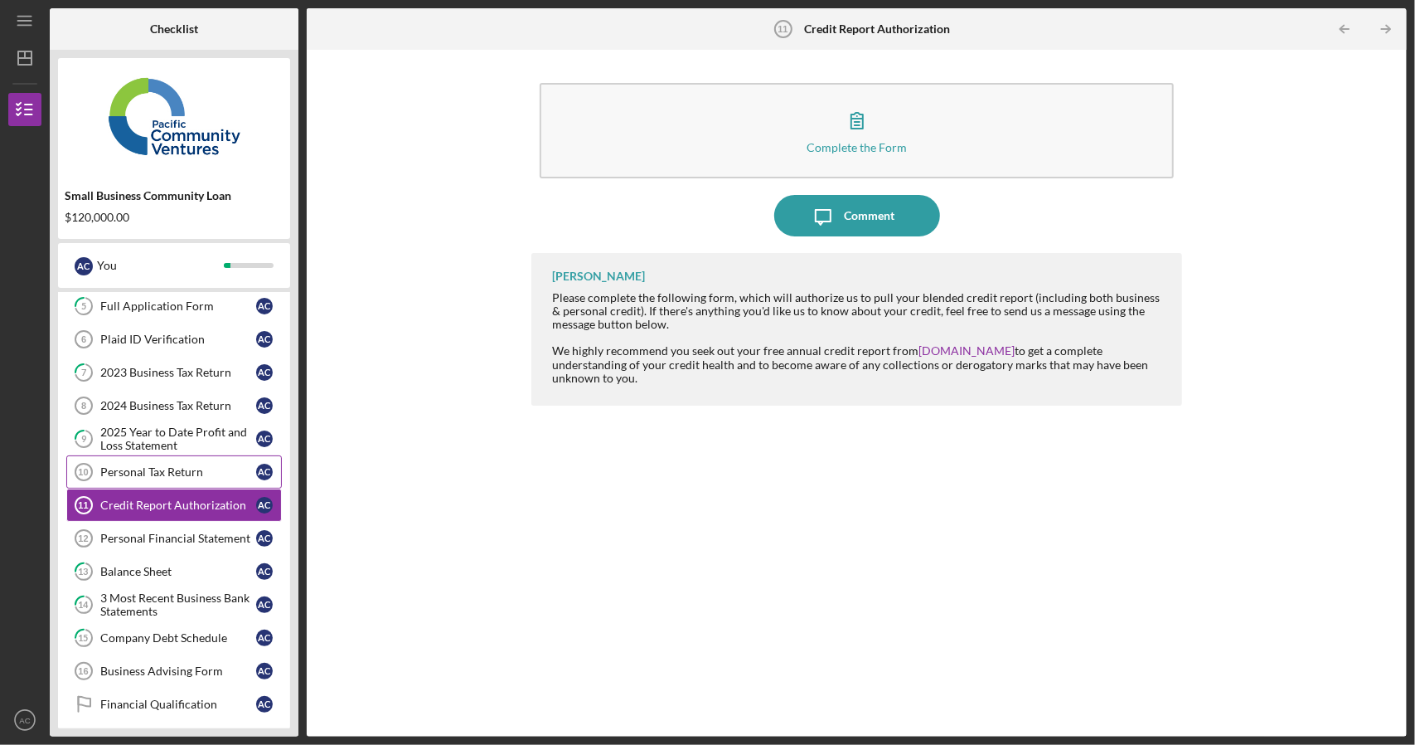
click at [175, 467] on div "Personal Tax Return" at bounding box center [178, 471] width 156 height 13
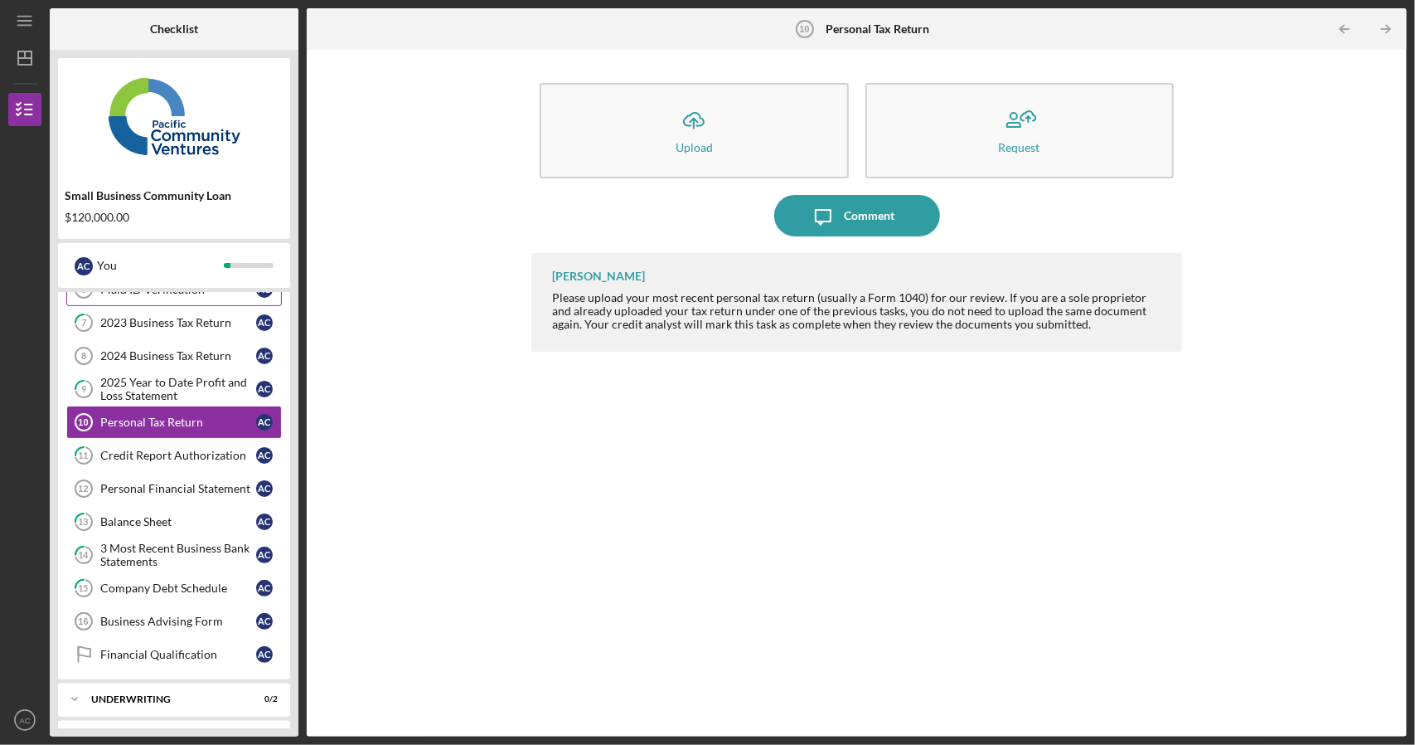
scroll to position [322, 0]
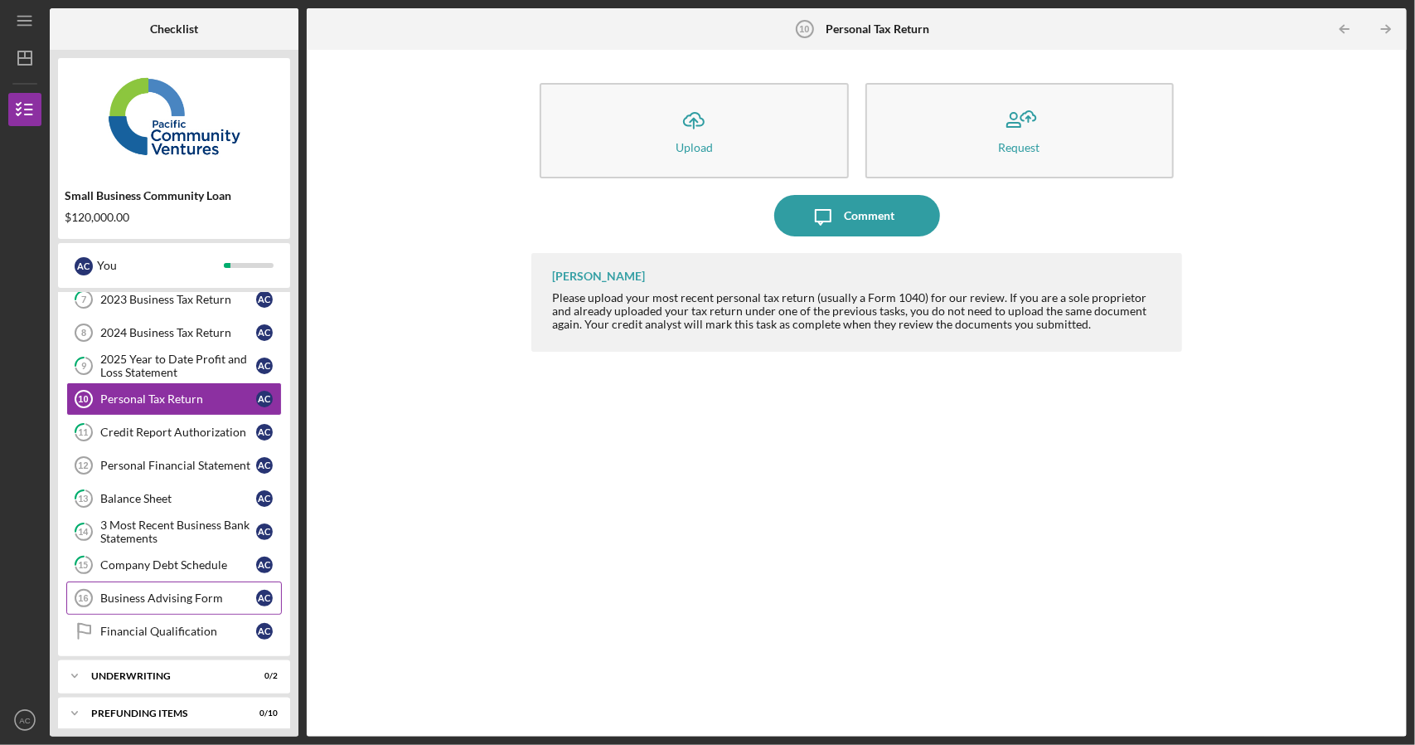
click at [194, 591] on div "Business Advising Form" at bounding box center [178, 597] width 156 height 13
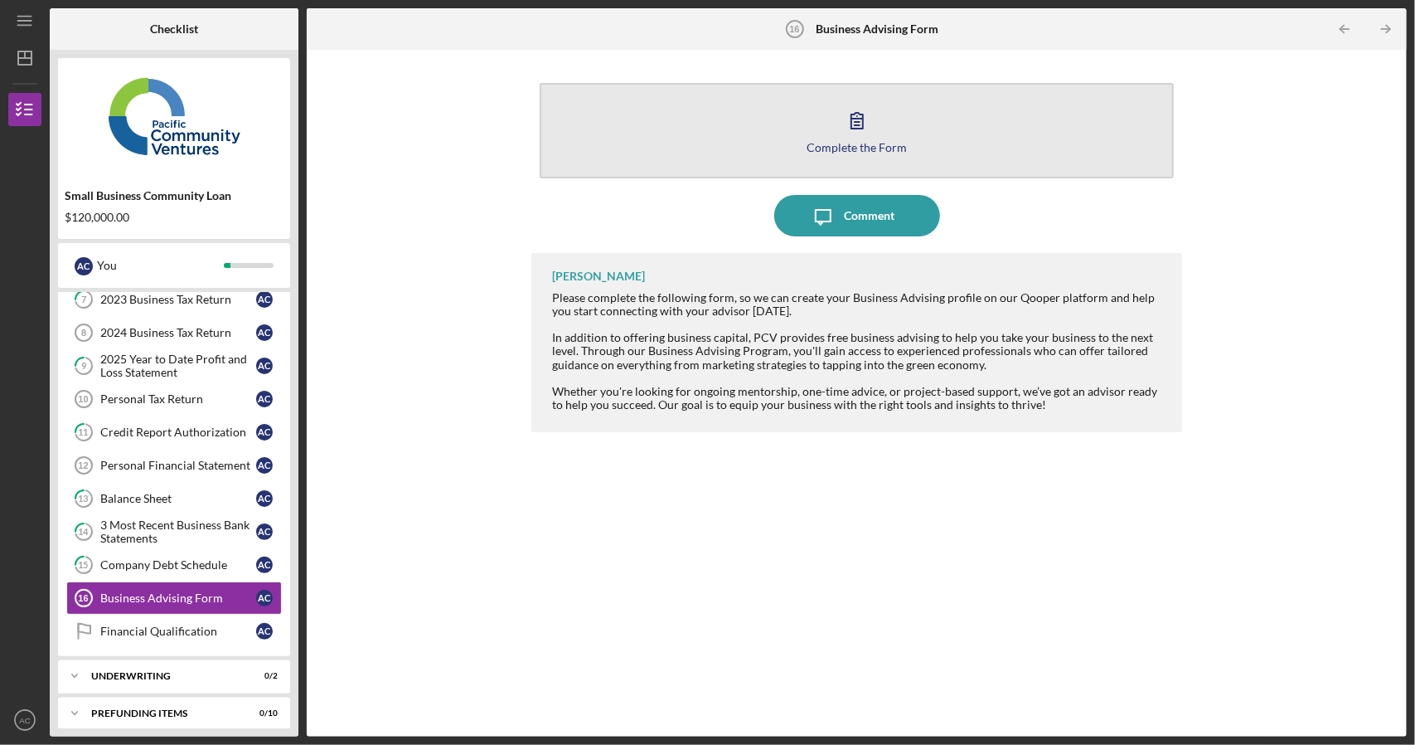
click at [866, 137] on icon "button" at bounding box center [857, 119] width 41 height 41
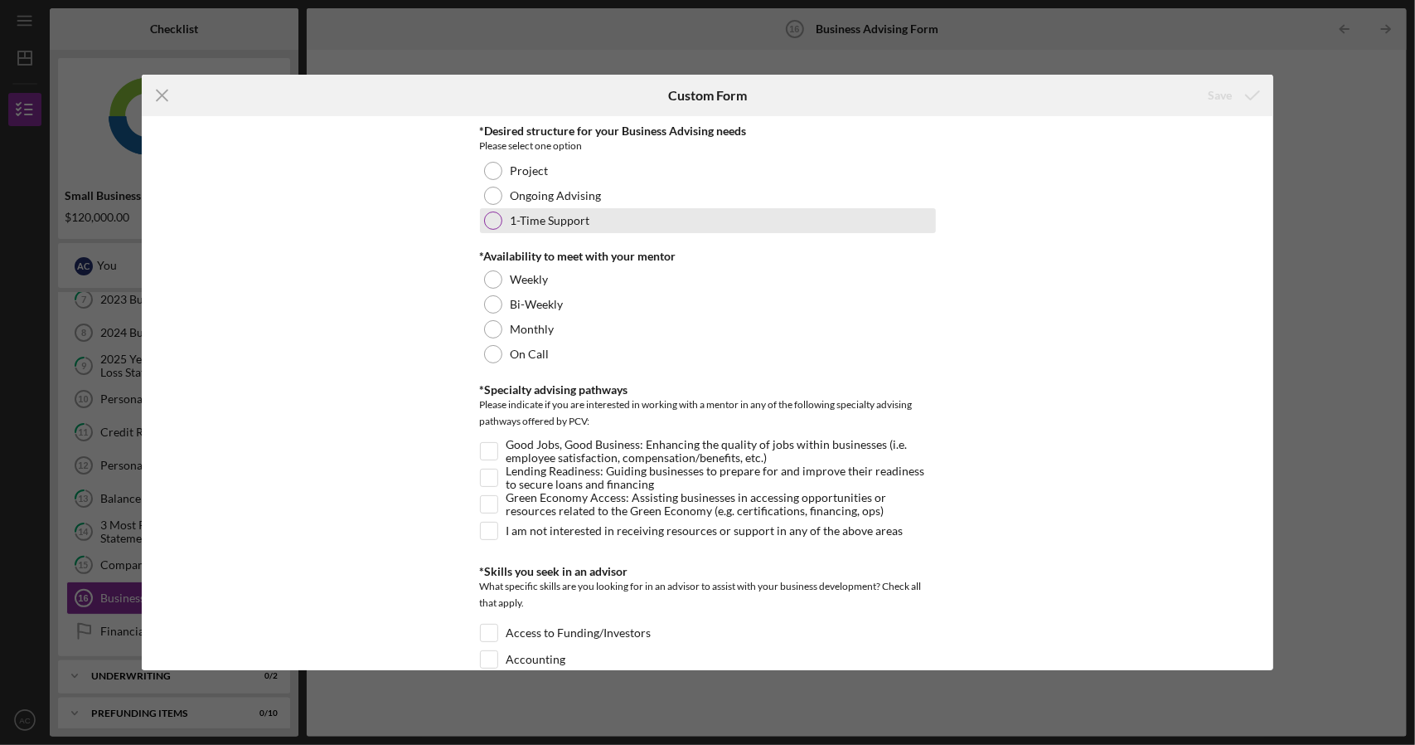
click at [488, 223] on div at bounding box center [493, 220] width 18 height 18
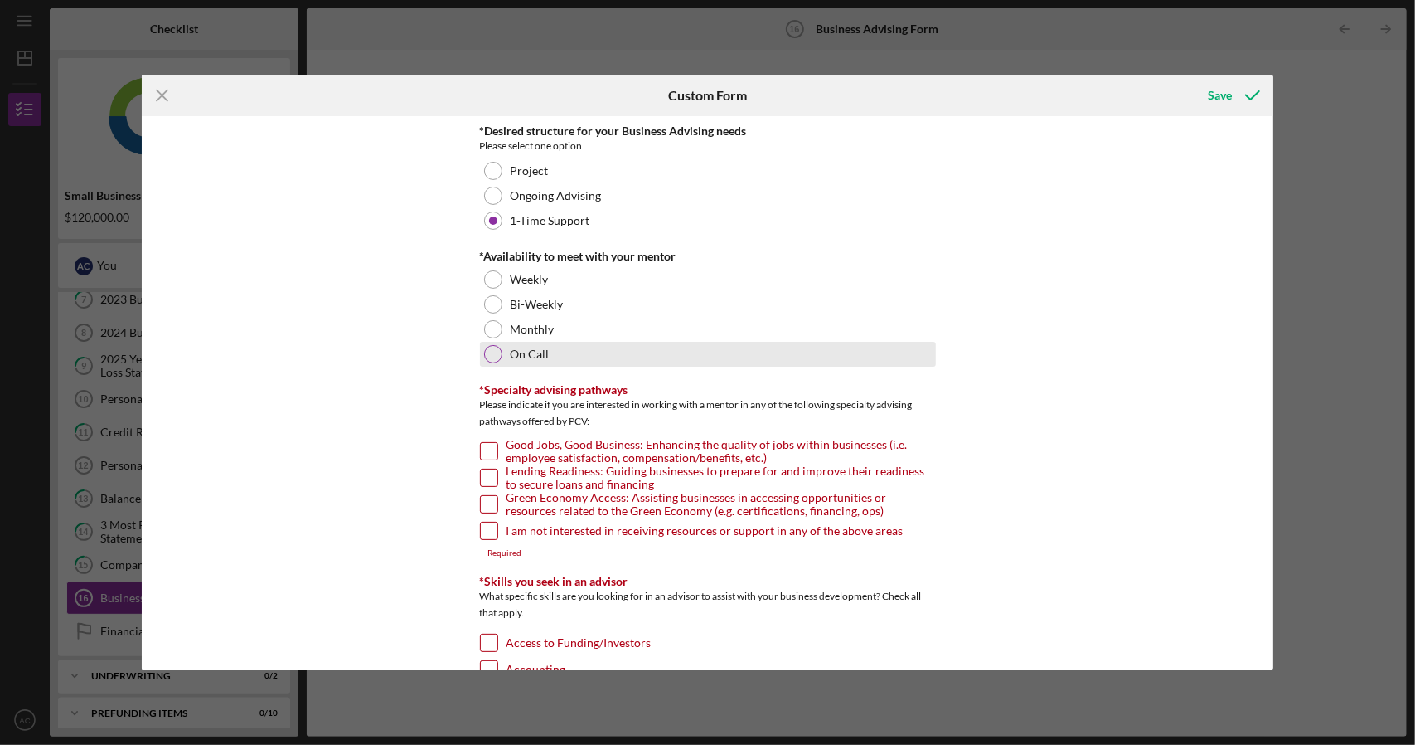
click at [484, 356] on div at bounding box center [493, 354] width 18 height 18
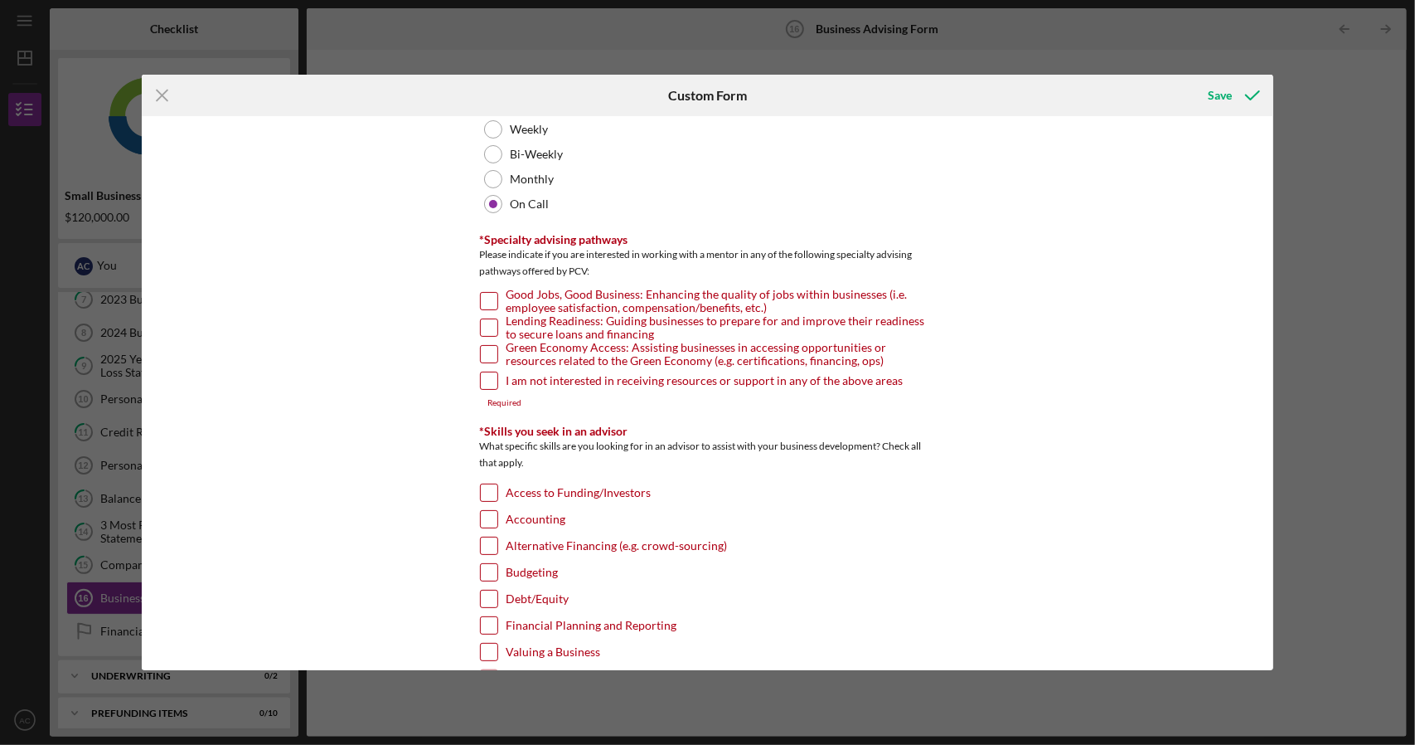
scroll to position [166, 0]
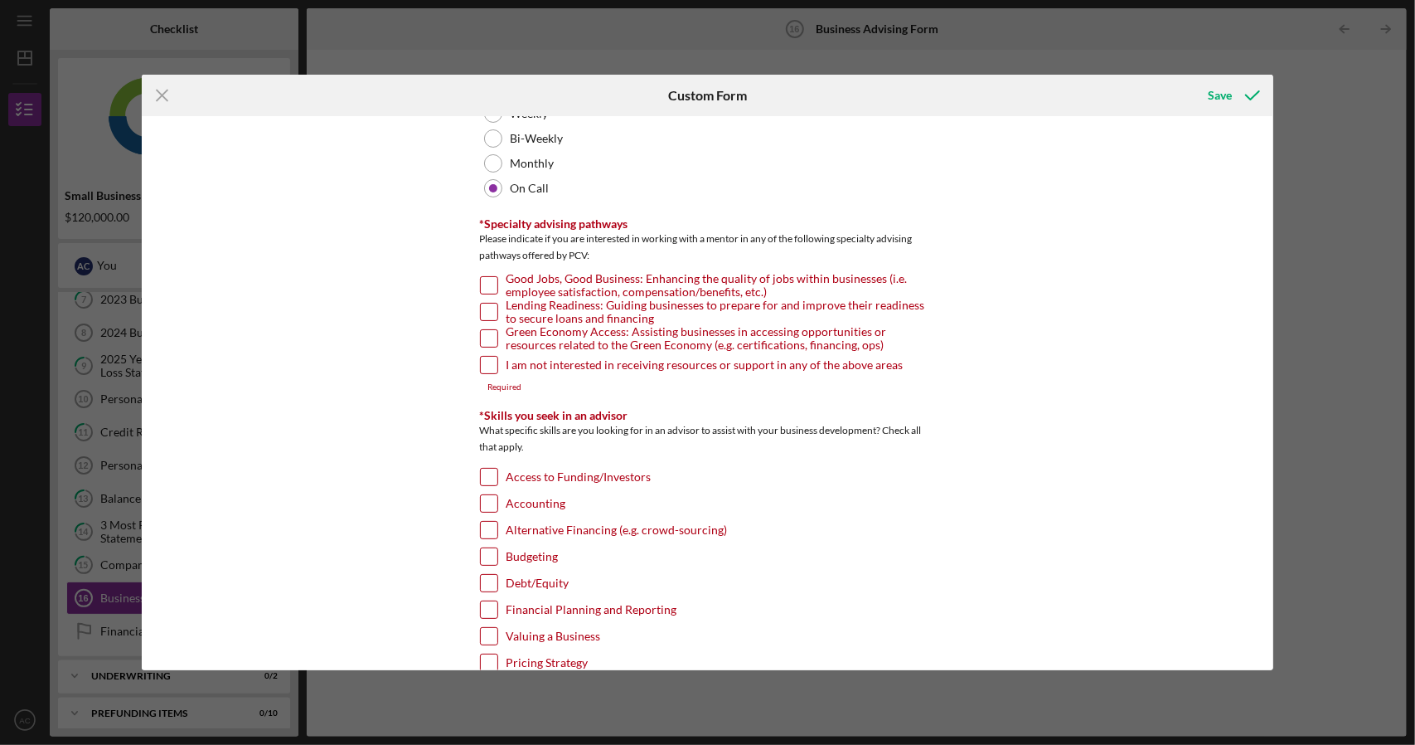
click at [488, 306] on input "Lending Readiness: Guiding businesses to prepare for and improve their readines…" at bounding box center [489, 311] width 17 height 17
checkbox input "true"
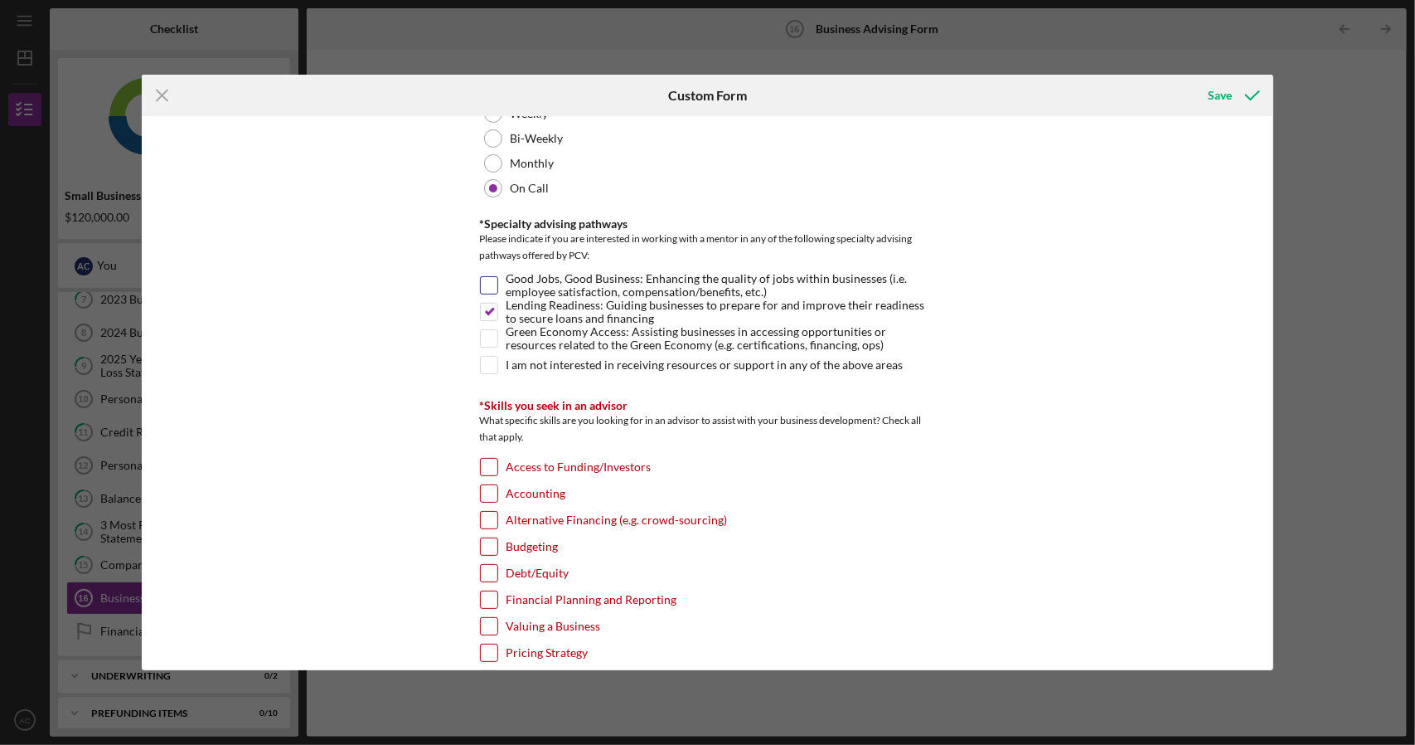
click at [488, 285] on input "Good Jobs, Good Business: Enhancing the quality of jobs within businesses (i.e.…" at bounding box center [489, 285] width 17 height 17
checkbox input "true"
click at [485, 341] on input "Green Economy Access: Assisting businesses in accessing opportunities or resour…" at bounding box center [489, 338] width 17 height 17
checkbox input "true"
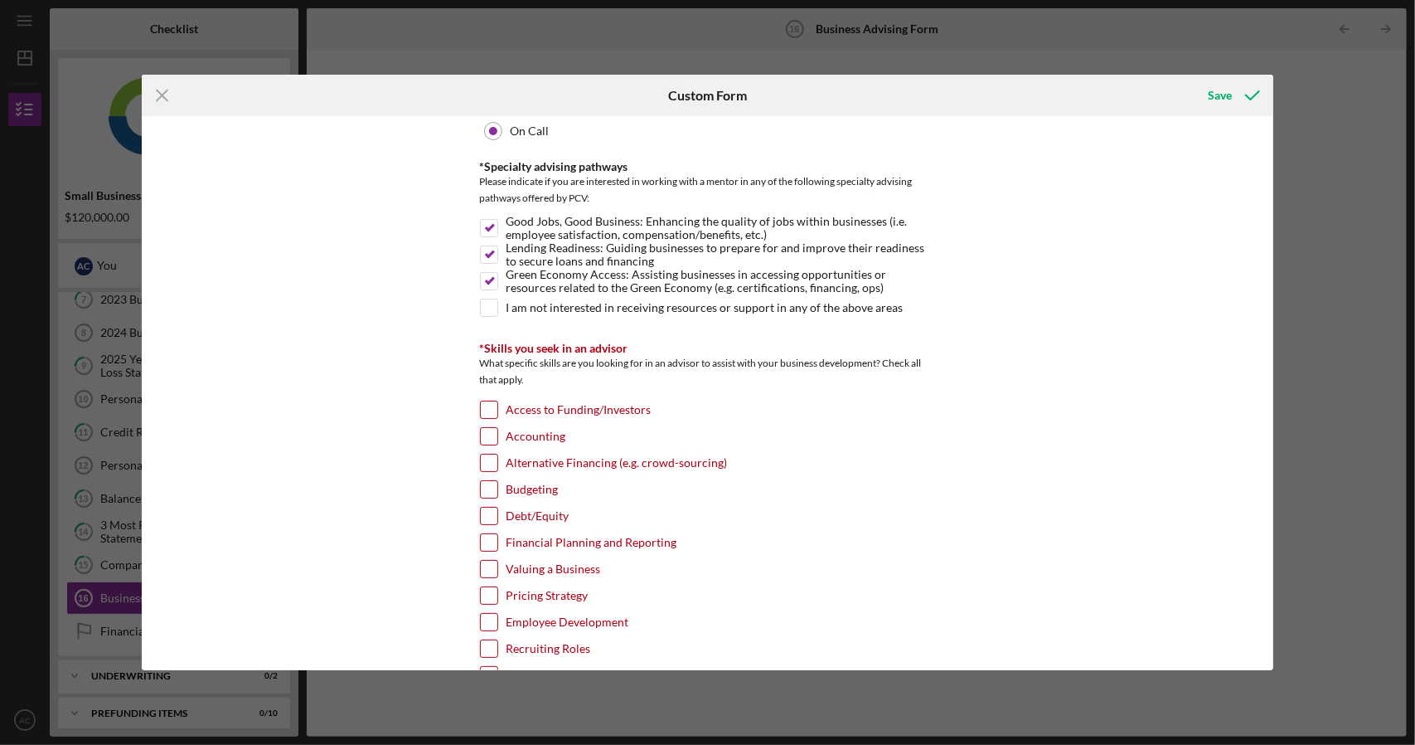
scroll to position [249, 0]
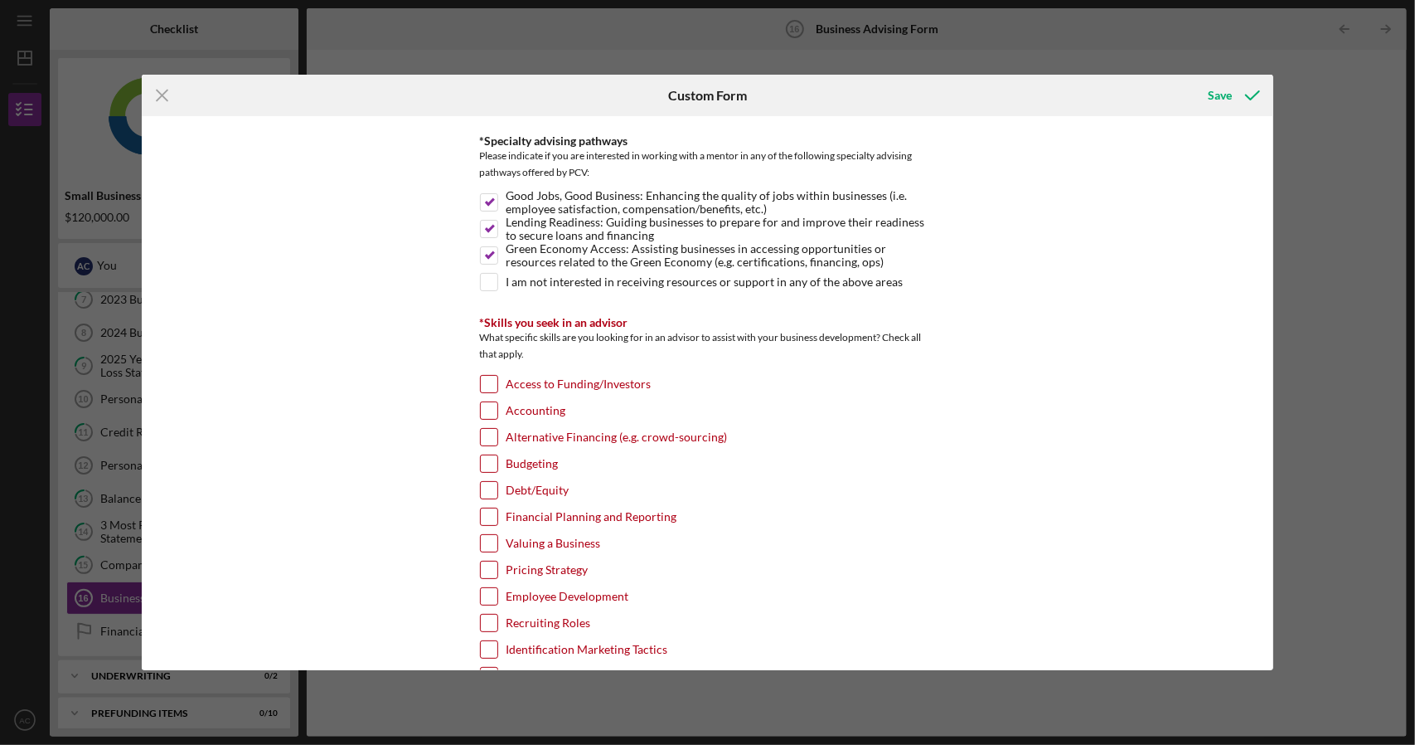
click at [489, 383] on input "Access to Funding/Investors" at bounding box center [489, 384] width 17 height 17
checkbox input "true"
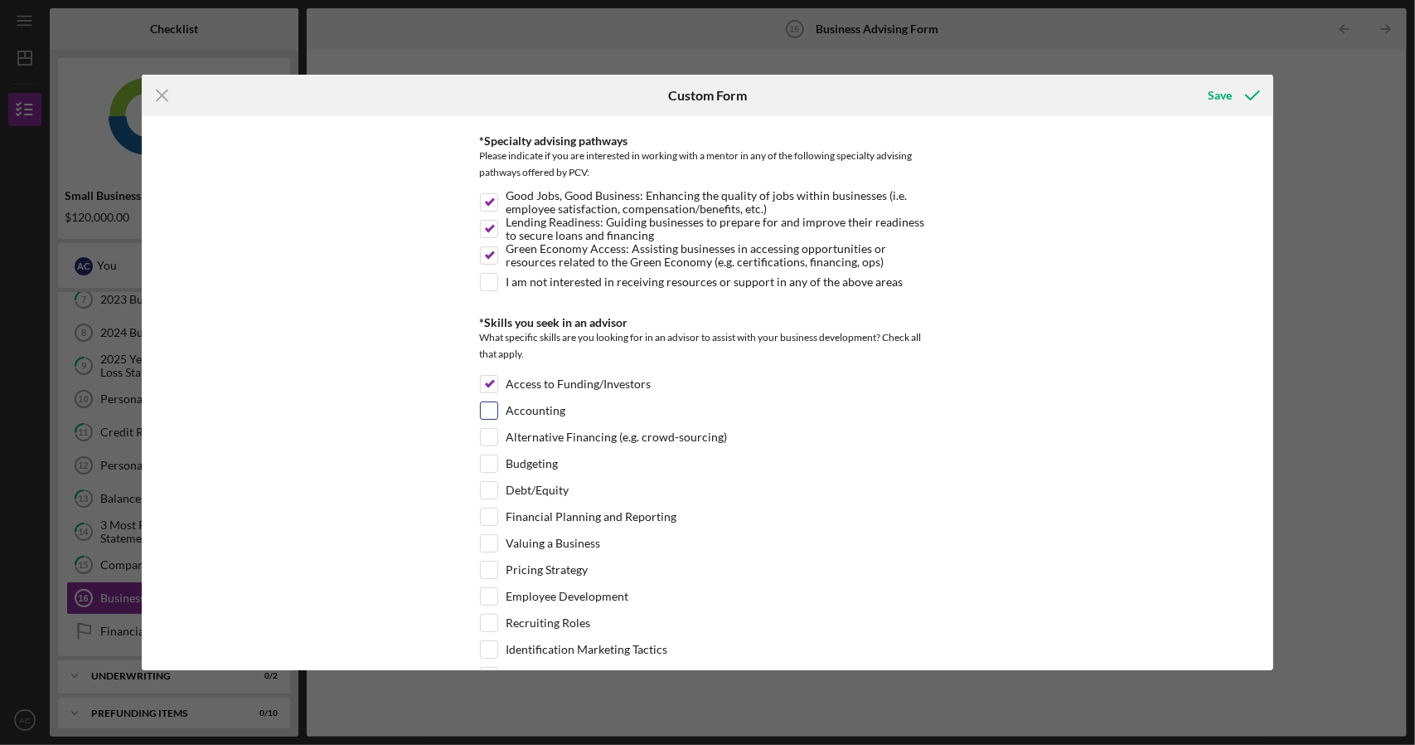
click at [486, 409] on input "Accounting" at bounding box center [489, 410] width 17 height 17
checkbox input "true"
click at [484, 439] on input "Alternative Financing (e.g. crowd-sourcing)" at bounding box center [489, 437] width 17 height 17
checkbox input "true"
click at [485, 460] on input "Budgeting" at bounding box center [489, 463] width 17 height 17
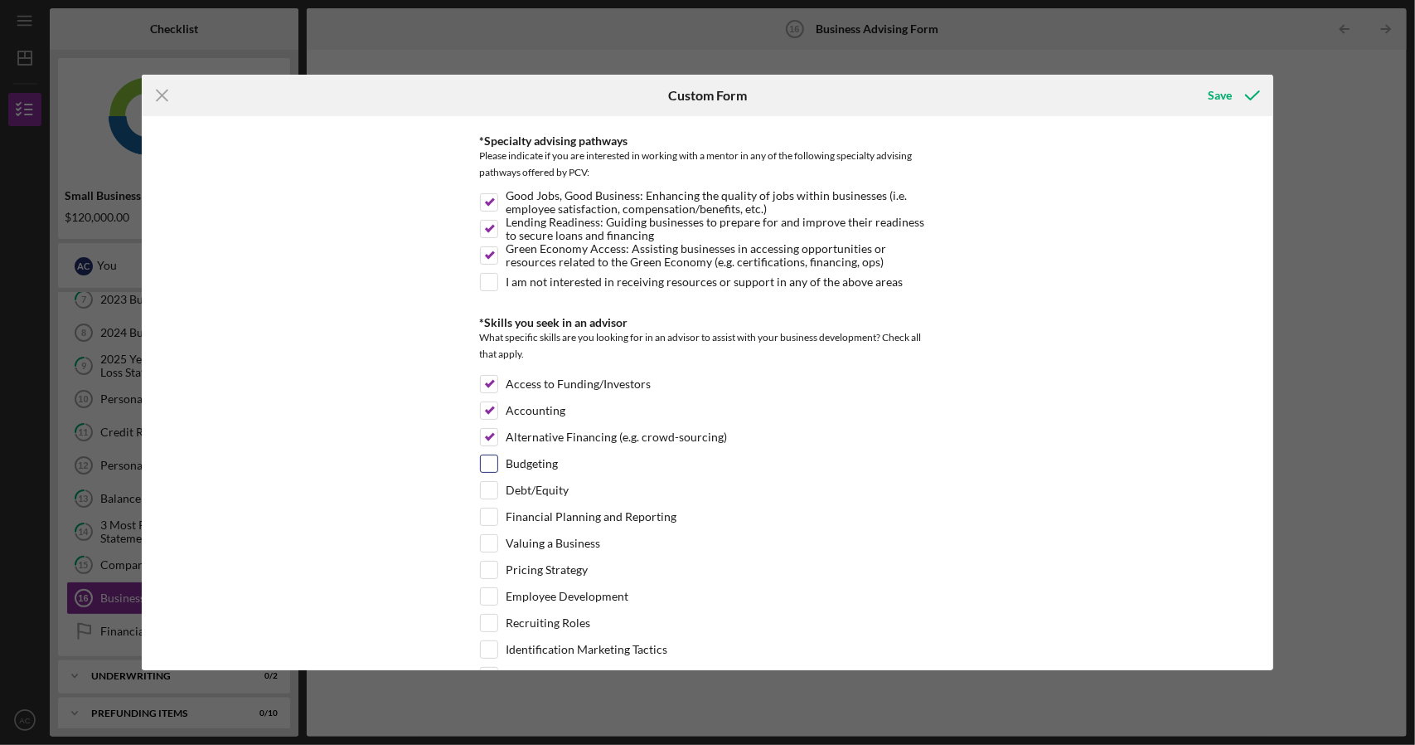
checkbox input "true"
click at [486, 487] on input "Debt/Equity" at bounding box center [489, 490] width 17 height 17
checkbox input "true"
click at [485, 508] on input "Financial Planning and Reporting" at bounding box center [489, 516] width 17 height 17
checkbox input "true"
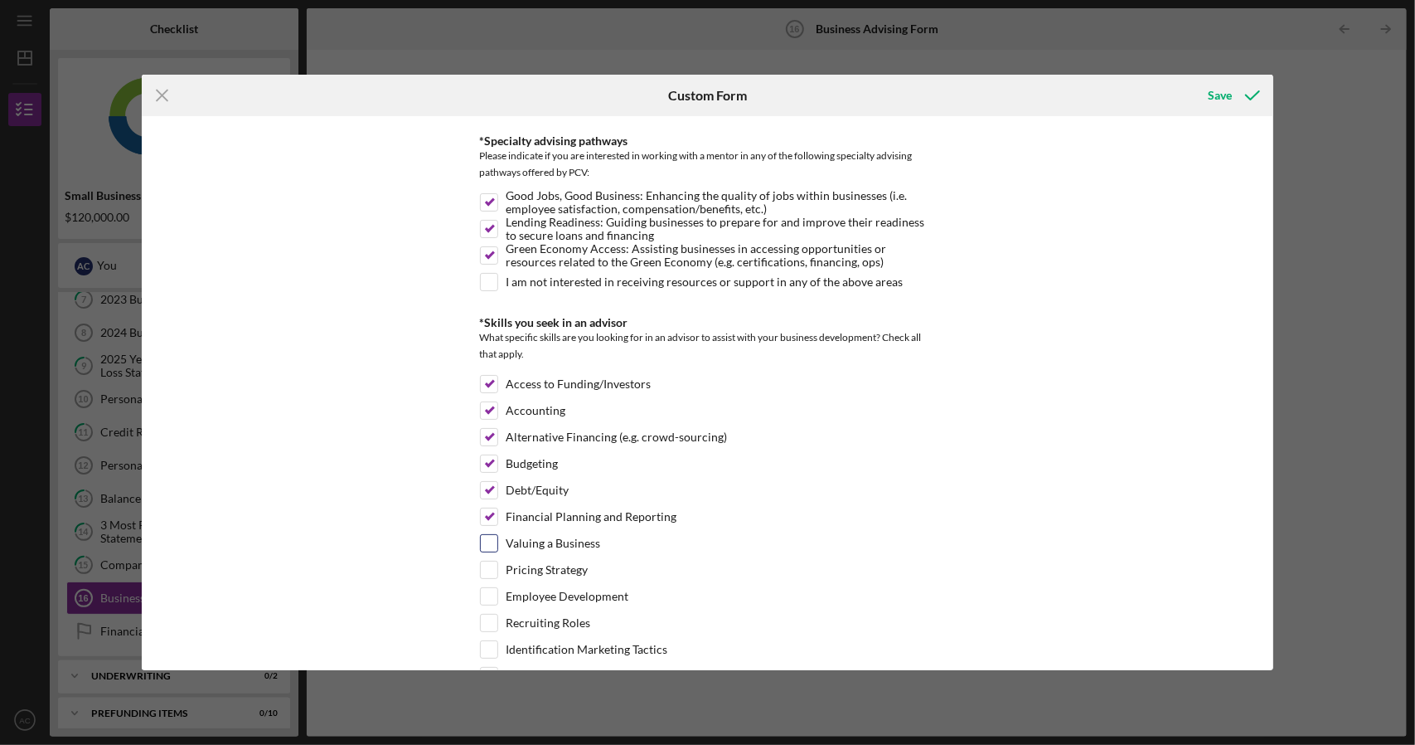
click at [487, 535] on input "Valuing a Business" at bounding box center [489, 543] width 17 height 17
checkbox input "true"
click at [474, 572] on div "*Desired structure for your Business Advising needs Please select one option Pr…" at bounding box center [708, 393] width 1133 height 554
click at [481, 566] on input "Pricing Strategy" at bounding box center [489, 569] width 17 height 17
checkbox input "true"
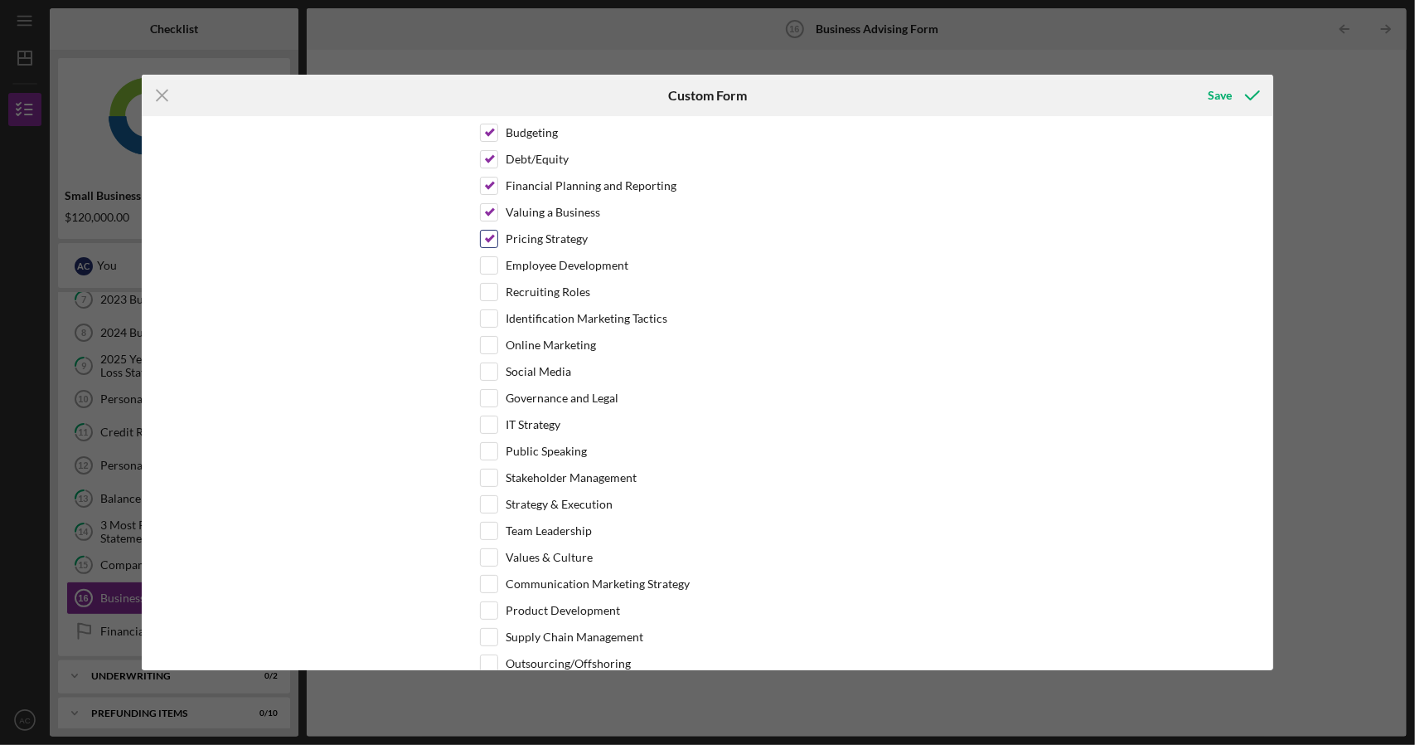
scroll to position [580, 0]
click at [497, 257] on div "Employee Development" at bounding box center [708, 268] width 456 height 27
click at [490, 260] on input "Employee Development" at bounding box center [489, 264] width 17 height 17
checkbox input "true"
click at [489, 283] on input "Recruiting Roles" at bounding box center [489, 291] width 17 height 17
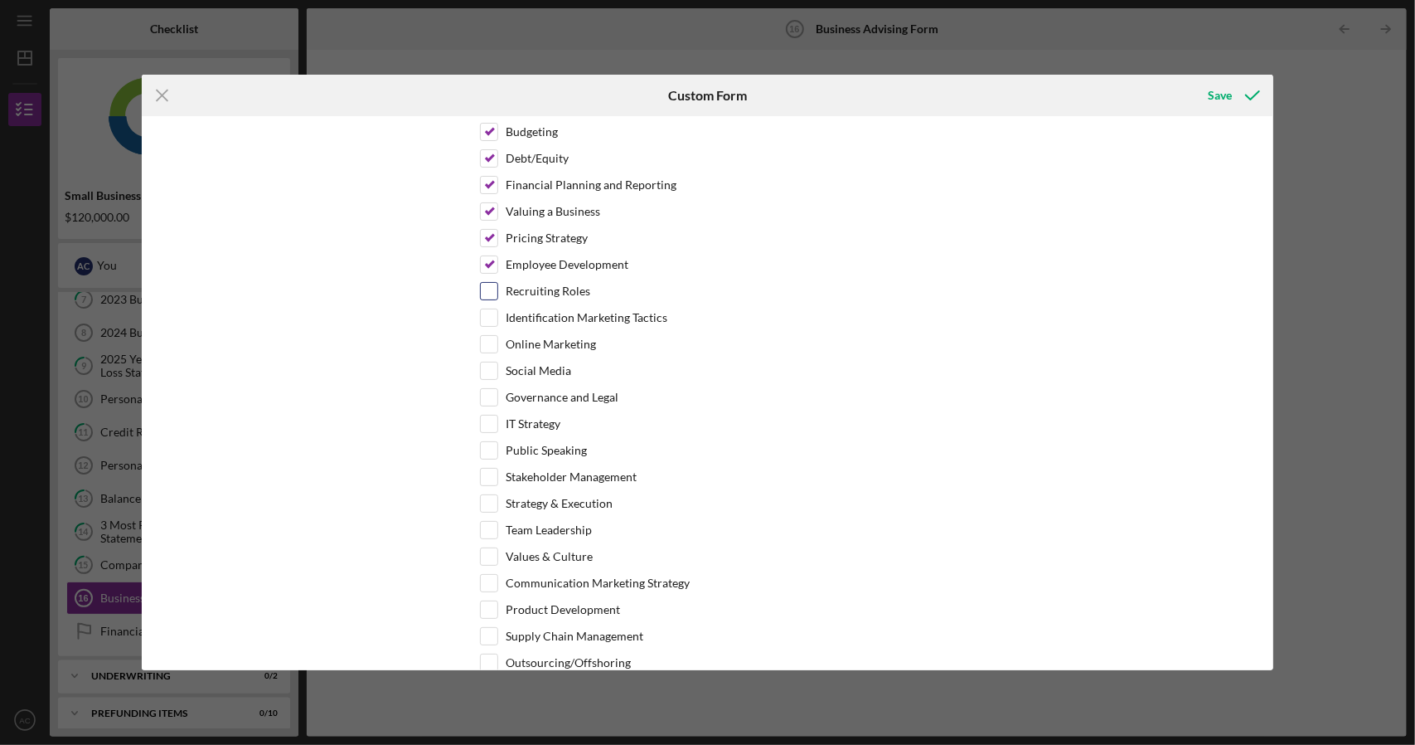
checkbox input "true"
click at [487, 315] on input "Identification Marketing Tactics" at bounding box center [489, 317] width 17 height 17
checkbox input "true"
click at [485, 340] on input "Online Marketing" at bounding box center [489, 344] width 17 height 17
checkbox input "true"
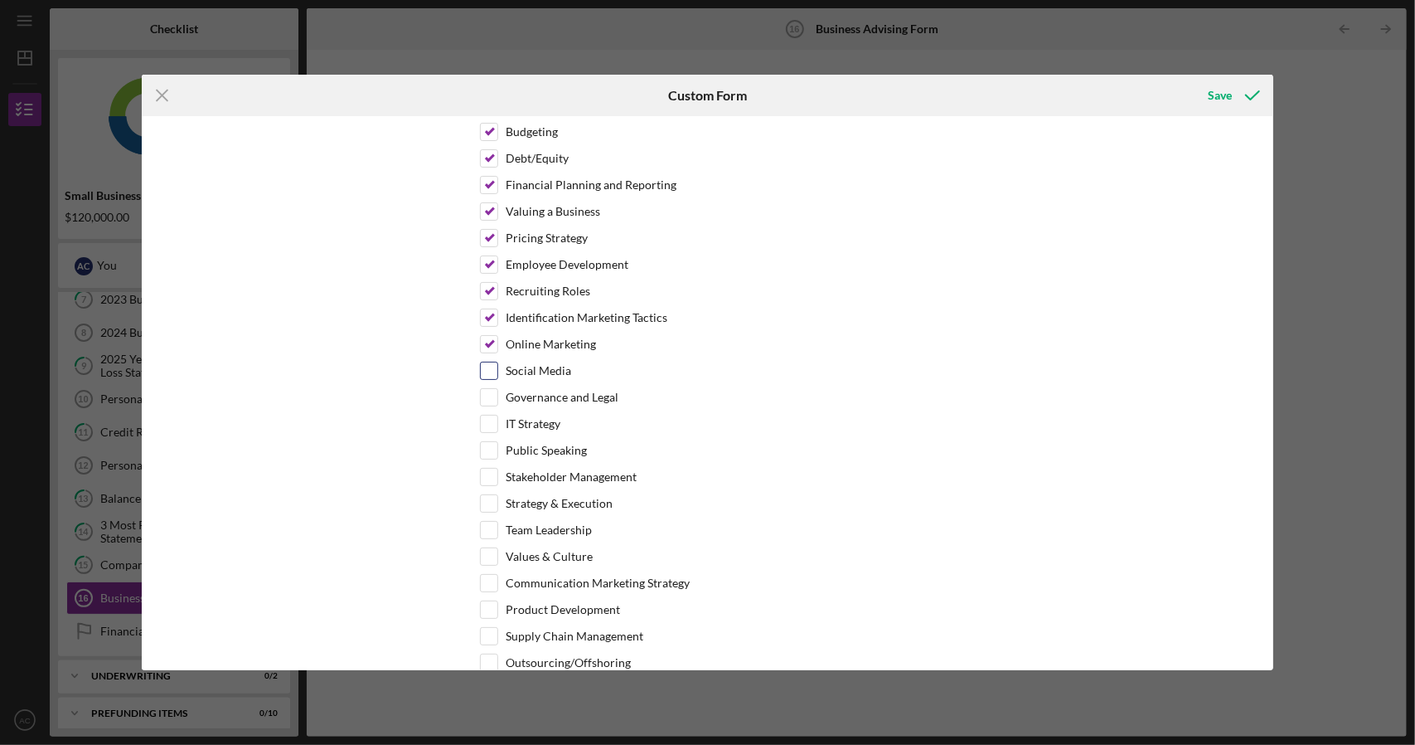
click at [489, 366] on input "Social Media" at bounding box center [489, 370] width 17 height 17
checkbox input "true"
click at [486, 392] on input "Governance and Legal" at bounding box center [489, 397] width 17 height 17
checkbox input "true"
click at [485, 415] on input "IT Strategy" at bounding box center [489, 423] width 17 height 17
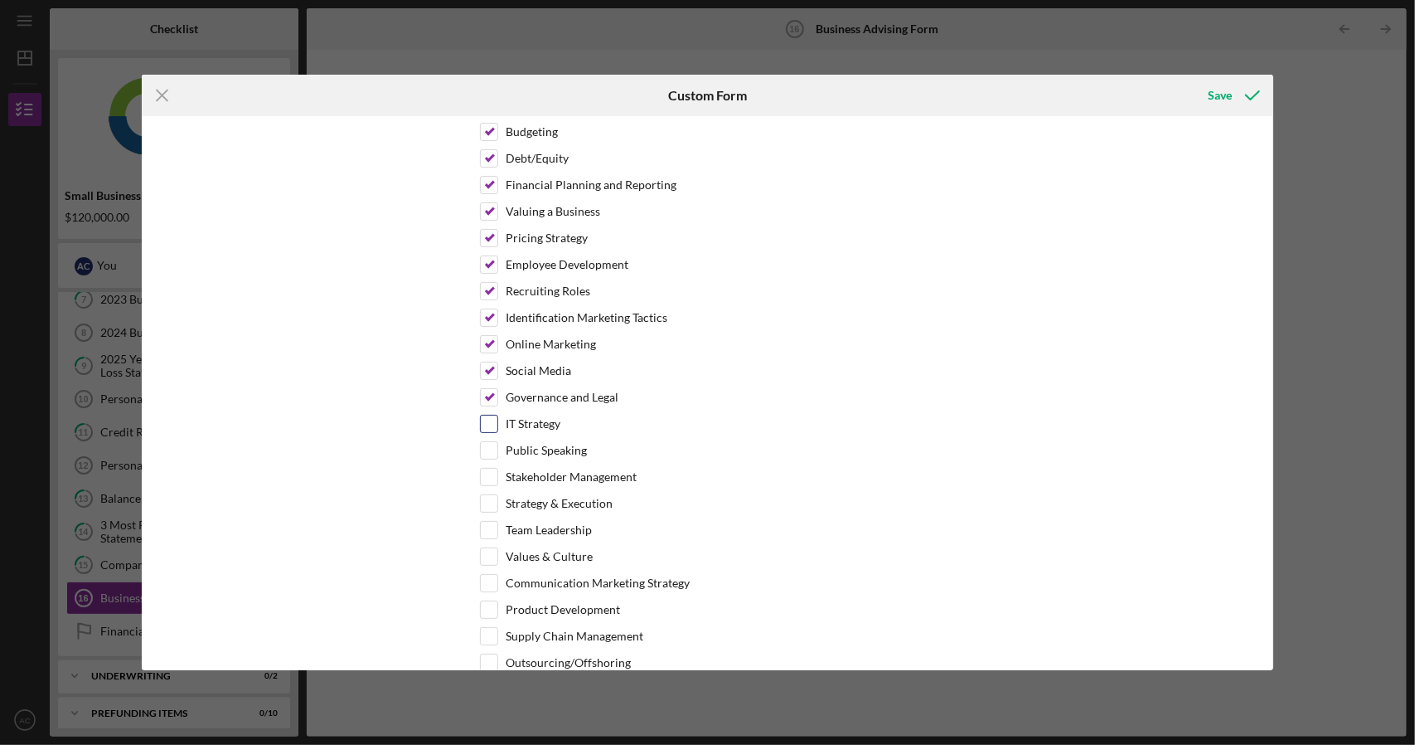
checkbox input "true"
click at [483, 442] on input "Public Speaking" at bounding box center [489, 450] width 17 height 17
checkbox input "true"
click at [485, 468] on input "Stakeholder Management" at bounding box center [489, 476] width 17 height 17
checkbox input "true"
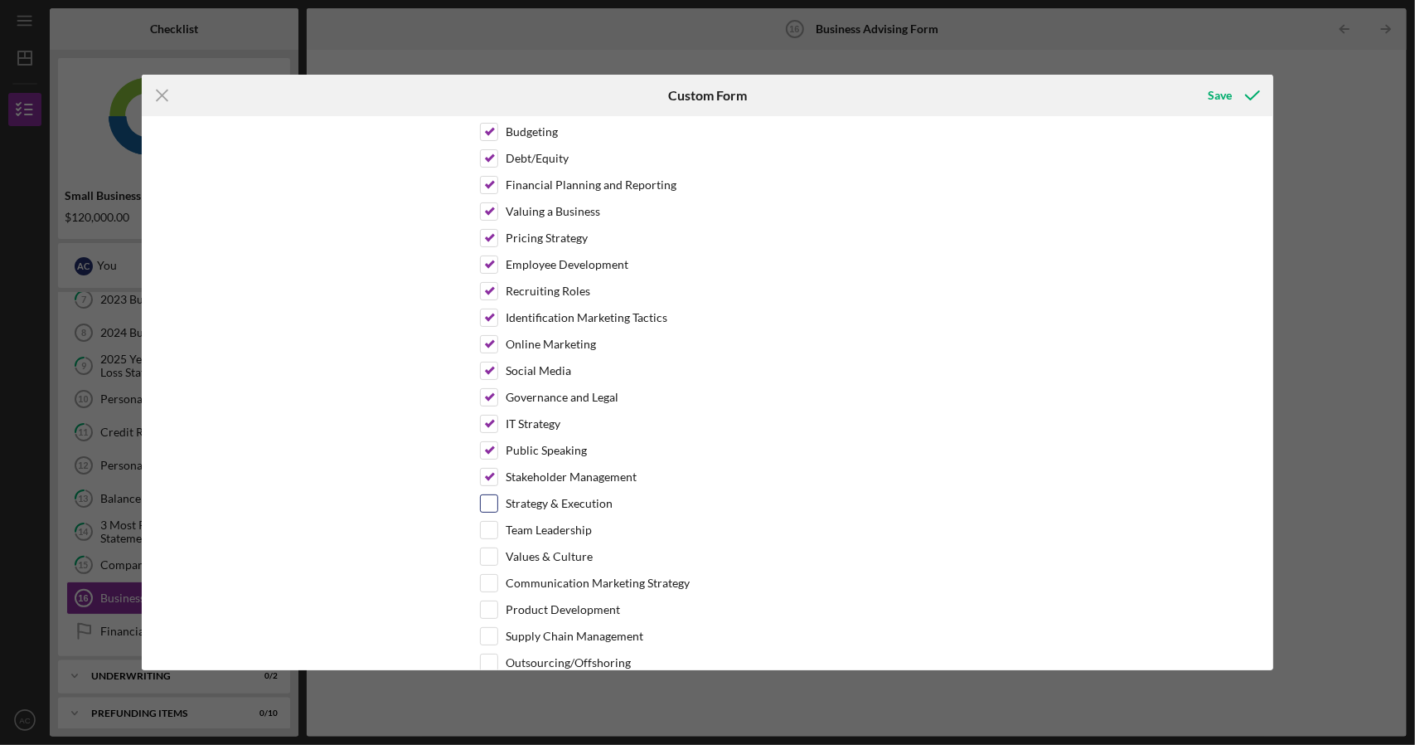
click at [488, 495] on input "Strategy & Execution" at bounding box center [489, 503] width 17 height 17
checkbox input "true"
click at [487, 521] on input "Team Leadership" at bounding box center [489, 529] width 17 height 17
checkbox input "true"
click at [485, 548] on input "Values & Culture" at bounding box center [489, 556] width 17 height 17
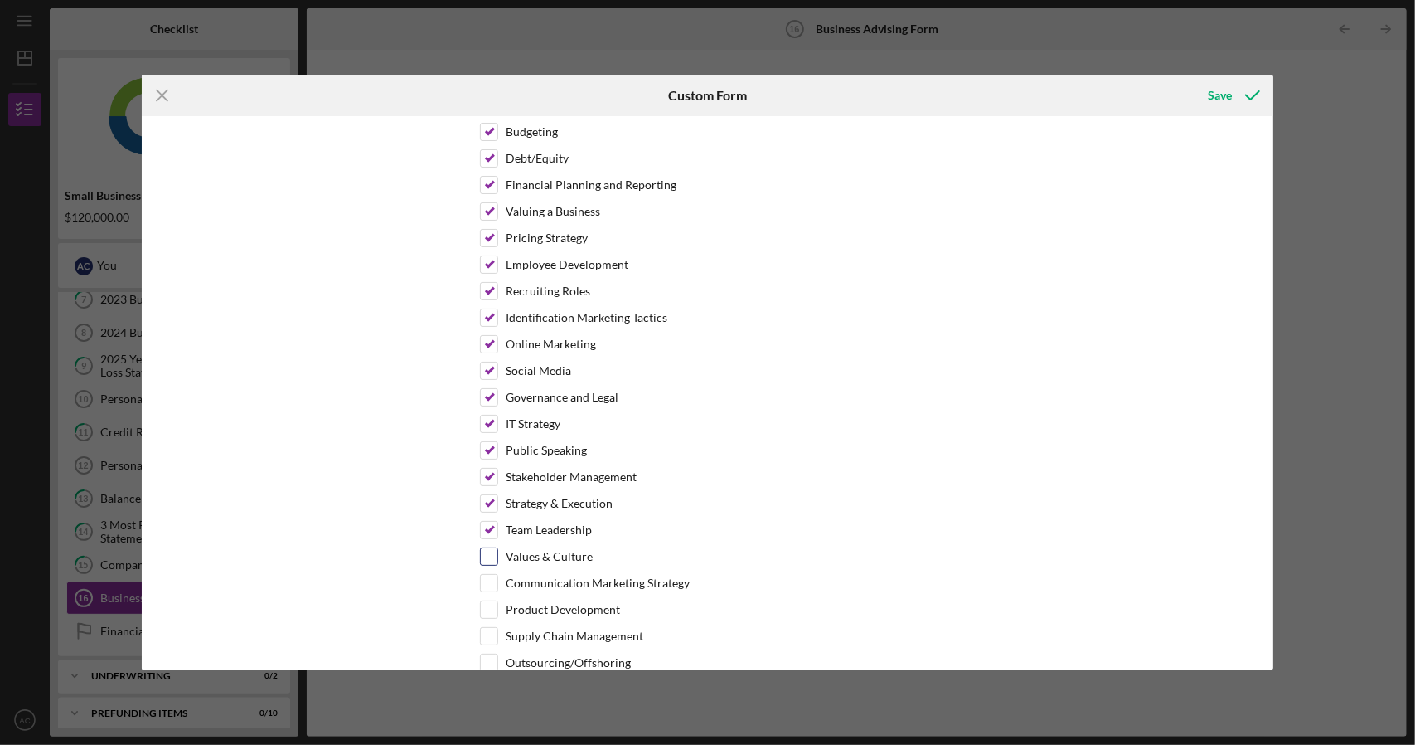
checkbox input "true"
click at [484, 578] on div "Communication Marketing Strategy" at bounding box center [708, 587] width 456 height 27
click at [485, 575] on input "Communication Marketing Strategy" at bounding box center [489, 583] width 17 height 17
checkbox input "true"
click at [484, 601] on input "Product Development" at bounding box center [489, 609] width 17 height 17
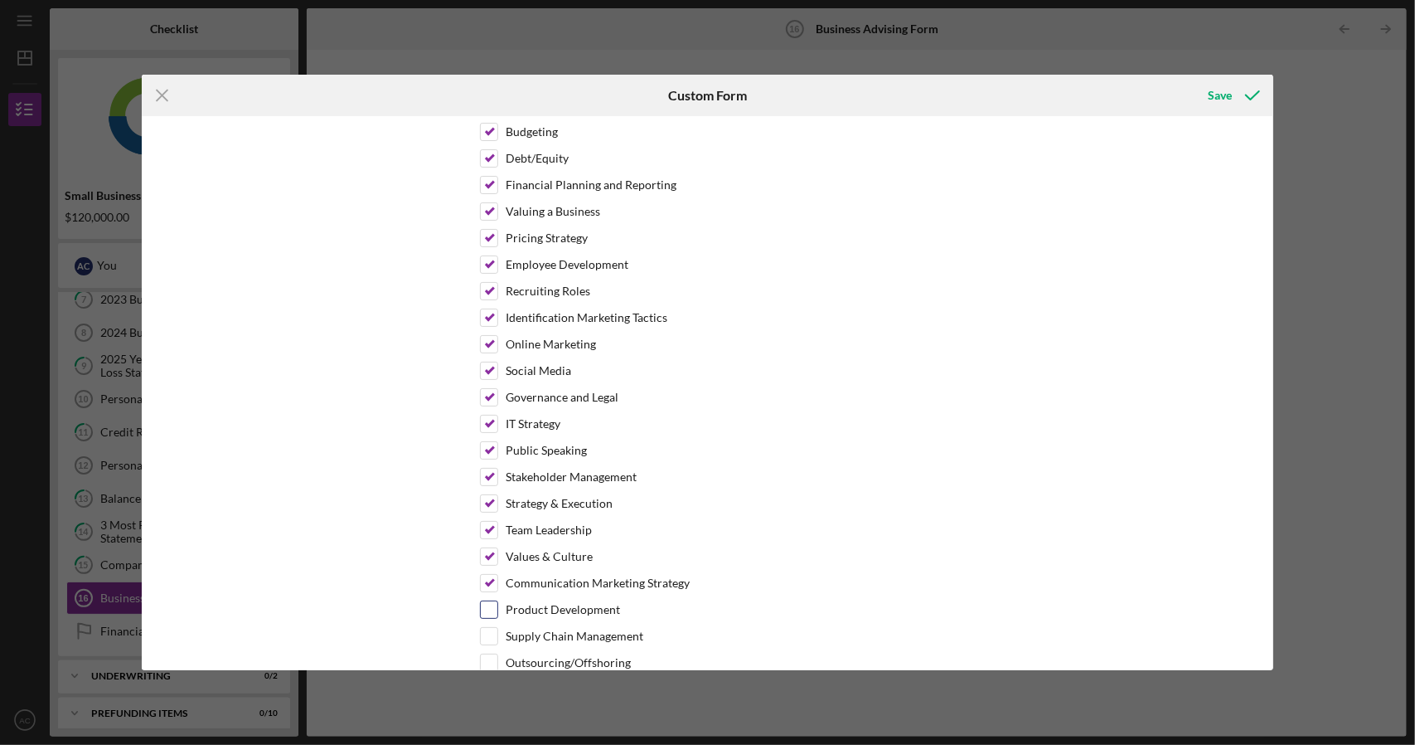
checkbox input "true"
click at [488, 628] on input "Supply Chain Management" at bounding box center [489, 636] width 17 height 17
checkbox input "true"
click at [488, 657] on div "Outsourcing/Offshoring" at bounding box center [708, 666] width 456 height 27
click at [488, 654] on input "Outsourcing/Offshoring" at bounding box center [489, 662] width 17 height 17
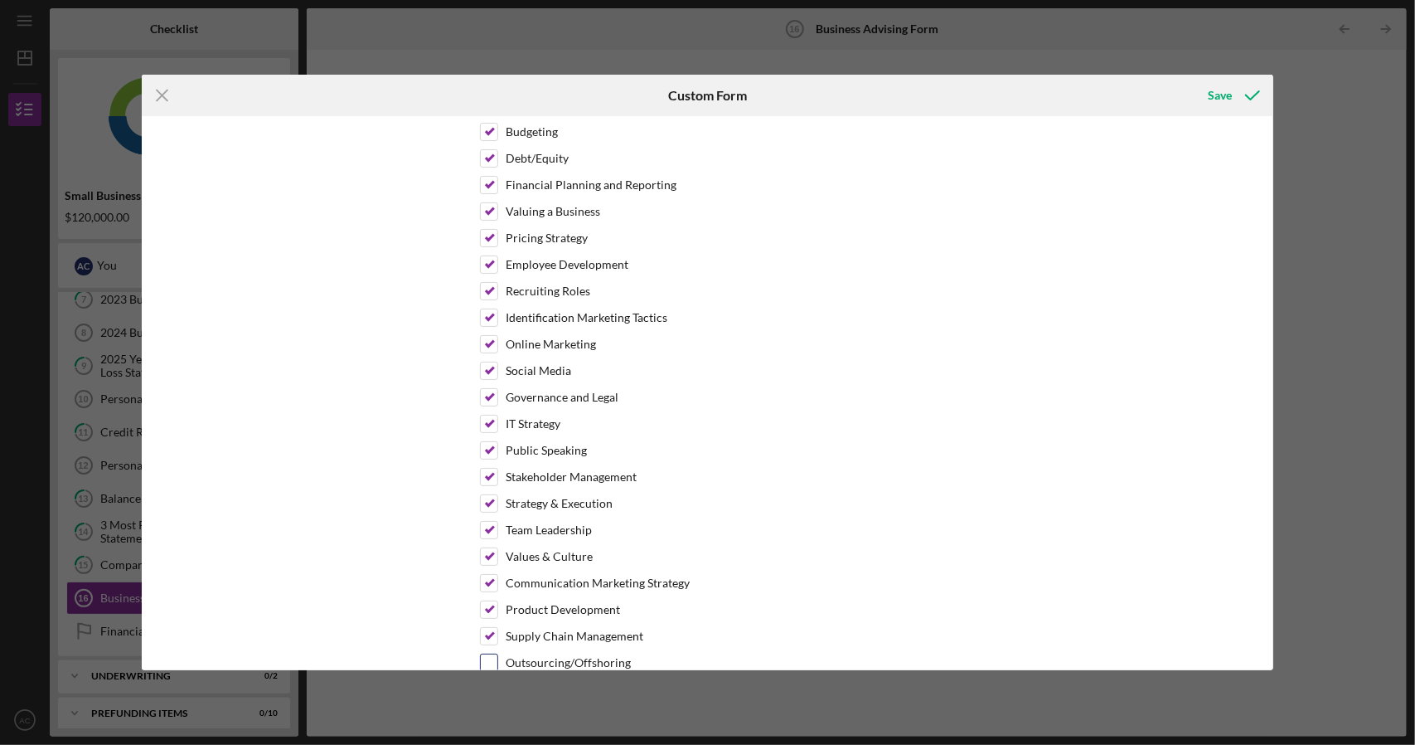
checkbox input "true"
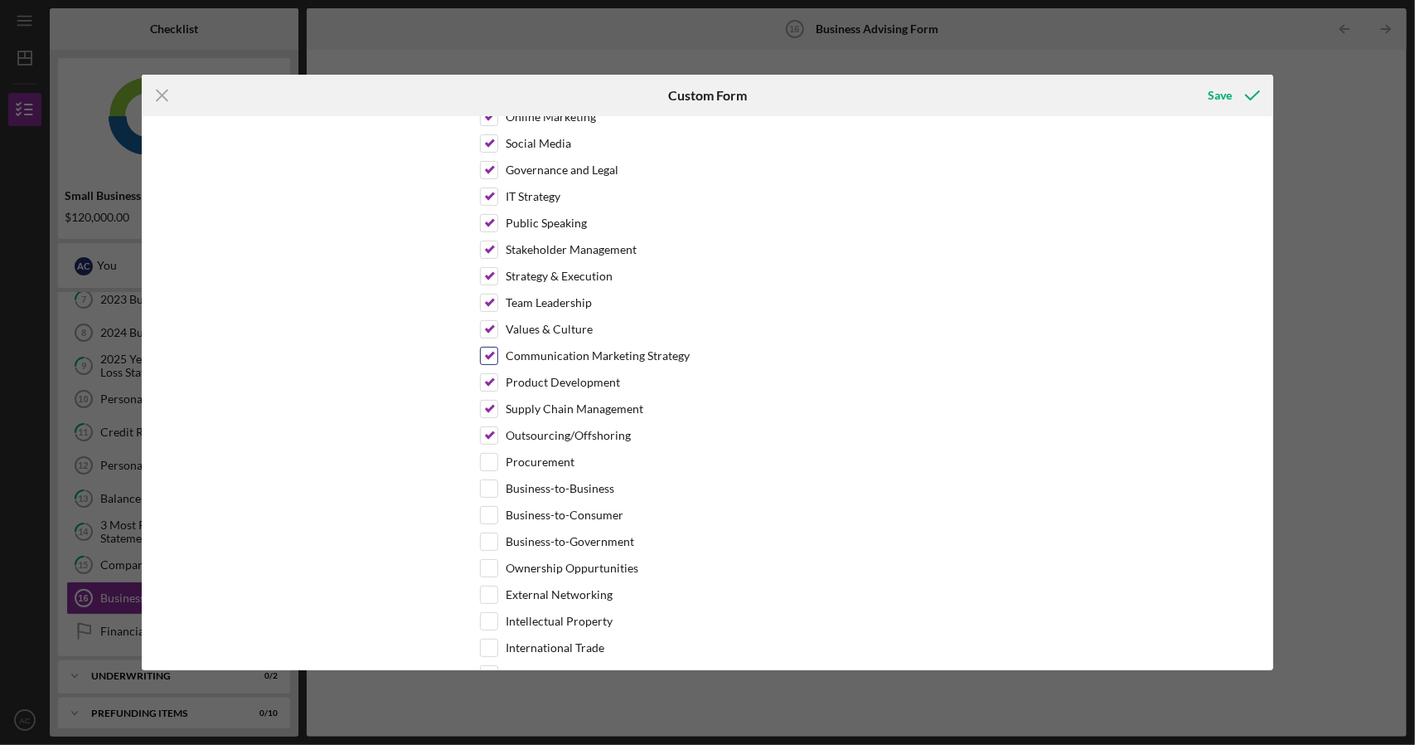
scroll to position [912, 0]
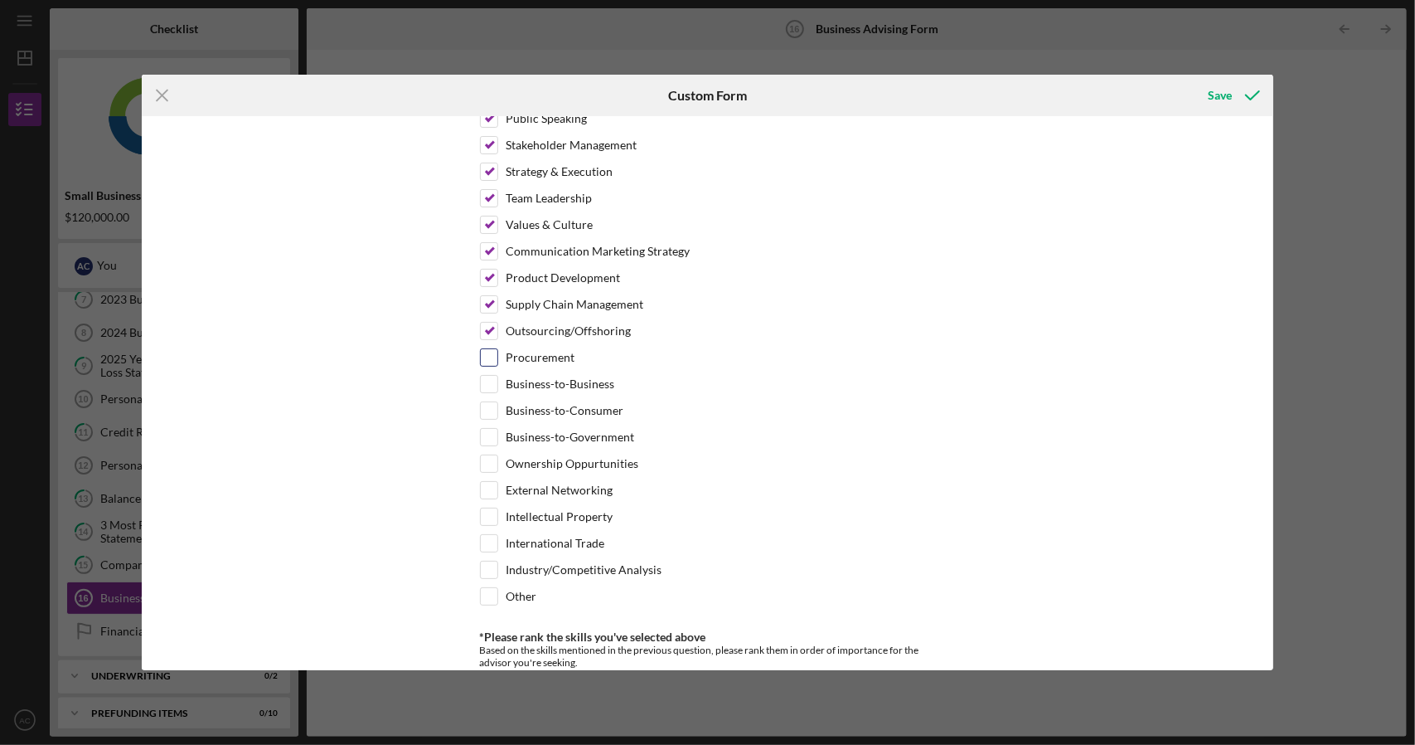
click at [484, 349] on input "Procurement" at bounding box center [489, 357] width 17 height 17
checkbox input "true"
click at [487, 376] on input "Business-to-Business" at bounding box center [489, 384] width 17 height 17
checkbox input "true"
click at [486, 402] on input "Business-to-Consumer" at bounding box center [489, 410] width 17 height 17
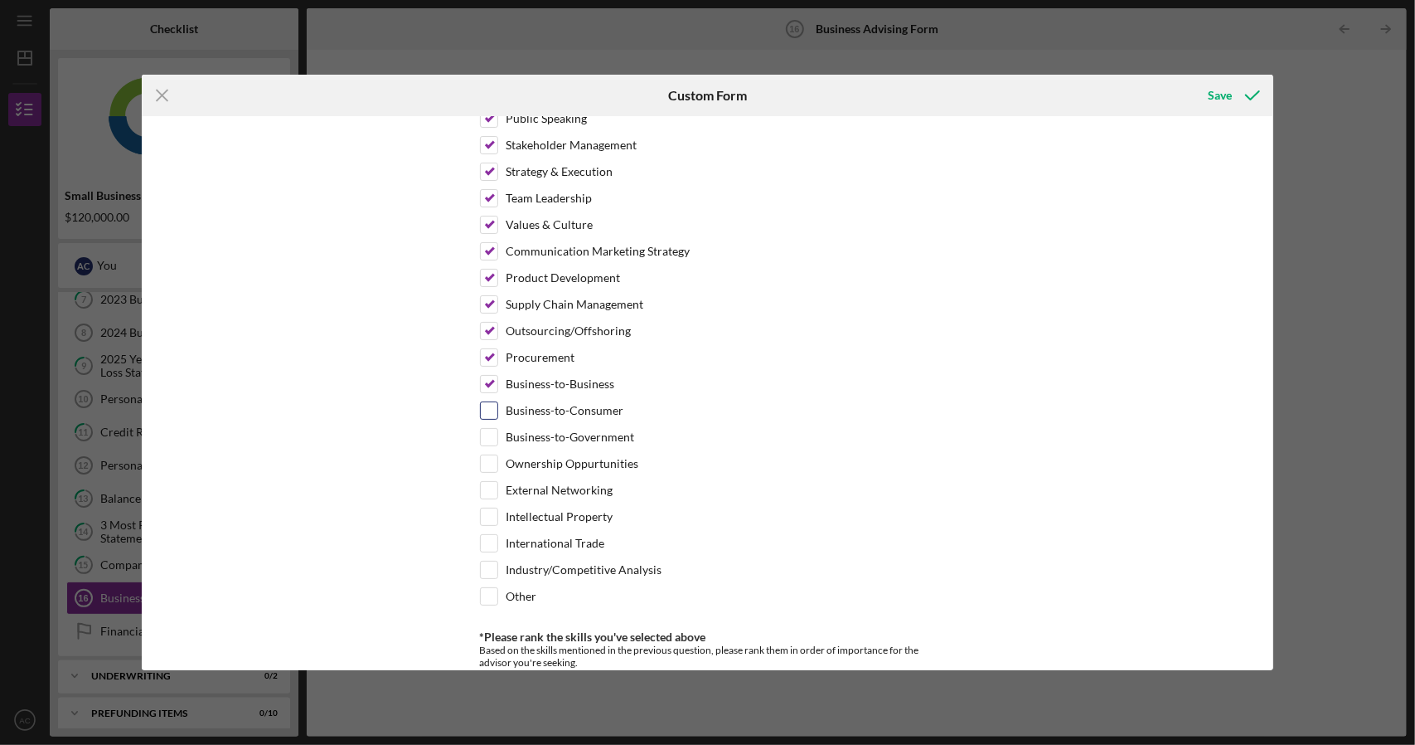
checkbox input "true"
click at [484, 429] on input "Business-to-Government" at bounding box center [489, 437] width 17 height 17
checkbox input "true"
click at [481, 455] on input "Ownership Oppurtunities" at bounding box center [489, 463] width 17 height 17
checkbox input "true"
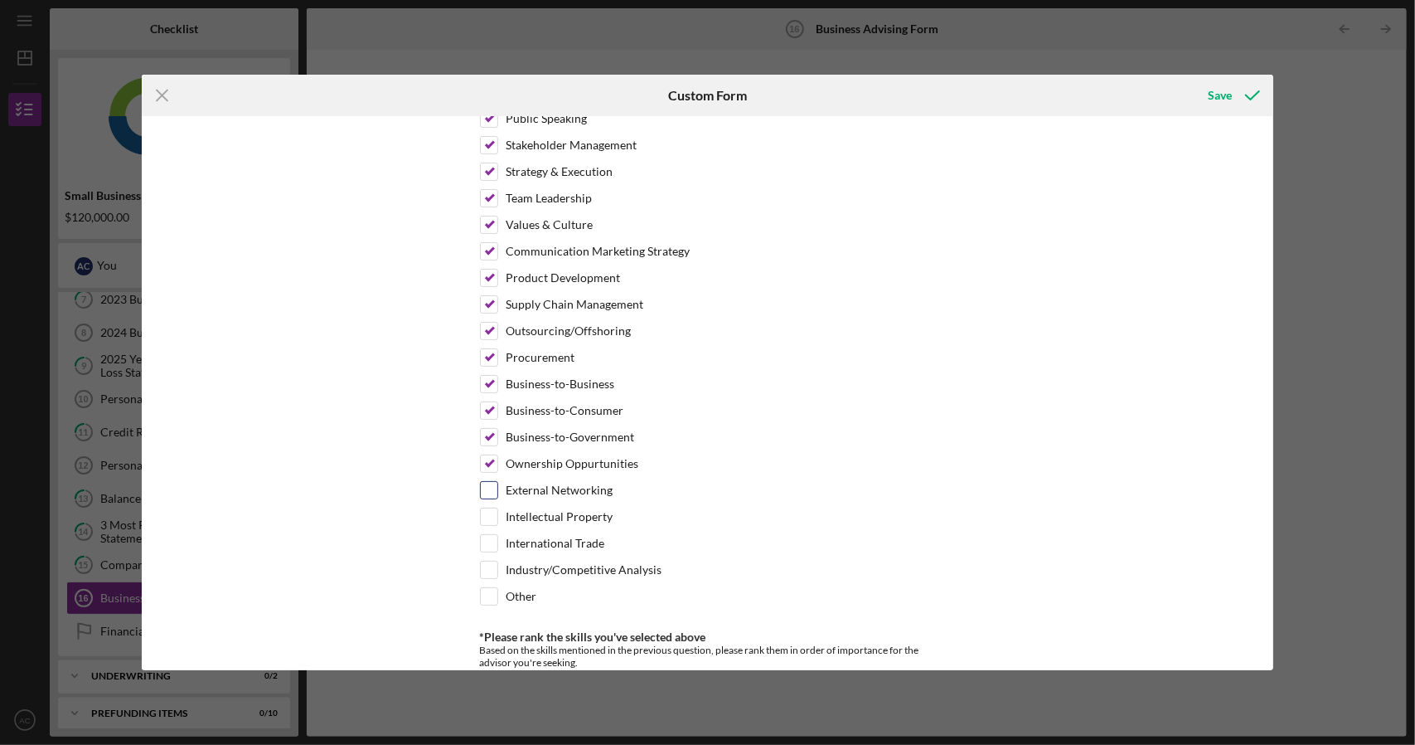
click at [483, 482] on input "External Networking" at bounding box center [489, 490] width 17 height 17
checkbox input "true"
click at [489, 508] on input "Intellectual Property" at bounding box center [489, 516] width 17 height 17
checkbox input "true"
click at [488, 535] on input "International Trade" at bounding box center [489, 543] width 17 height 17
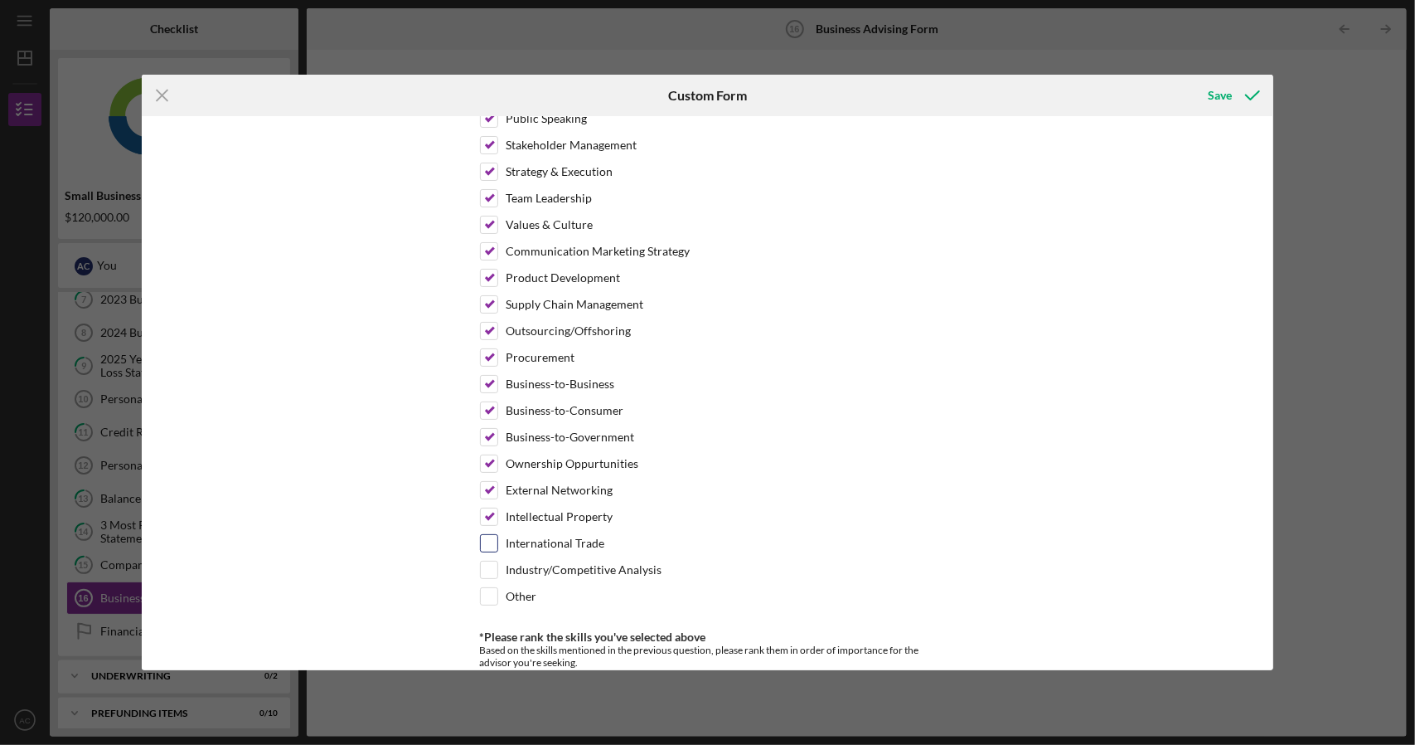
checkbox input "true"
click at [490, 561] on input "Industry/Competitive Analysis" at bounding box center [489, 569] width 17 height 17
checkbox input "true"
click at [482, 588] on input "Other" at bounding box center [489, 596] width 17 height 17
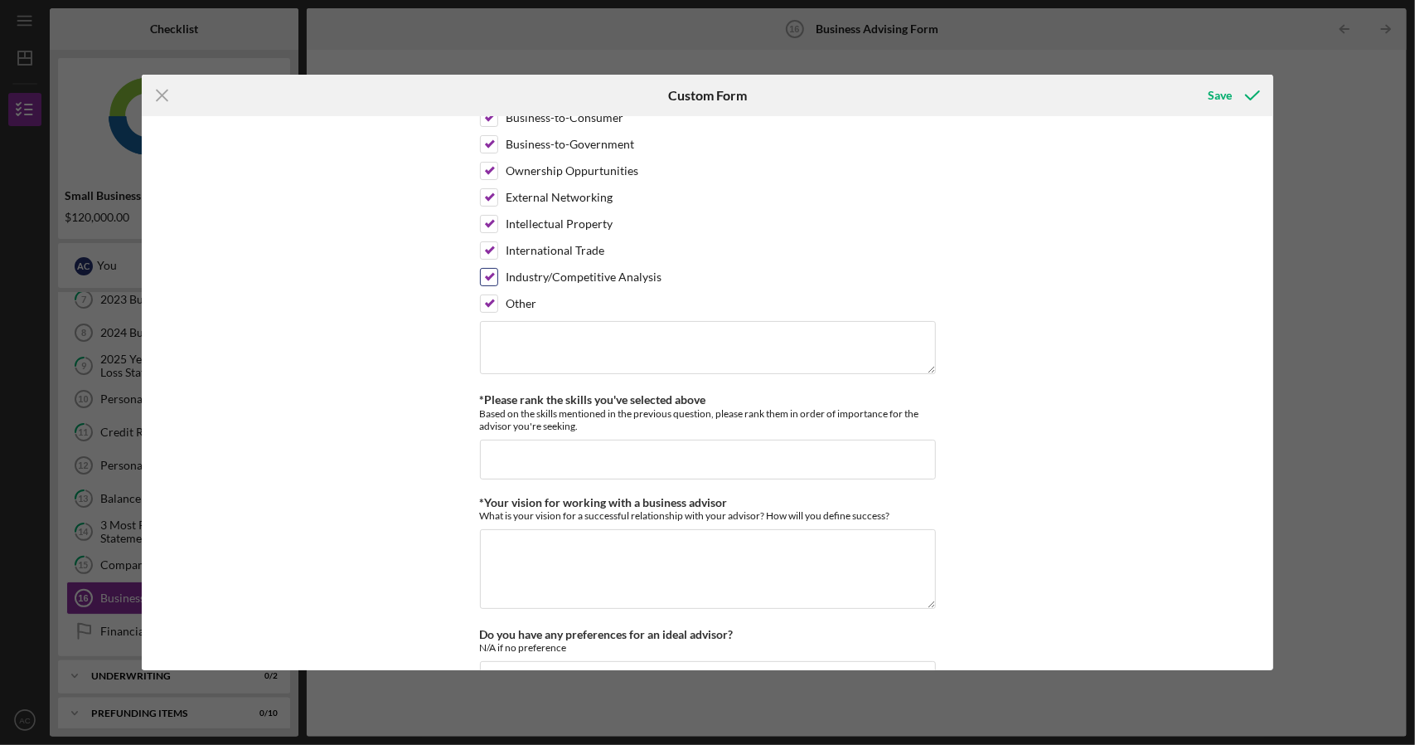
scroll to position [1244, 0]
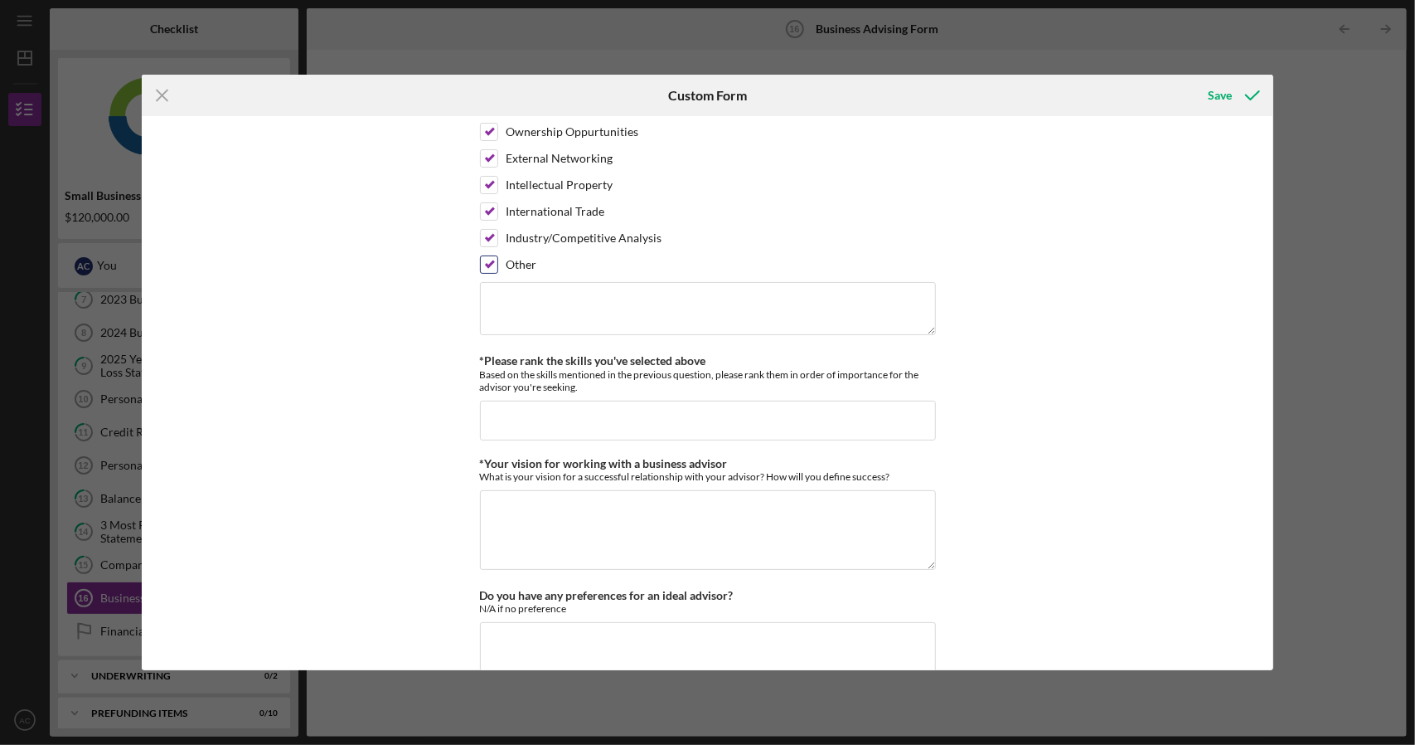
click at [483, 256] on input "Other" at bounding box center [489, 264] width 17 height 17
checkbox input "false"
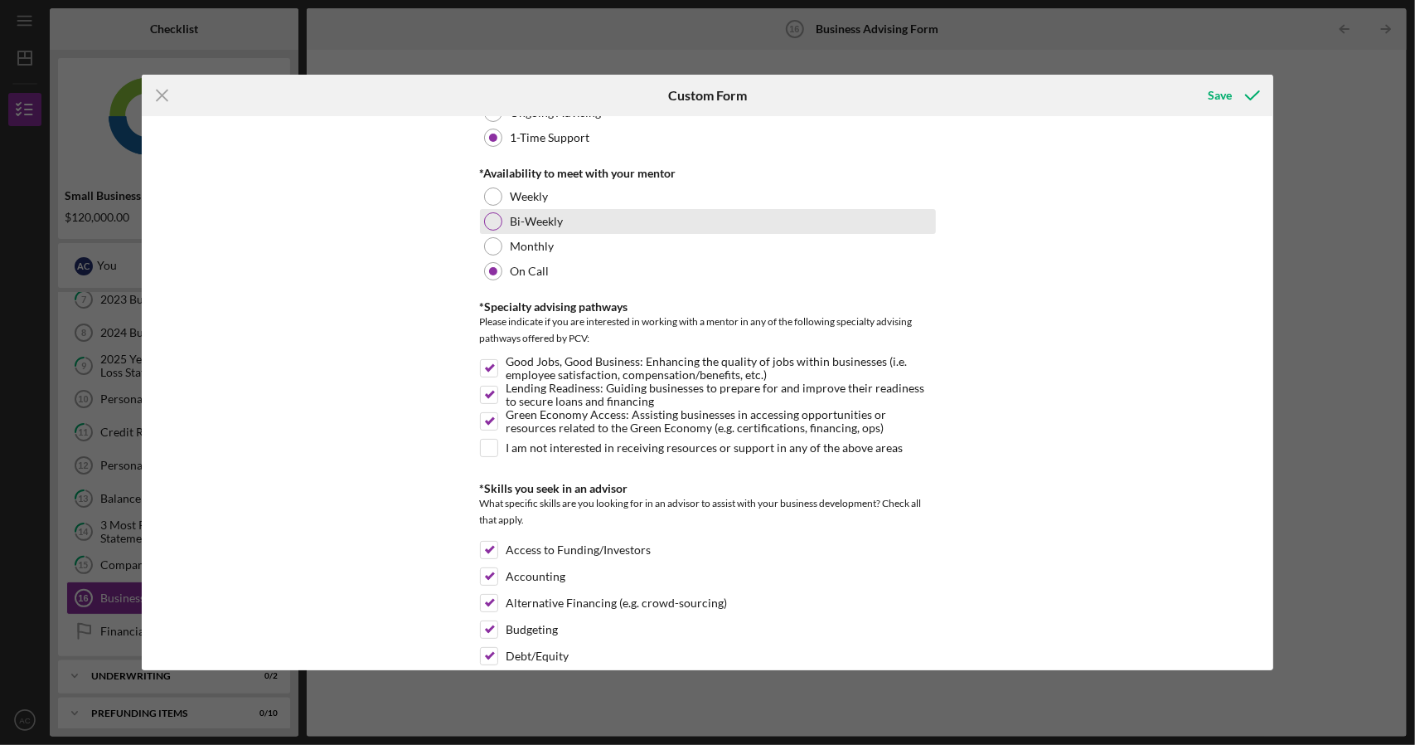
scroll to position [0, 0]
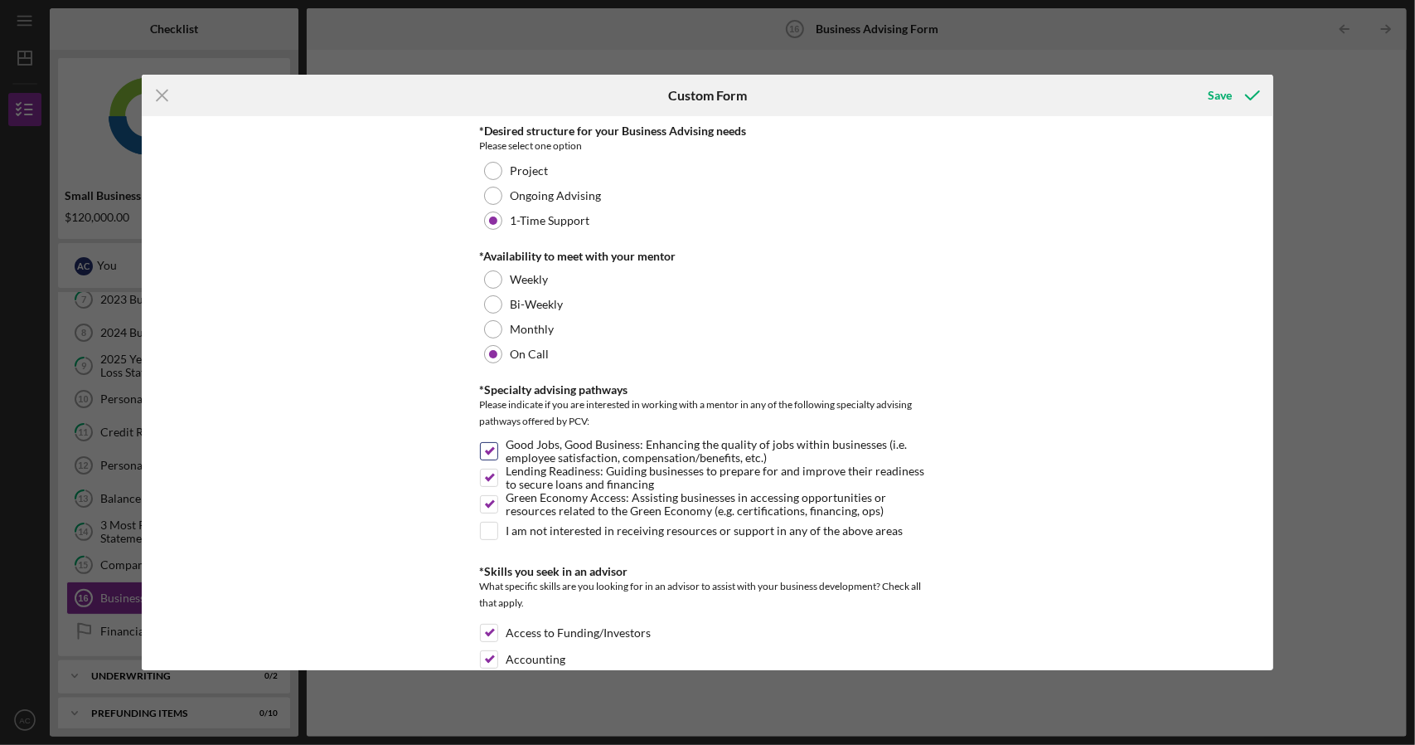
click at [481, 448] on input "Good Jobs, Good Business: Enhancing the quality of jobs within businesses (i.e.…" at bounding box center [489, 451] width 17 height 17
checkbox input "false"
click at [484, 473] on input "Lending Readiness: Guiding businesses to prepare for and improve their readines…" at bounding box center [489, 477] width 17 height 17
checkbox input "false"
click at [491, 497] on input "Green Economy Access: Assisting businesses in accessing opportunities or resour…" at bounding box center [489, 504] width 17 height 17
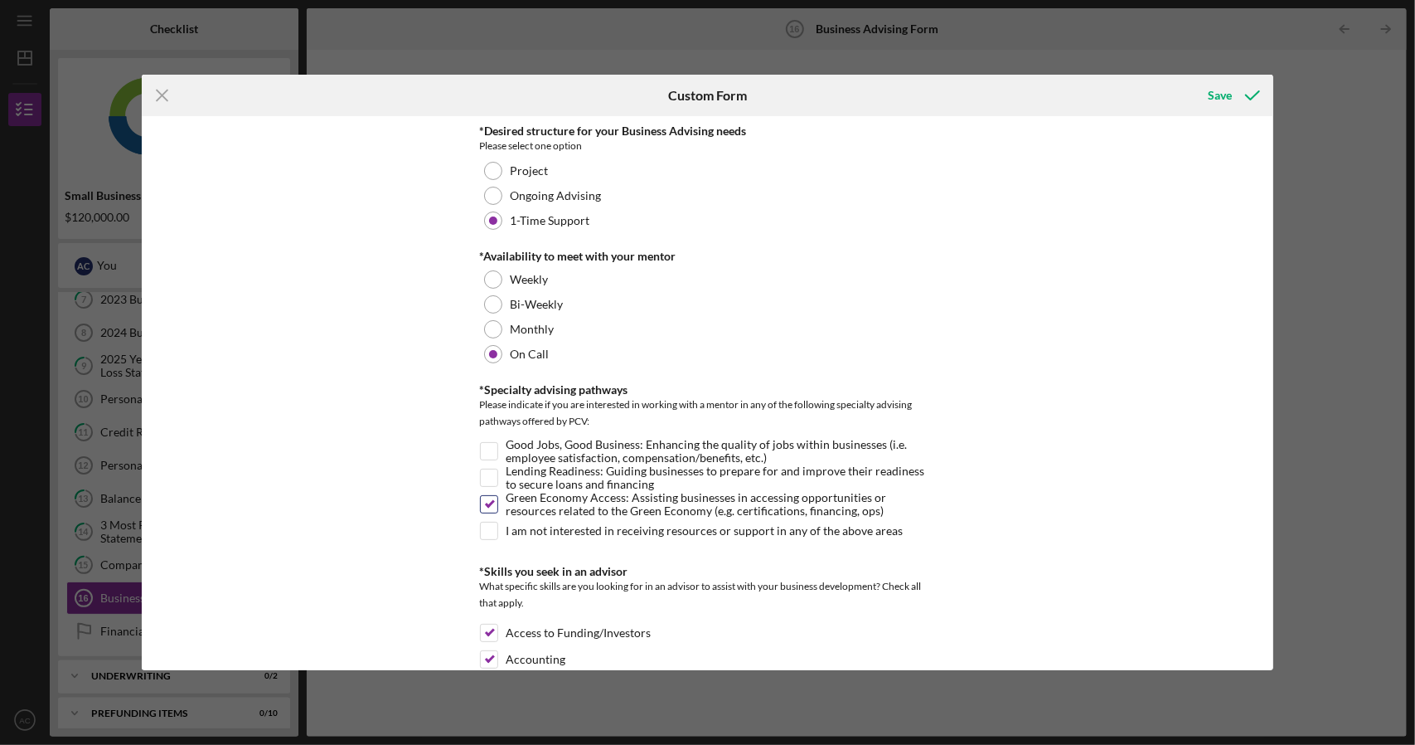
checkbox input "false"
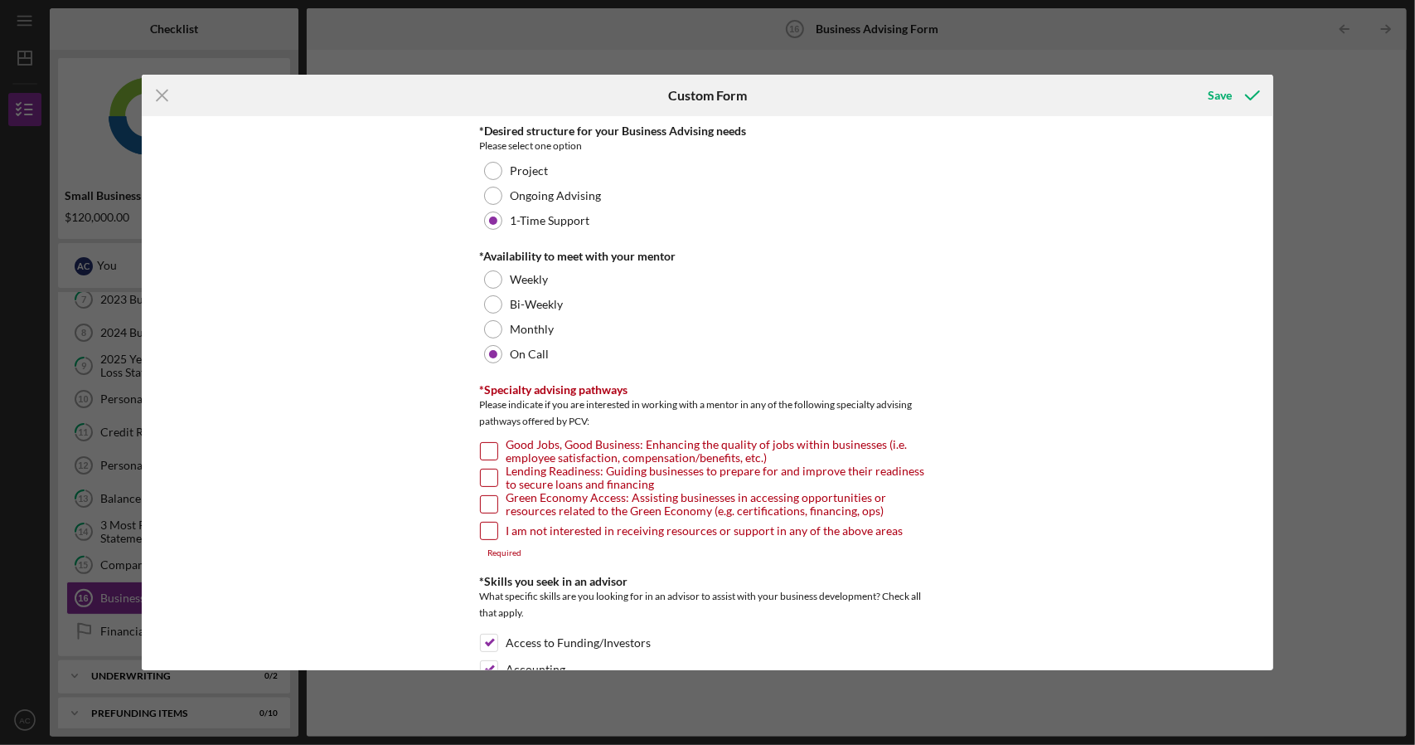
click at [485, 529] on input "I am not interested in receiving resources or support in any of the above areas" at bounding box center [489, 530] width 17 height 17
checkbox input "true"
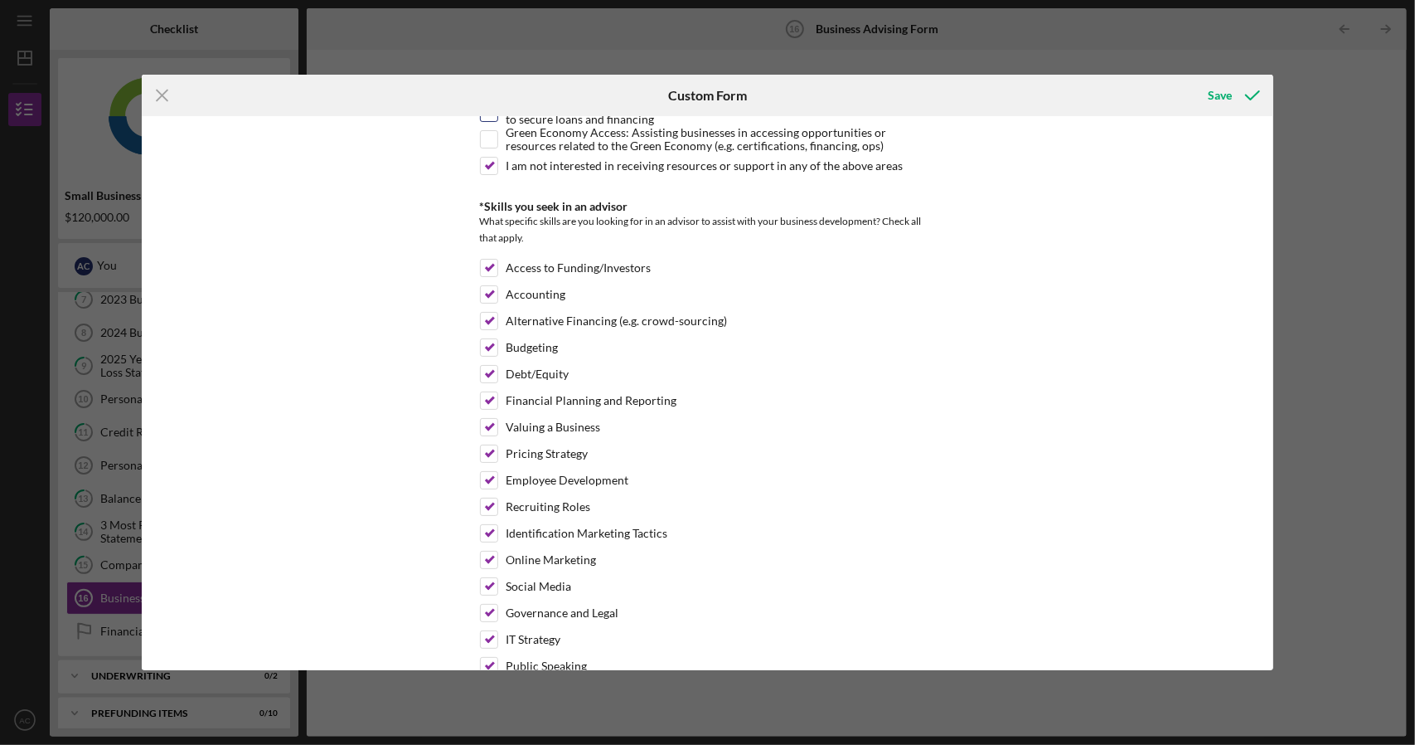
scroll to position [415, 0]
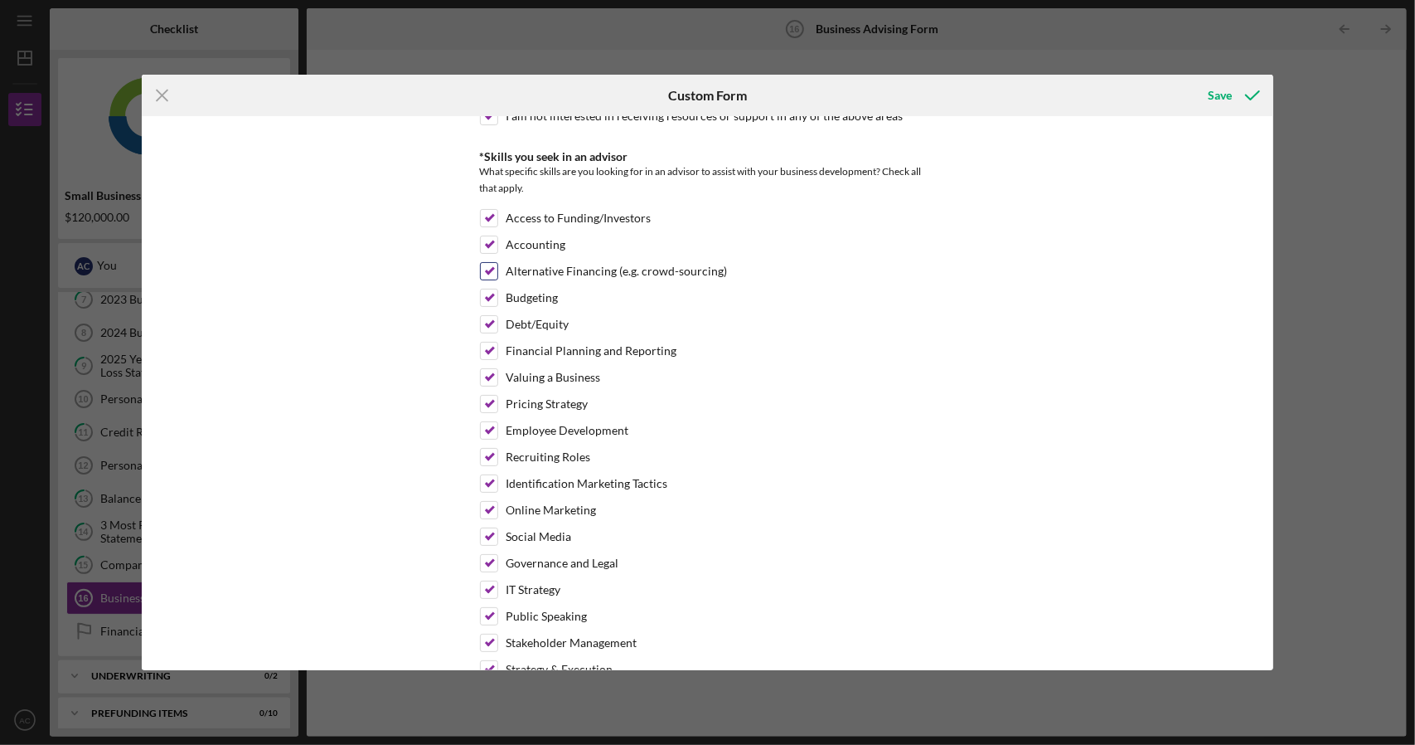
click at [487, 269] on input "Alternative Financing (e.g. crowd-sourcing)" at bounding box center [489, 271] width 17 height 17
checkbox input "false"
click at [488, 292] on input "Budgeting" at bounding box center [489, 297] width 17 height 17
checkbox input "false"
click at [485, 321] on input "Debt/Equity" at bounding box center [489, 324] width 17 height 17
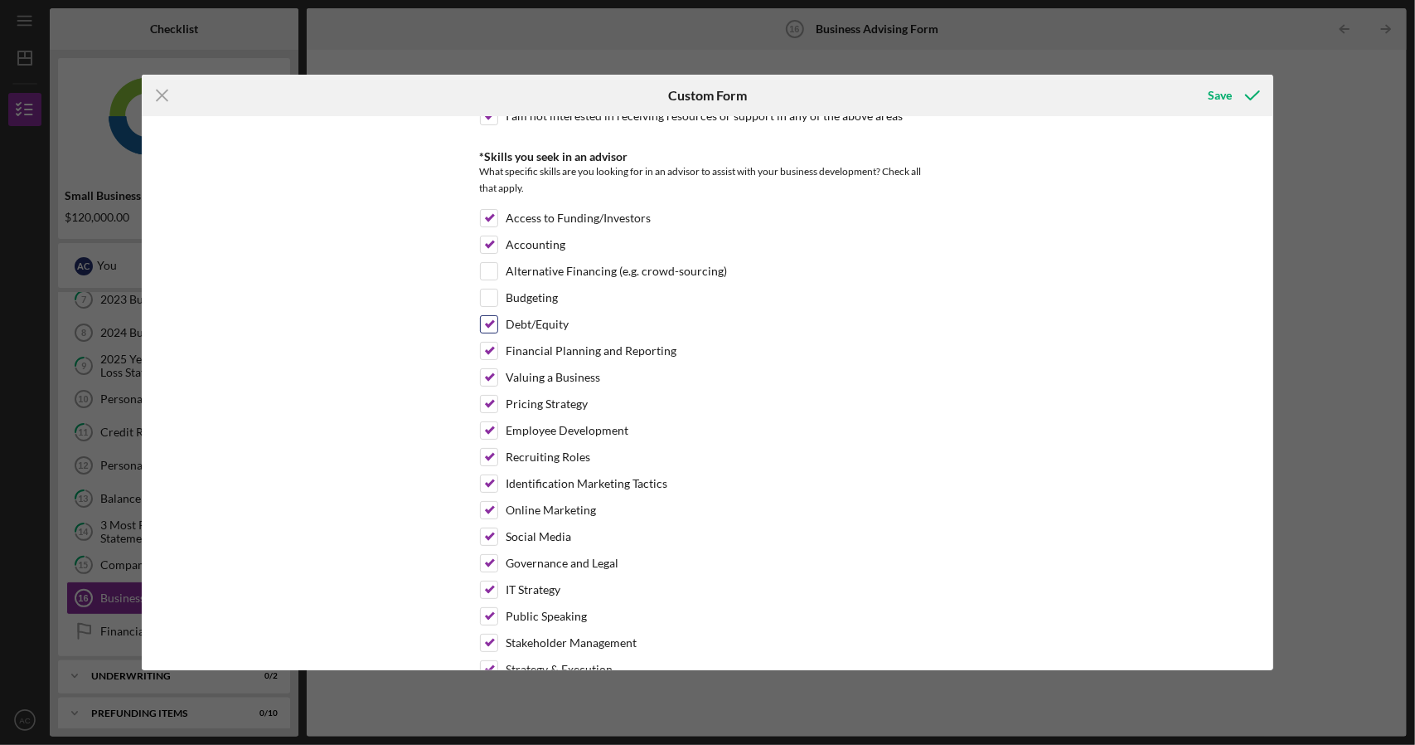
checkbox input "false"
click at [487, 345] on input "Financial Planning and Reporting" at bounding box center [489, 350] width 17 height 17
checkbox input "false"
click at [491, 373] on input "Valuing a Business" at bounding box center [489, 377] width 17 height 17
checkbox input "false"
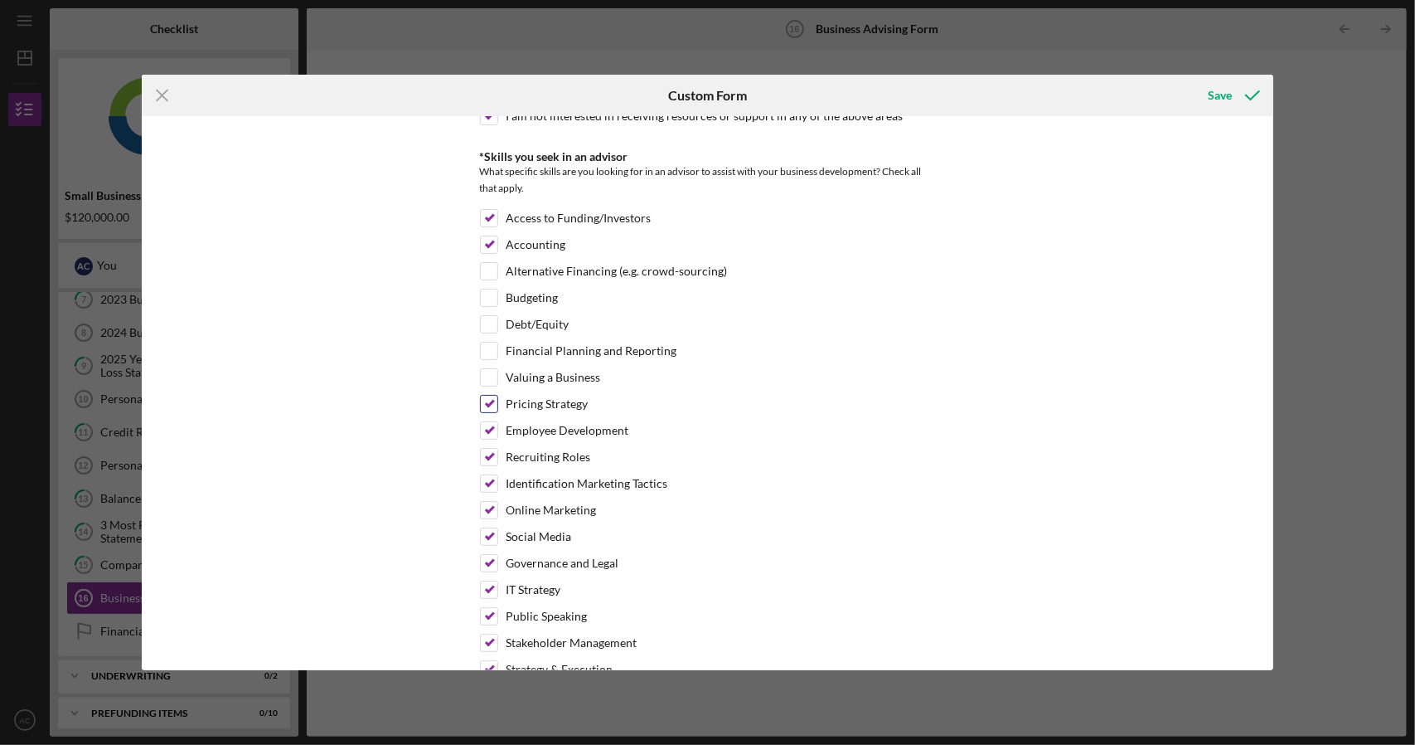
click at [486, 399] on input "Pricing Strategy" at bounding box center [489, 403] width 17 height 17
checkbox input "false"
click at [485, 372] on input "Valuing a Business" at bounding box center [489, 377] width 17 height 17
checkbox input "true"
click at [484, 404] on input "Pricing Strategy" at bounding box center [489, 403] width 17 height 17
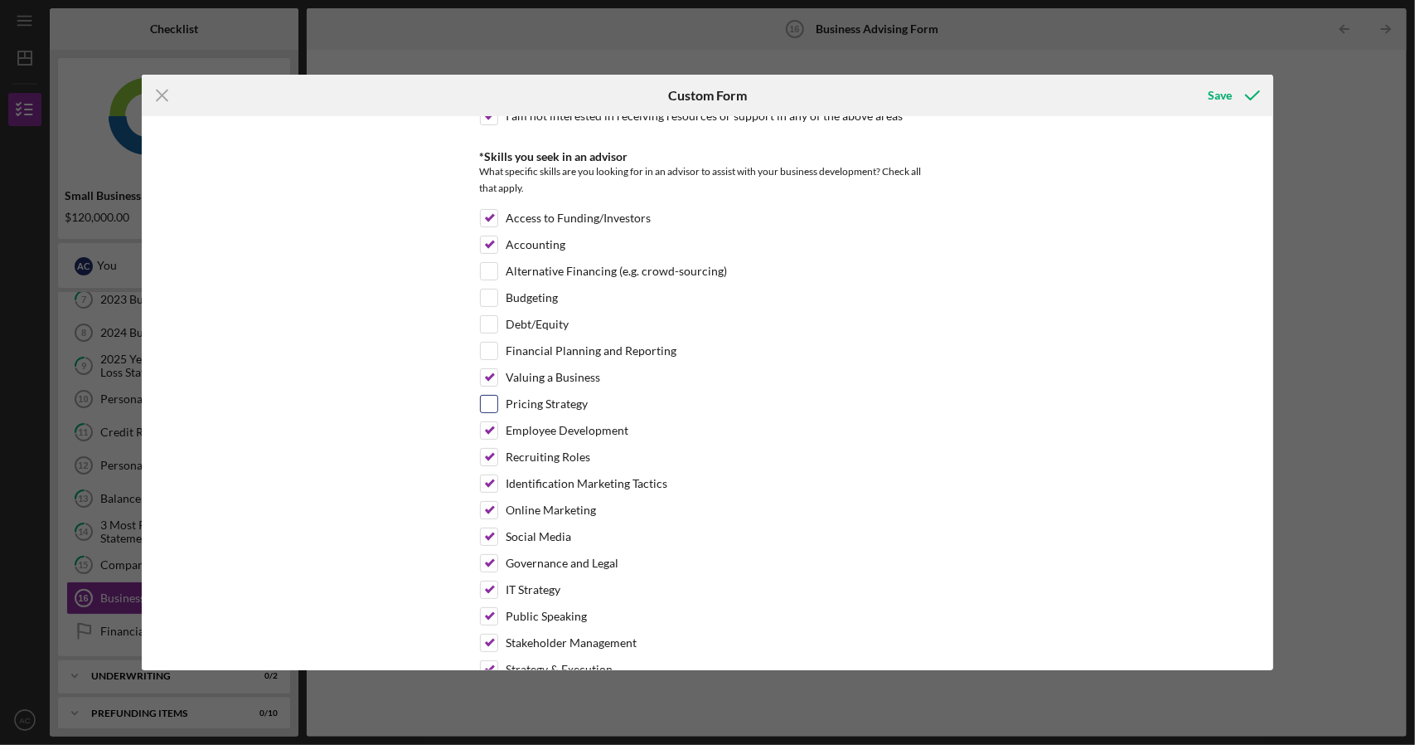
checkbox input "true"
click at [484, 429] on input "Employee Development" at bounding box center [489, 430] width 17 height 17
checkbox input "false"
click at [484, 450] on input "Recruiting Roles" at bounding box center [489, 457] width 17 height 17
checkbox input "false"
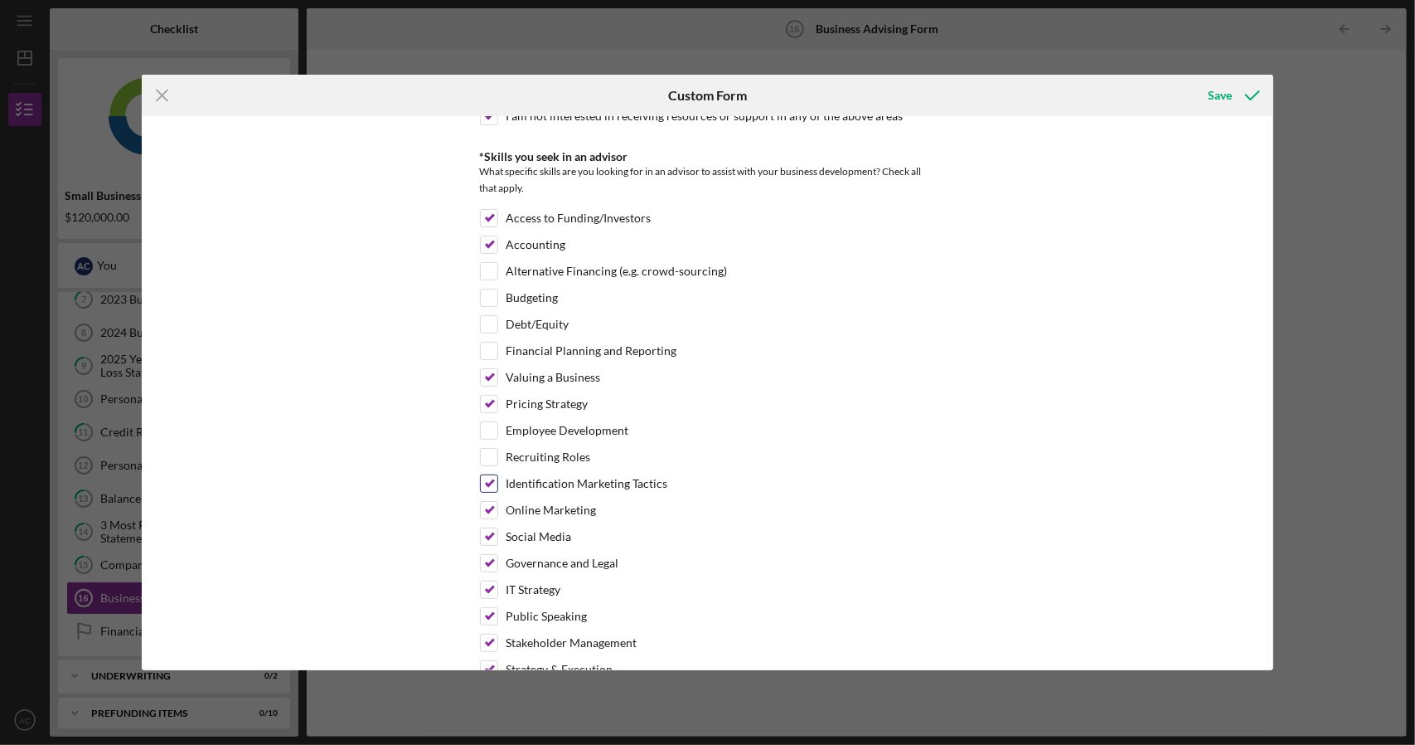
click at [486, 483] on input "Identification Marketing Tactics" at bounding box center [489, 483] width 17 height 17
click at [487, 480] on input "Identification Marketing Tactics" at bounding box center [489, 483] width 17 height 17
checkbox input "true"
click at [484, 557] on input "Governance and Legal" at bounding box center [489, 563] width 17 height 17
checkbox input "false"
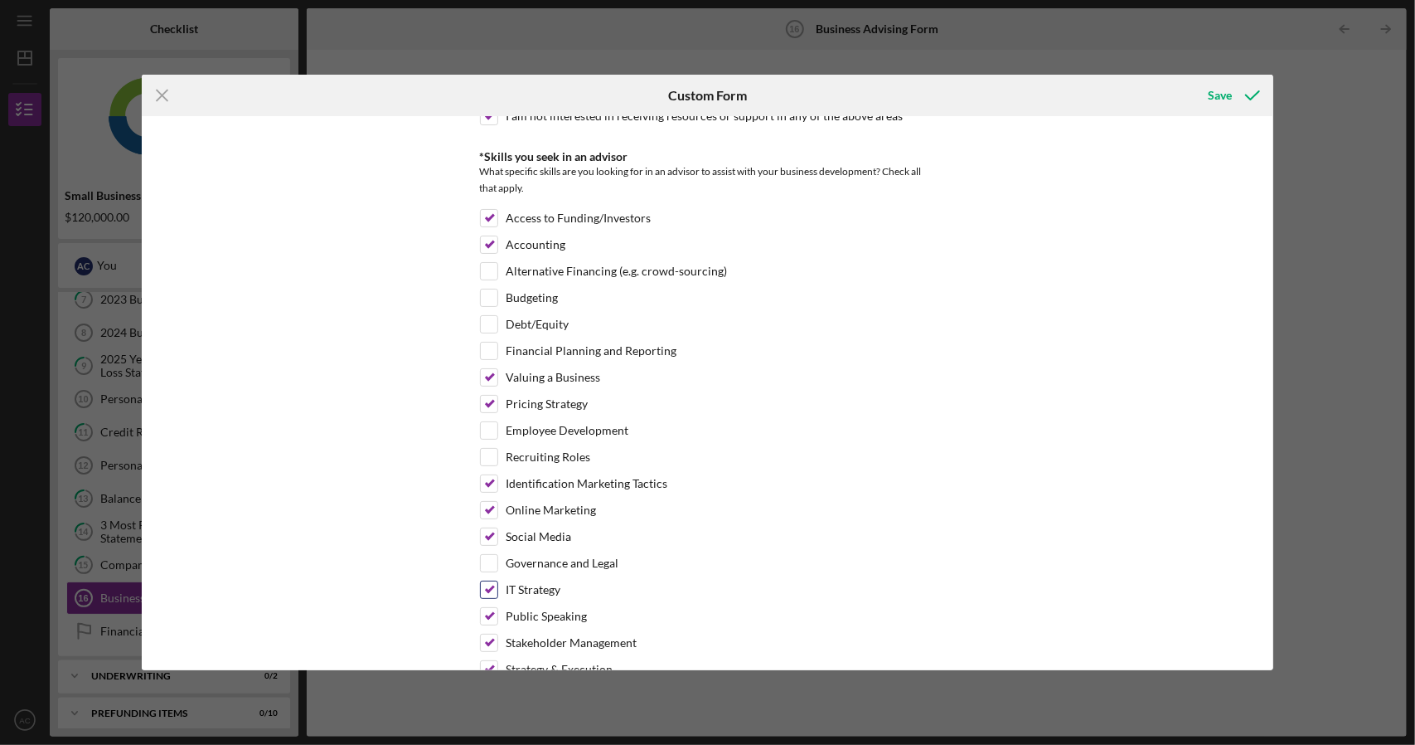
click at [487, 582] on input "IT Strategy" at bounding box center [489, 589] width 17 height 17
checkbox input "false"
click at [488, 608] on input "Public Speaking" at bounding box center [489, 616] width 17 height 17
checkbox input "false"
click at [486, 634] on input "Stakeholder Management" at bounding box center [489, 642] width 17 height 17
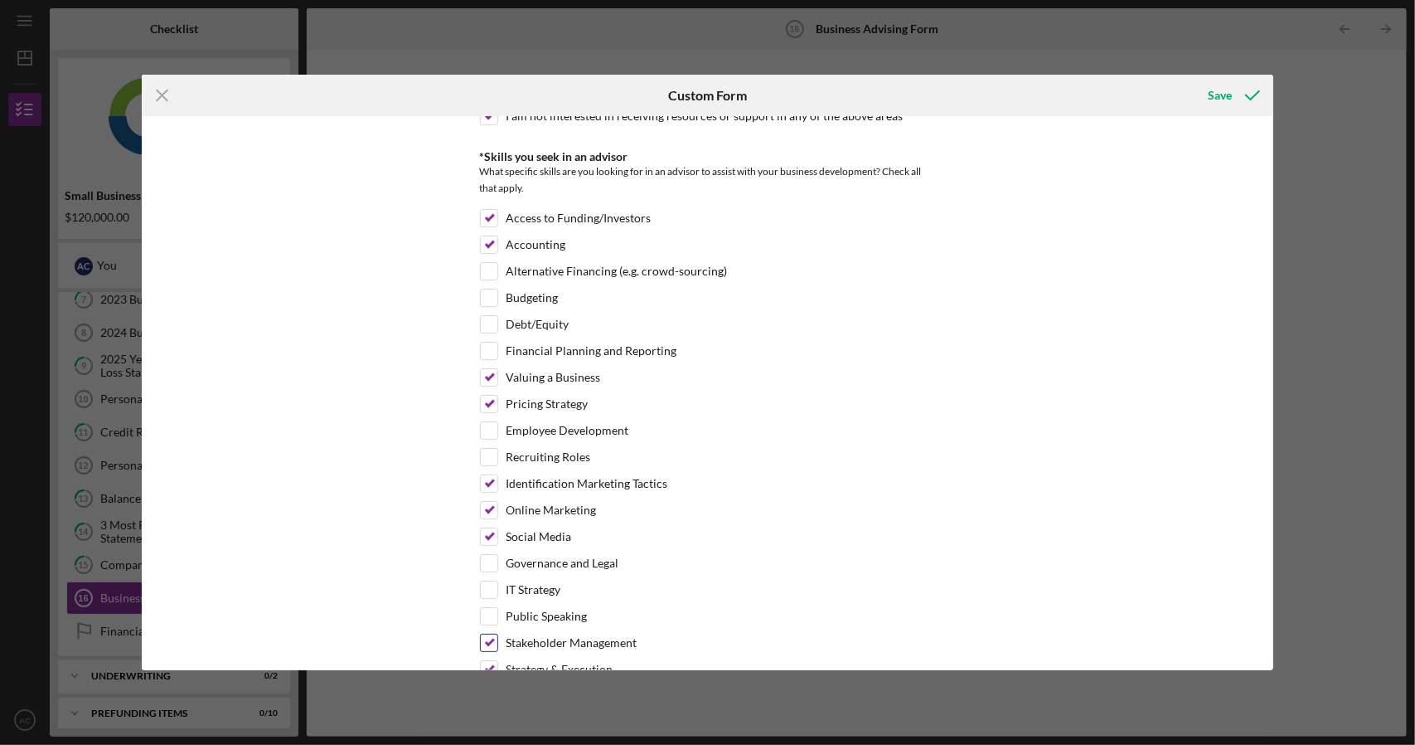
checkbox input "false"
click at [487, 661] on input "Strategy & Execution" at bounding box center [489, 669] width 17 height 17
checkbox input "false"
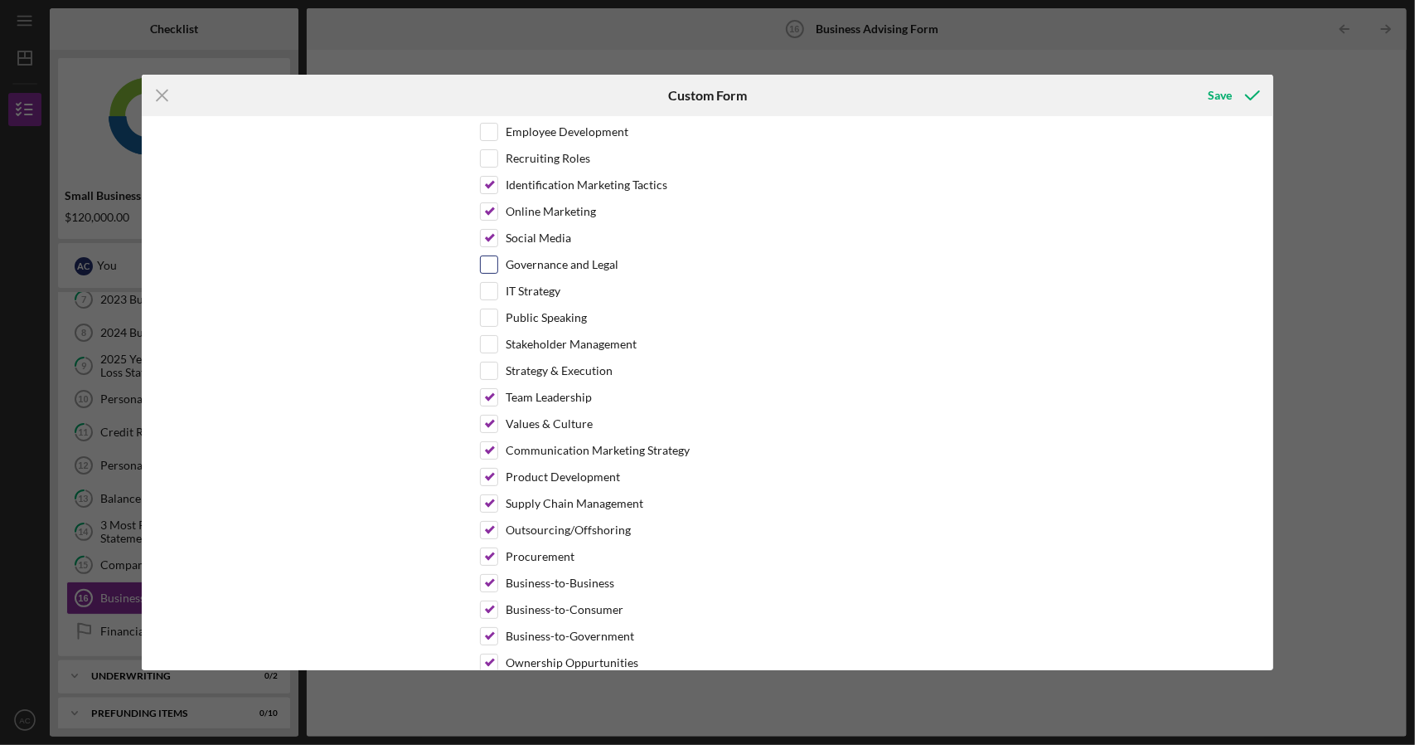
scroll to position [829, 0]
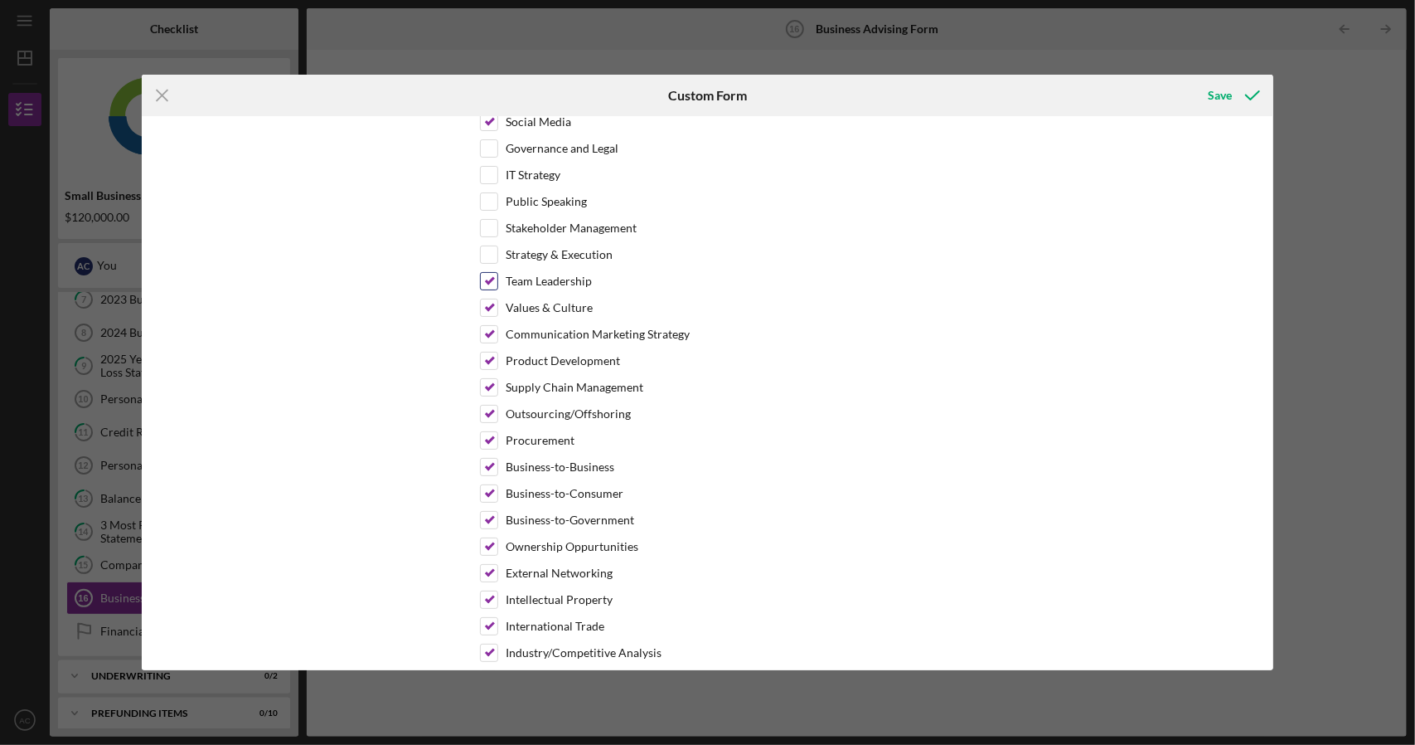
click at [491, 273] on input "Team Leadership" at bounding box center [489, 281] width 17 height 17
checkbox input "false"
click at [487, 299] on input "Values & Culture" at bounding box center [489, 307] width 17 height 17
checkbox input "false"
click at [486, 326] on input "Communication Marketing Strategy" at bounding box center [489, 334] width 17 height 17
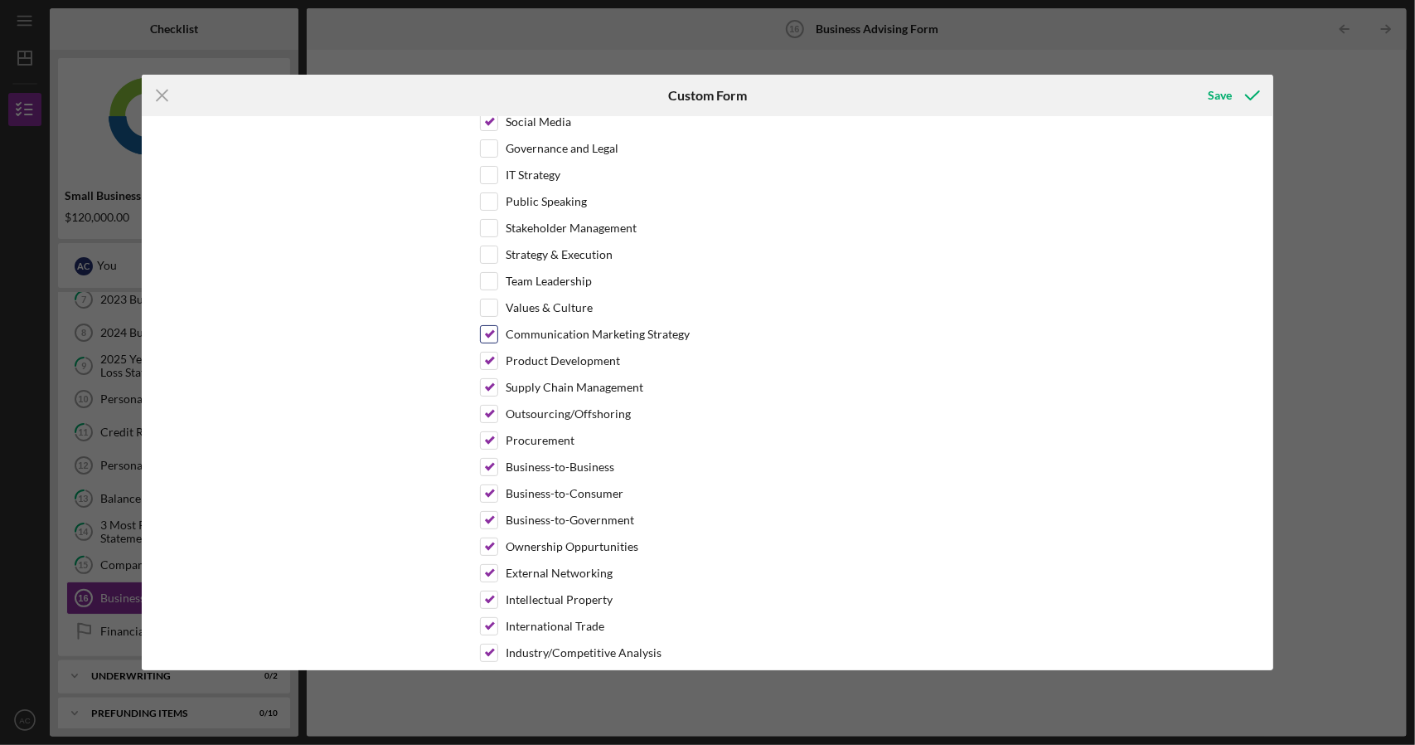
checkbox input "false"
click at [484, 352] on input "Product Development" at bounding box center [489, 360] width 17 height 17
checkbox input "false"
click at [483, 379] on input "Supply Chain Management" at bounding box center [489, 387] width 17 height 17
checkbox input "false"
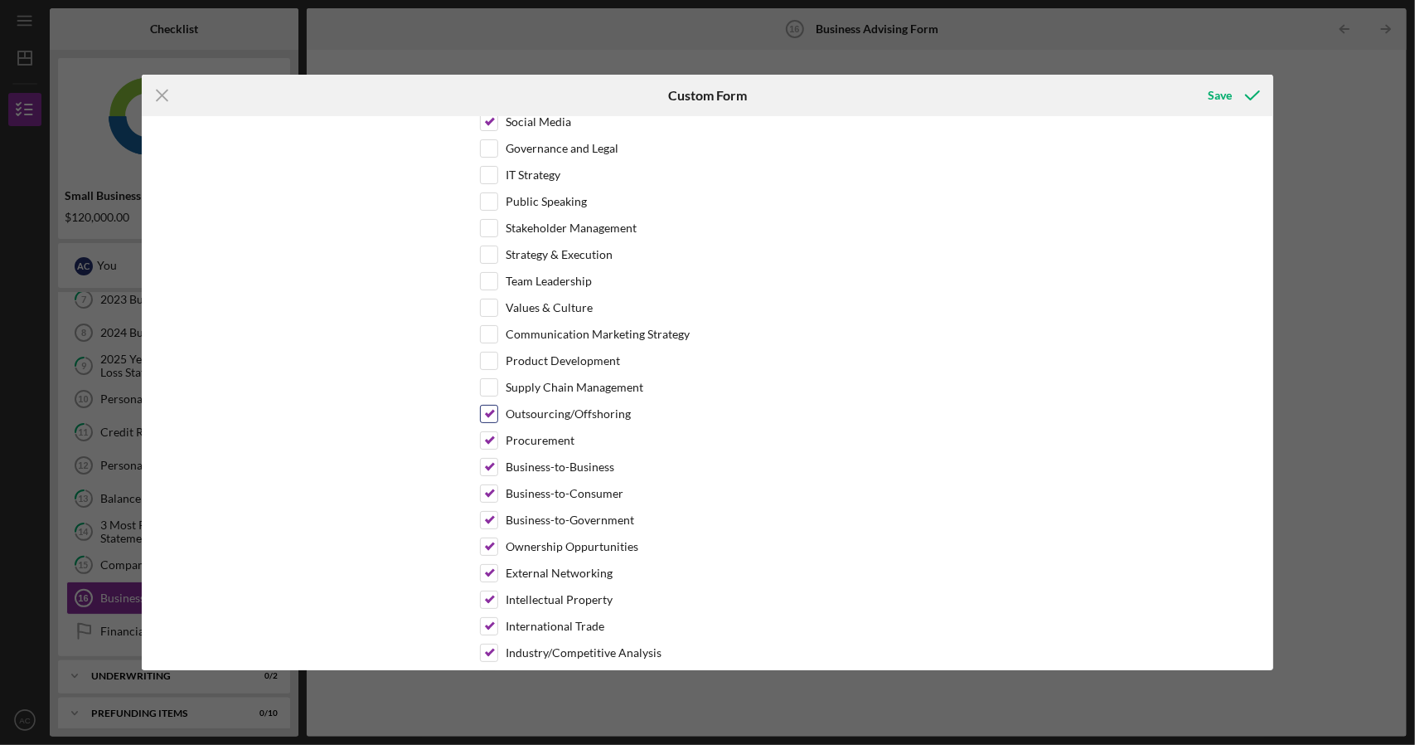
click at [484, 405] on input "Outsourcing/Offshoring" at bounding box center [489, 413] width 17 height 17
checkbox input "false"
click at [488, 432] on input "Procurement" at bounding box center [489, 440] width 17 height 17
click at [487, 432] on input "Procurement" at bounding box center [489, 440] width 17 height 17
checkbox input "true"
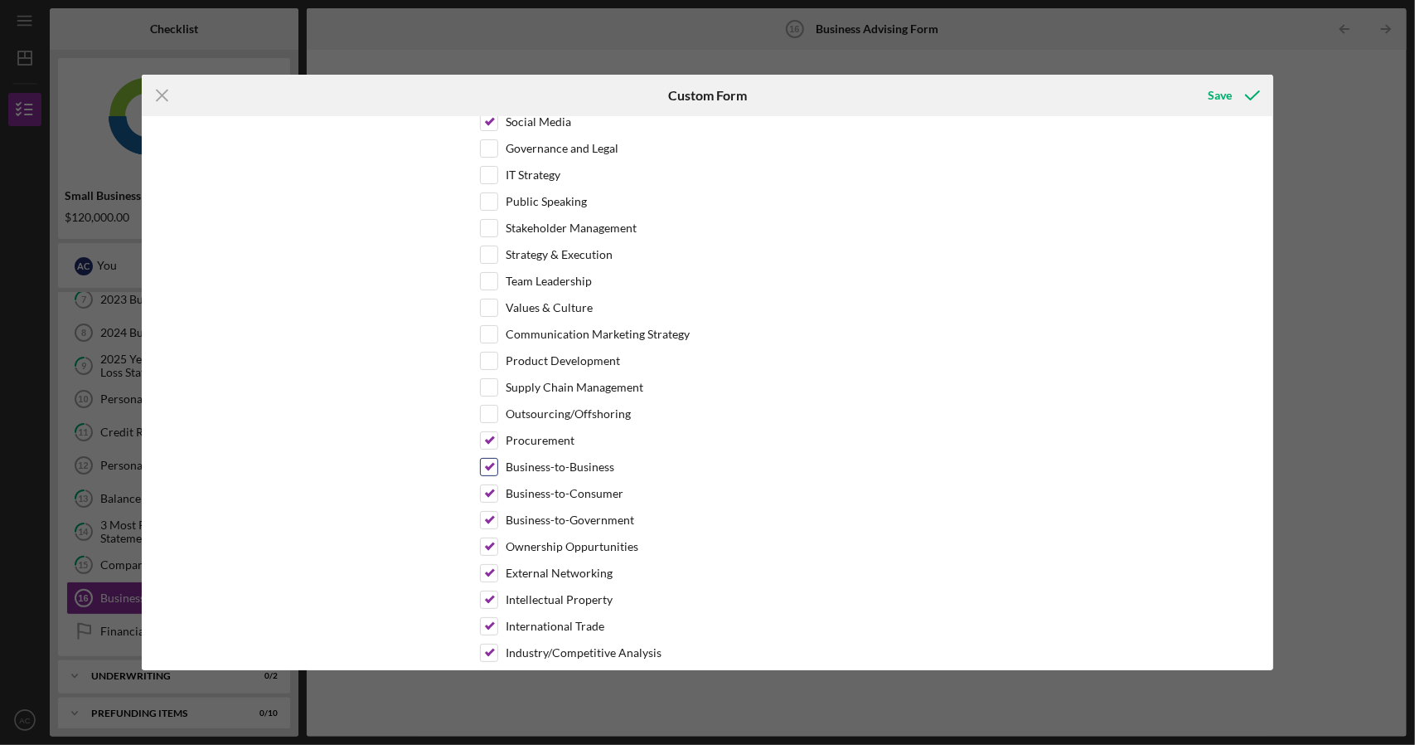
click at [488, 458] on input "Business-to-Business" at bounding box center [489, 466] width 17 height 17
checkbox input "false"
click at [486, 485] on input "Business-to-Consumer" at bounding box center [489, 493] width 17 height 17
checkbox input "false"
click at [488, 458] on input "Business-to-Business" at bounding box center [489, 466] width 17 height 17
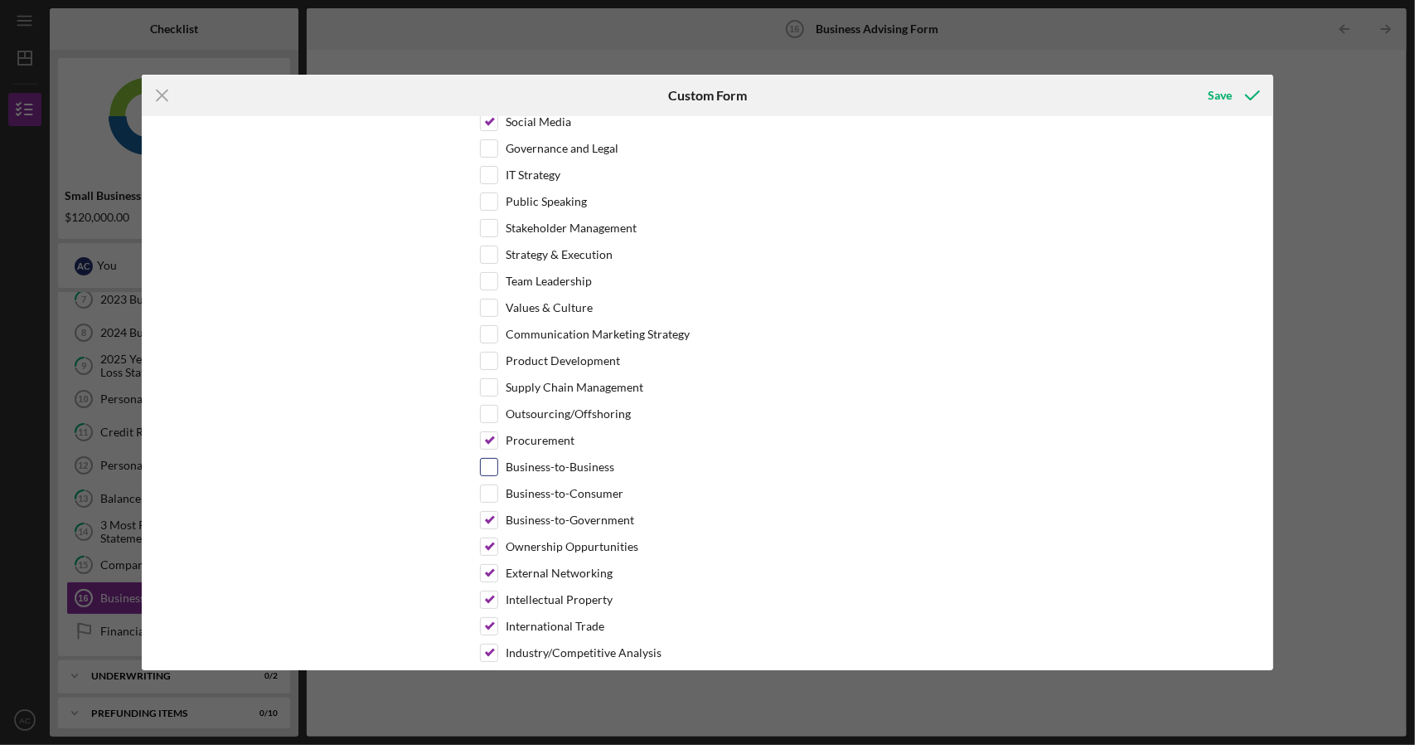
checkbox input "true"
click at [488, 485] on input "Business-to-Consumer" at bounding box center [489, 493] width 17 height 17
checkbox input "true"
click at [484, 512] on input "Business-to-Government" at bounding box center [489, 520] width 17 height 17
checkbox input "false"
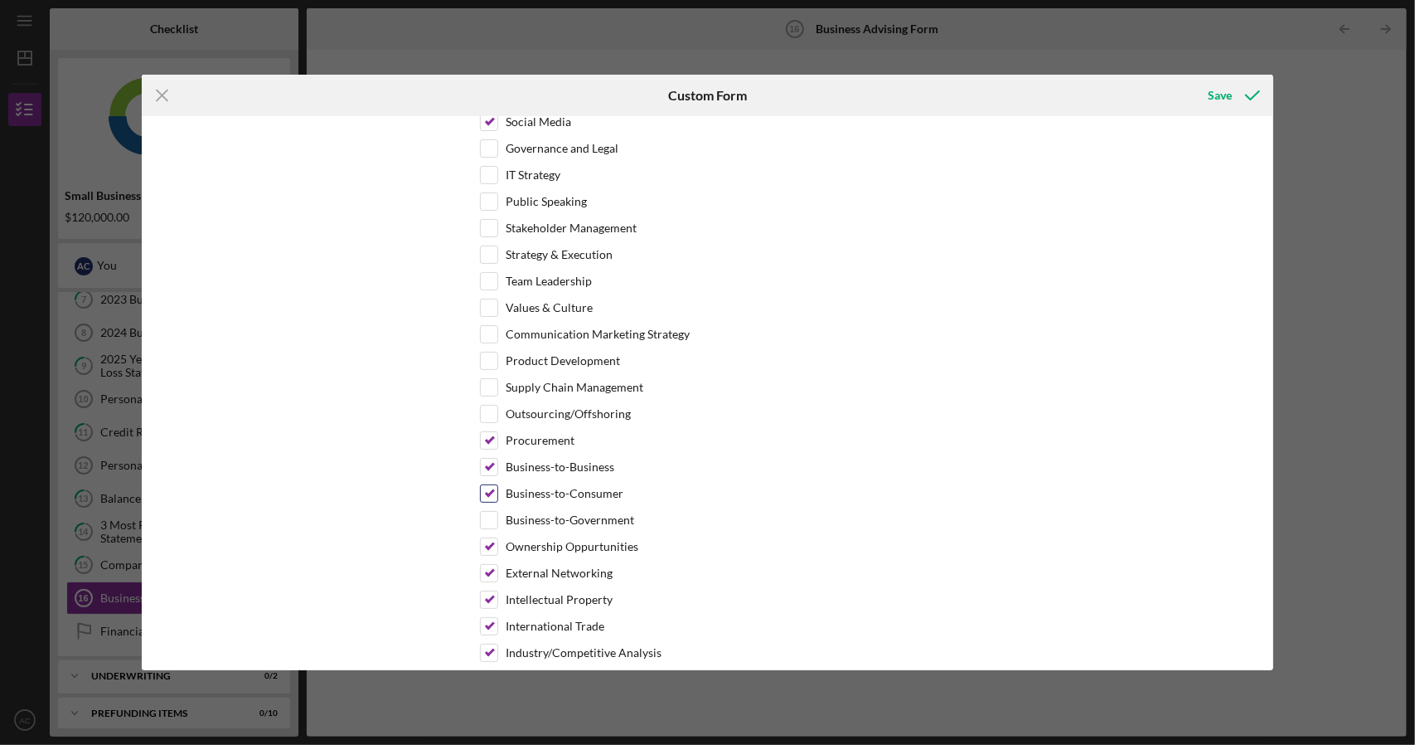
click at [492, 485] on input "Business-to-Consumer" at bounding box center [489, 493] width 17 height 17
checkbox input "false"
click at [488, 458] on input "Business-to-Business" at bounding box center [489, 466] width 17 height 17
checkbox input "false"
click at [488, 538] on input "Ownership Oppurtunities" at bounding box center [489, 546] width 17 height 17
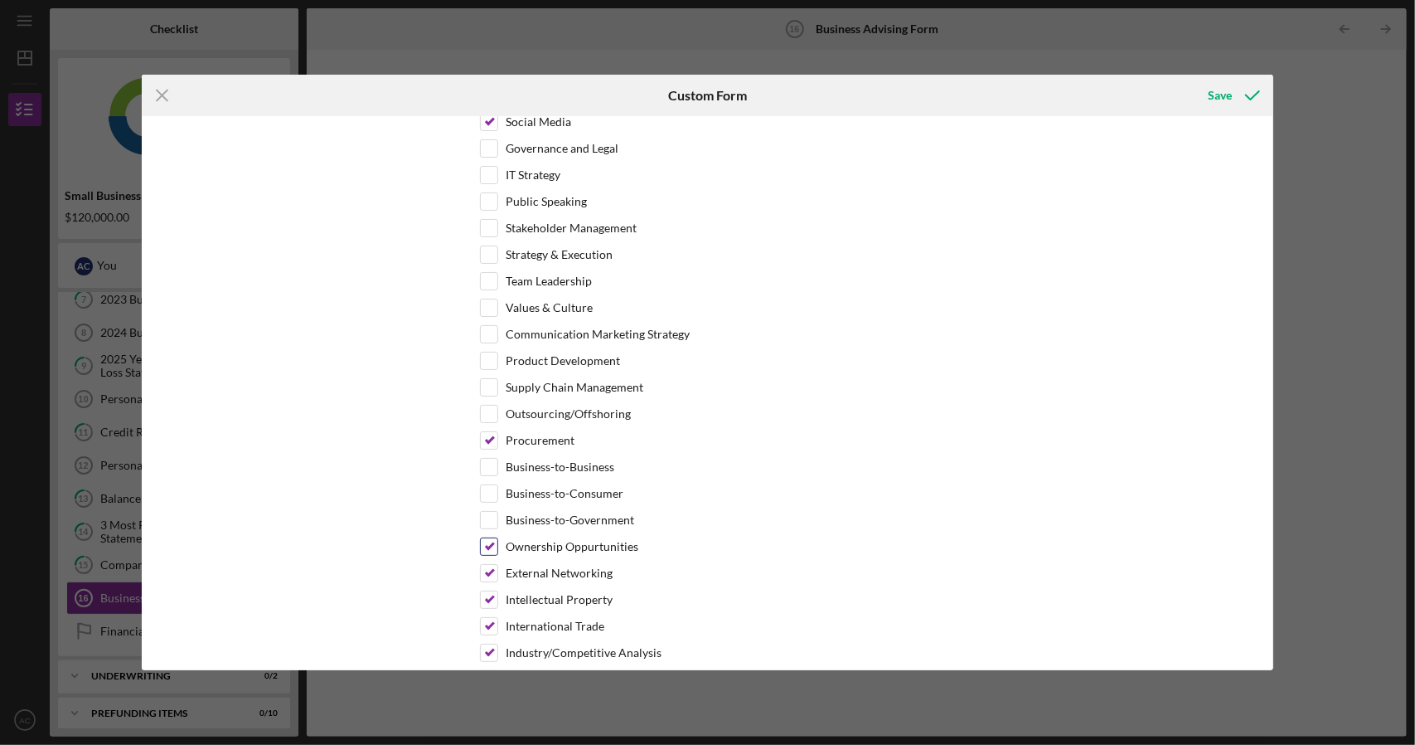
checkbox input "false"
click at [486, 565] on input "External Networking" at bounding box center [489, 573] width 17 height 17
checkbox input "false"
click at [483, 591] on input "Intellectual Property" at bounding box center [489, 599] width 17 height 17
checkbox input "false"
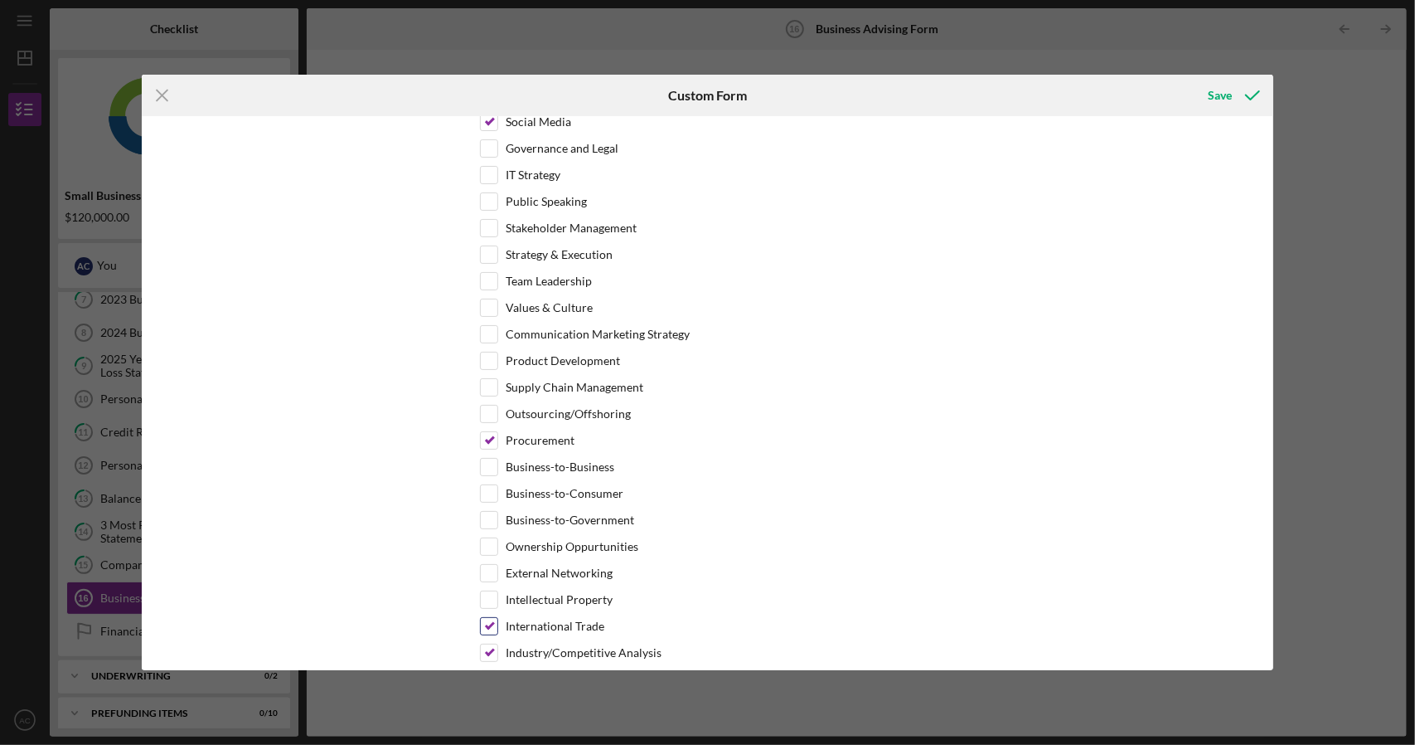
click at [484, 618] on input "International Trade" at bounding box center [489, 626] width 17 height 17
checkbox input "false"
click at [487, 644] on input "Industry/Competitive Analysis" at bounding box center [489, 652] width 17 height 17
checkbox input "false"
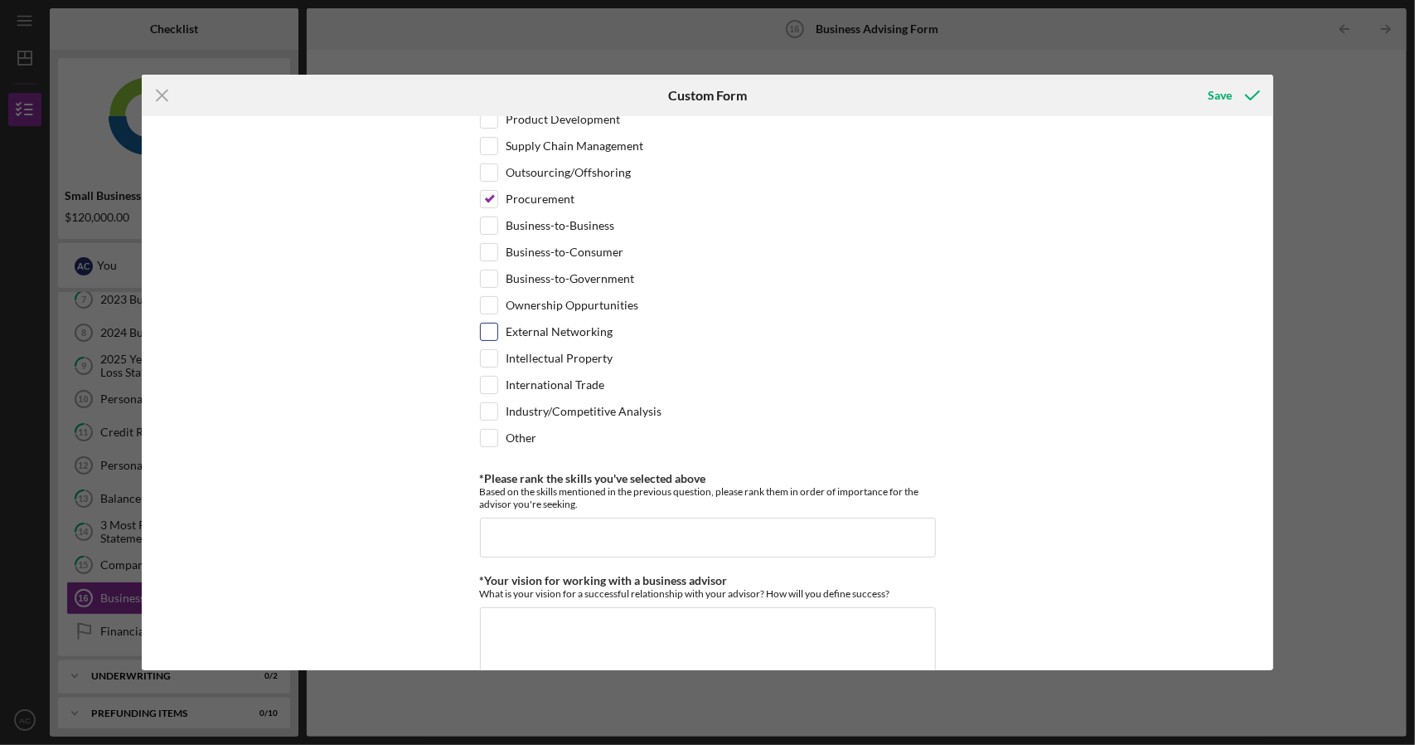
scroll to position [1161, 0]
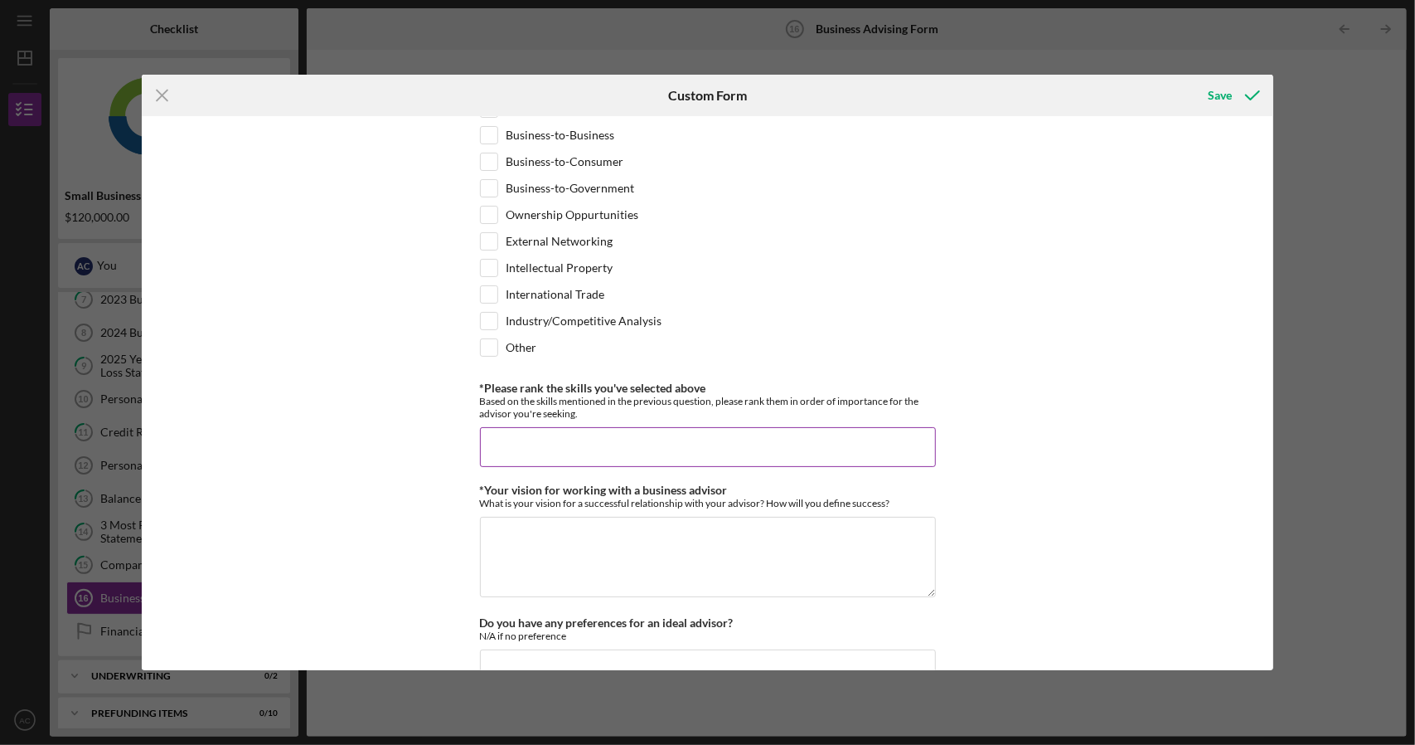
click at [598, 429] on input "*Please rank the skills you've selected above" at bounding box center [708, 447] width 456 height 40
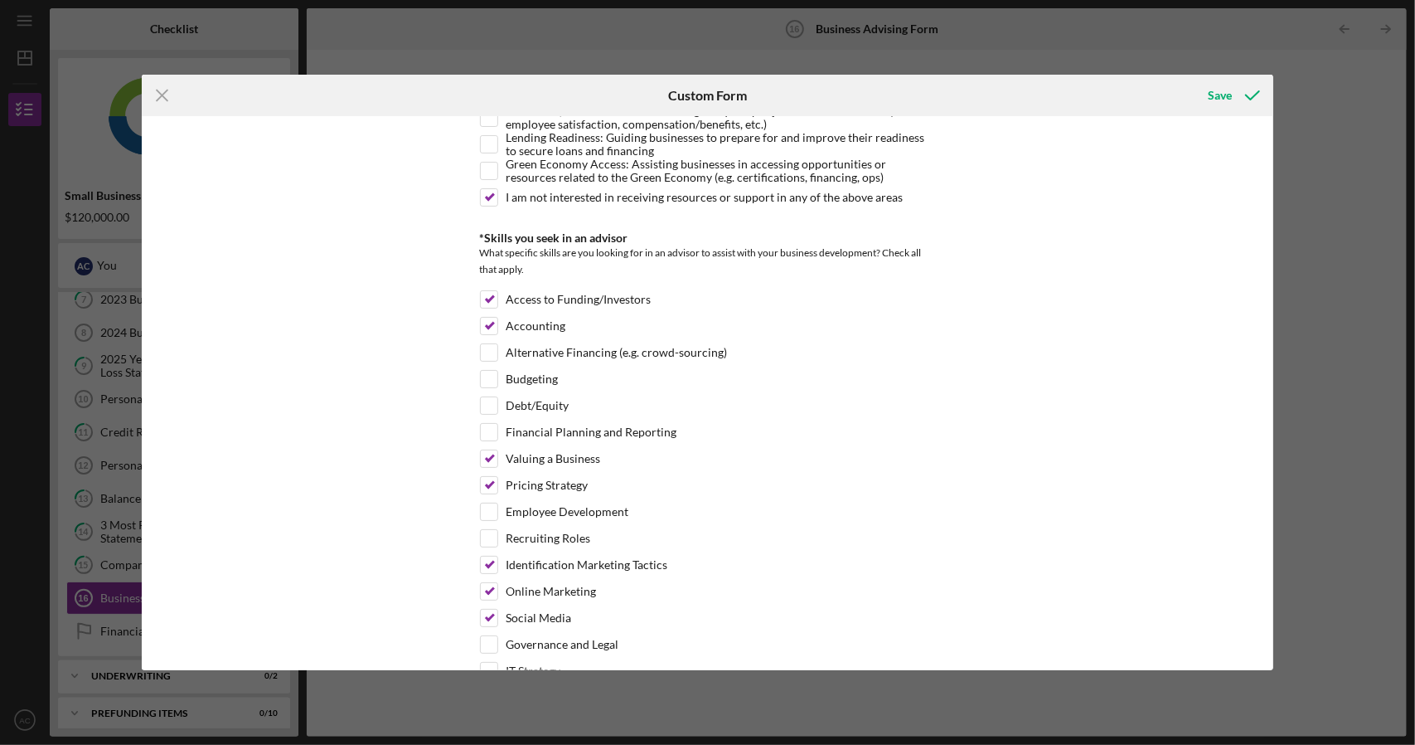
scroll to position [249, 0]
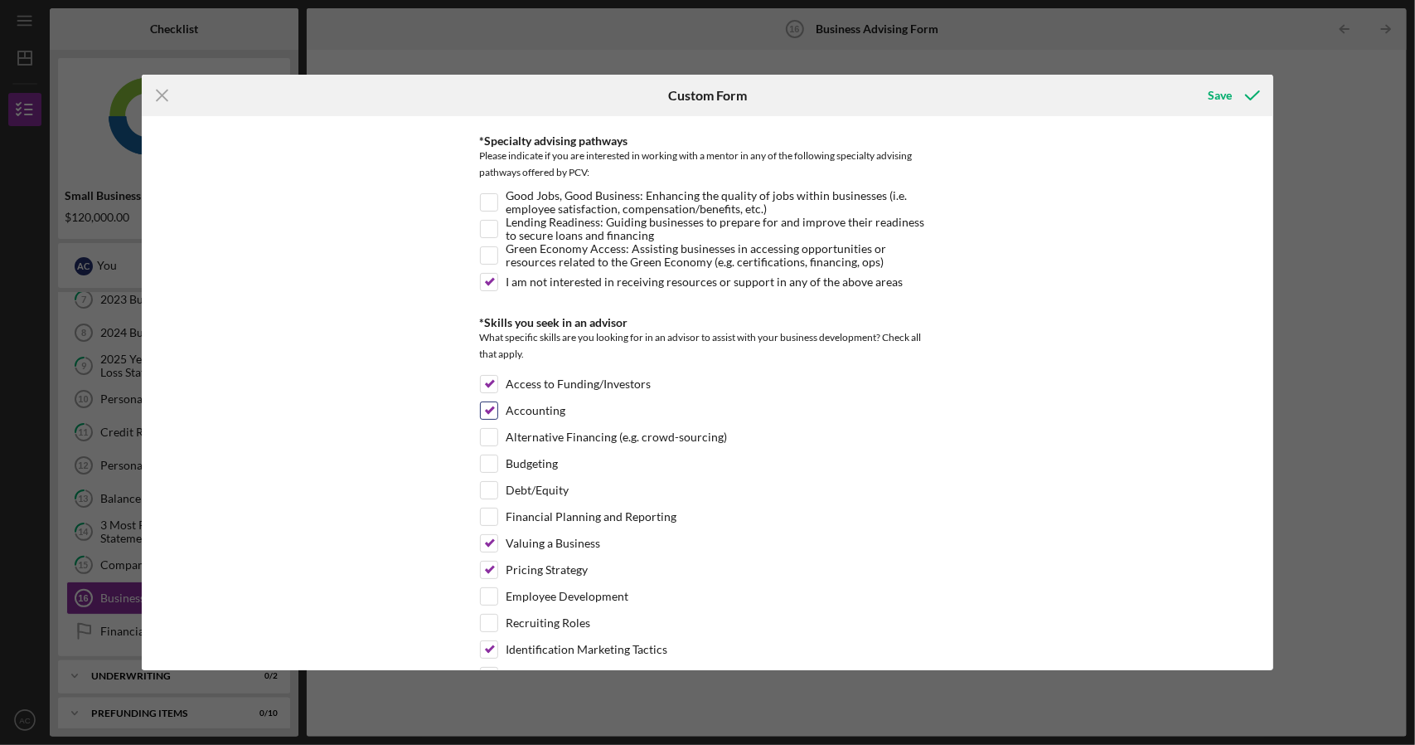
click at [490, 409] on input "Accounting" at bounding box center [489, 410] width 17 height 17
checkbox input "false"
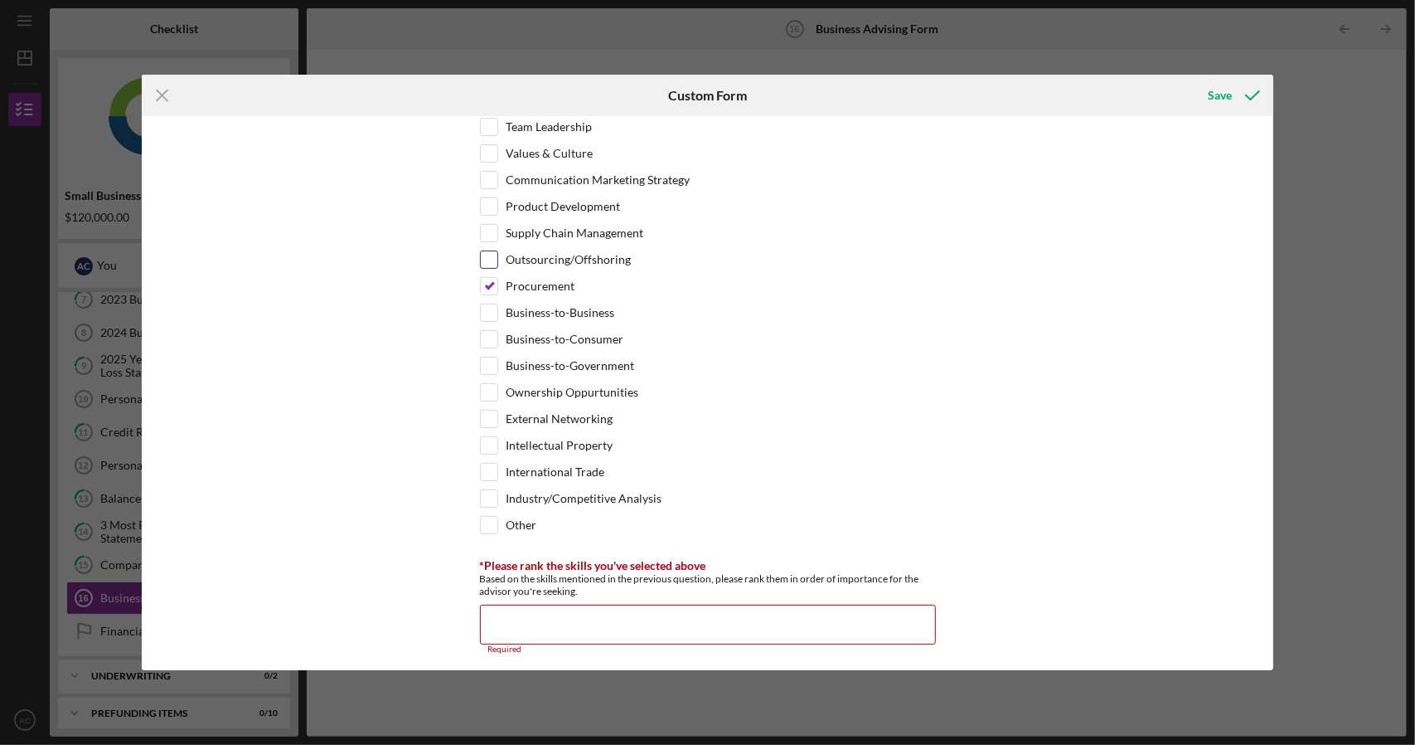
scroll to position [1161, 0]
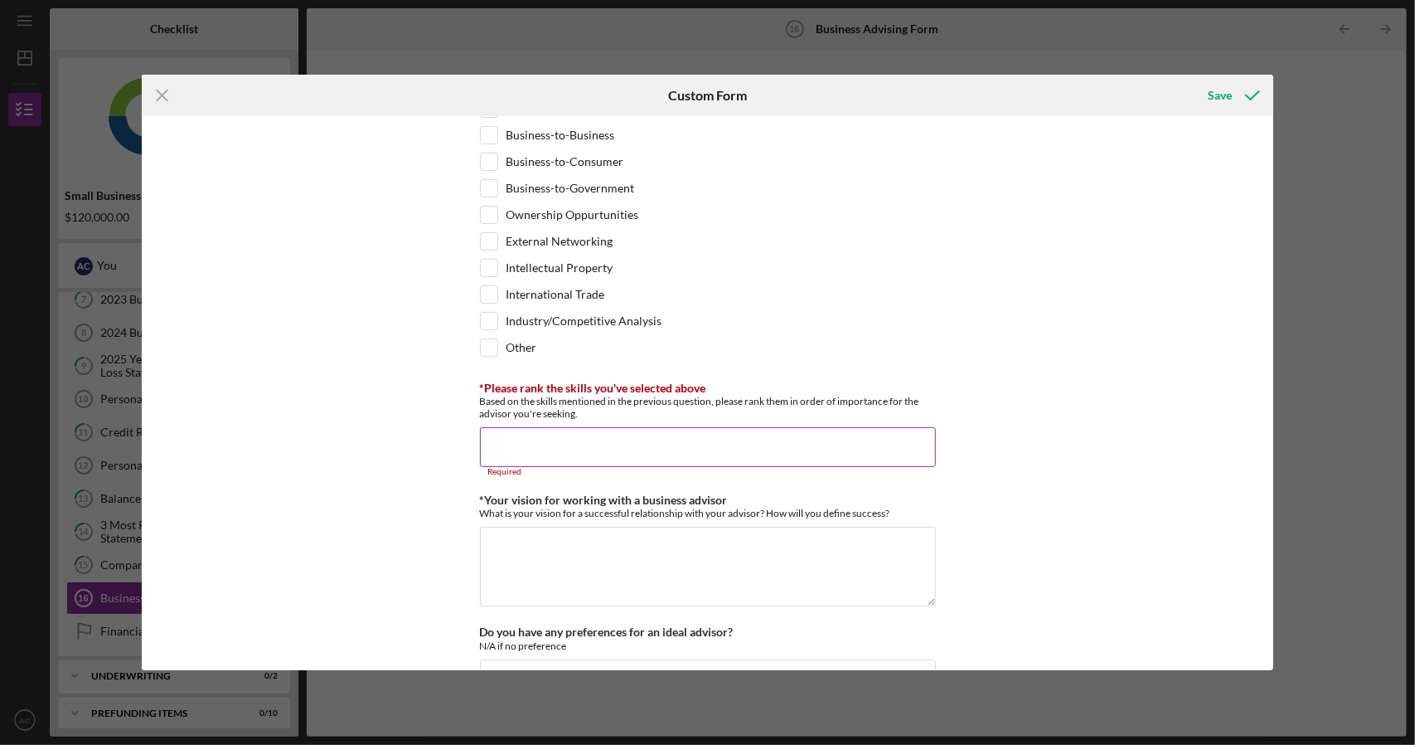
click at [536, 427] on input "*Please rank the skills you've selected above" at bounding box center [708, 447] width 456 height 40
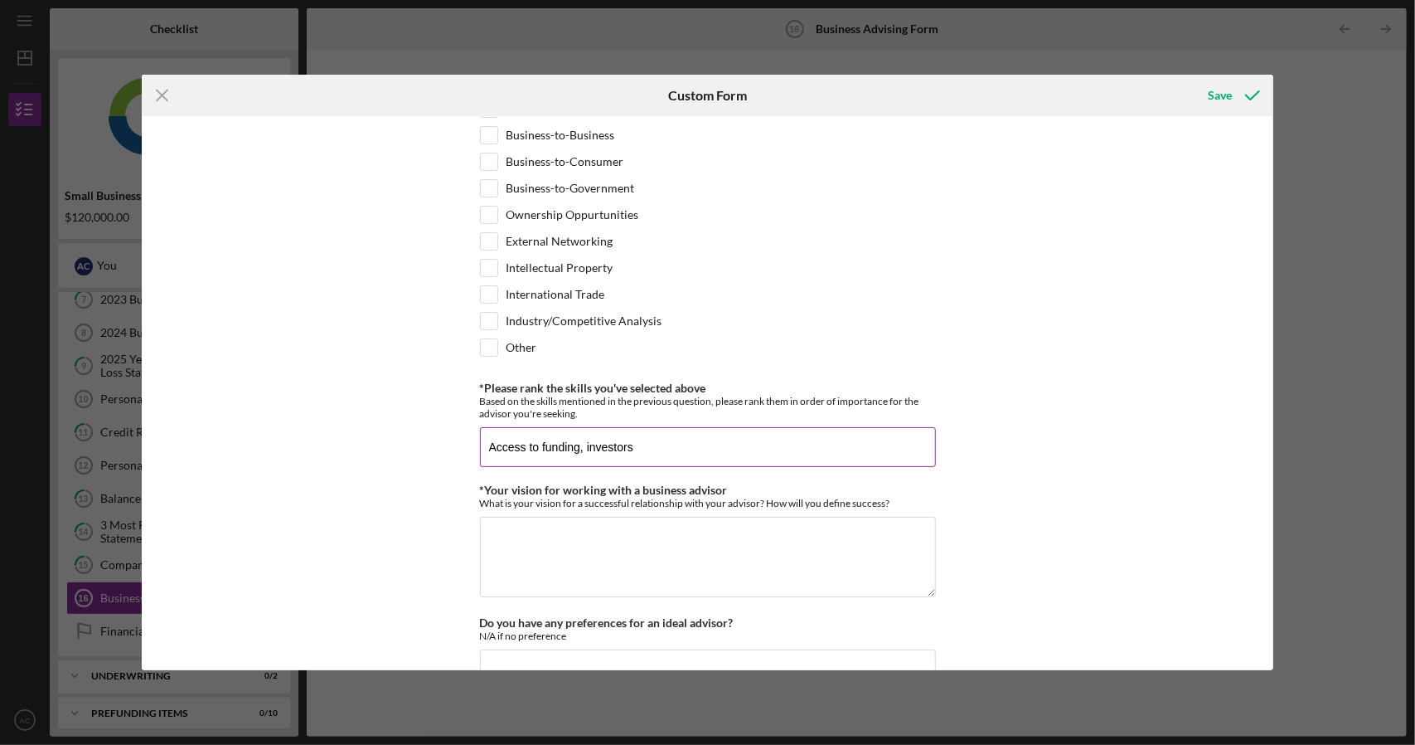
type input "Access to funding, investors"
click at [1191, 79] on button "Save" at bounding box center [1232, 95] width 82 height 33
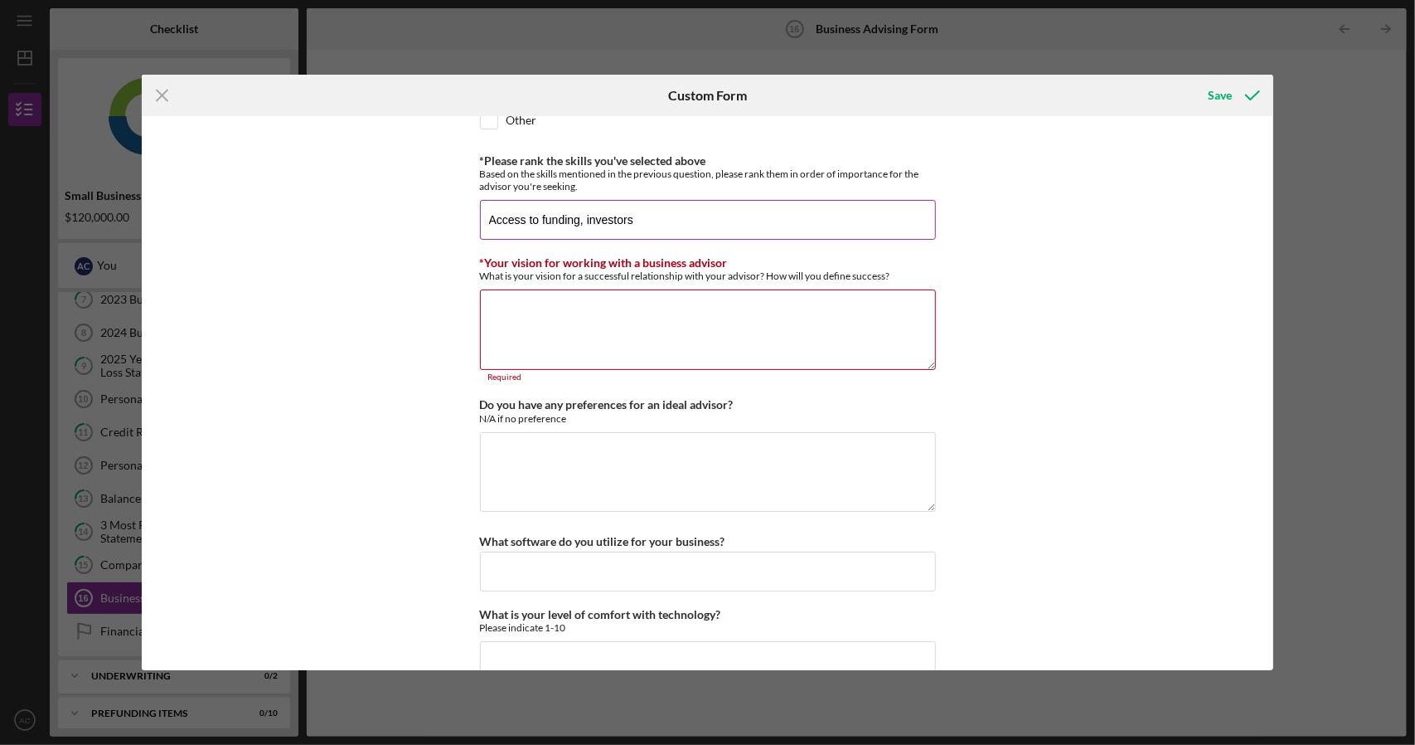
scroll to position [1399, 0]
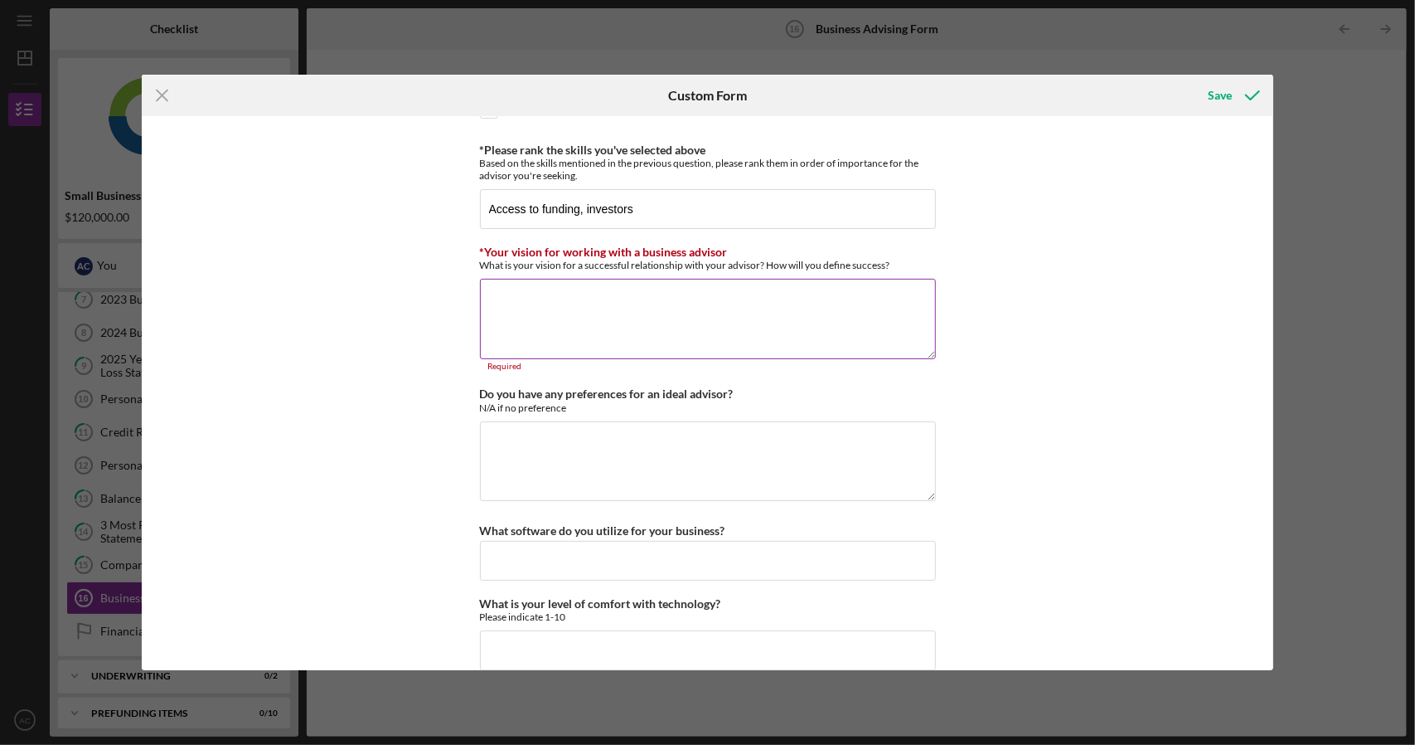
click at [628, 296] on textarea "*Your vision for working with a business advisor" at bounding box center [708, 319] width 456 height 80
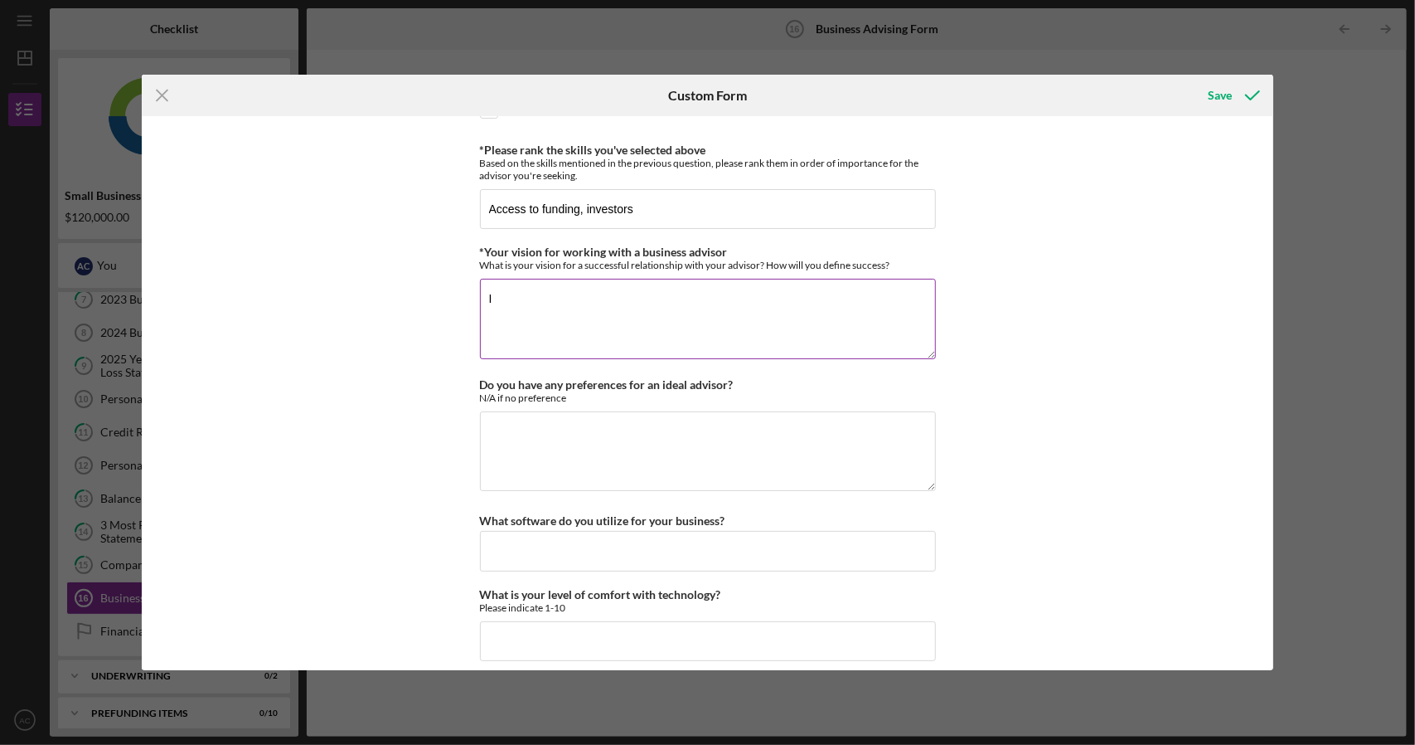
scroll to position [1390, 0]
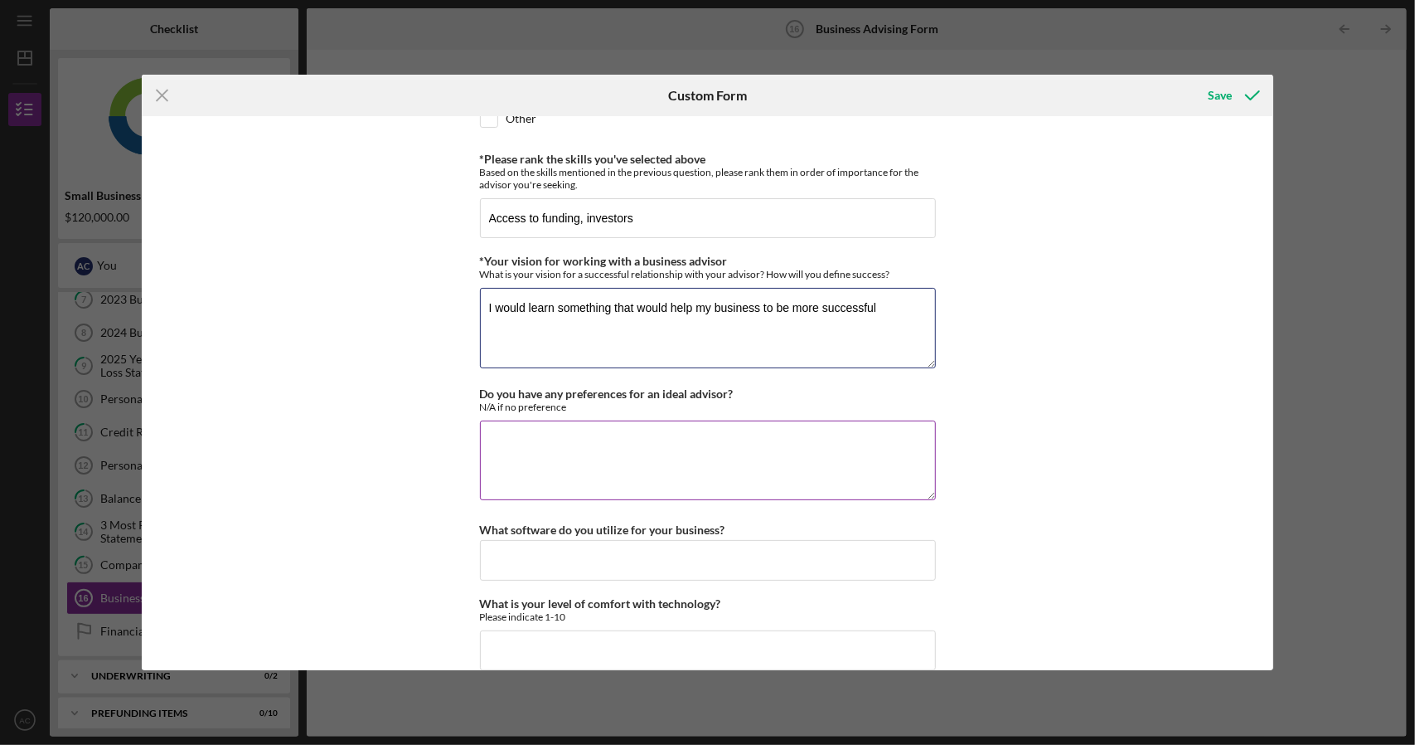
type textarea "I would learn something that would help my business to be more successful"
click at [545, 426] on textarea "Do you have any preferences for an ideal advisor?" at bounding box center [708, 460] width 456 height 80
type textarea "No"
click at [610, 540] on input "What software do you utilize for your business?" at bounding box center [708, 560] width 456 height 40
type input "W"
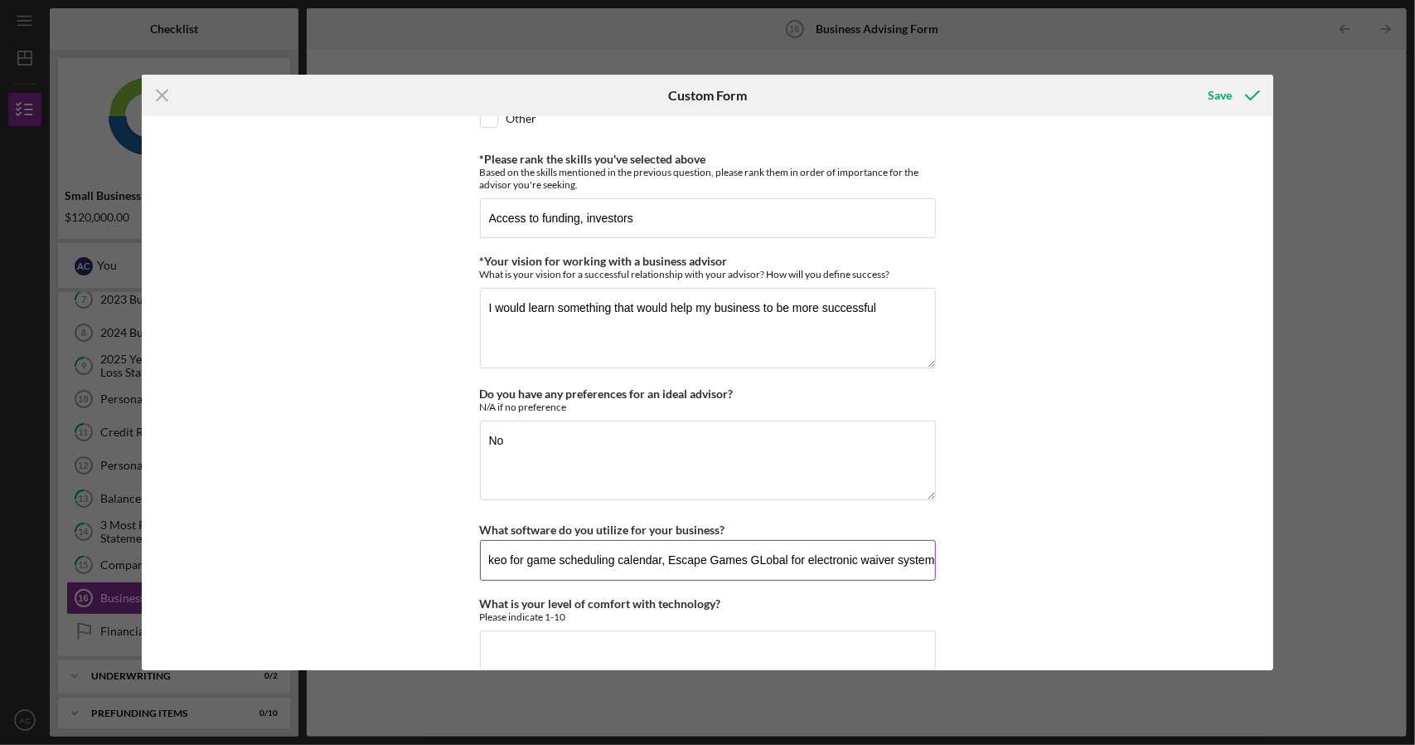
scroll to position [0, 295]
click at [765, 540] on input "QuickBooks Pro Desktop for accounting and payroll. Bookeo for game scheduling c…" at bounding box center [708, 560] width 456 height 40
click at [749, 540] on input "QuickBooks Pro Desktop for accounting and payroll. Bookeo for game scheduling c…" at bounding box center [708, 560] width 456 height 40
click at [919, 540] on input "QuickBooks Pro Desktop for accounting and payroll. Bookeo for game scheduling c…" at bounding box center [708, 560] width 456 height 40
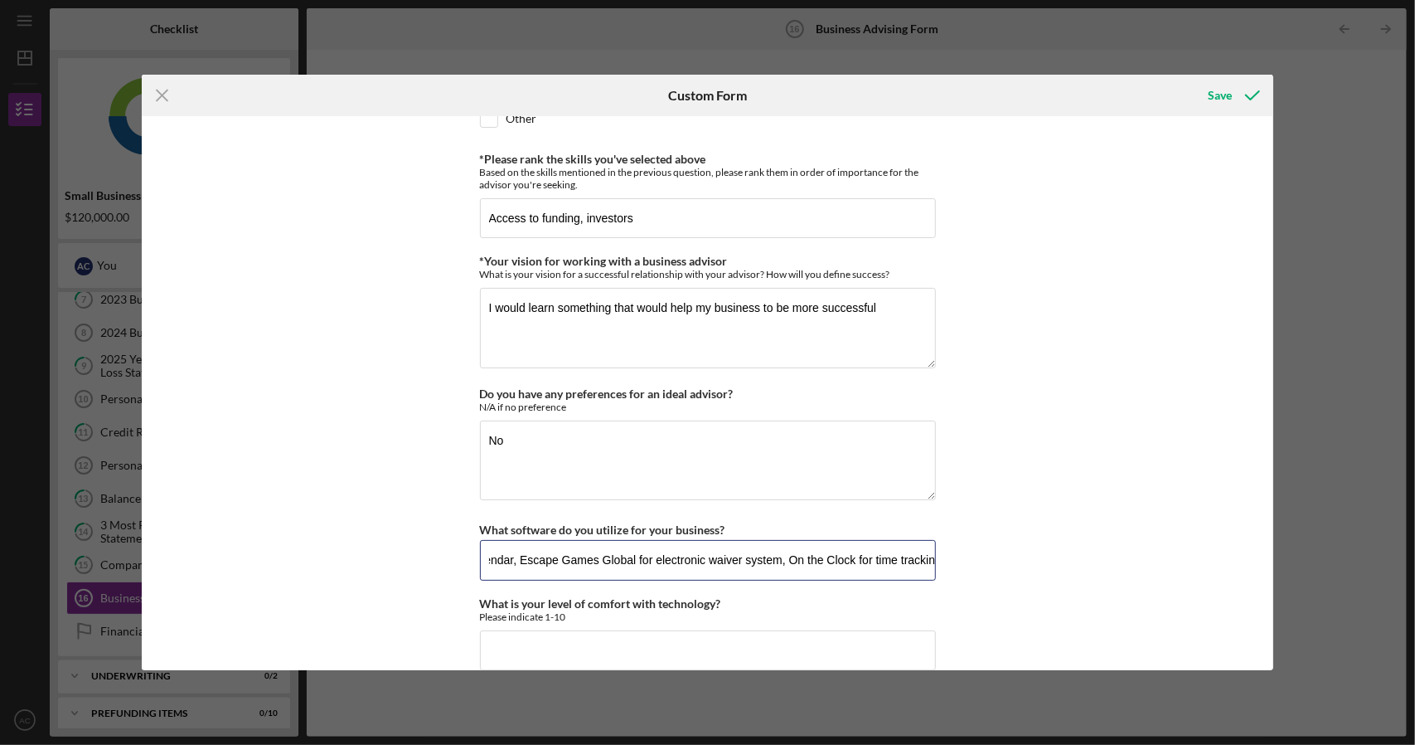
scroll to position [0, 448]
type input "QuickBooks Pro Desktop for accounting and payroll. Bookeo for game scheduling c…"
click at [590, 630] on input "What is your level of comfort with technology?" at bounding box center [708, 650] width 456 height 40
type input "7"
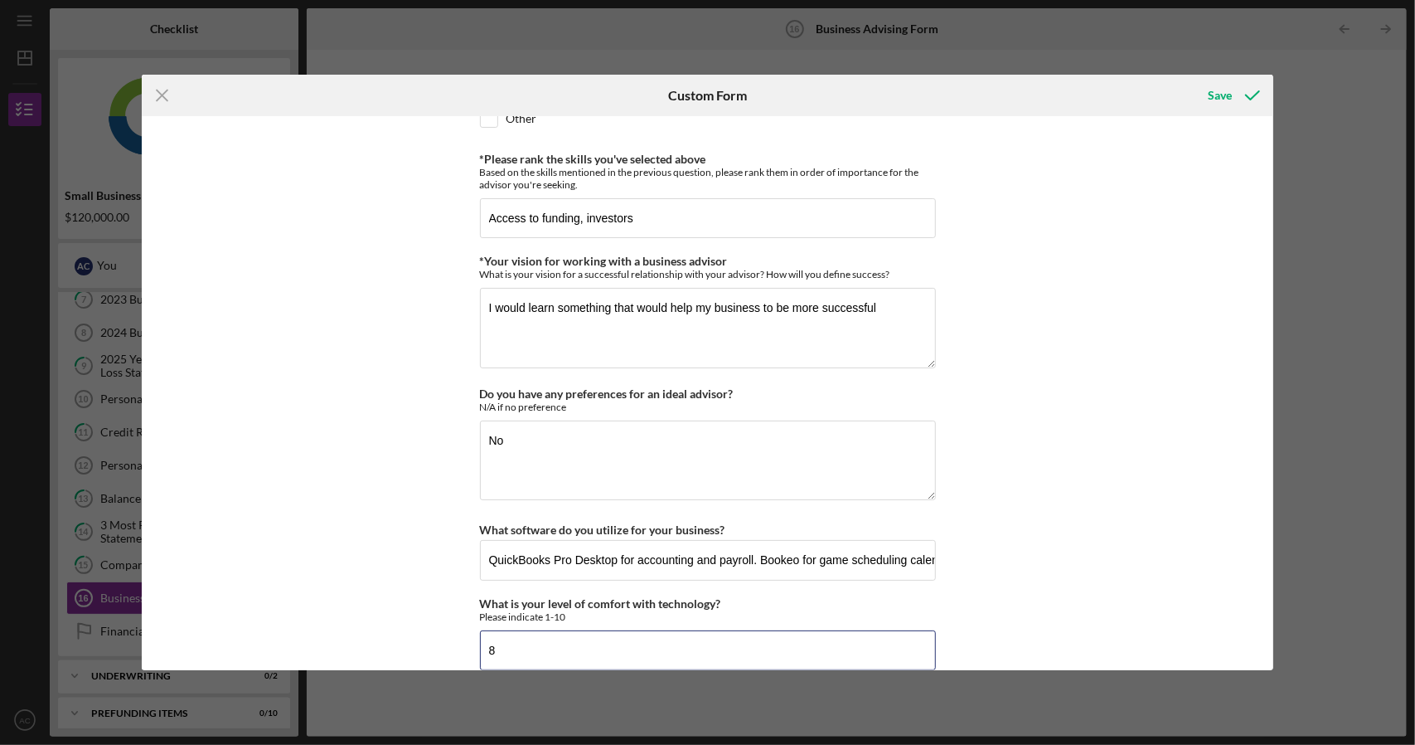
type input "8"
click at [1026, 545] on div "*Desired structure for your Business Advising needs Please select one option Pr…" at bounding box center [708, 393] width 1133 height 554
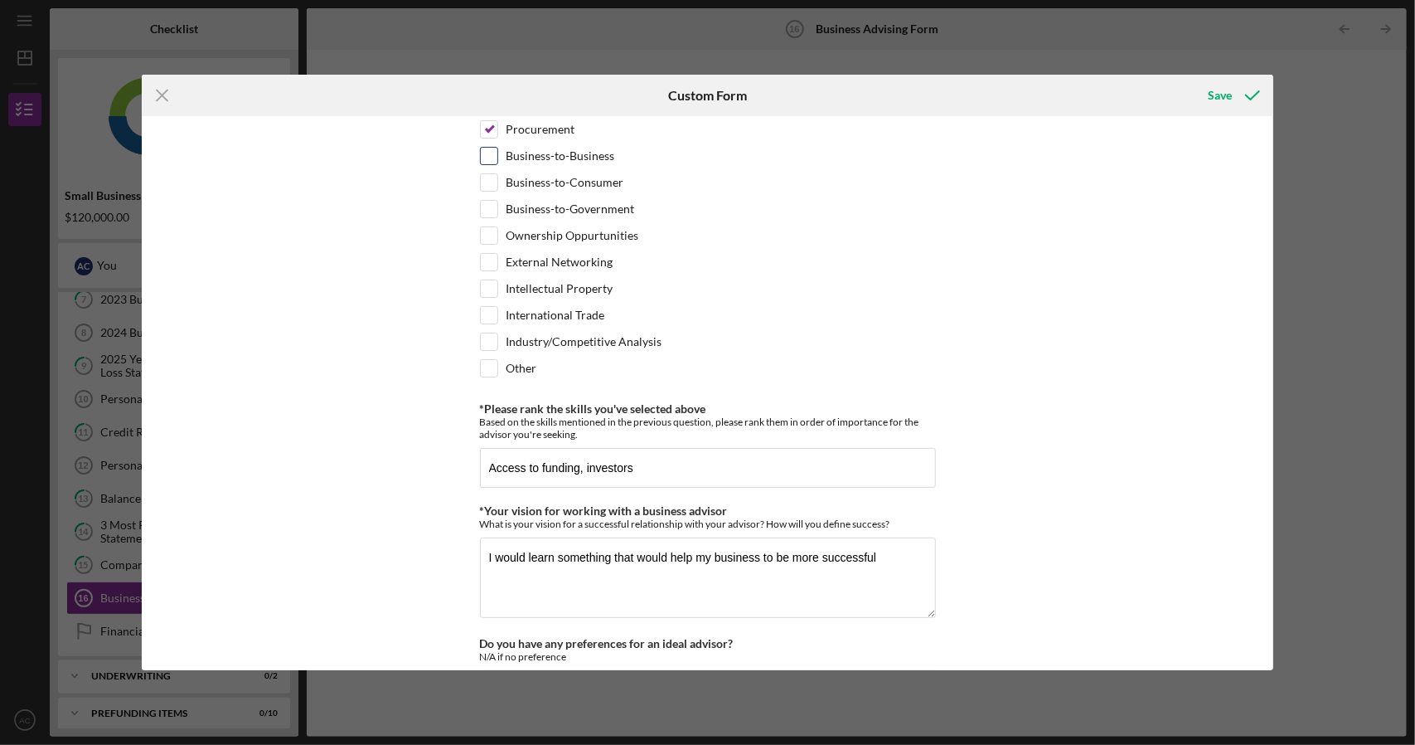
scroll to position [1141, 0]
click at [489, 447] on input "Access to funding, investors" at bounding box center [708, 467] width 456 height 40
click at [740, 454] on input "Pricing strategy, Access to funding, investors" at bounding box center [708, 467] width 456 height 40
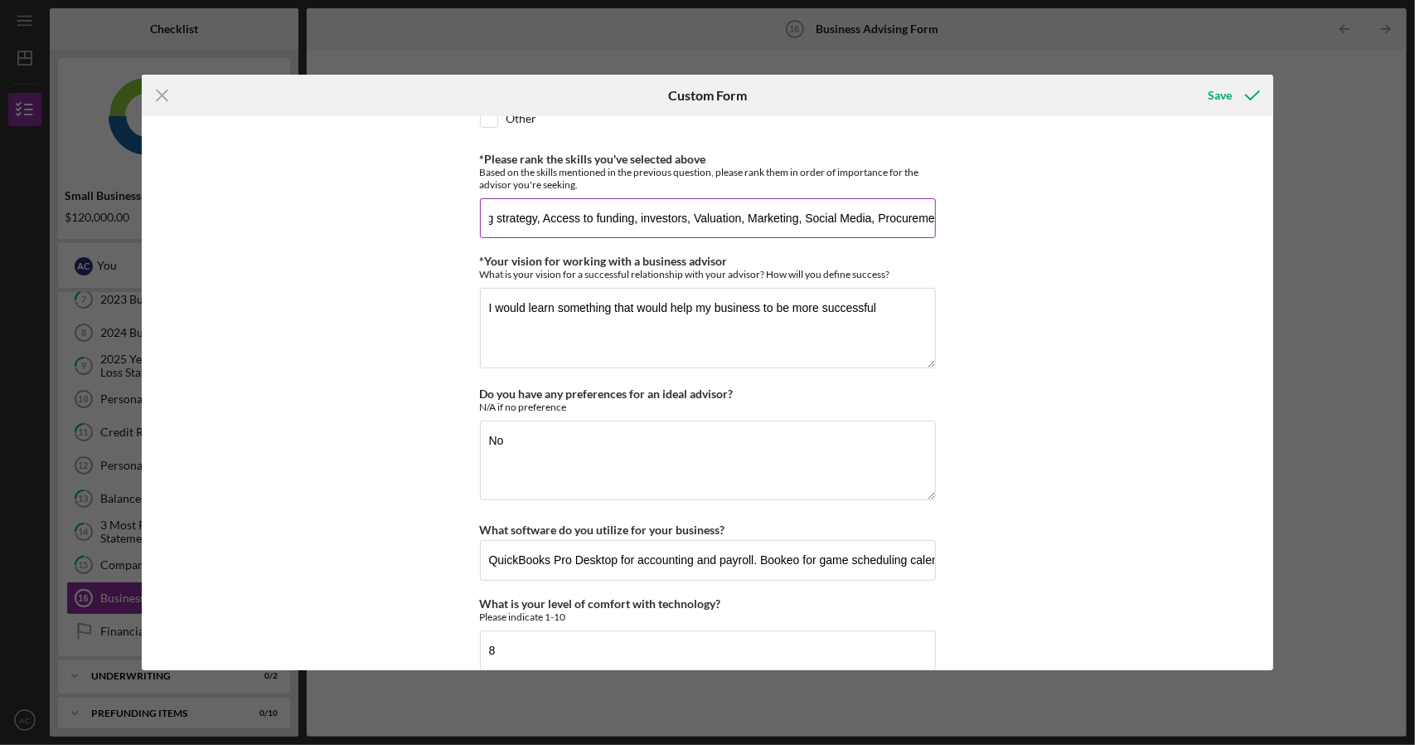
scroll to position [0, 40]
type input "Pricing strategy, Access to funding, investors, Valuation, Marketing, Social Me…"
click at [1231, 94] on div "Save" at bounding box center [1220, 95] width 24 height 33
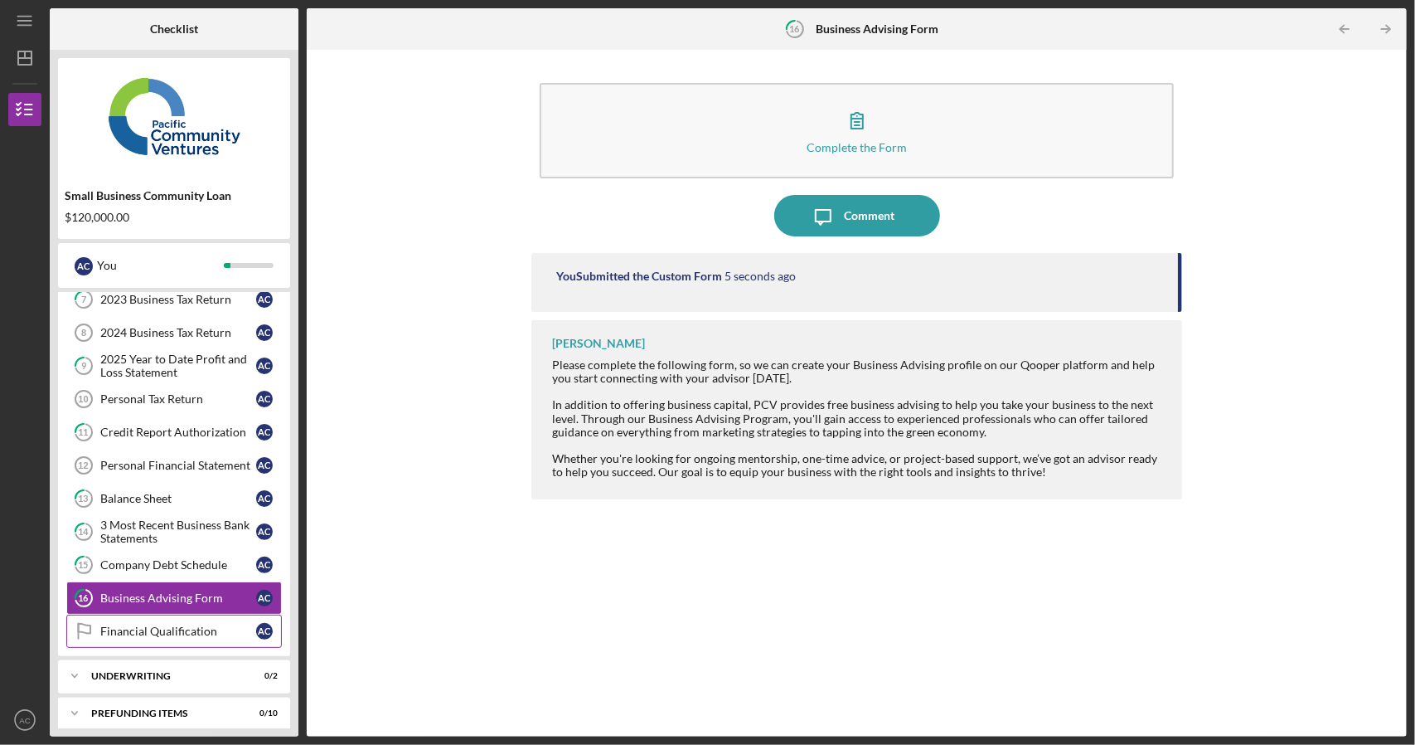
click at [165, 624] on div "Financial Qualification" at bounding box center [178, 630] width 156 height 13
